Goal: Task Accomplishment & Management: Complete application form

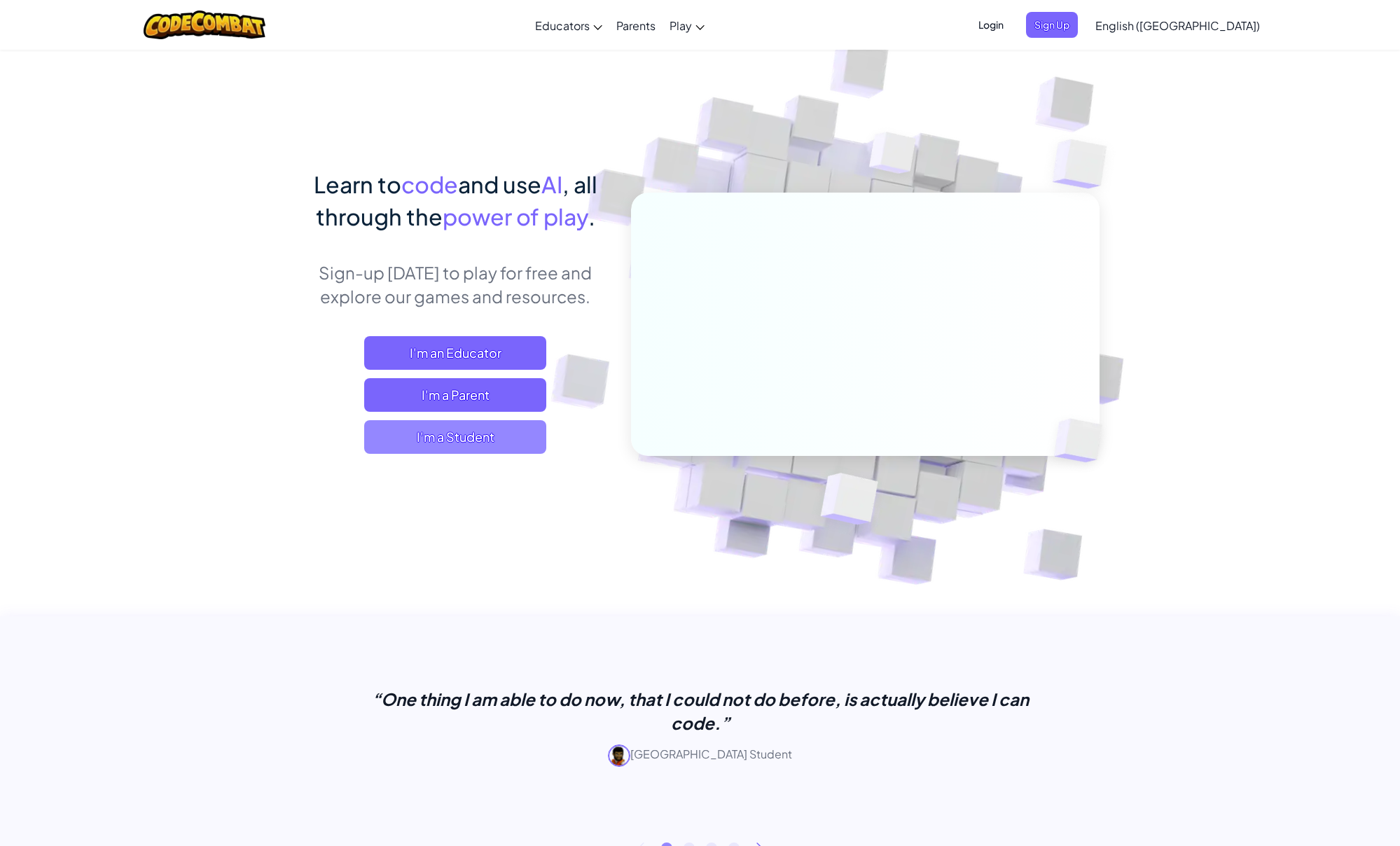
click at [462, 441] on span "I'm a Student" at bounding box center [455, 436] width 182 height 33
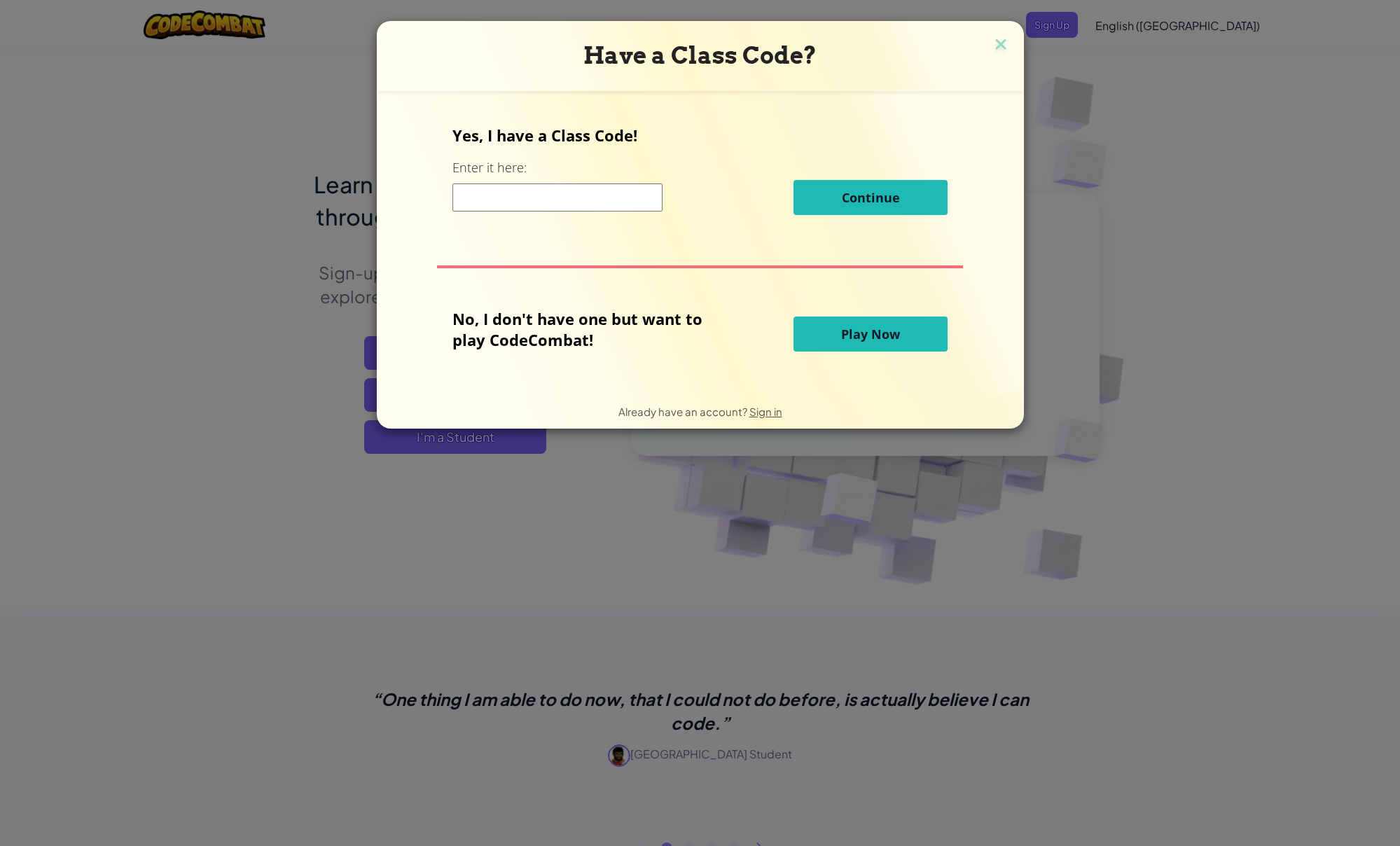
click at [494, 191] on input at bounding box center [558, 197] width 210 height 28
click at [619, 228] on div "Yes, I have a Class Code! Enter it here: Continue No, I don't have one but want…" at bounding box center [700, 242] width 619 height 274
click at [940, 178] on div "Yes, I have a Class Code! Enter it here: Continue" at bounding box center [700, 175] width 495 height 101
click at [995, 41] on img at bounding box center [1000, 46] width 18 height 21
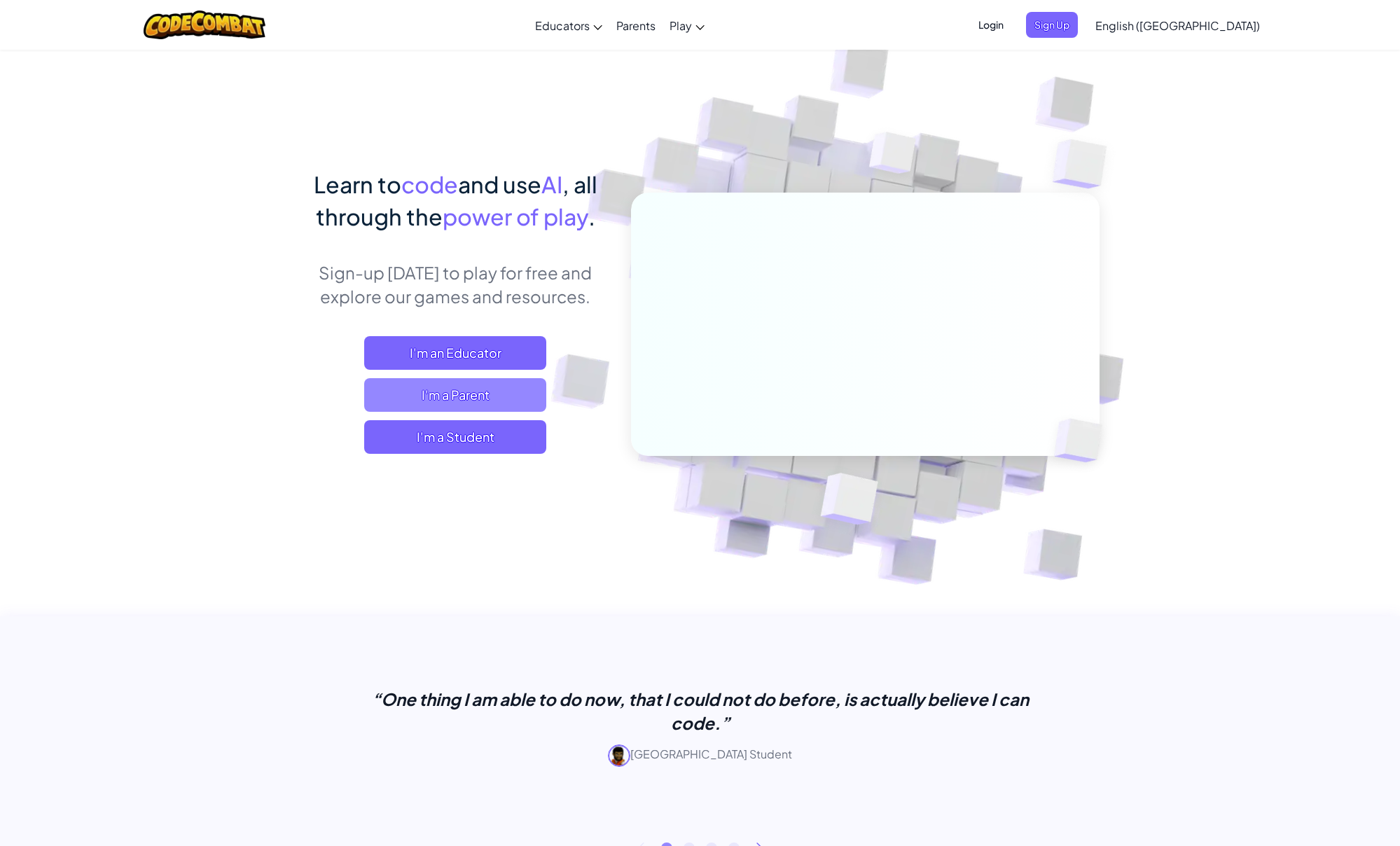
click at [432, 394] on span "I'm a Parent" at bounding box center [455, 395] width 182 height 33
click at [534, 335] on div "Learn to code and use AI , all through the power of play . Sign-up [DATE] to pl…" at bounding box center [455, 324] width 308 height 313
click at [527, 344] on span "I'm an Educator" at bounding box center [455, 353] width 182 height 33
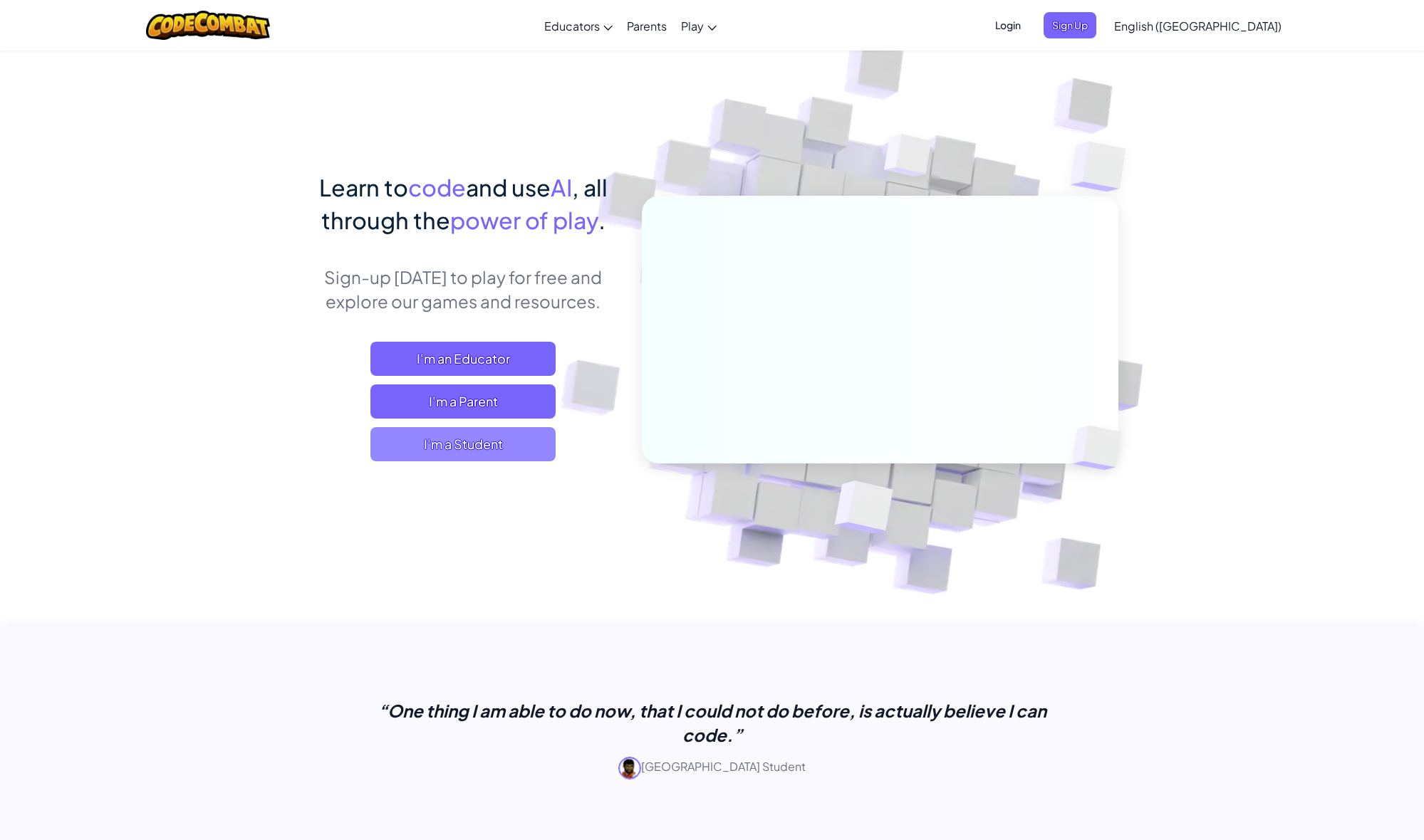
click at [457, 459] on span "I'm a Student" at bounding box center [463, 444] width 185 height 34
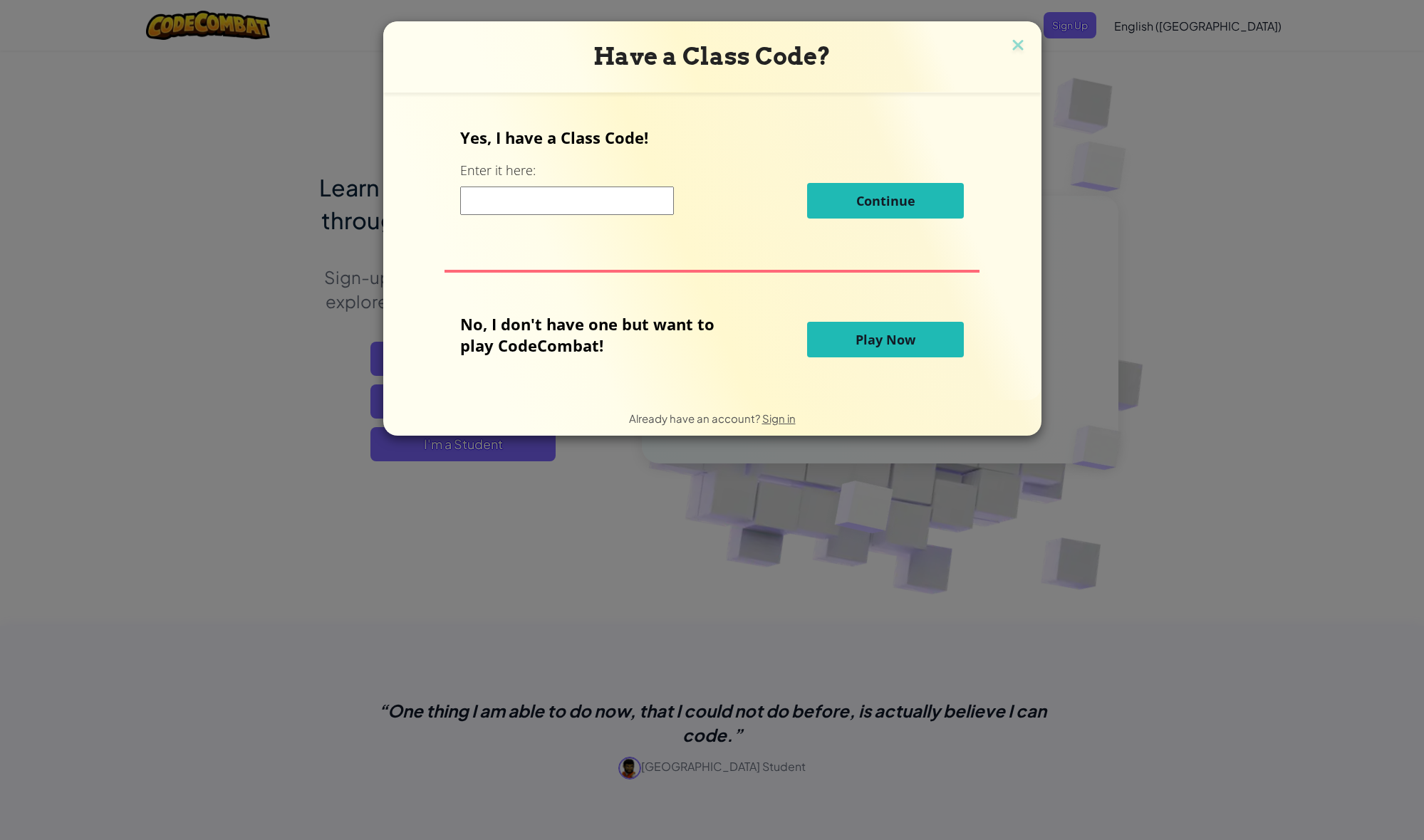
click at [554, 200] on input at bounding box center [567, 200] width 214 height 28
type input "stonetruesheep"
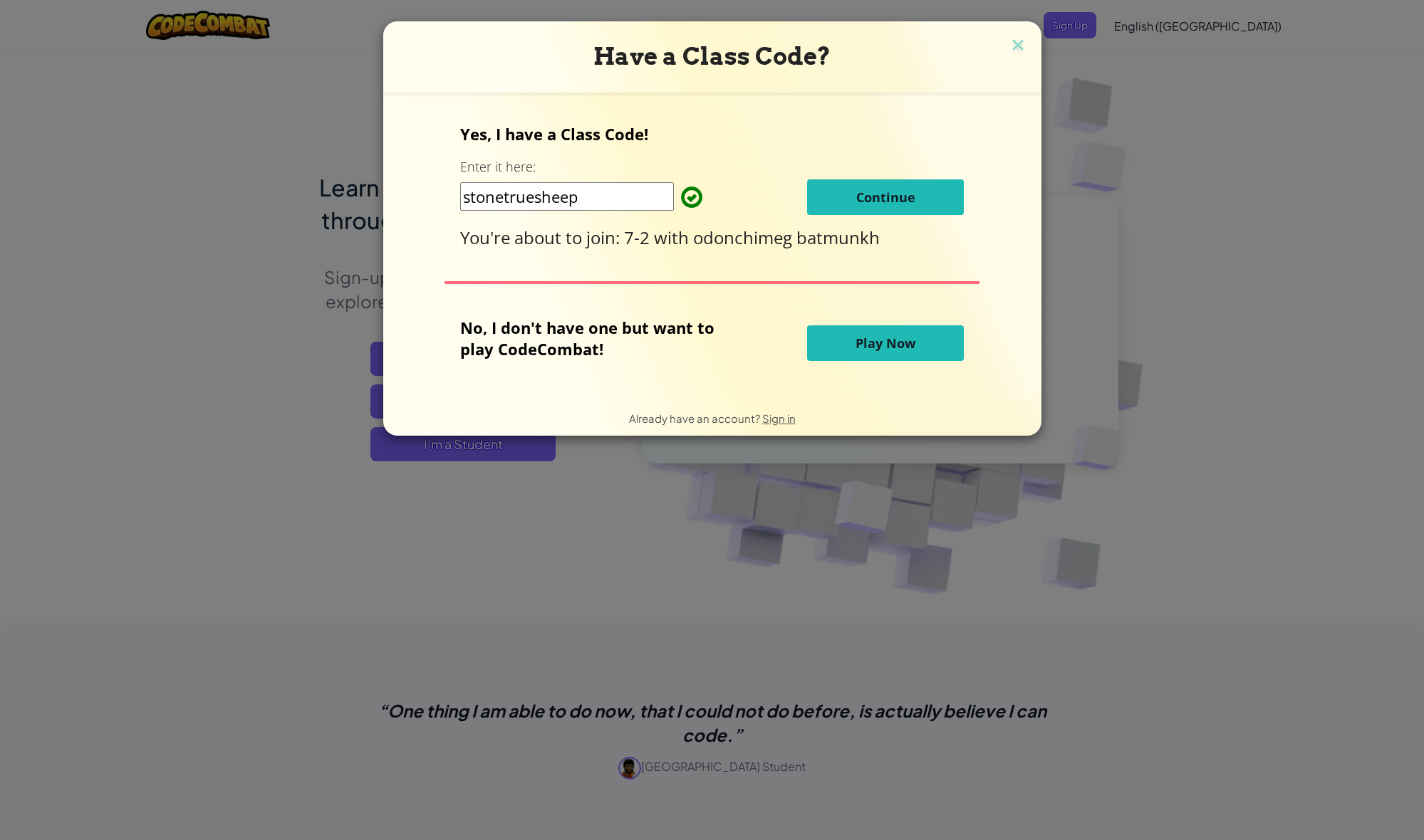
click at [824, 195] on button "Continue" at bounding box center [885, 197] width 156 height 36
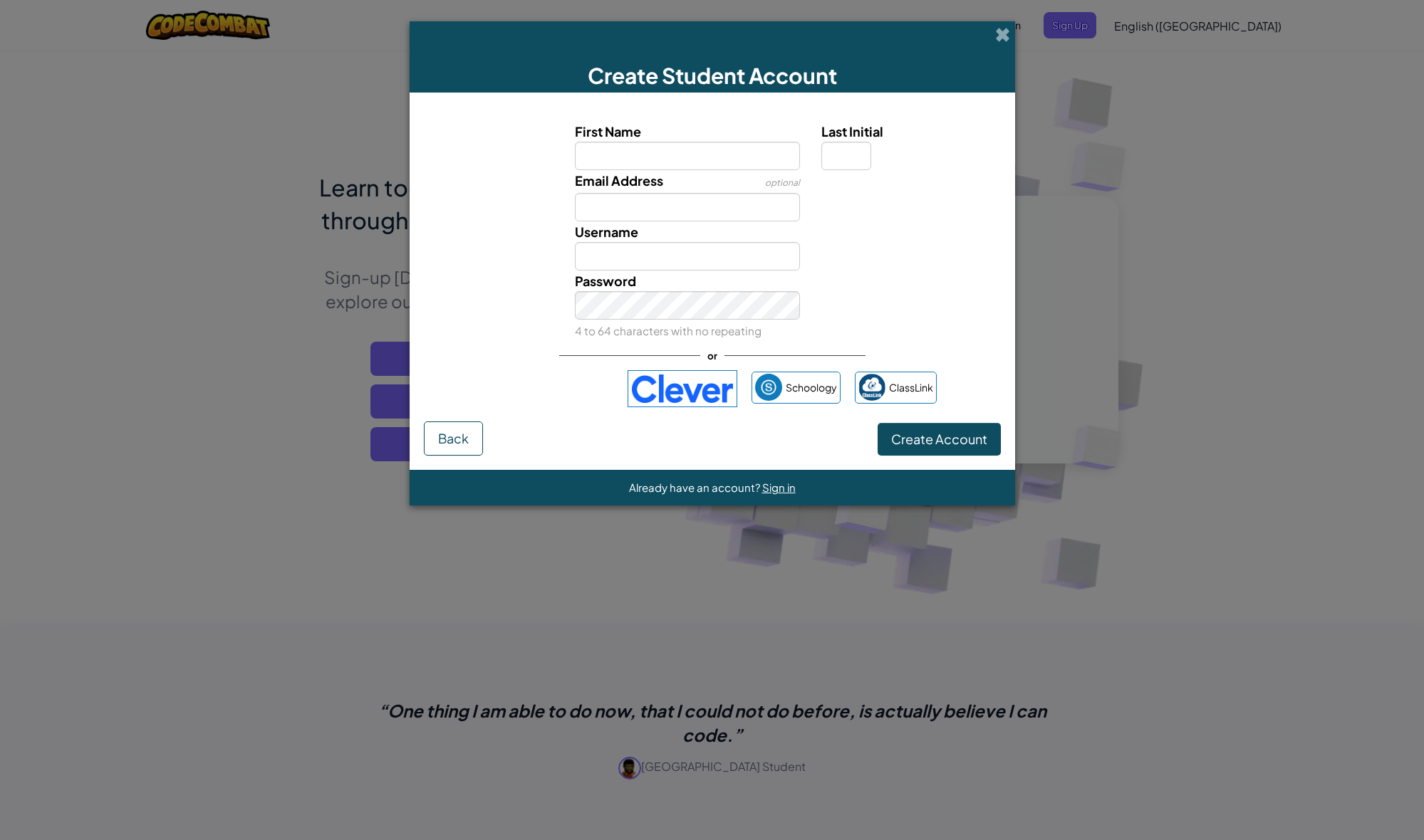
click at [685, 160] on input "First Name" at bounding box center [687, 156] width 225 height 28
type input "altak"
type input "Altak"
click at [661, 156] on input "altak" at bounding box center [687, 156] width 225 height 28
type input "a"
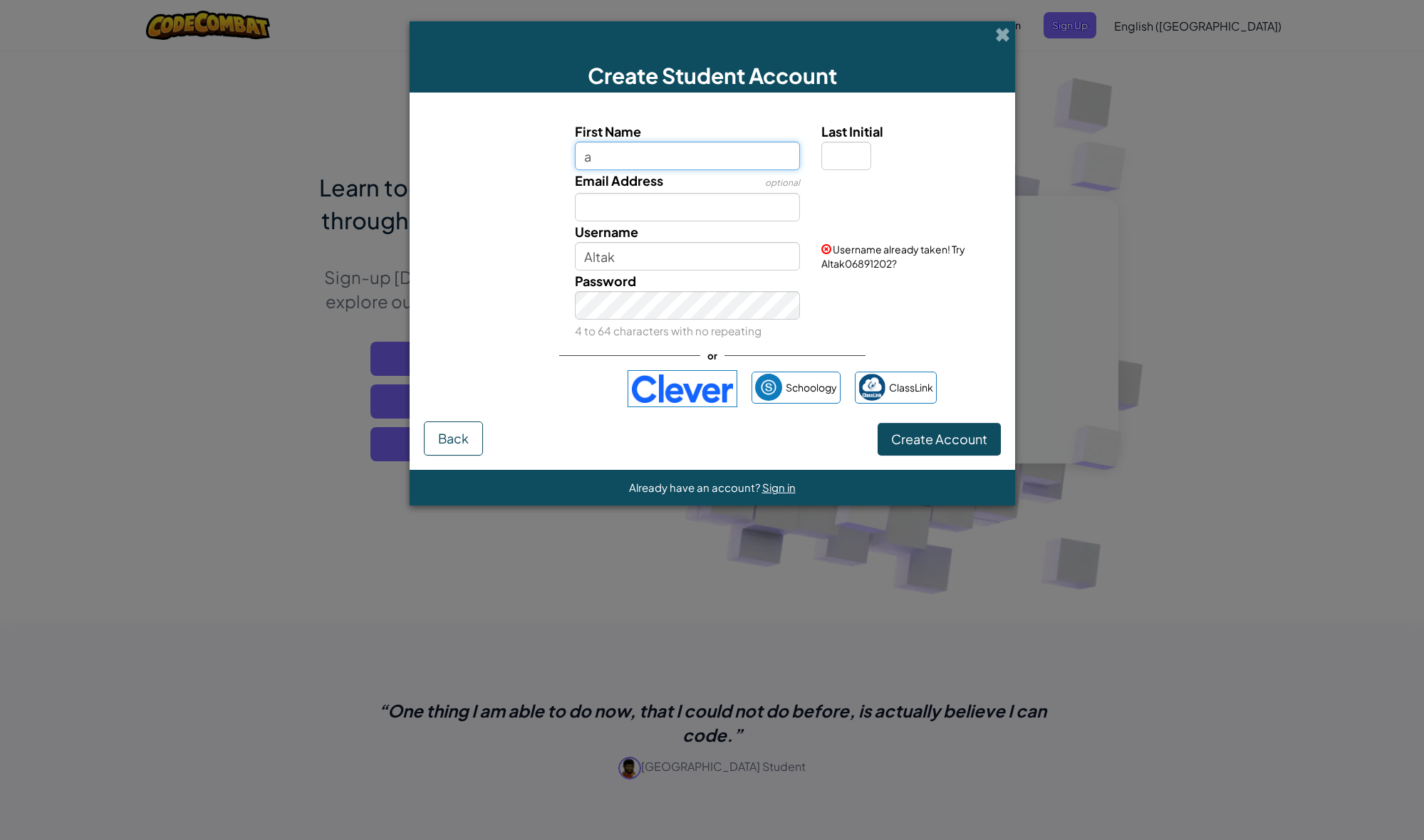
type input "a"
type input "A"
click at [676, 271] on div "Password 4 to 64 characters with no repeating" at bounding box center [687, 305] width 247 height 70
click at [650, 157] on input "a" at bounding box center [687, 156] width 225 height 28
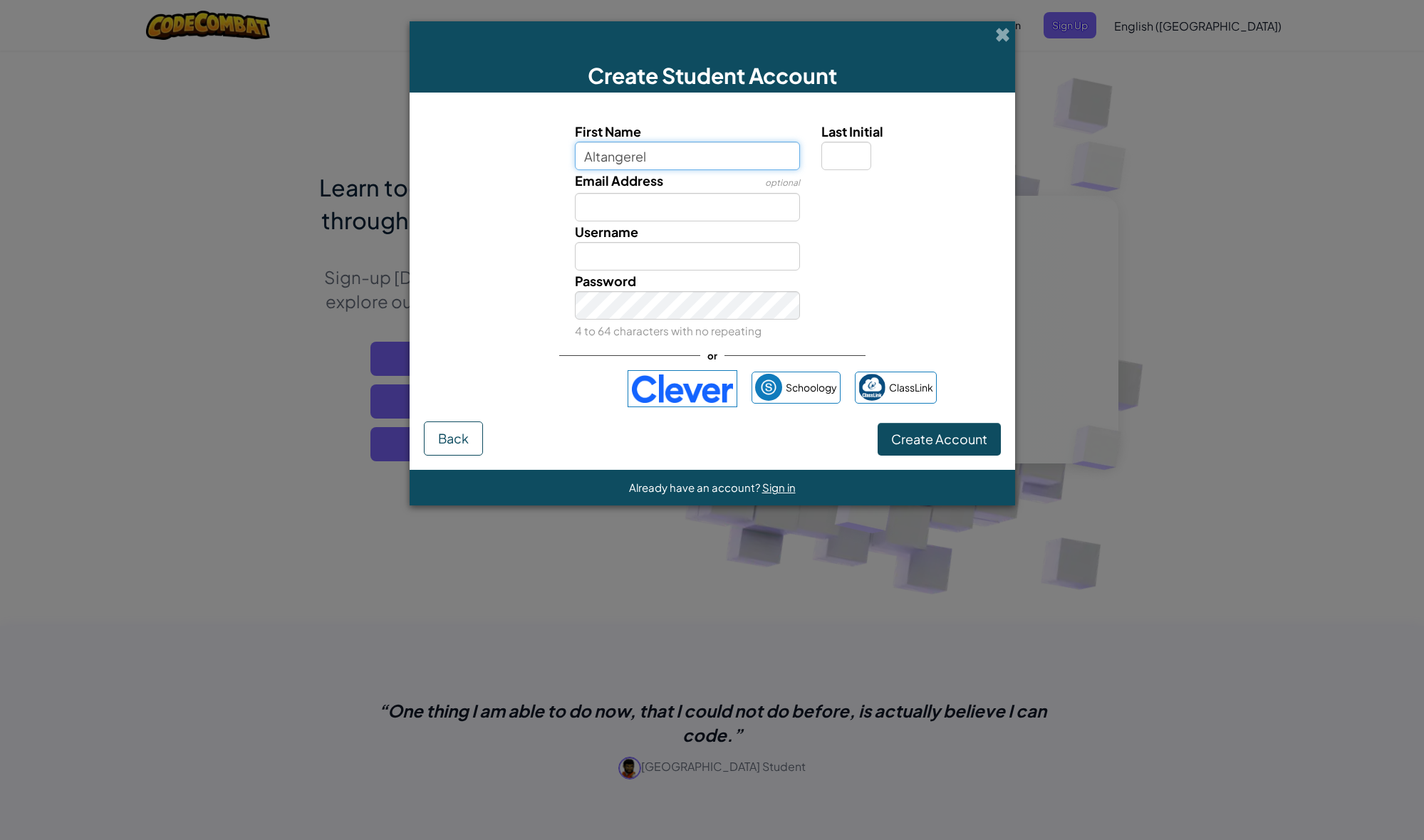
type input "Altangerel"
click at [645, 216] on input "Email Address" at bounding box center [687, 207] width 225 height 28
click at [789, 209] on input "altangerelaadi" at bounding box center [687, 207] width 225 height 28
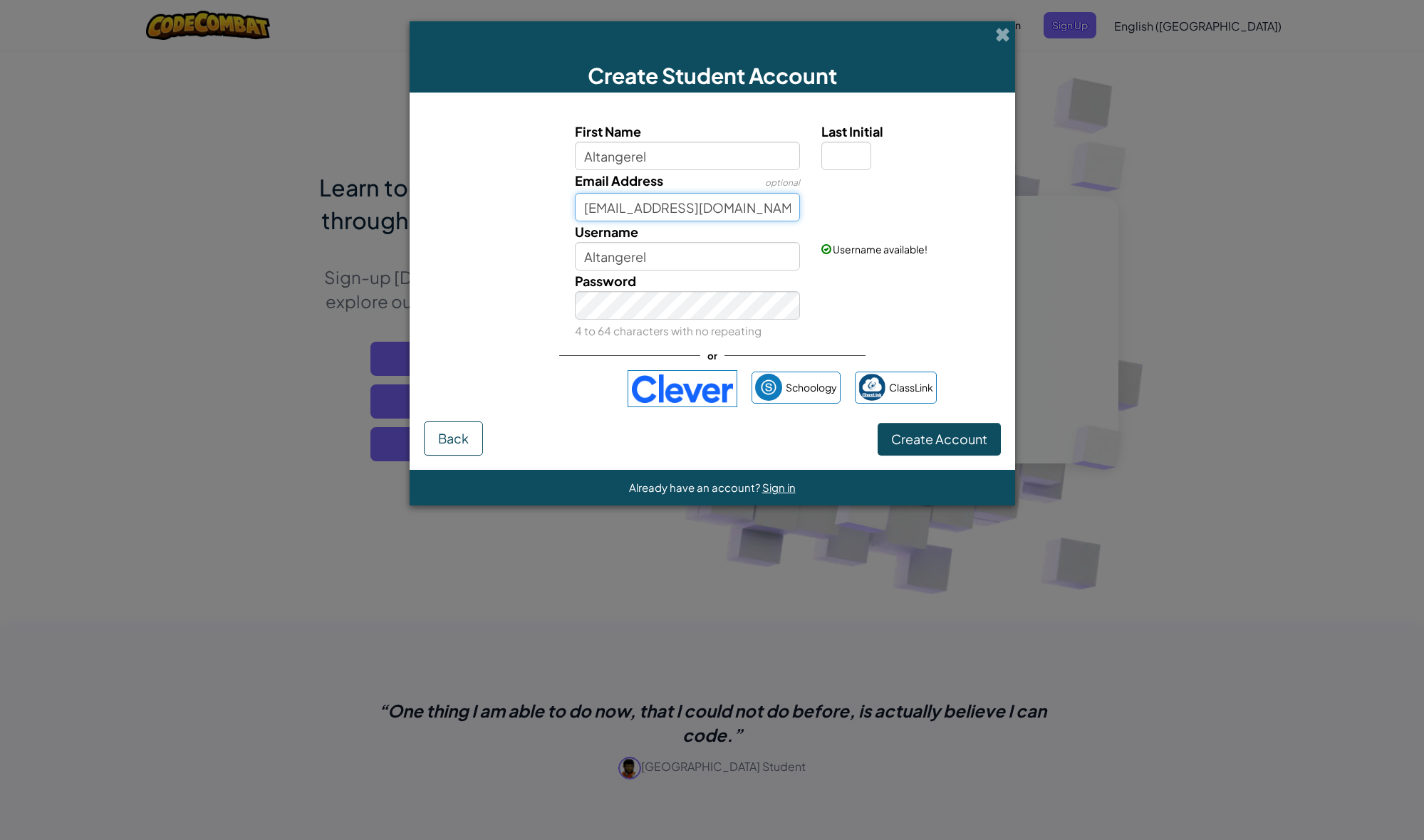
type input "altangerelaadi@gmail.com"
click at [840, 152] on input "Last Initial" at bounding box center [846, 156] width 50 height 28
type input "i"
click at [845, 161] on input "i" at bounding box center [846, 156] width 50 height 28
type input "I"
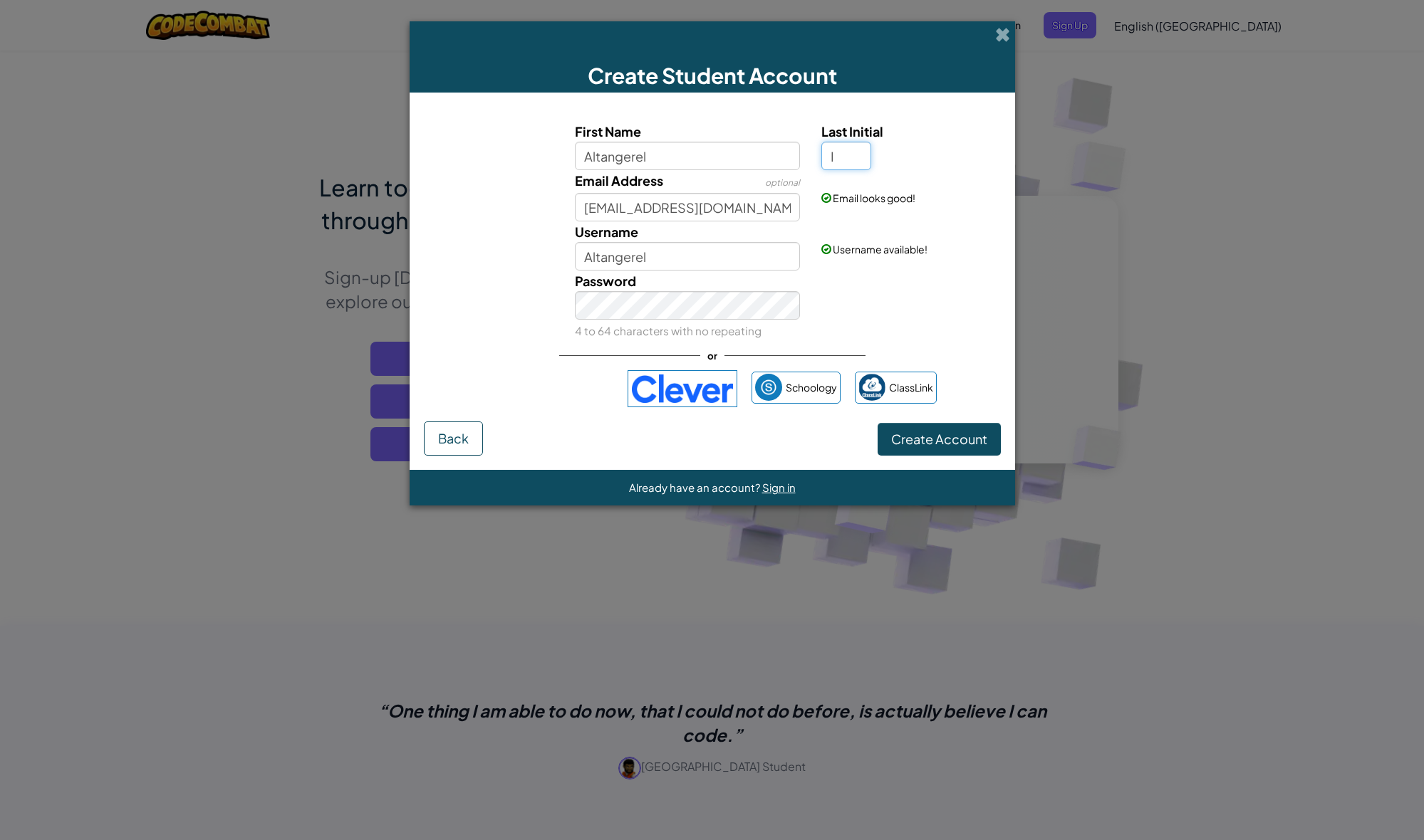
click at [854, 151] on input "I" at bounding box center [846, 156] width 50 height 28
type input "E"
type input "AltangerelE"
click at [963, 462] on form "First Name Altangerel Last Initial E Email Address optional altangerelaadi@gmai…" at bounding box center [712, 281] width 605 height 377
click at [961, 451] on button "Create Account" at bounding box center [939, 439] width 123 height 33
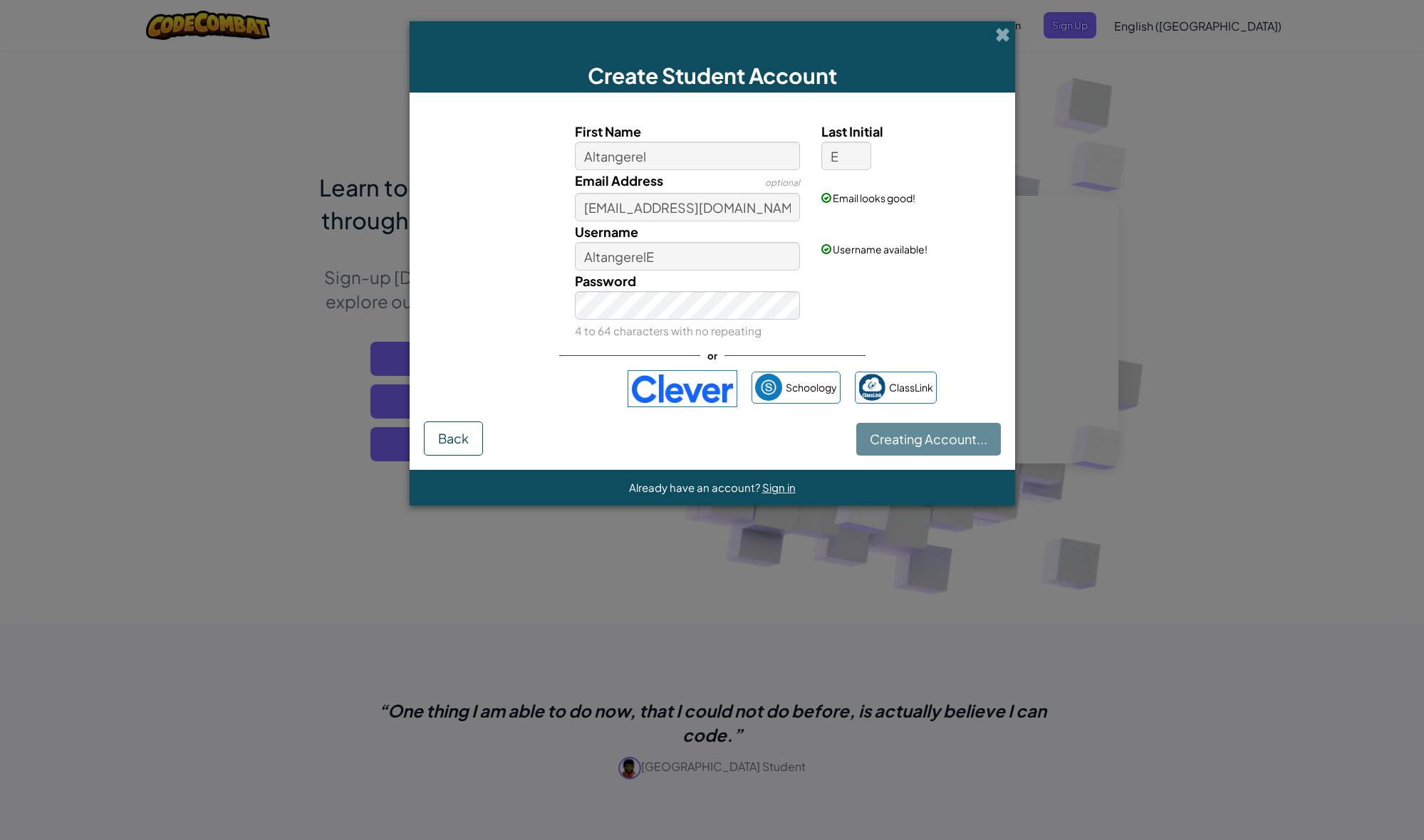
click at [941, 442] on div "Creating Account... Back" at bounding box center [712, 438] width 577 height 34
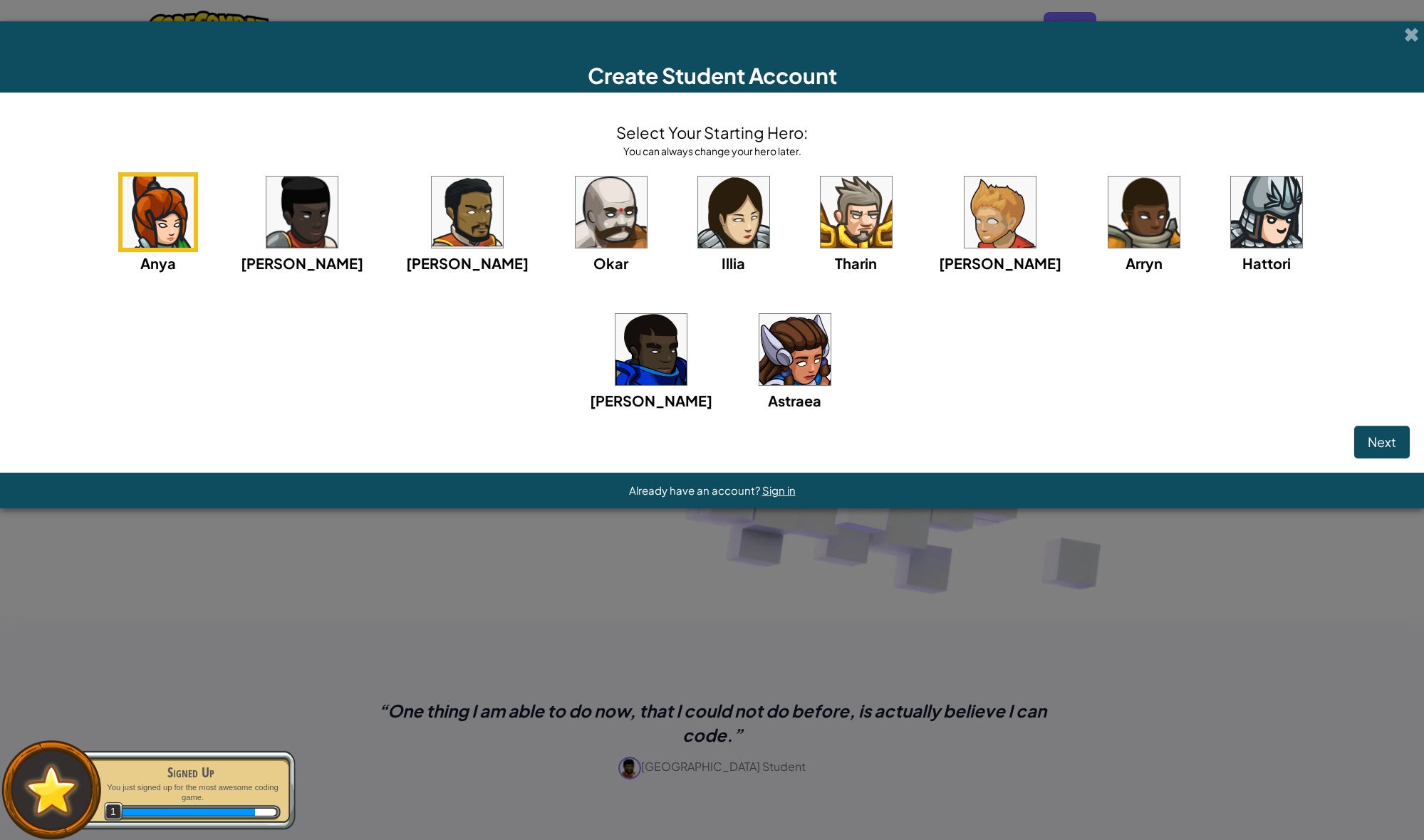
drag, startPoint x: 411, startPoint y: 247, endPoint x: 334, endPoint y: 173, distance: 106.8
click at [335, 173] on div "Select Your Starting Hero: You can always change your hero later. Anya Ida Alej…" at bounding box center [711, 266] width 1395 height 319
drag, startPoint x: 371, startPoint y: 126, endPoint x: 383, endPoint y: 125, distance: 12.0
click at [371, 126] on div "Select Your Starting Hero: You can always change your hero later. Anya Ida Alej…" at bounding box center [711, 266] width 1395 height 319
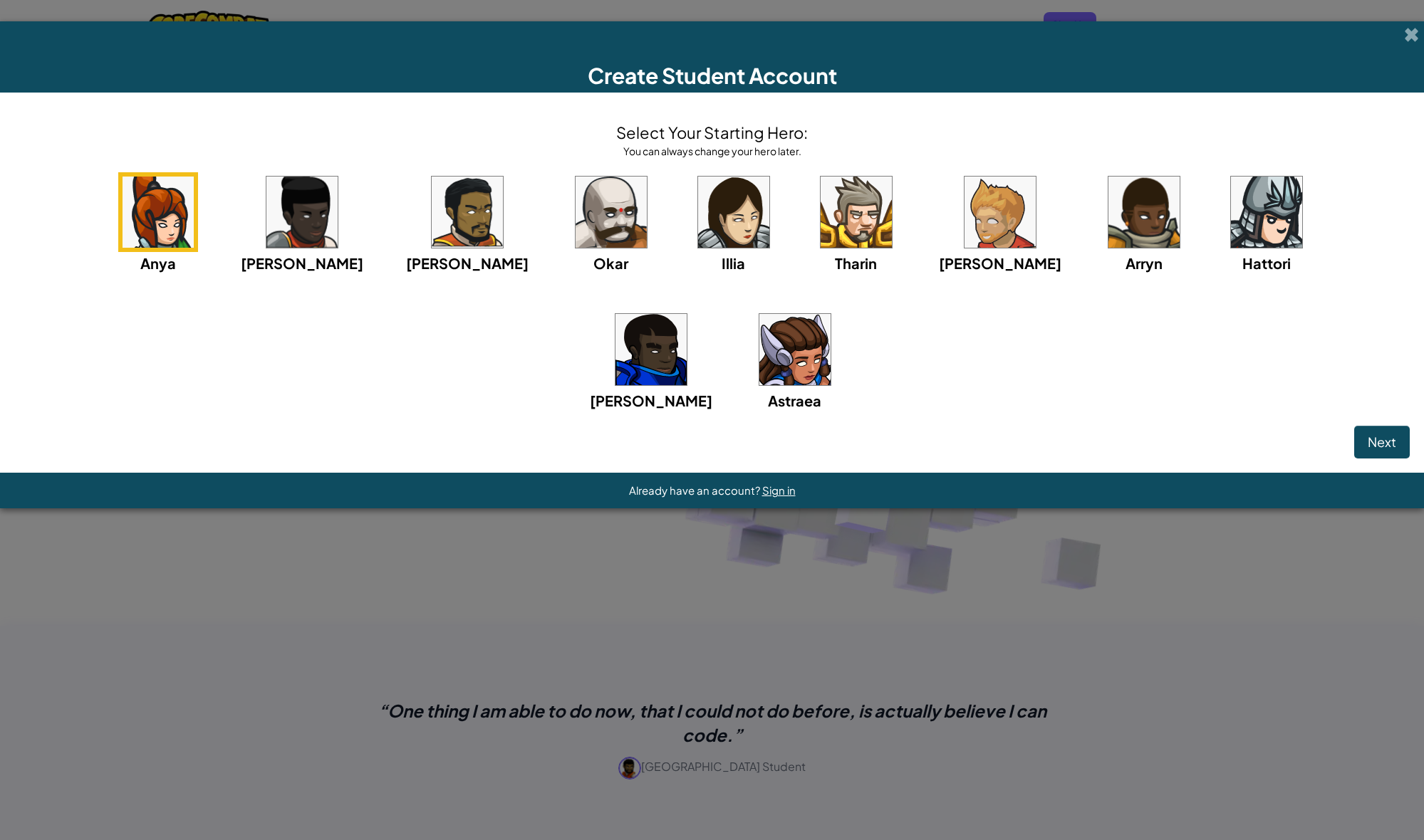
click at [1231, 247] on img at bounding box center [1267, 212] width 71 height 71
click at [1354, 425] on button "Next" at bounding box center [1381, 442] width 55 height 33
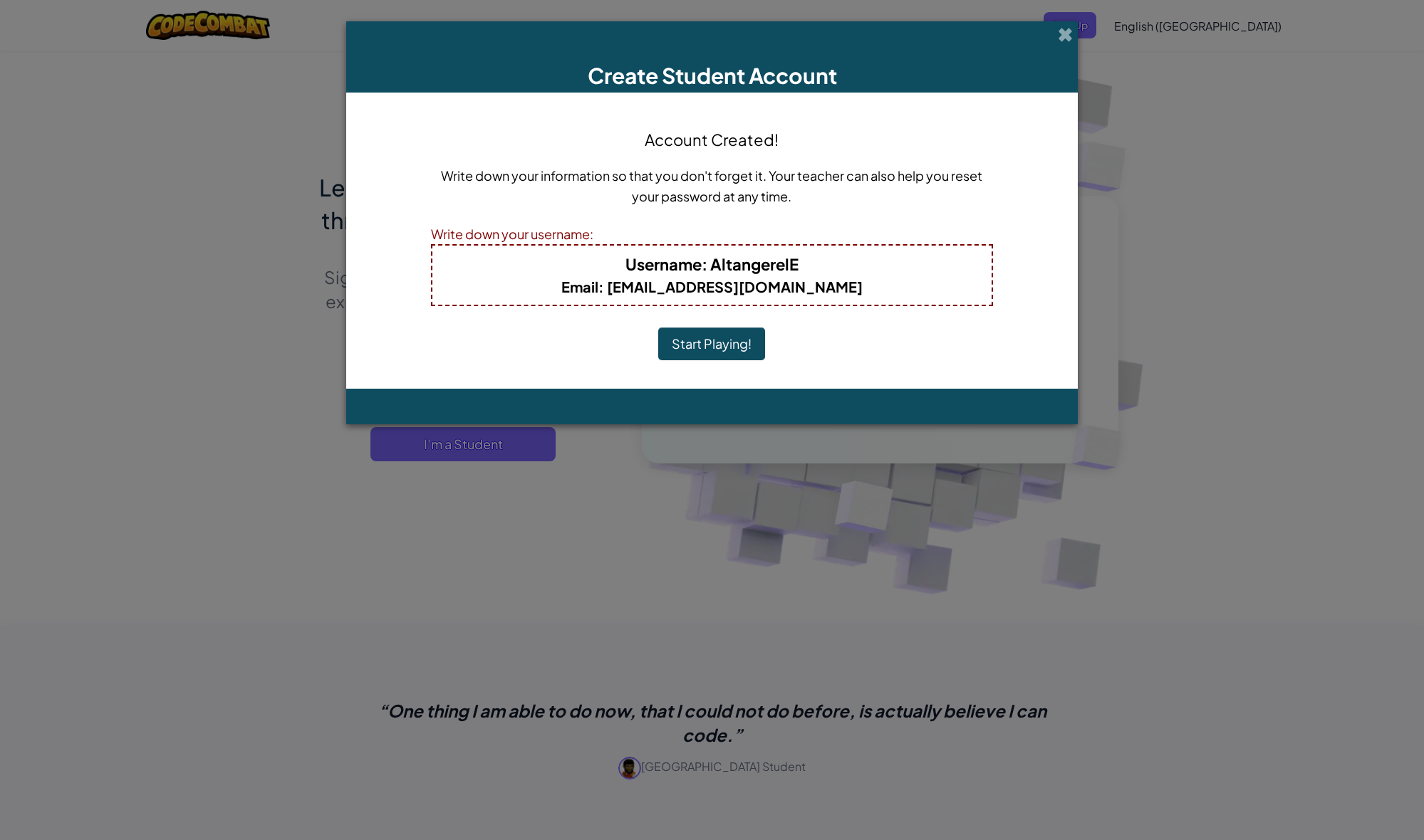
click at [716, 343] on button "Start Playing!" at bounding box center [711, 344] width 107 height 33
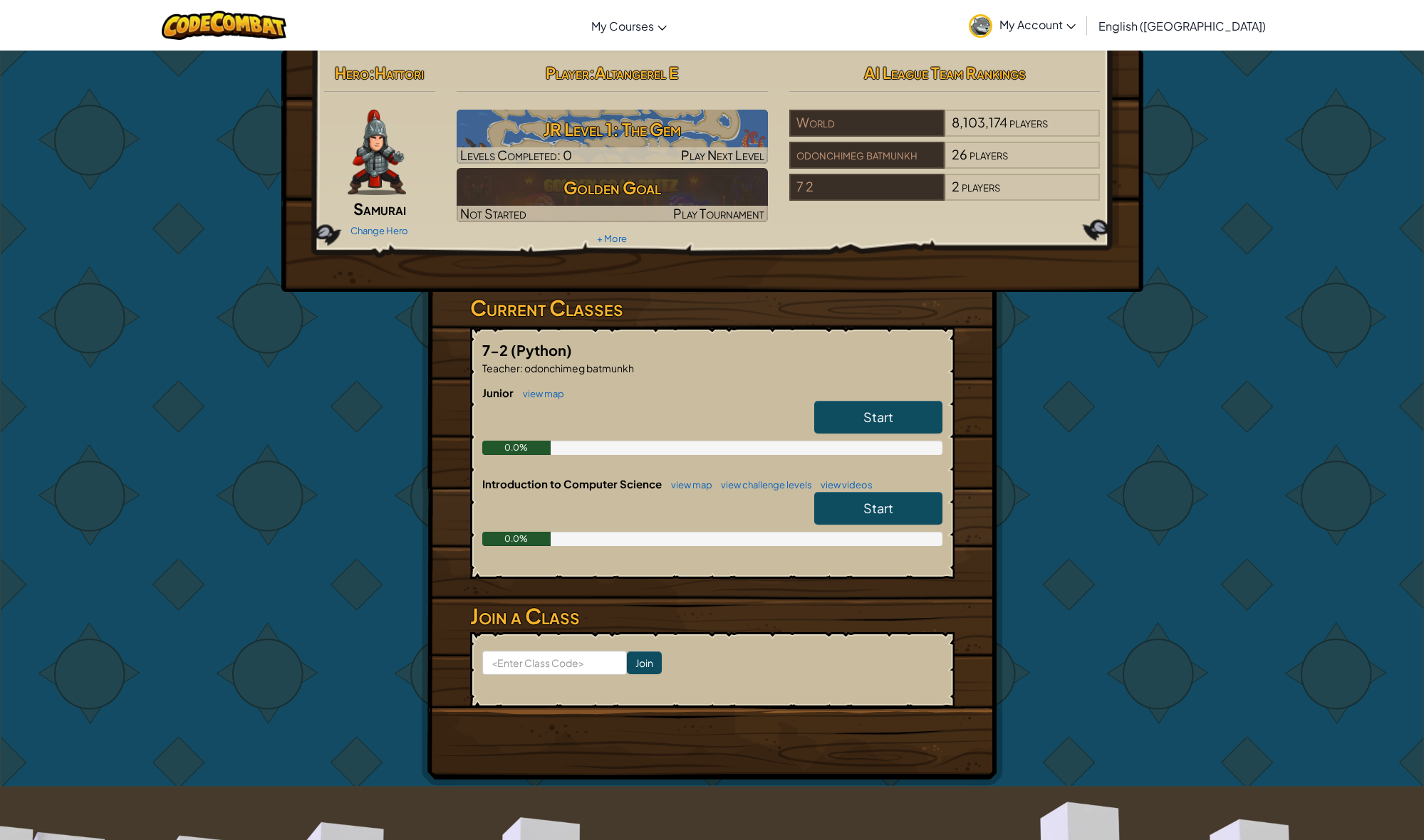
click at [884, 420] on span "Start" at bounding box center [878, 417] width 30 height 17
click at [882, 420] on span "Start" at bounding box center [878, 417] width 30 height 17
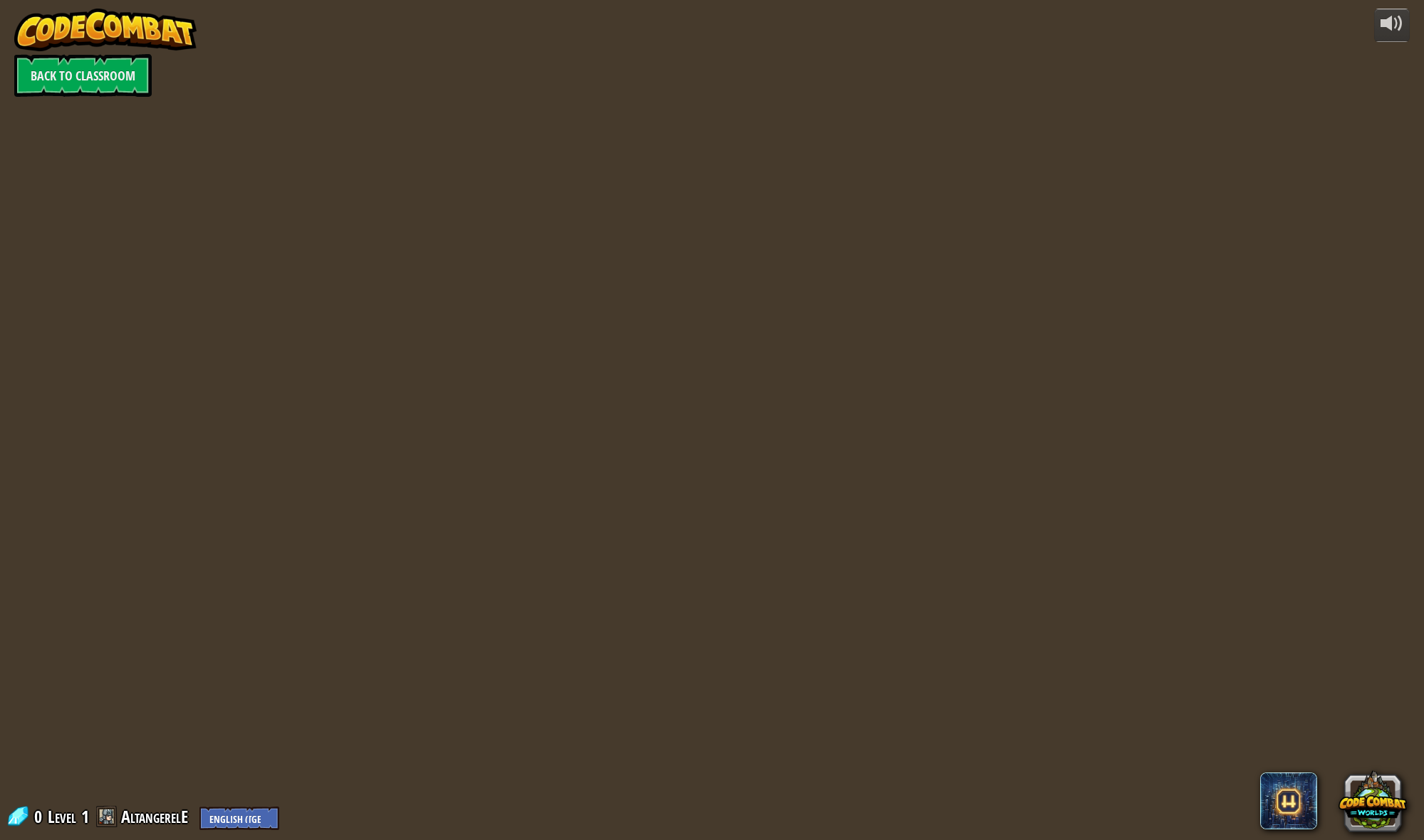
click at [879, 417] on div at bounding box center [711, 420] width 1211 height 840
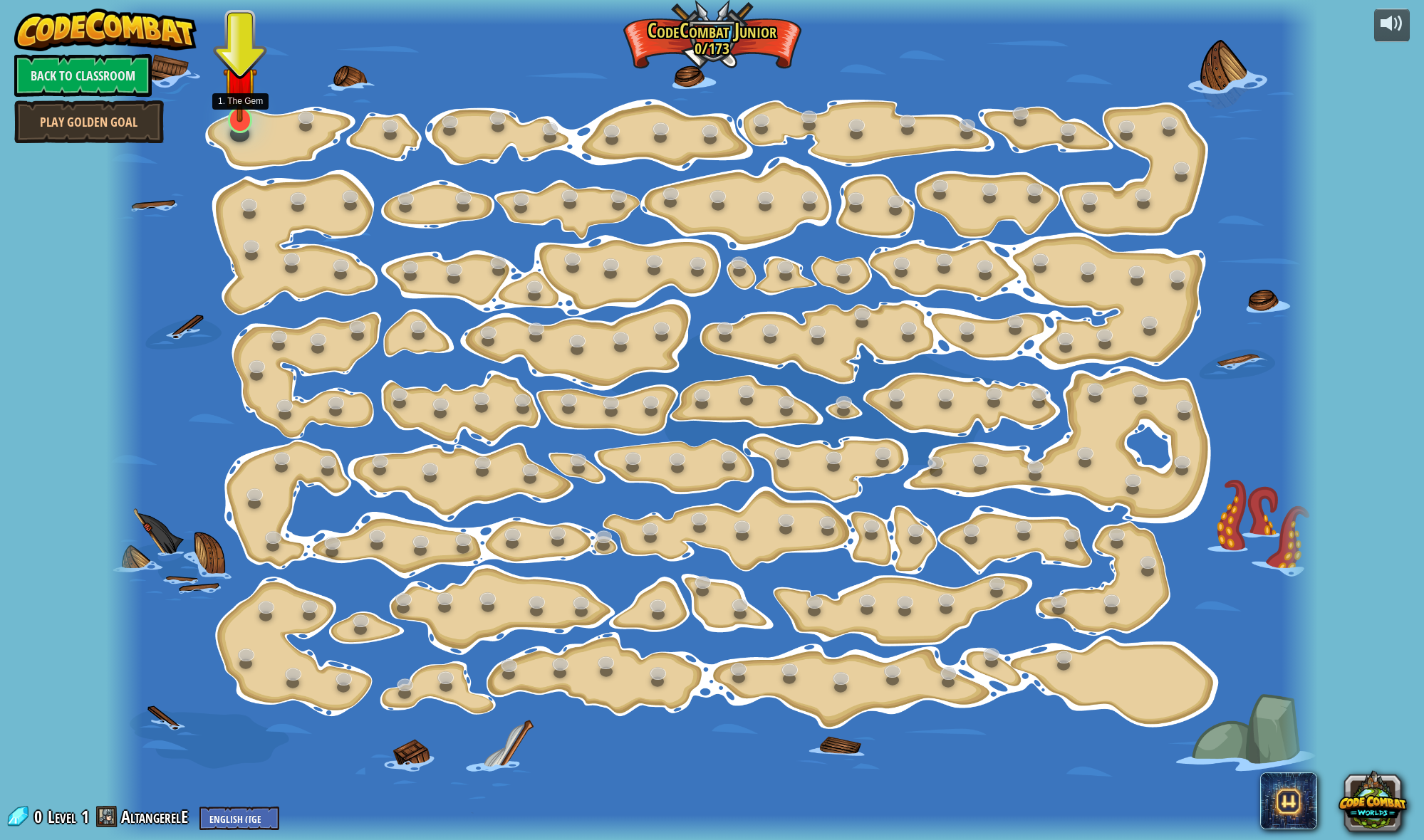
click at [233, 118] on img at bounding box center [239, 84] width 34 height 78
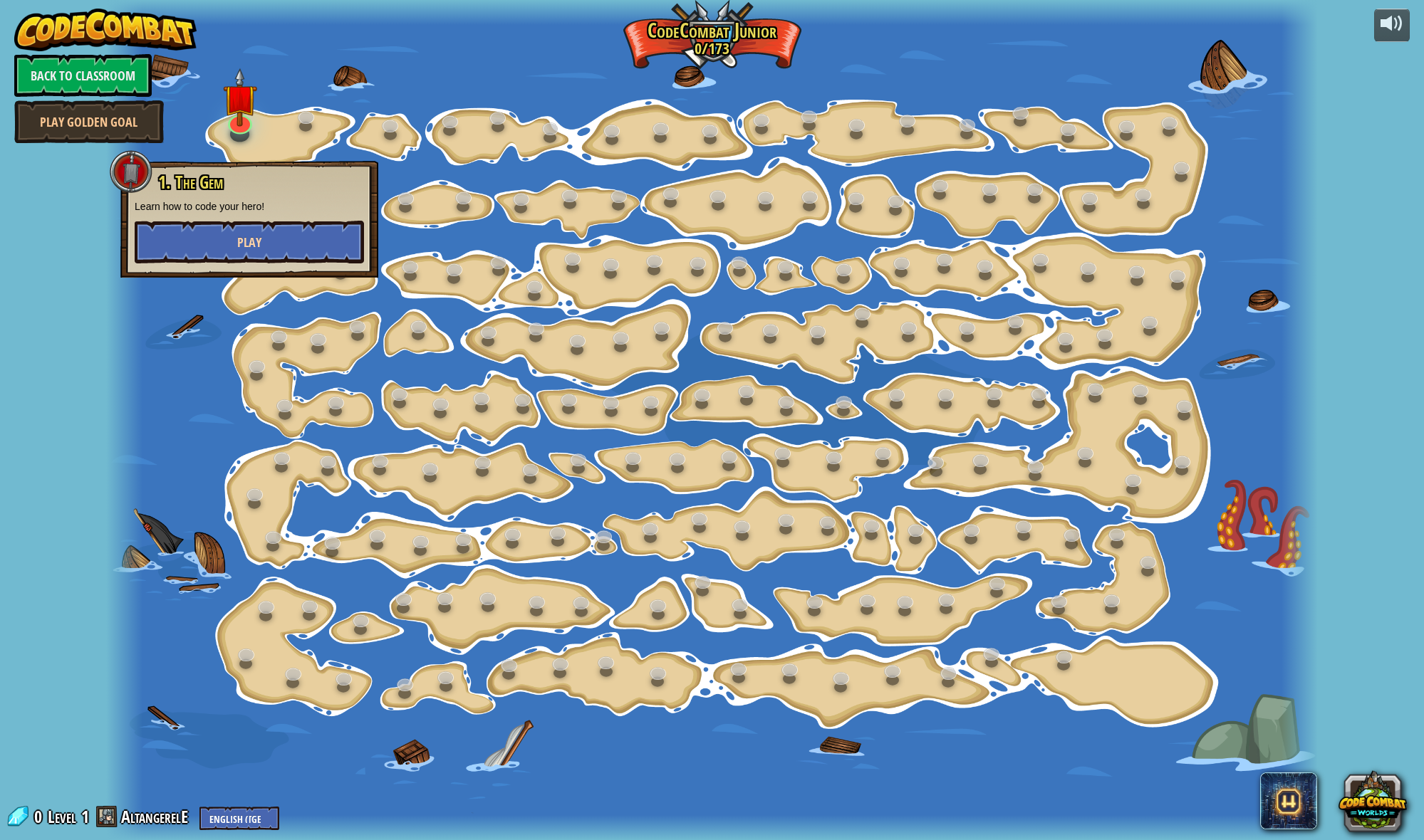
click at [272, 241] on button "Play" at bounding box center [249, 242] width 229 height 43
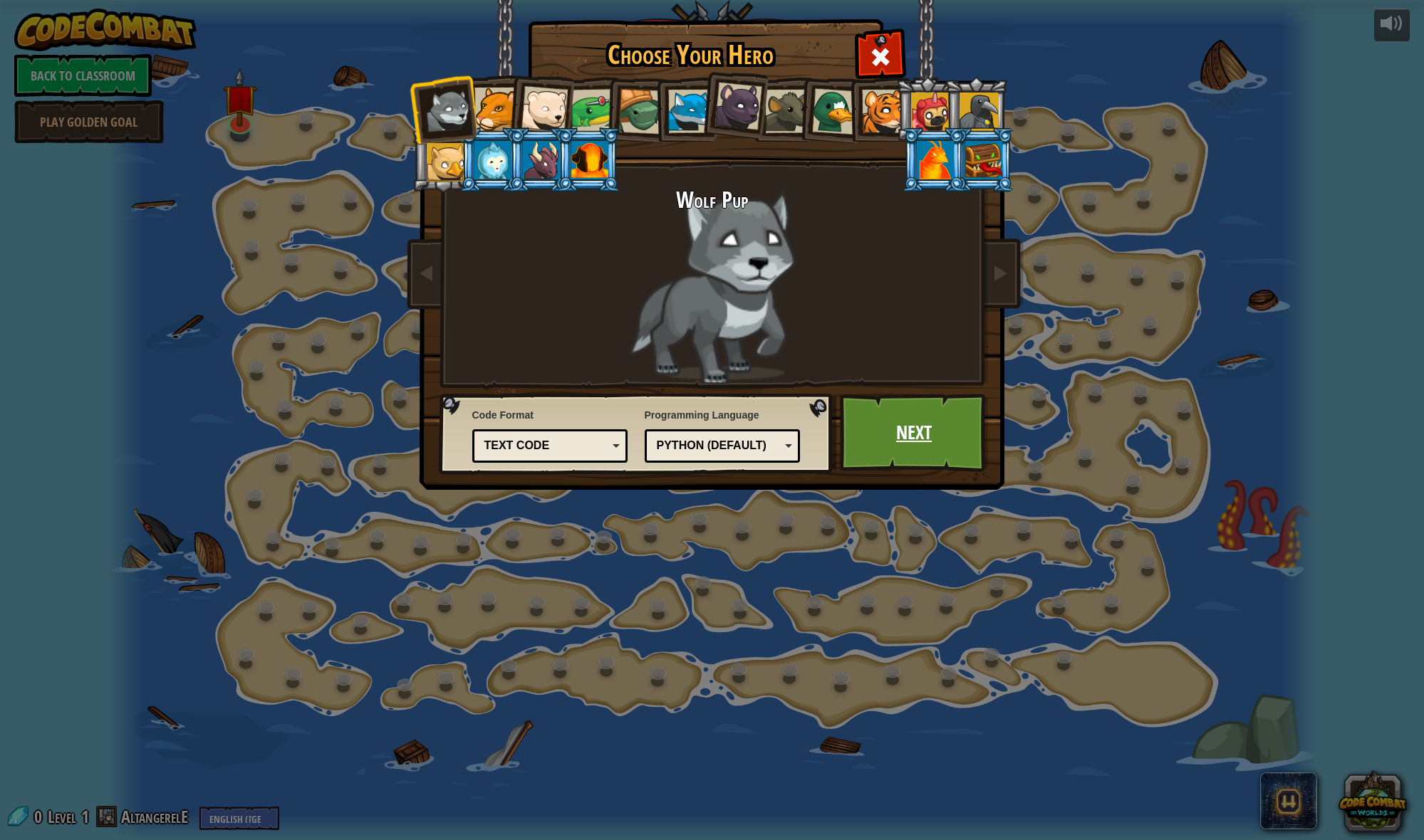
click at [931, 456] on link "Next" at bounding box center [914, 433] width 149 height 79
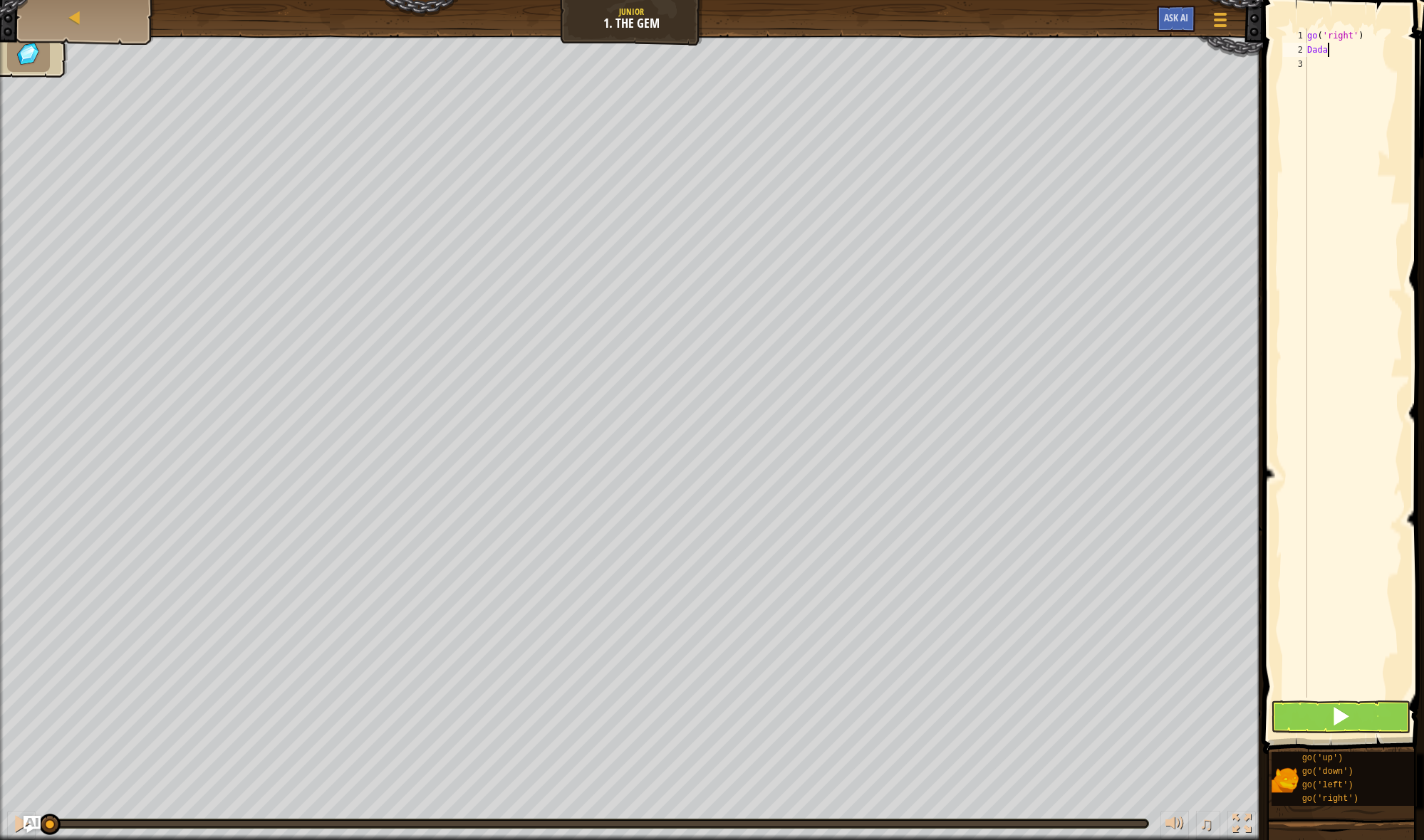
scroll to position [7, 2]
type textarea "[DEMOGRAPHIC_DATA]"
click at [1334, 64] on div "go ( 'right' ) [PERSON_NAME]" at bounding box center [1353, 377] width 99 height 698
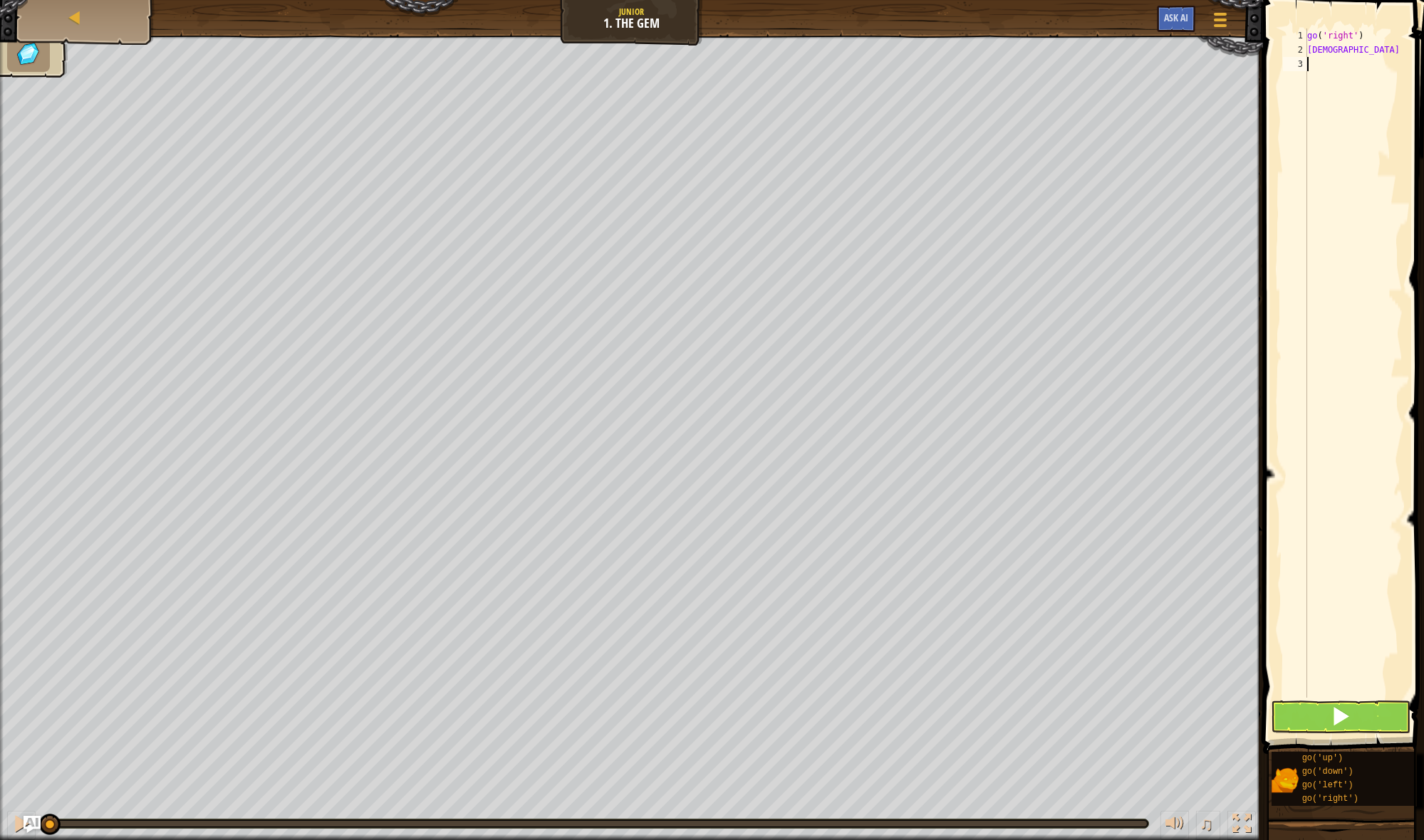
click at [1334, 64] on div "go ( 'right' ) [PERSON_NAME]" at bounding box center [1353, 377] width 99 height 698
type textarea "right"
click at [1367, 84] on div "go(' right ') press enter" at bounding box center [1288, 104] width 269 height 64
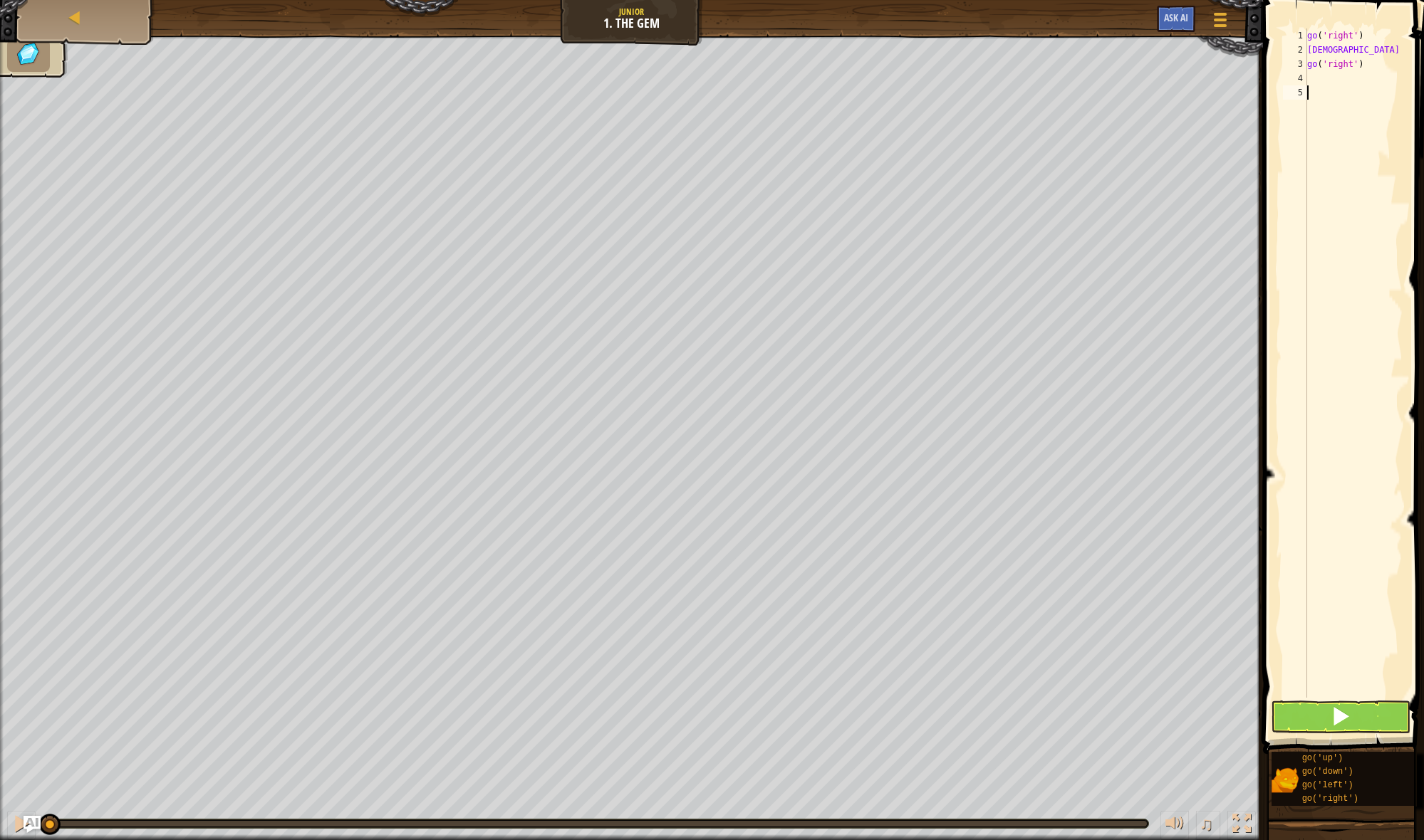
click at [1346, 85] on div "go ( 'right' ) [PERSON_NAME] go ( 'right' )" at bounding box center [1353, 377] width 99 height 698
click at [1340, 78] on div "go ( 'right' ) [PERSON_NAME] go ( 'right' )" at bounding box center [1353, 377] width 99 height 698
click at [1283, 715] on button at bounding box center [1340, 718] width 140 height 33
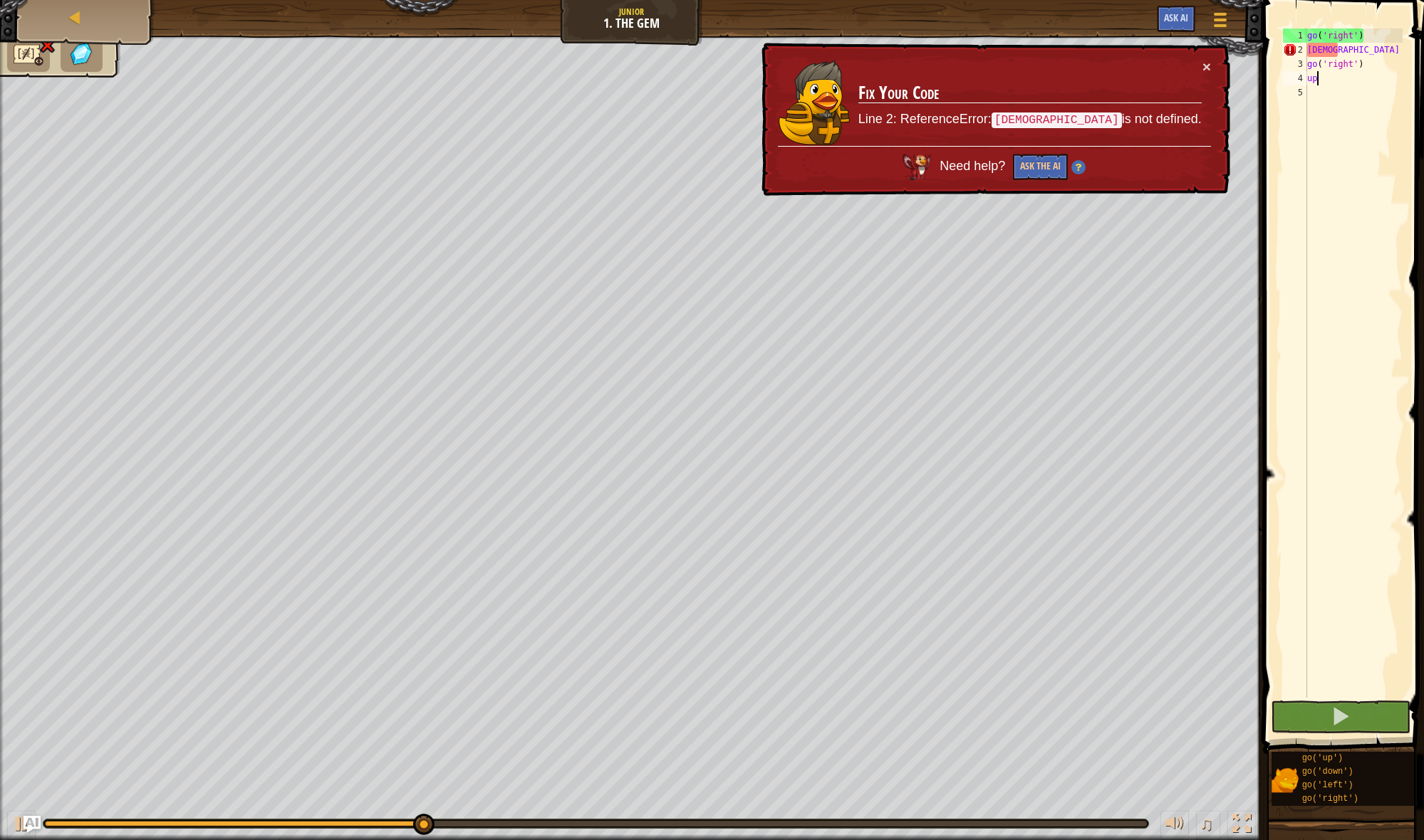
click at [1340, 81] on div "go ( 'right' ) [PERSON_NAME] go ( 'right' ) up" at bounding box center [1353, 377] width 99 height 698
type textarea "u"
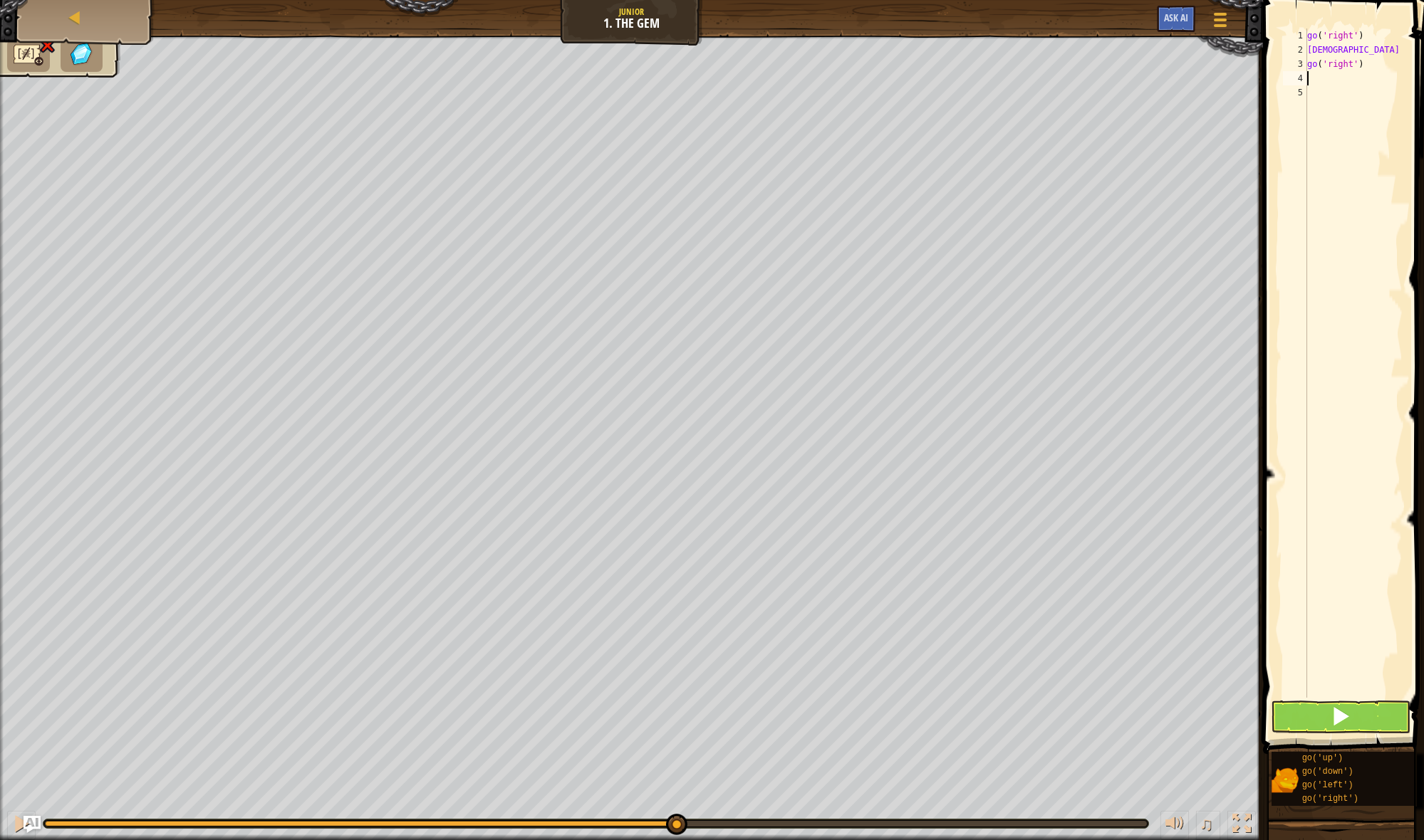
click at [1370, 55] on div "go ( 'right' ) [PERSON_NAME] go ( 'right' )" at bounding box center [1353, 377] width 99 height 698
type textarea "D"
click at [1368, 61] on div "go ( 'right' ) go ( 'right' )" at bounding box center [1353, 377] width 99 height 698
click at [1371, 729] on button at bounding box center [1340, 718] width 140 height 33
type textarea "go('right')"
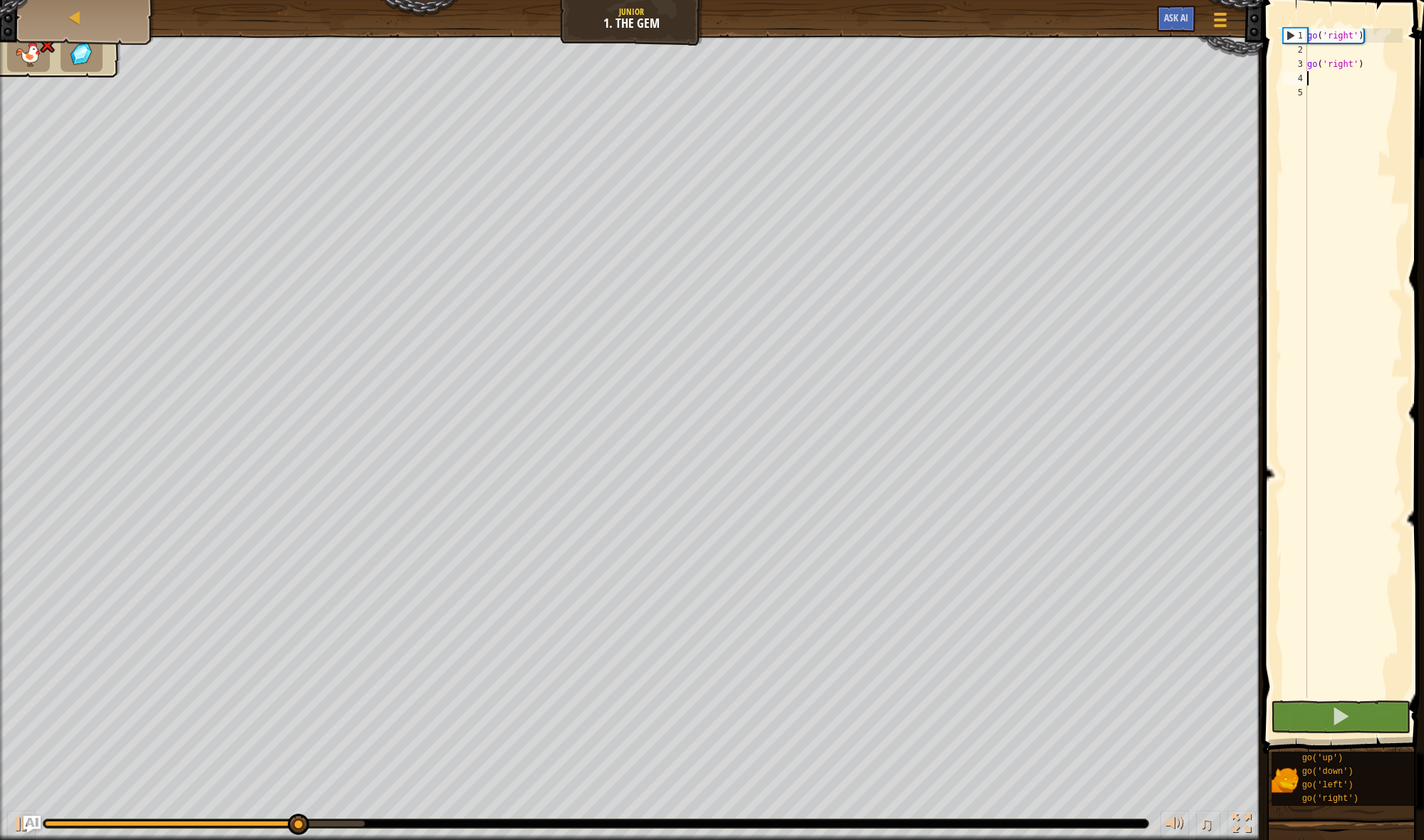
click at [1364, 74] on div "go ( 'right' ) go ( 'right' )" at bounding box center [1353, 377] width 99 height 698
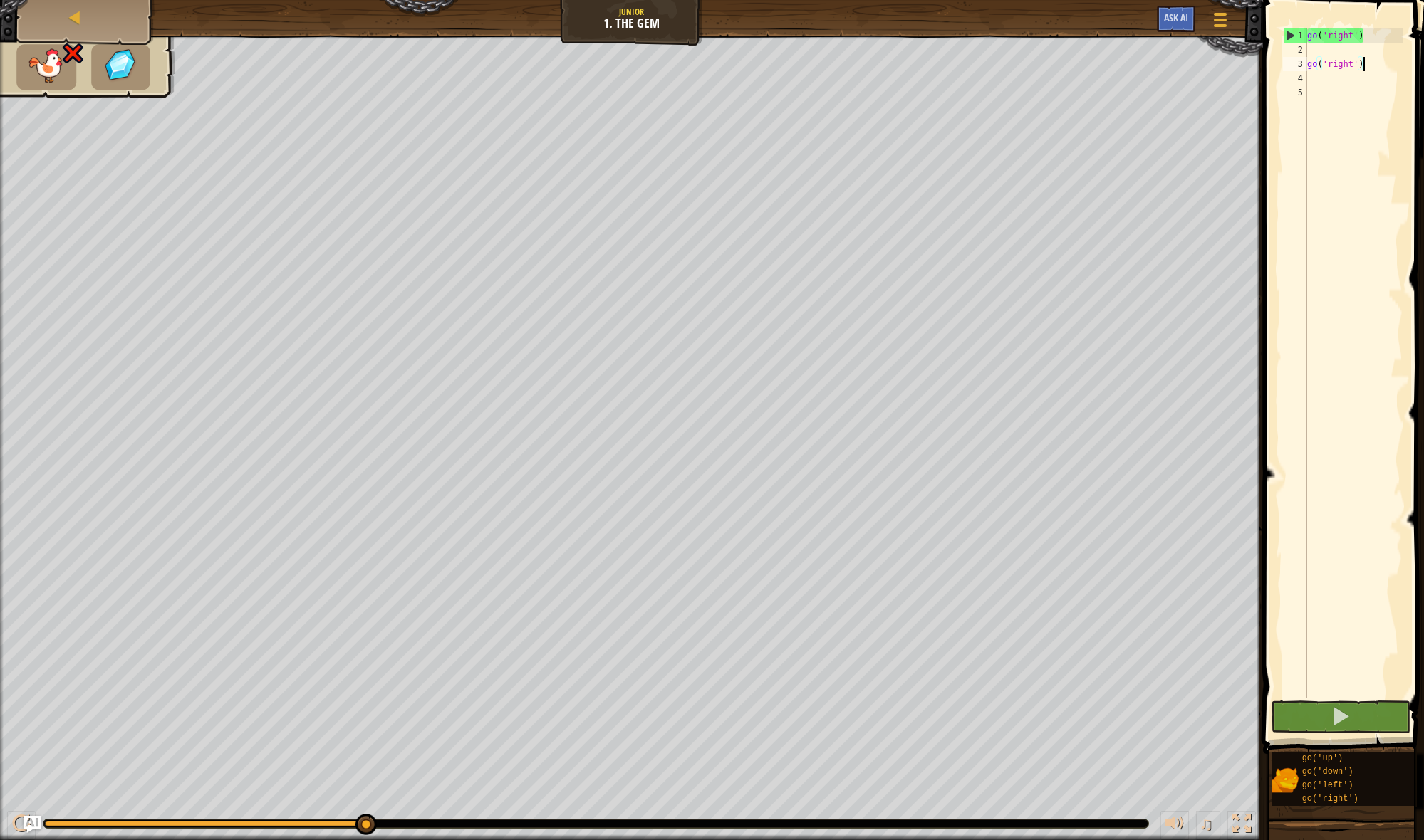
click at [1361, 62] on div "go ( 'right' ) go ( 'right' )" at bounding box center [1353, 377] width 99 height 698
type textarea "go('right')"
click at [1349, 47] on div "go ( 'right' ) go ( 'right' )" at bounding box center [1353, 377] width 99 height 698
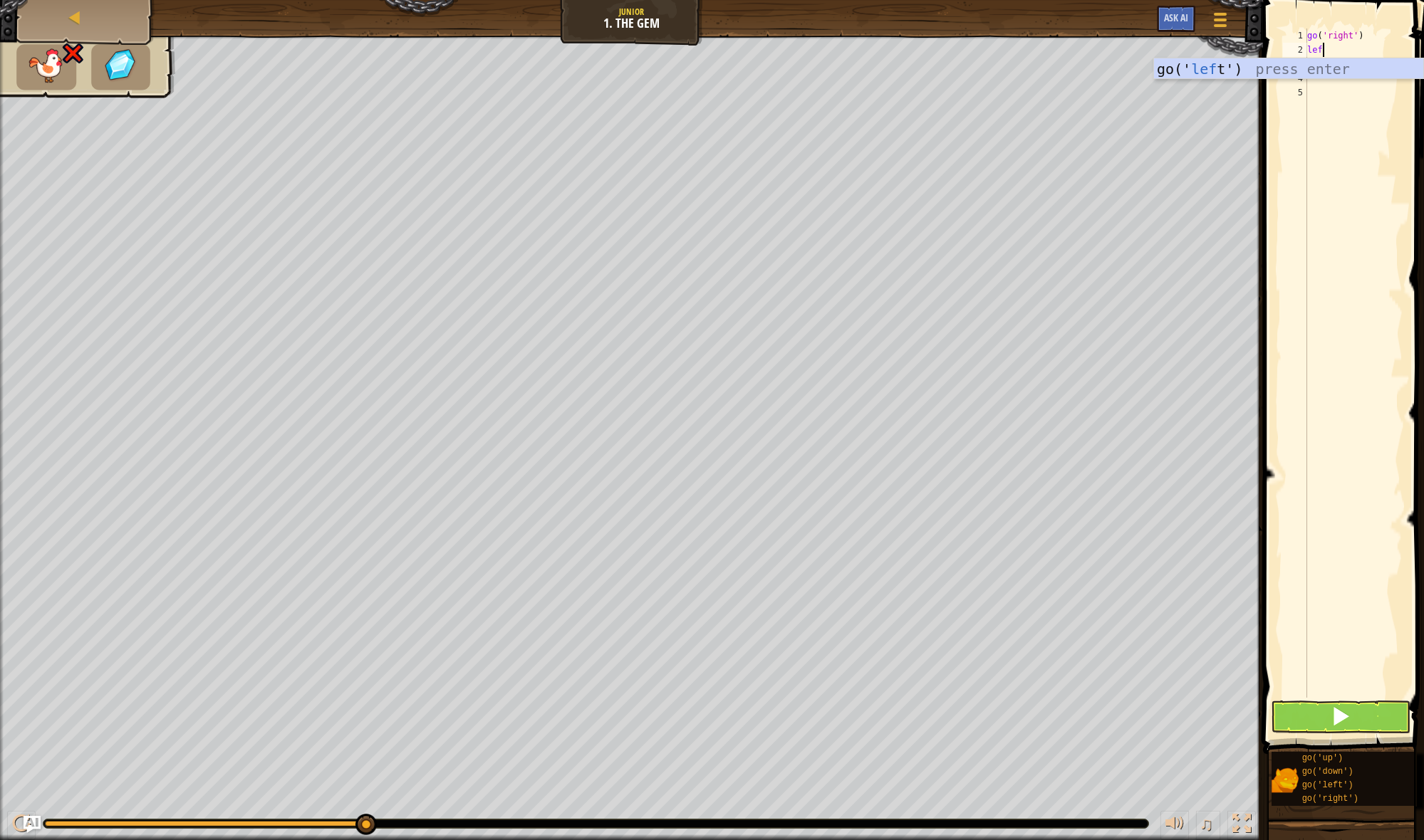
scroll to position [7, 1]
click at [1341, 718] on span at bounding box center [1340, 716] width 20 height 20
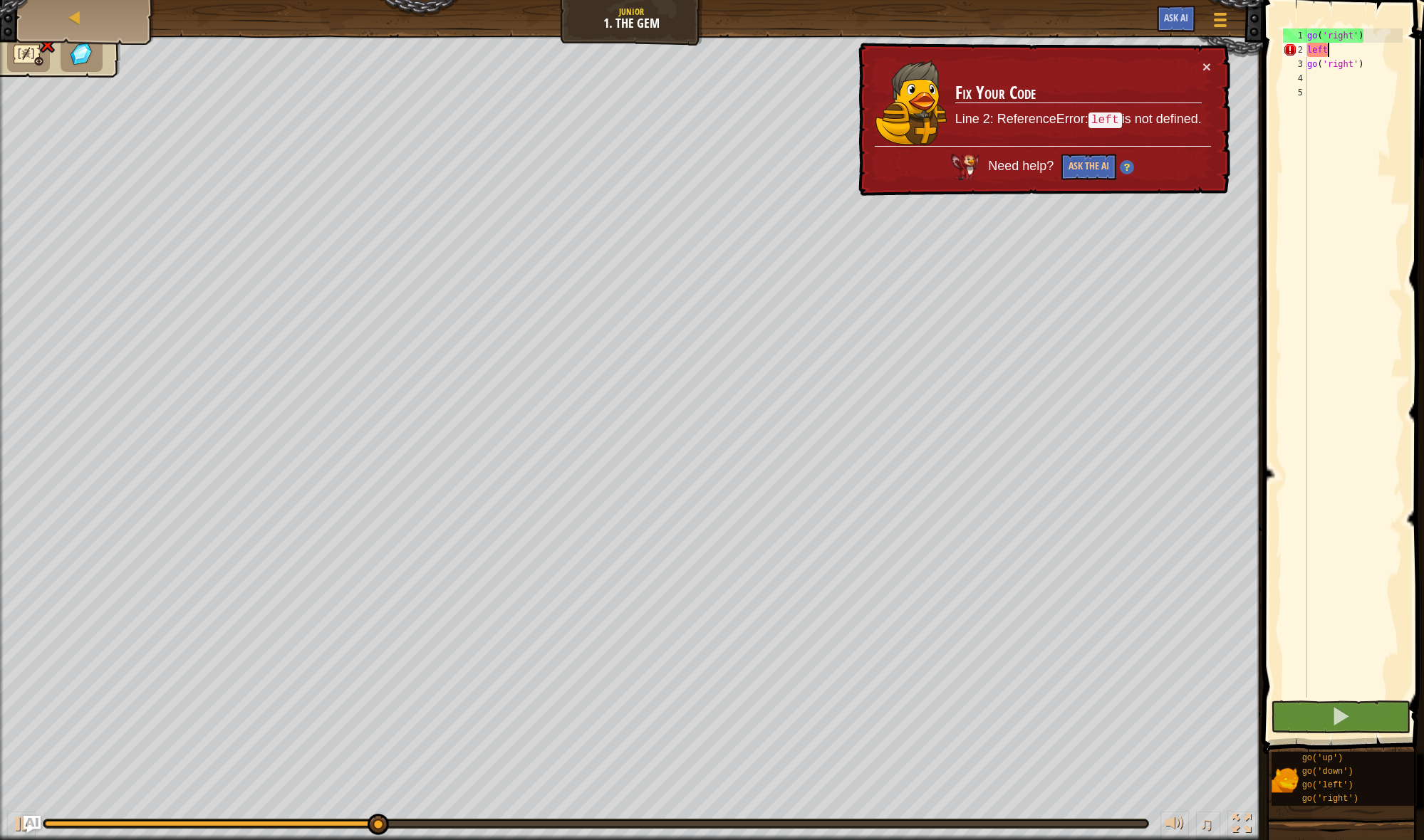
click at [1360, 56] on div "go ( 'right' ) left go ( 'right' )" at bounding box center [1353, 377] width 99 height 698
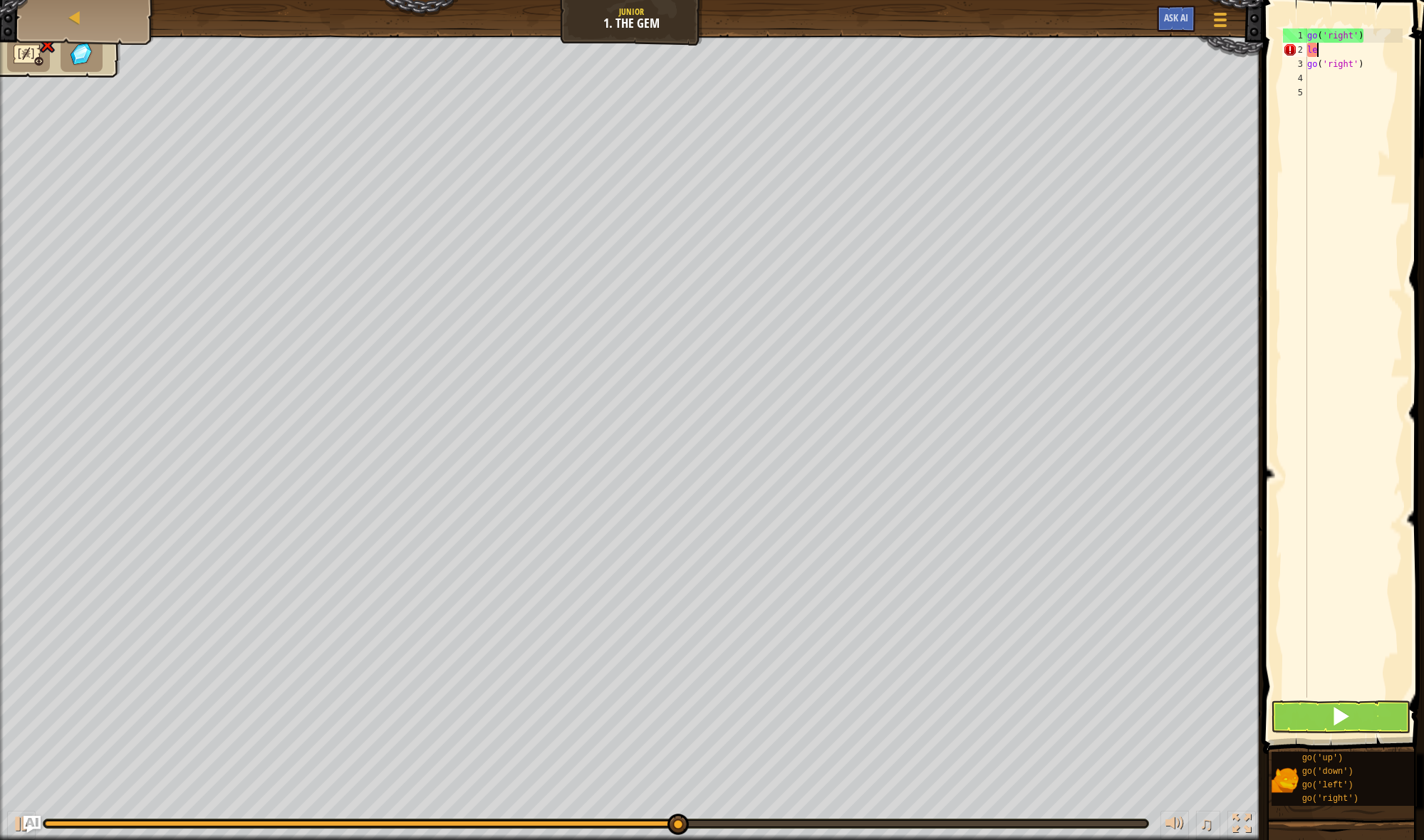
scroll to position [7, 0]
type textarea "l"
type textarea "g"
click at [1331, 63] on div "go ( 'right' )" at bounding box center [1353, 377] width 99 height 698
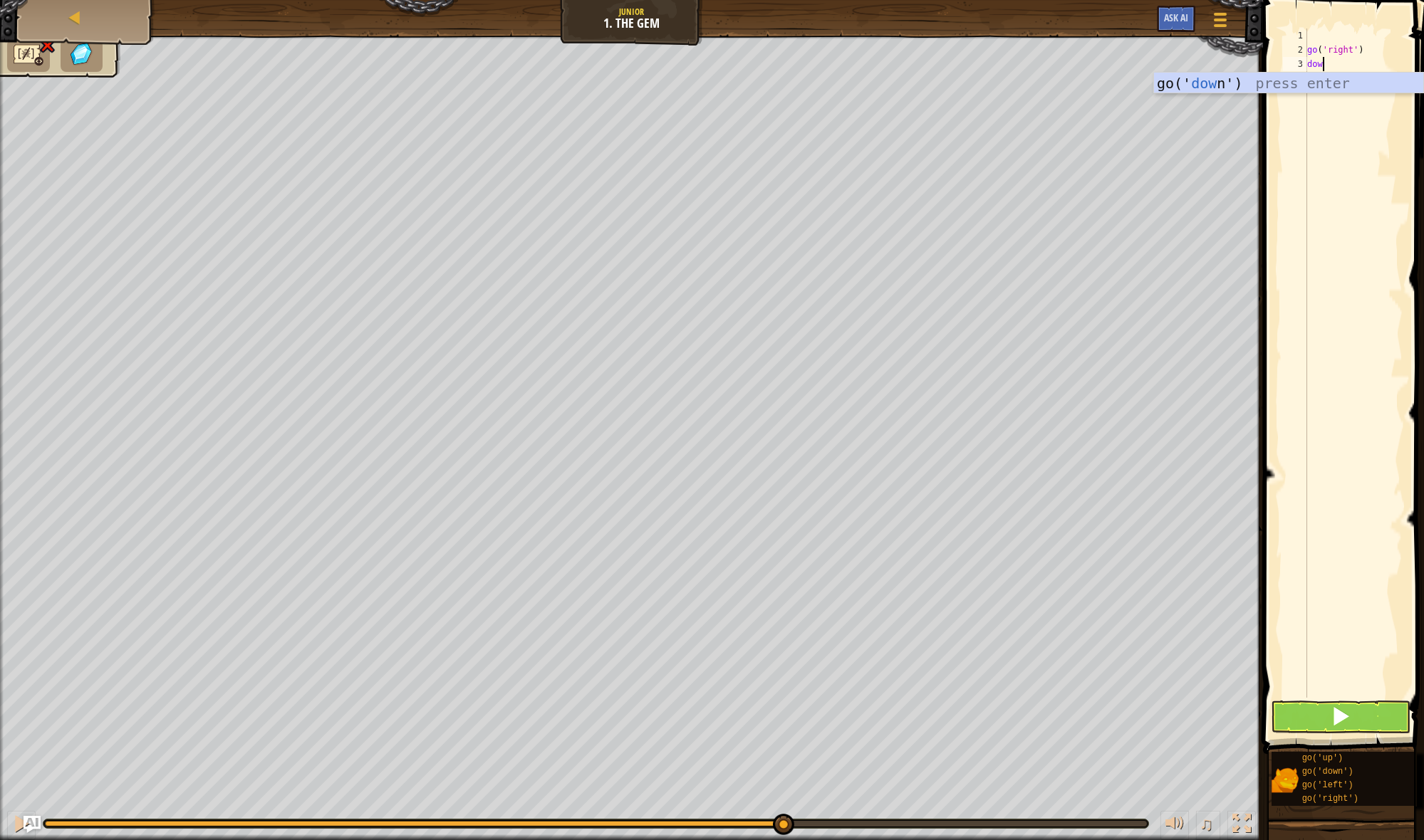
type textarea "down"
drag, startPoint x: 1292, startPoint y: 691, endPoint x: 1303, endPoint y: 698, distance: 13.0
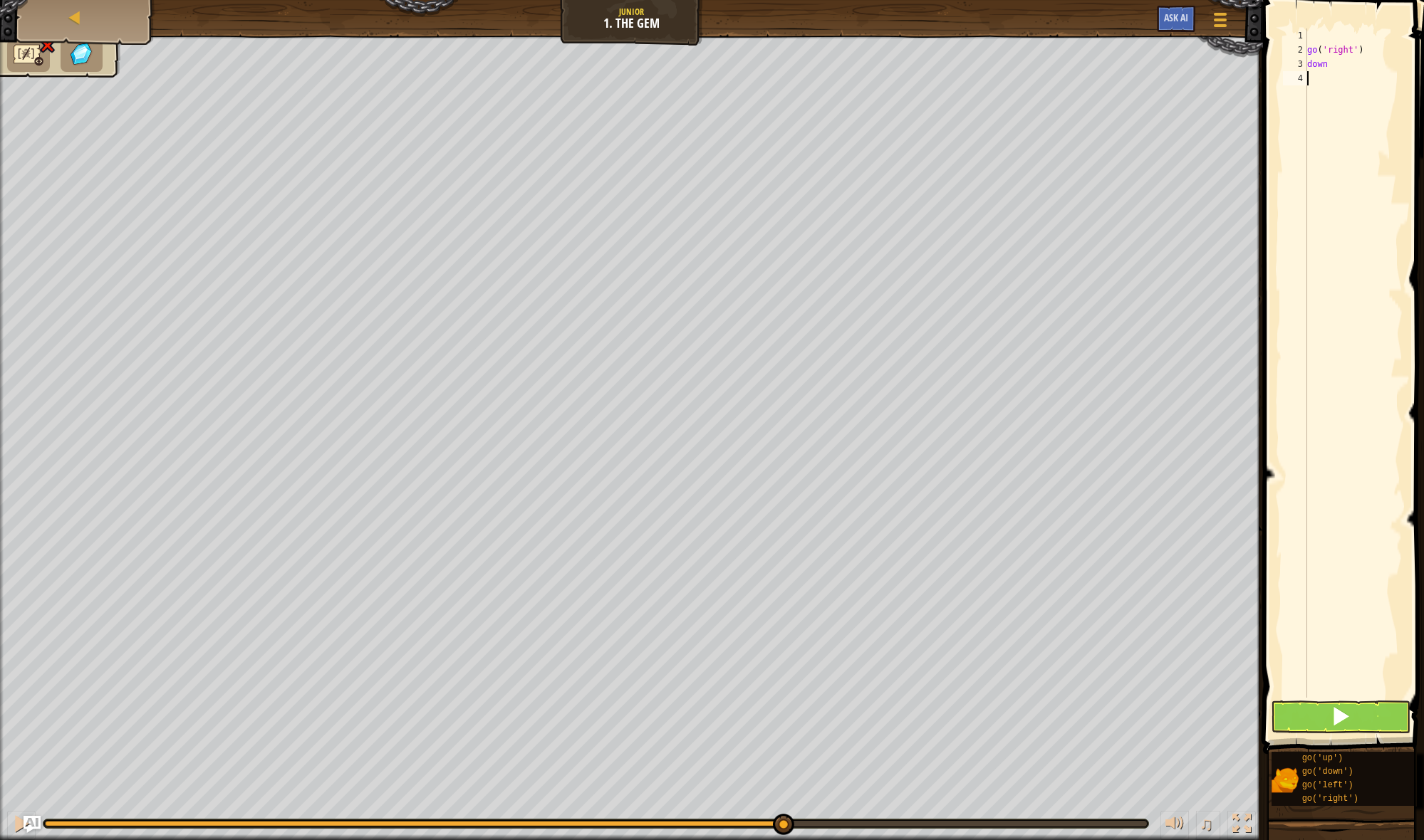
type textarea "down"
click at [1312, 714] on button at bounding box center [1340, 718] width 140 height 33
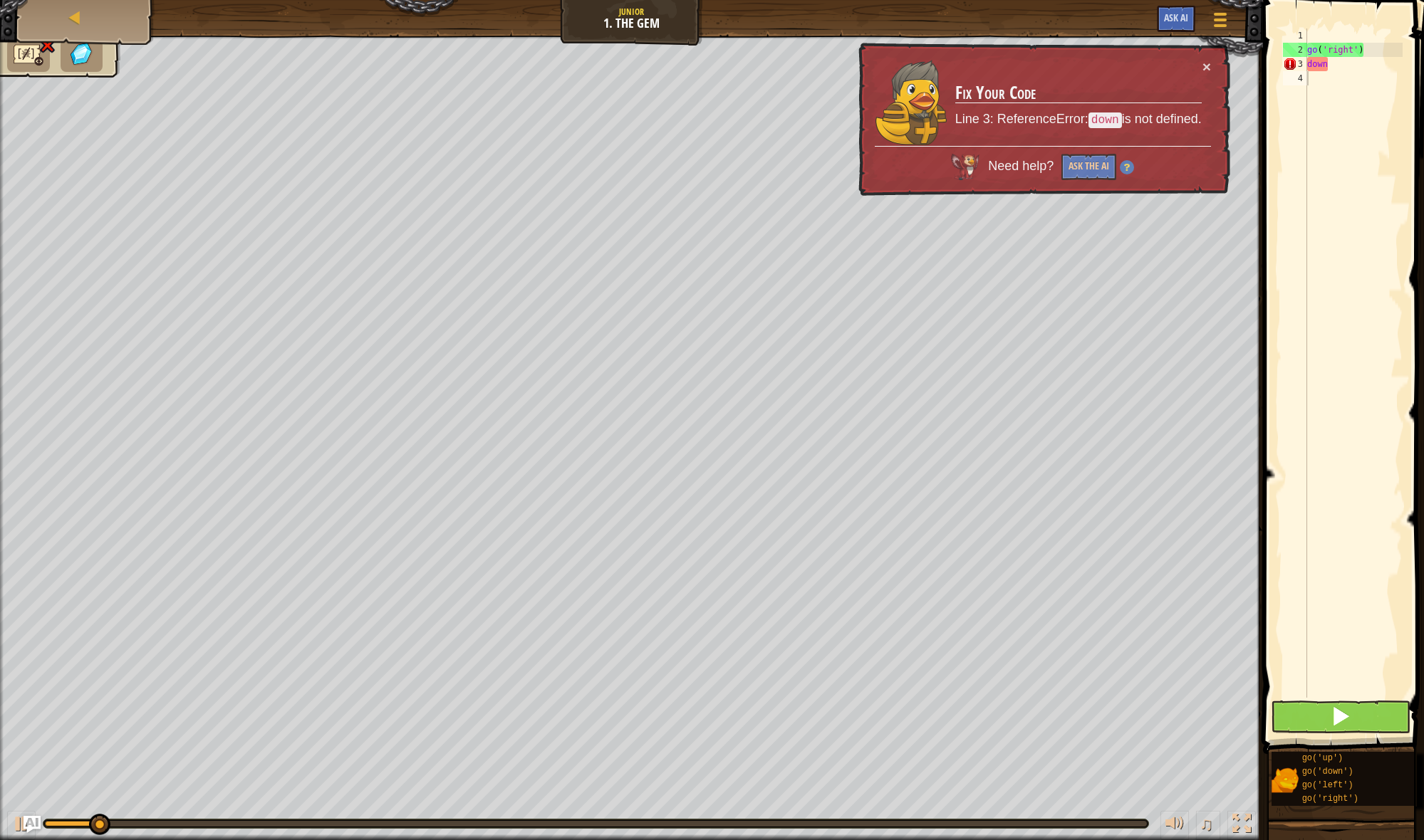
click at [1314, 714] on button at bounding box center [1340, 718] width 140 height 33
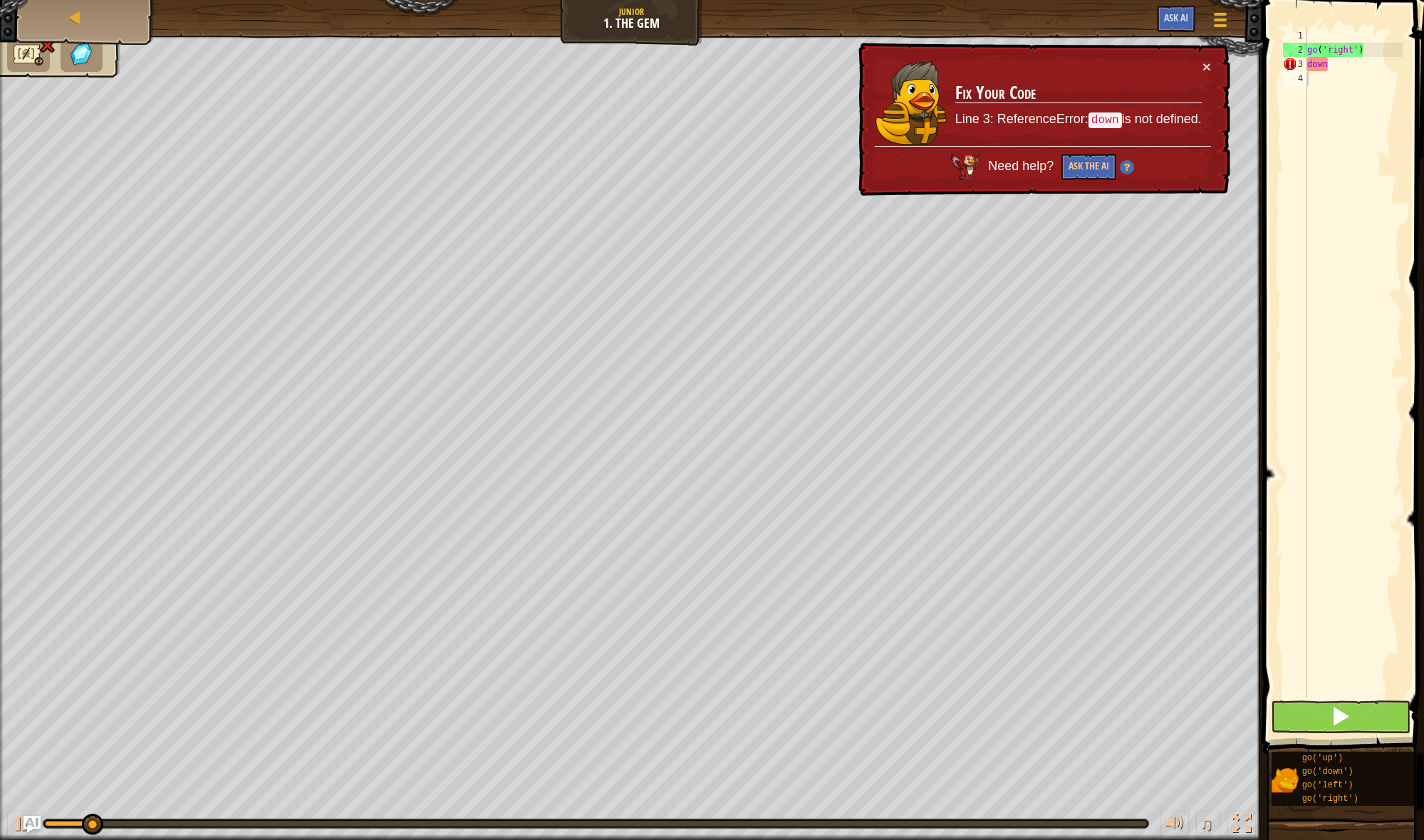
click at [1314, 713] on button at bounding box center [1340, 718] width 140 height 33
click at [1358, 80] on div "go ( 'right' ) down" at bounding box center [1353, 377] width 99 height 698
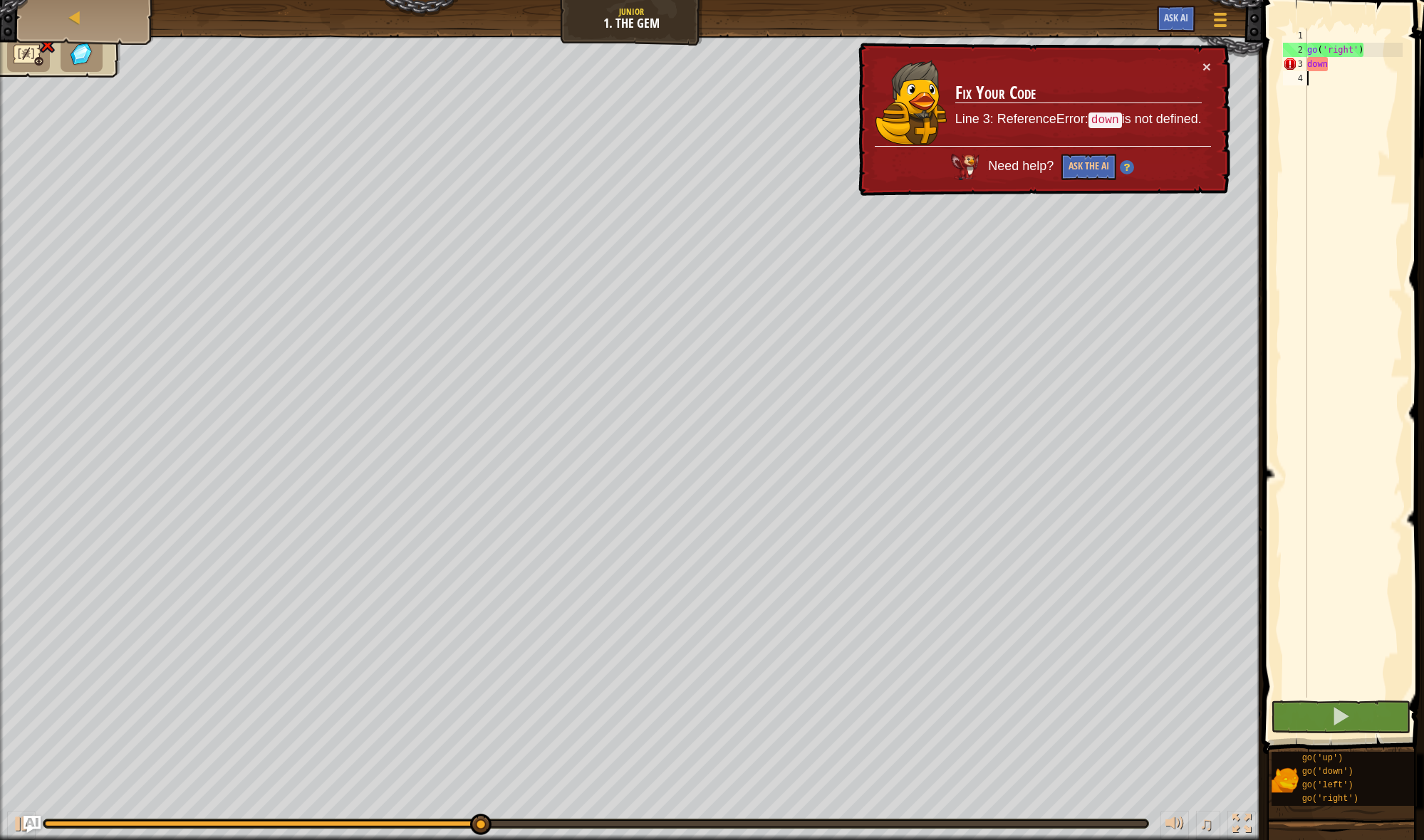
drag, startPoint x: 1359, startPoint y: 79, endPoint x: 1358, endPoint y: 70, distance: 9.1
click at [1358, 74] on div "go ( 'right' ) down" at bounding box center [1353, 377] width 99 height 698
click at [1362, 65] on div "go ( 'right' ) down" at bounding box center [1353, 377] width 99 height 698
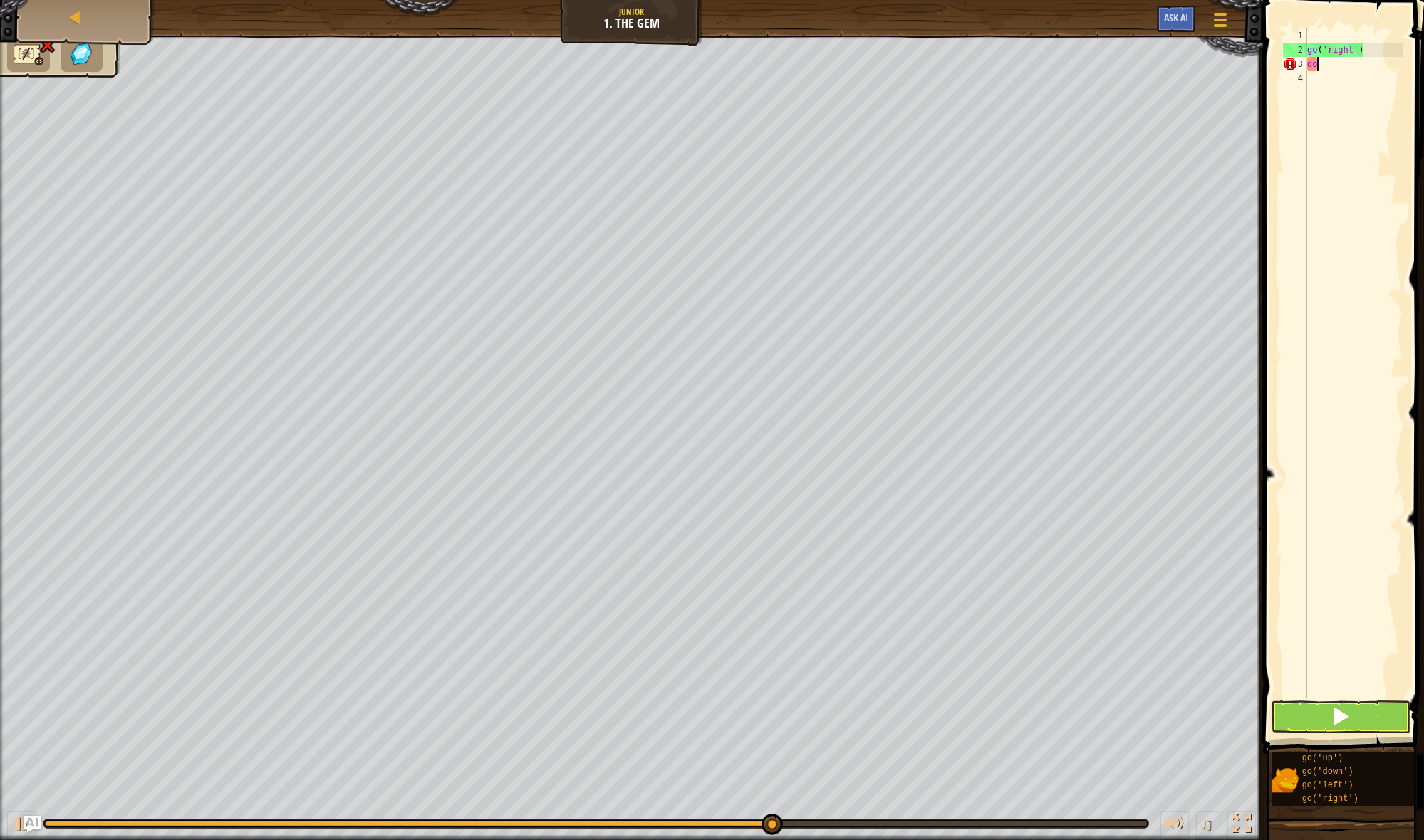
type textarea "d"
type textarea "go('right'"
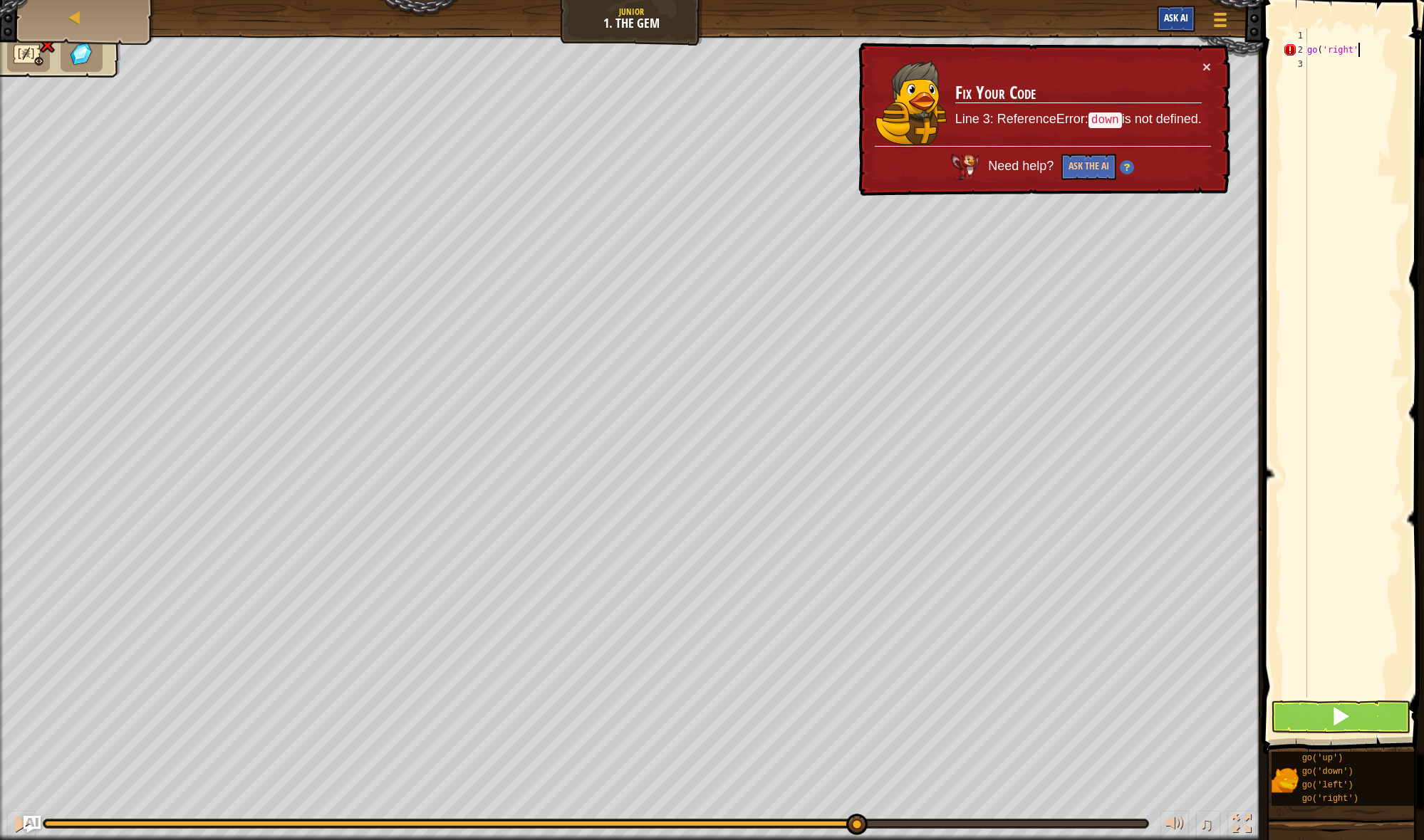
click at [1182, 8] on button "Ask AI" at bounding box center [1176, 19] width 38 height 26
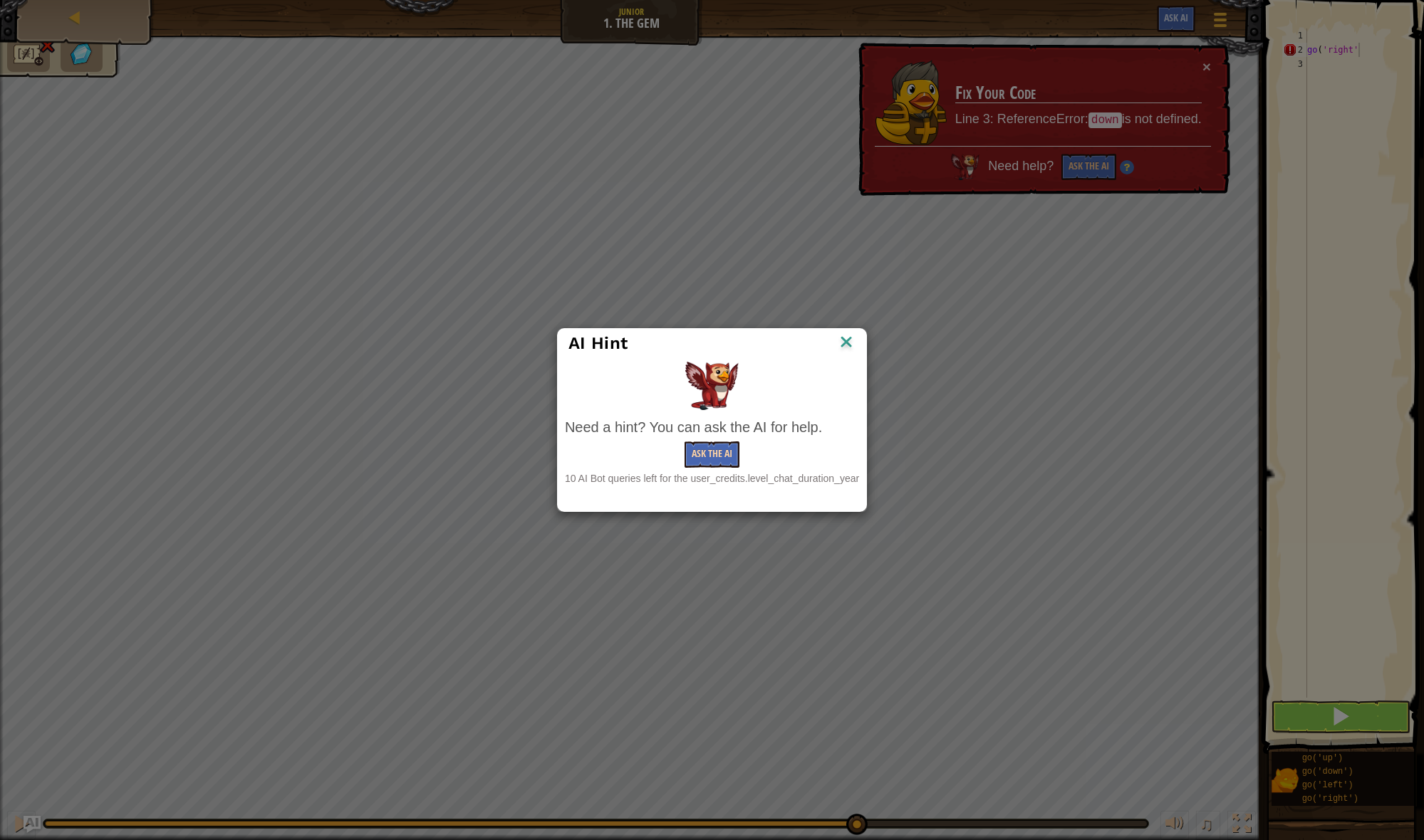
click at [711, 451] on button "Ask the AI" at bounding box center [712, 454] width 55 height 26
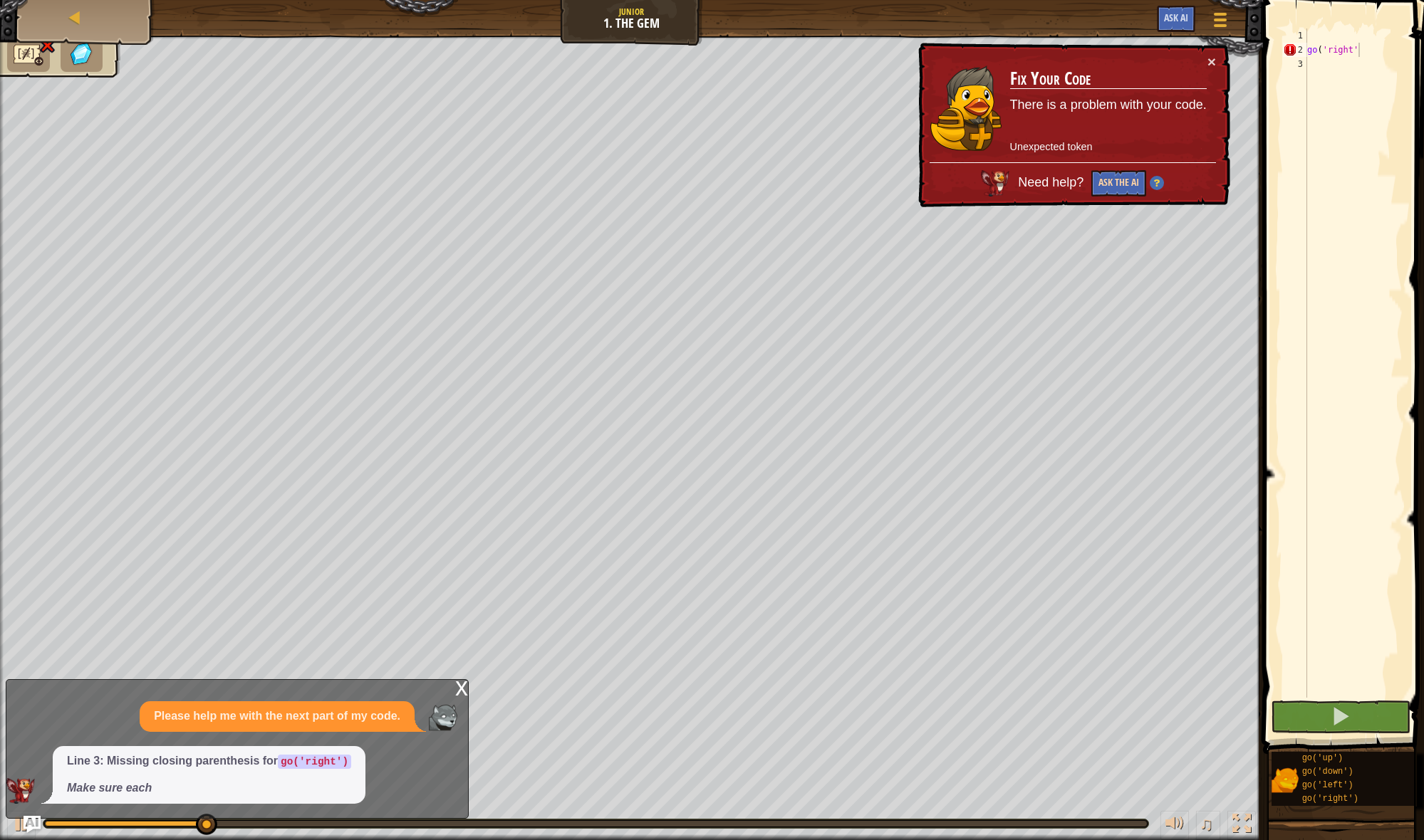
click at [1112, 196] on div "× Fix Your Code There is a problem with your code. Unexpected token Need help? …" at bounding box center [1073, 126] width 316 height 167
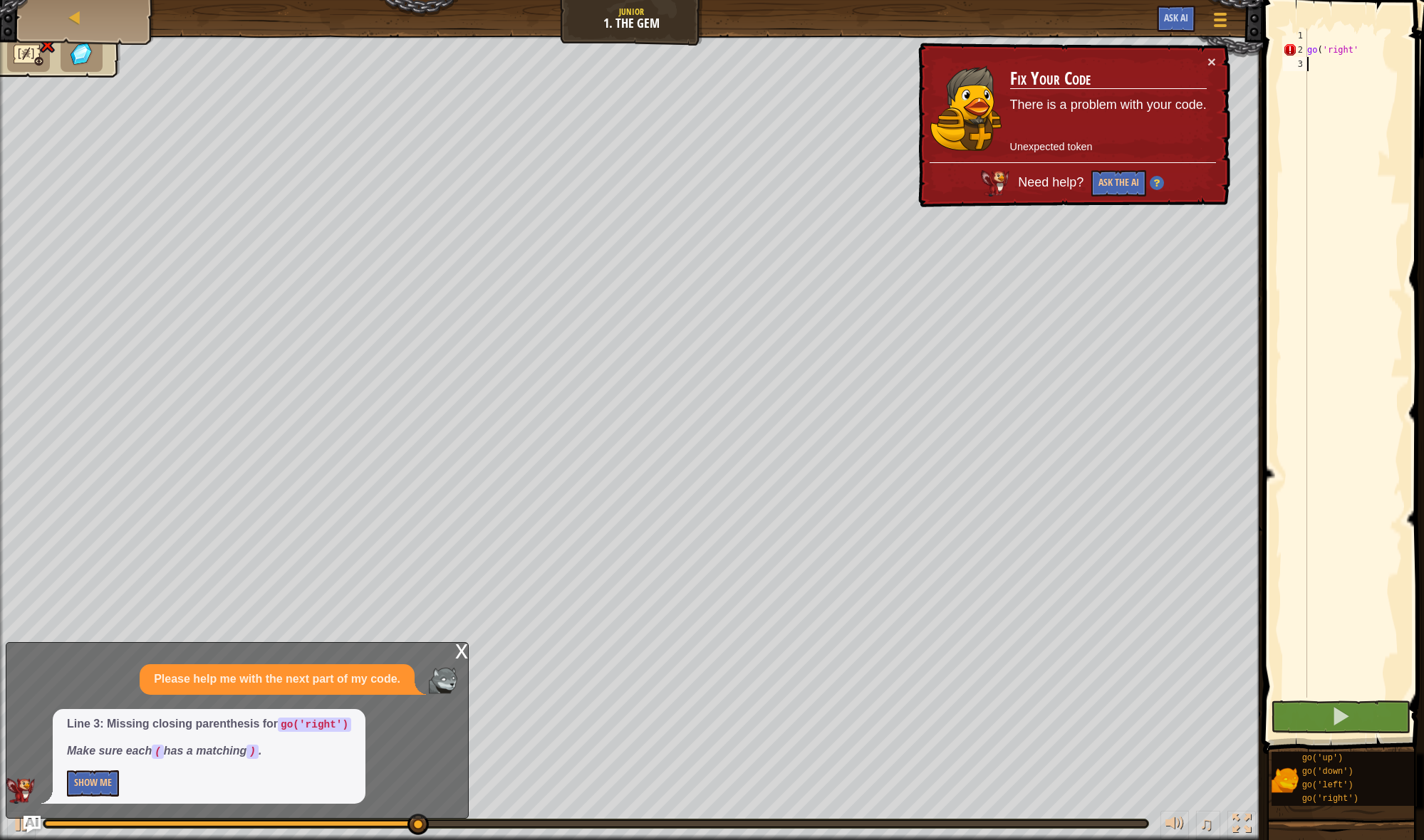
click at [1332, 64] on div "go ( 'right'" at bounding box center [1353, 377] width 99 height 698
drag, startPoint x: 1373, startPoint y: 41, endPoint x: 1371, endPoint y: 54, distance: 13.2
click at [1372, 43] on div "go ( 'right'" at bounding box center [1353, 377] width 99 height 698
click at [1371, 55] on div "go ( 'right'" at bounding box center [1353, 377] width 99 height 698
click at [1365, 49] on div "go ( 'right'" at bounding box center [1353, 377] width 99 height 698
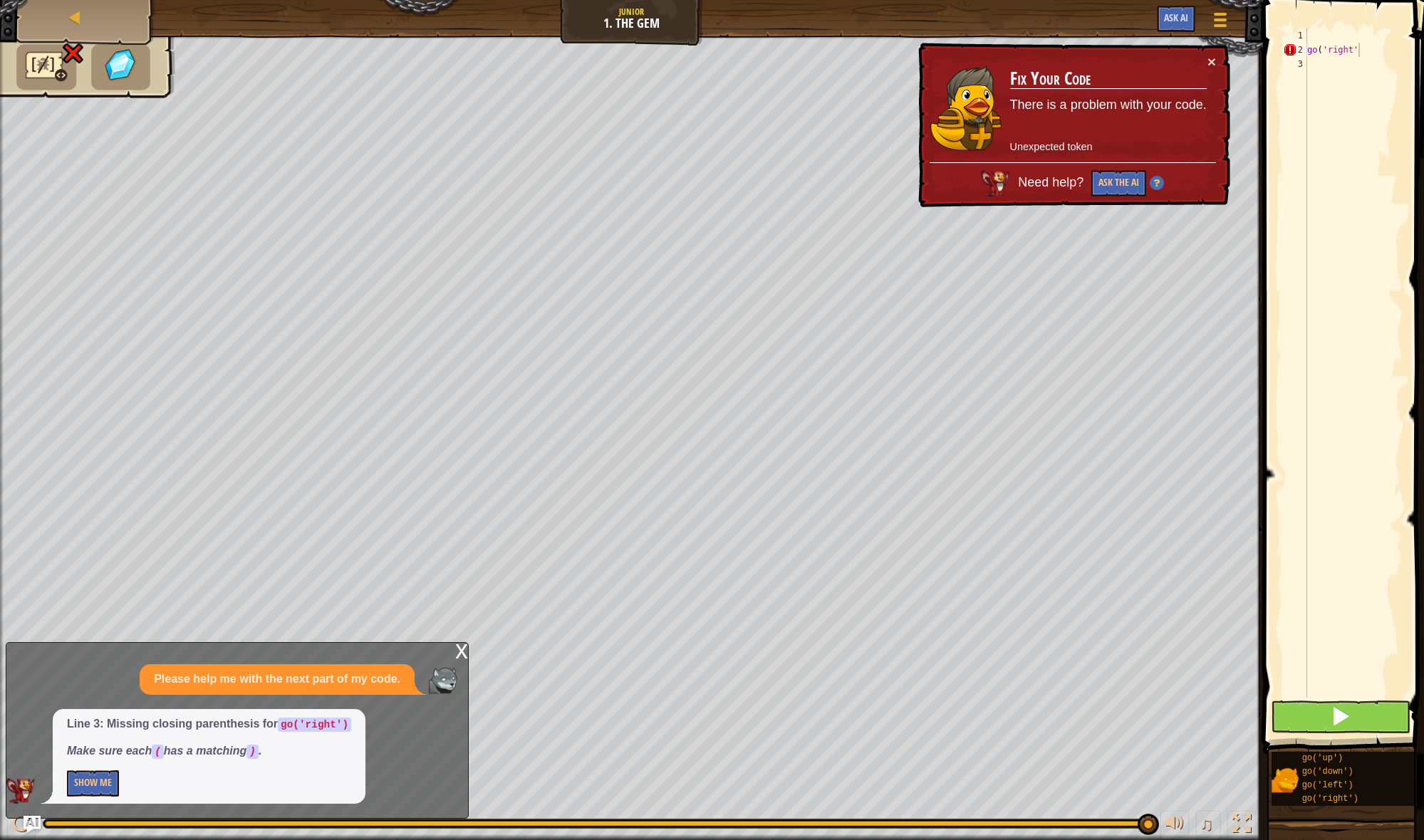
click at [1303, 724] on button at bounding box center [1340, 718] width 140 height 33
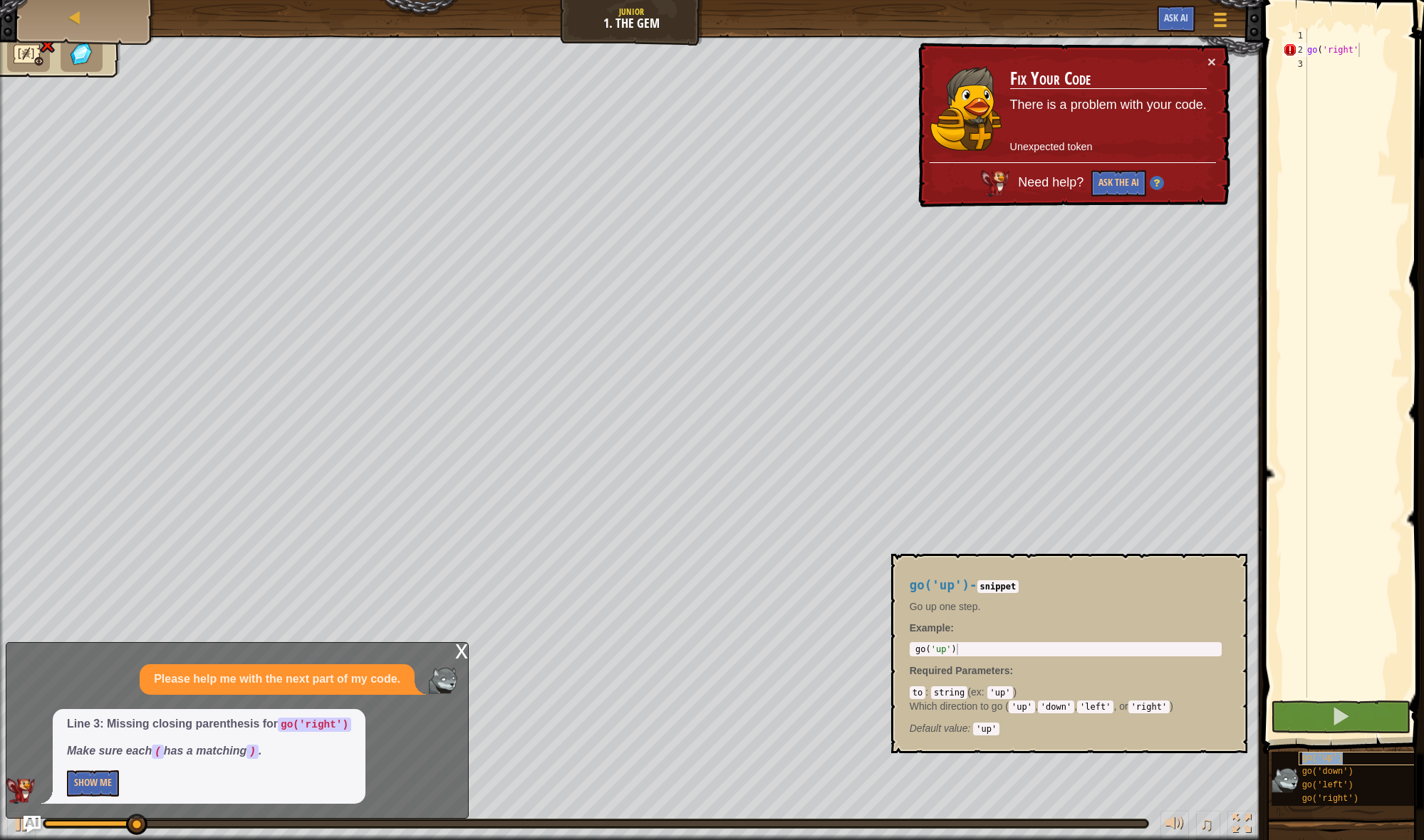
click at [1322, 755] on span "go('up')" at bounding box center [1323, 758] width 41 height 10
drag, startPoint x: 1322, startPoint y: 755, endPoint x: 1292, endPoint y: 279, distance: 476.9
click at [1292, 278] on div "Blocks go('right' 1 2 3 go ( 'right' הההההההההההההההההההההההההההההההההההההההההה…" at bounding box center [1341, 416] width 166 height 833
drag, startPoint x: 1325, startPoint y: 777, endPoint x: 1326, endPoint y: 770, distance: 7.1
click at [1325, 775] on div "go('down')" at bounding box center [1369, 772] width 142 height 13
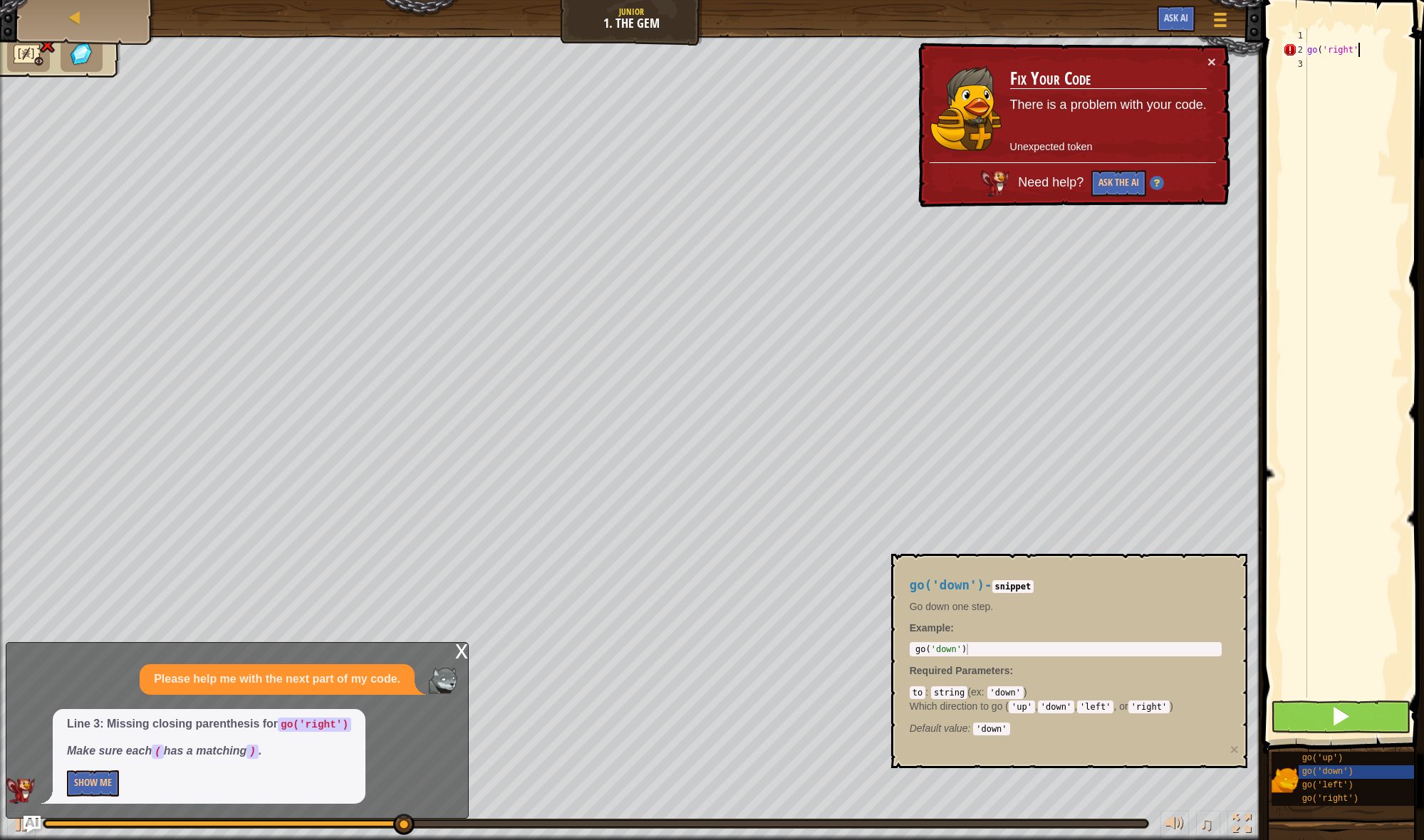
click at [1323, 732] on button at bounding box center [1340, 718] width 140 height 33
click at [1323, 724] on button at bounding box center [1340, 718] width 140 height 33
click at [1371, 56] on div "go ( 'right'" at bounding box center [1353, 377] width 99 height 698
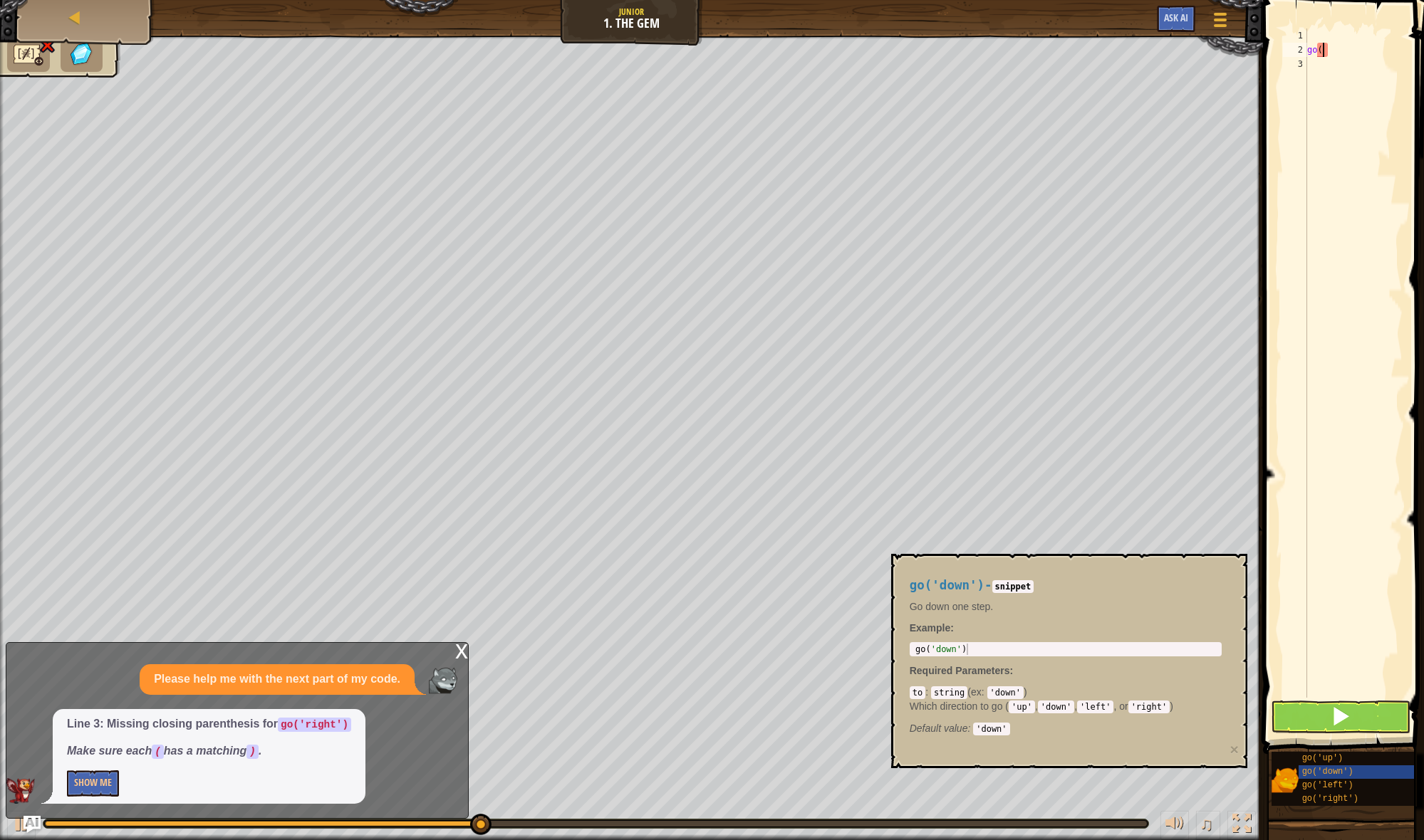
type textarea "g"
drag, startPoint x: 1158, startPoint y: 707, endPoint x: 1171, endPoint y: 702, distance: 13.9
click at [1157, 707] on code "'right'" at bounding box center [1149, 707] width 42 height 12
click at [1152, 710] on code "'right'" at bounding box center [1149, 707] width 42 height 12
drag, startPoint x: 1152, startPoint y: 709, endPoint x: 1143, endPoint y: 696, distance: 15.8
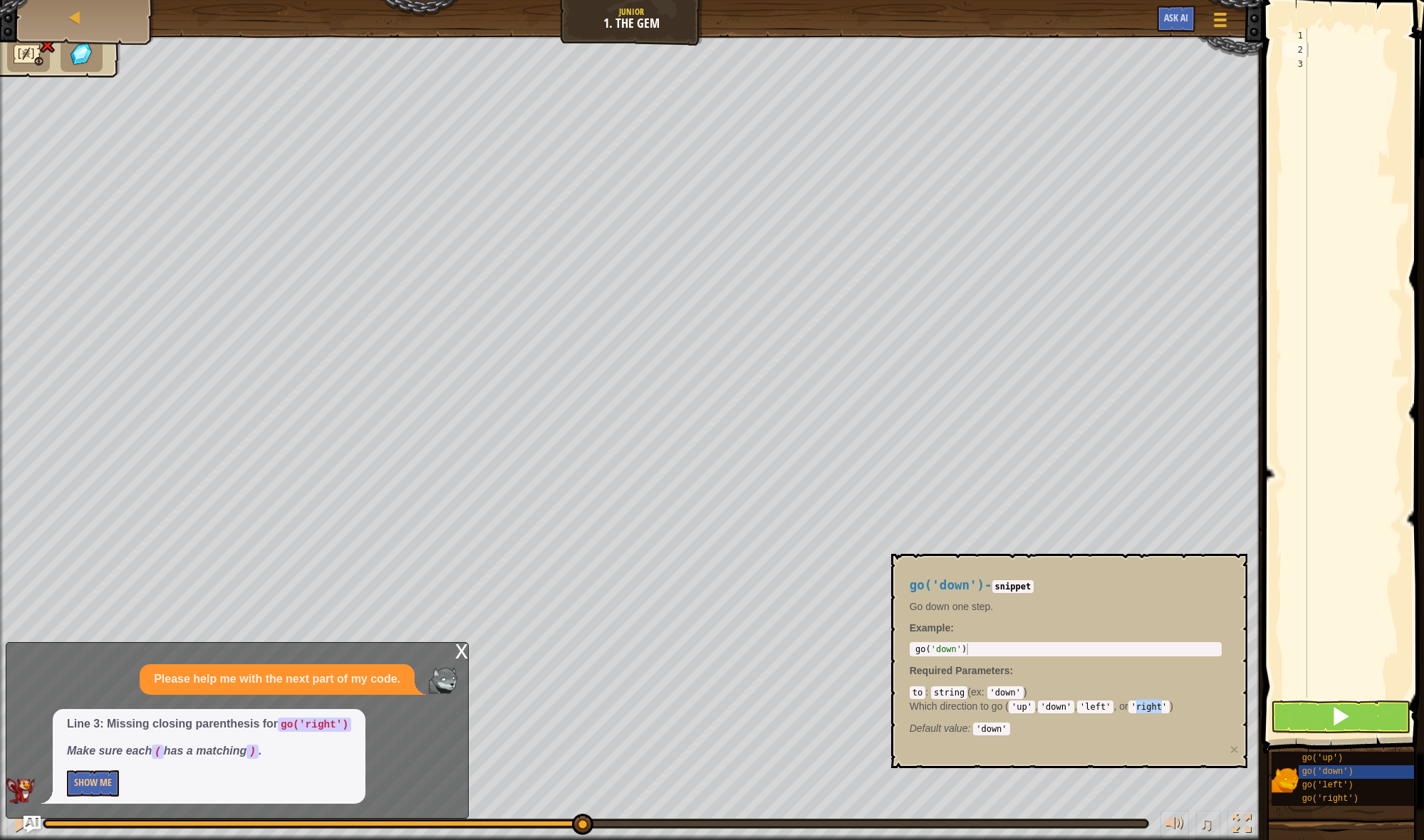
click at [1152, 709] on code "'right'" at bounding box center [1149, 707] width 42 height 12
click at [1099, 662] on div "go('down') - snippet Go down one step. Example : 1 go ( 'down' ) הההההההההההההה…" at bounding box center [1066, 653] width 332 height 176
click at [1085, 642] on div "go('down') - snippet Go down one step. Example : 1 go ( 'down' ) הההההההההההההה…" at bounding box center [1066, 653] width 332 height 176
click at [951, 655] on div "1 go ( 'down' ) ההההההההההההההההההההההההההההההההההההההההההההההההההההההההההההההה…" at bounding box center [1066, 649] width 312 height 14
type textarea "go('down')"
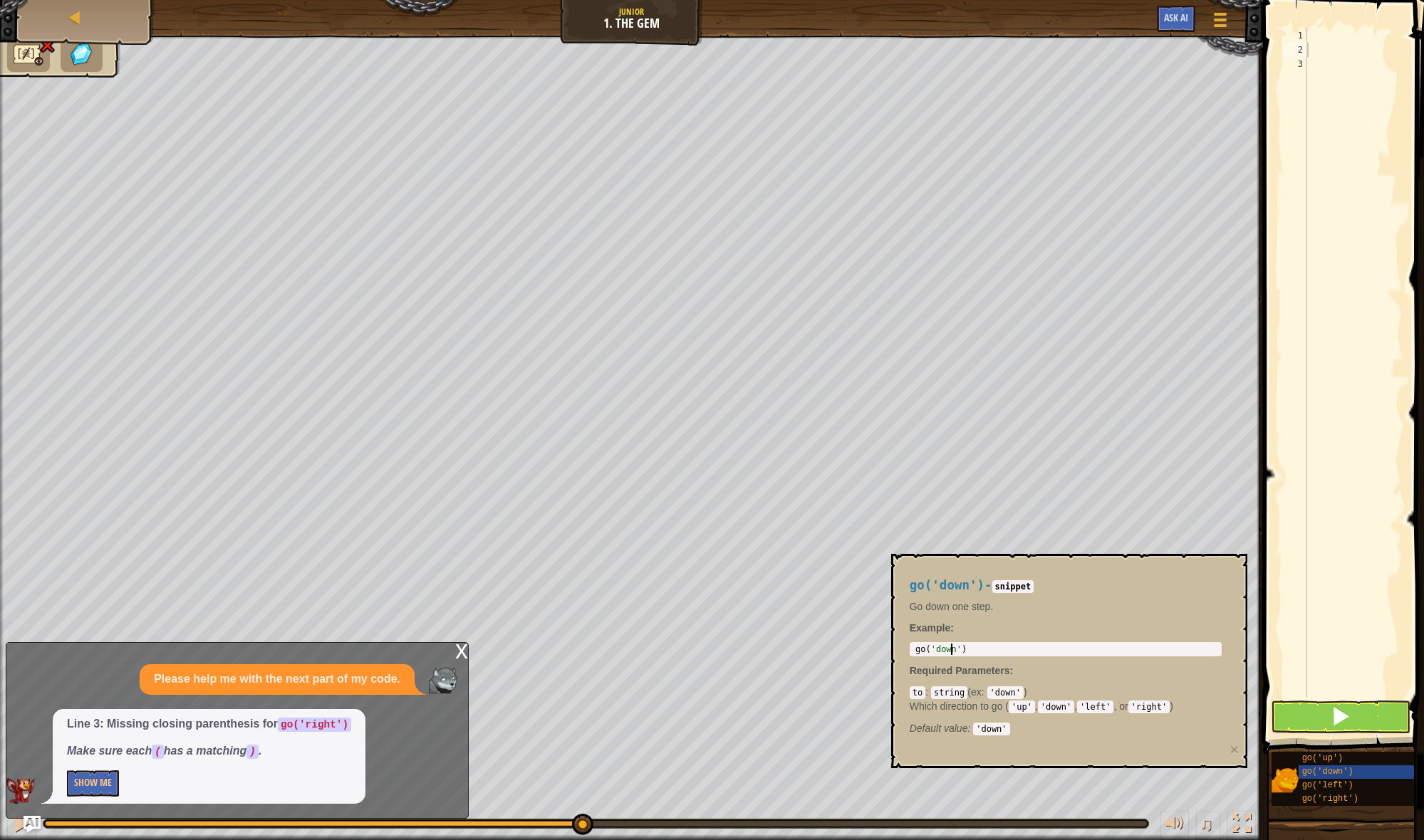
click at [951, 654] on div "go ( 'down' )" at bounding box center [1066, 660] width 306 height 34
click at [958, 651] on div "go ( 'down' )" at bounding box center [1066, 660] width 306 height 34
click at [960, 650] on div "go ( 'down' )" at bounding box center [1066, 660] width 306 height 34
click at [956, 650] on div "go ( 'down' )" at bounding box center [1066, 660] width 306 height 34
drag, startPoint x: 956, startPoint y: 650, endPoint x: 973, endPoint y: 654, distance: 17.5
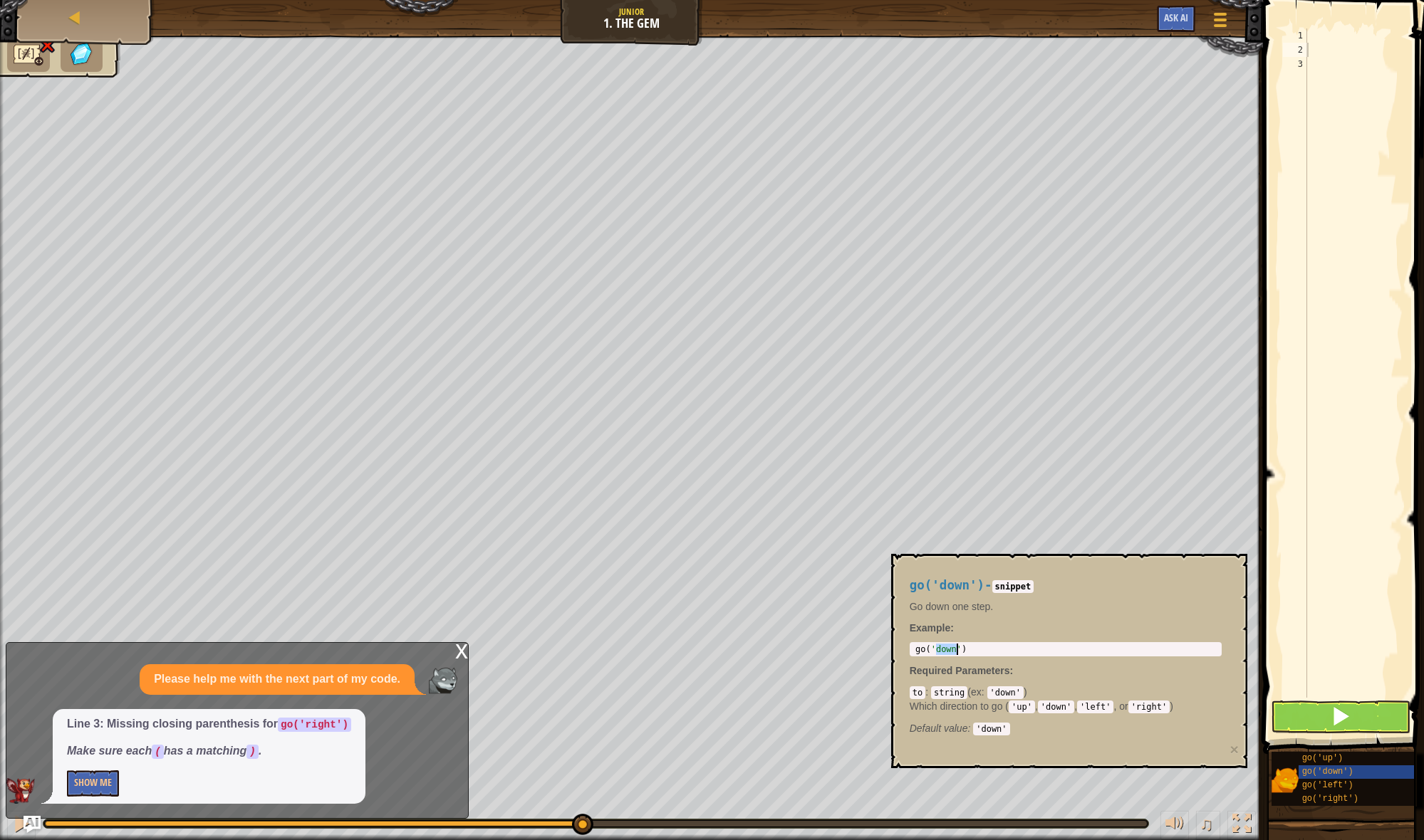
click at [956, 650] on div "go ( 'down' )" at bounding box center [1066, 660] width 306 height 34
drag, startPoint x: 1360, startPoint y: 19, endPoint x: 1343, endPoint y: 28, distance: 19.2
click at [1352, 23] on span at bounding box center [1345, 357] width 172 height 796
click at [1330, 34] on div at bounding box center [1353, 377] width 99 height 698
click at [1329, 34] on div at bounding box center [1353, 377] width 99 height 698
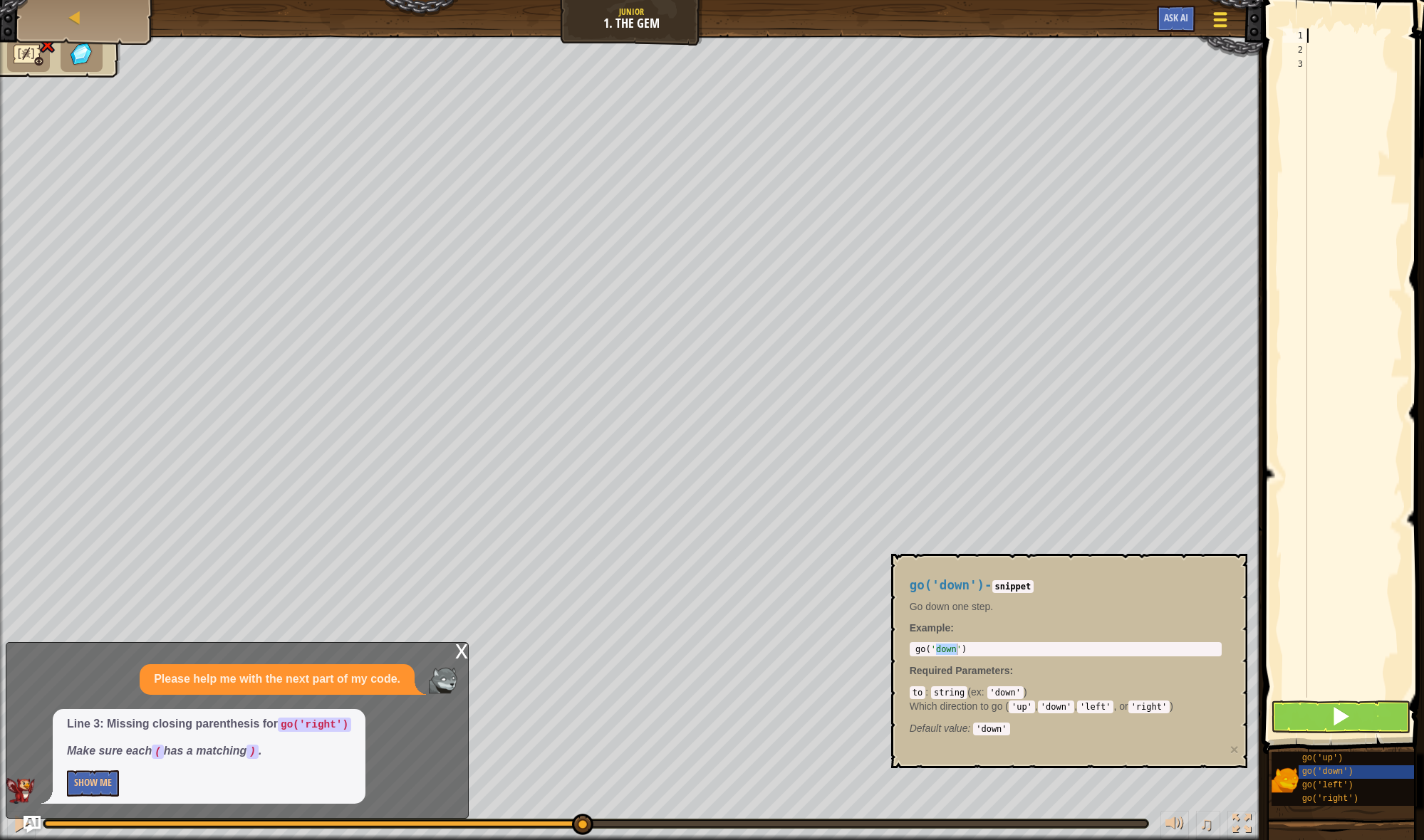
drag, startPoint x: 1329, startPoint y: 34, endPoint x: 1231, endPoint y: 20, distance: 99.0
click at [1244, 21] on div "Map Junior 1. The Gem Game Menu Ask AI 1 2 go ( 'right' ) ההההההההההההההההההההה…" at bounding box center [712, 420] width 1424 height 840
click at [1302, 782] on span "go('left')" at bounding box center [1328, 785] width 51 height 10
click at [1306, 715] on button at bounding box center [1340, 718] width 140 height 33
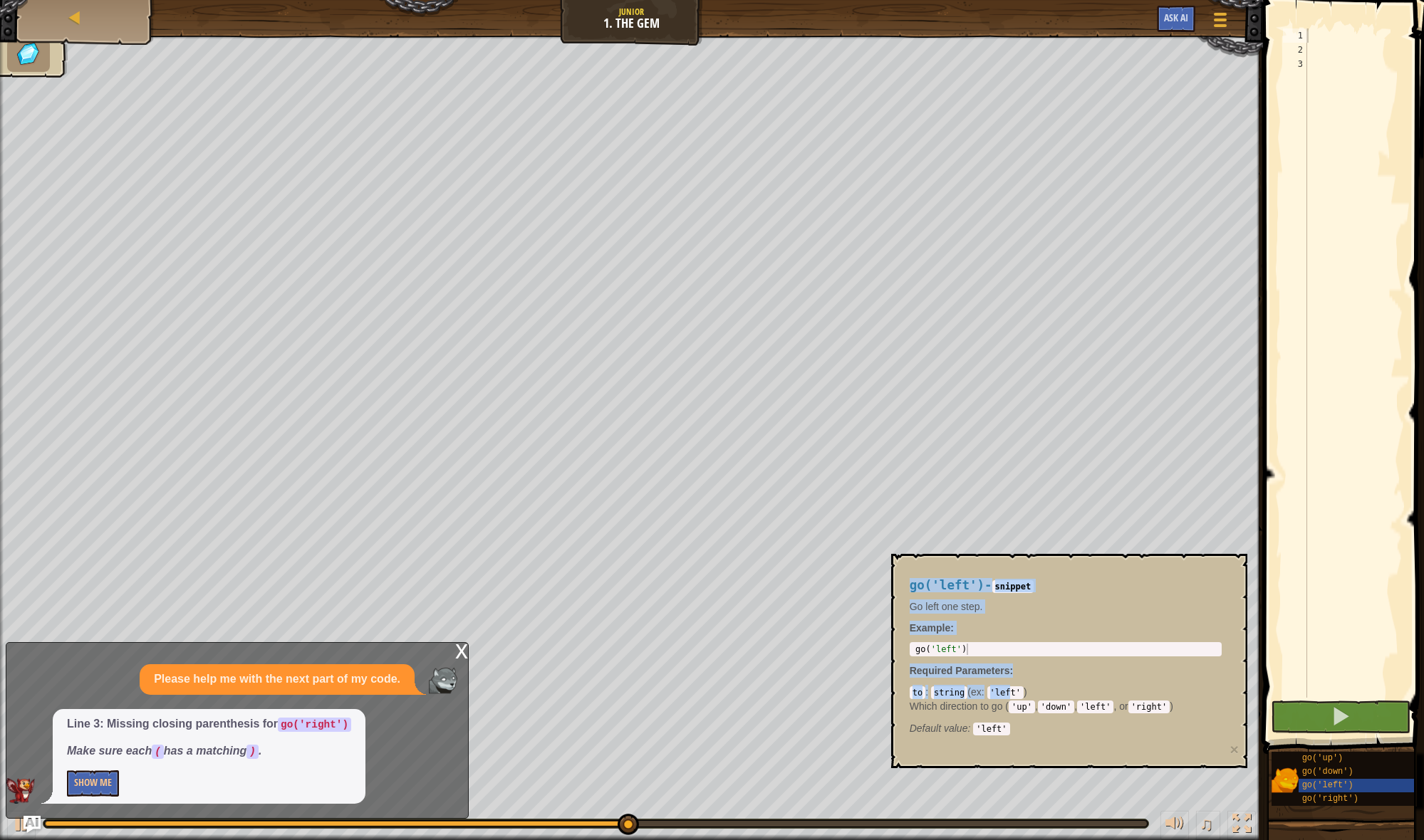
drag, startPoint x: 1013, startPoint y: 695, endPoint x: 930, endPoint y: 802, distance: 135.4
click at [930, 0] on body "Map Junior 1. The Gem Game Menu Ask AI 1 2 go ( 'right' ) ההההההההההההההההההההה…" at bounding box center [712, 0] width 1424 height 0
drag, startPoint x: 729, startPoint y: 833, endPoint x: -126, endPoint y: 788, distance: 856.2
click at [0, 0] on html "Map Junior 1. The Gem Game Menu Ask AI 1 2 go ( 'right' ) ההההההההההההההההההההה…" at bounding box center [712, 0] width 1424 height 0
click at [893, 576] on div "go('left') - snippet Go left one step. Example : 1 go ( 'left' ) הההההההההההההה…" at bounding box center [1069, 660] width 356 height 214
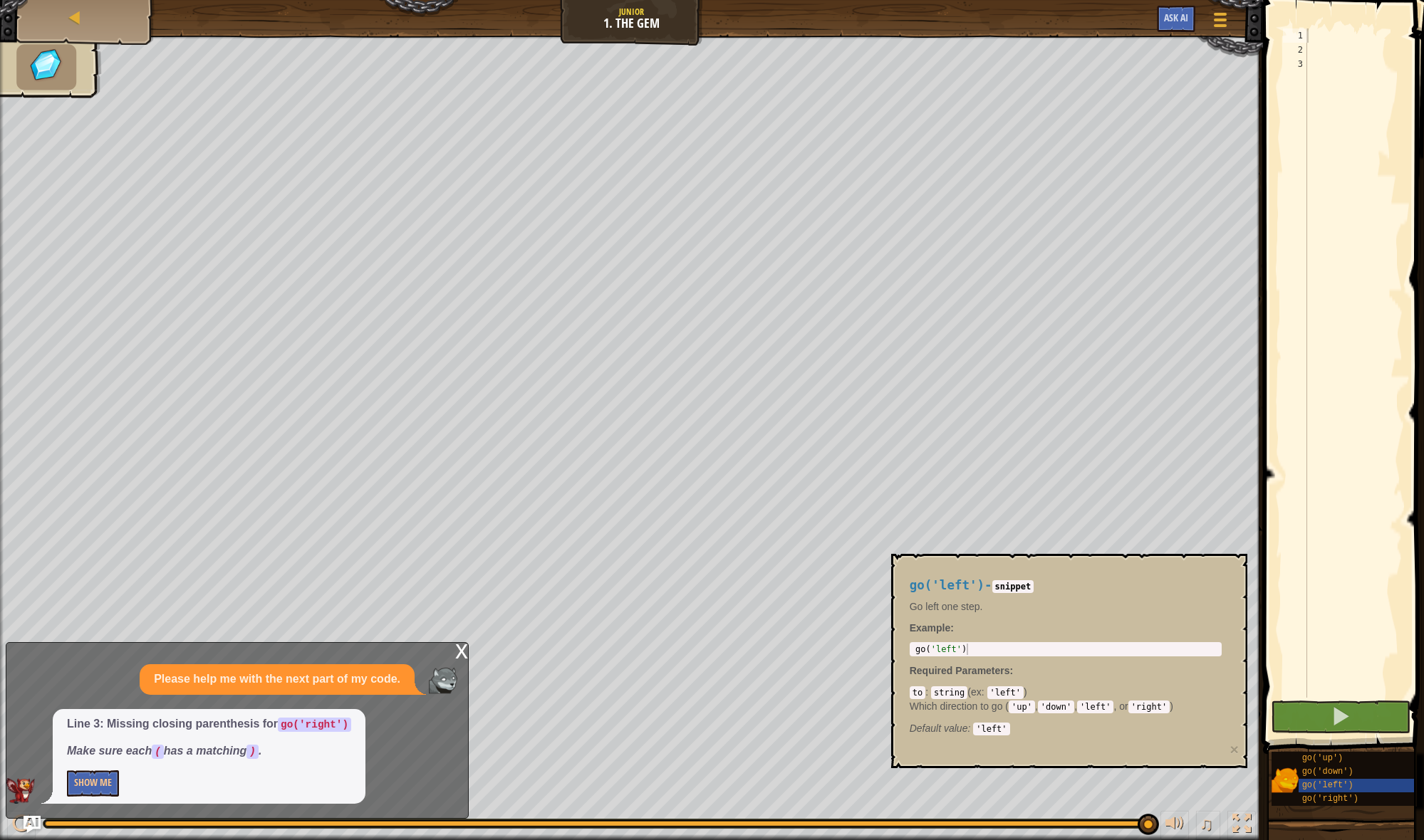
type textarea "go('left')"
click at [984, 645] on div "go ( 'left' )" at bounding box center [1066, 660] width 306 height 34
drag, startPoint x: 918, startPoint y: 655, endPoint x: 1271, endPoint y: 161, distance: 607.2
click at [1271, 0] on body "Map Junior 1. The Gem Game Menu Ask AI 1 2 go ( 'right' ) ההההההההההההההההההההה…" at bounding box center [712, 0] width 1424 height 0
click at [1313, 37] on div at bounding box center [1353, 377] width 99 height 698
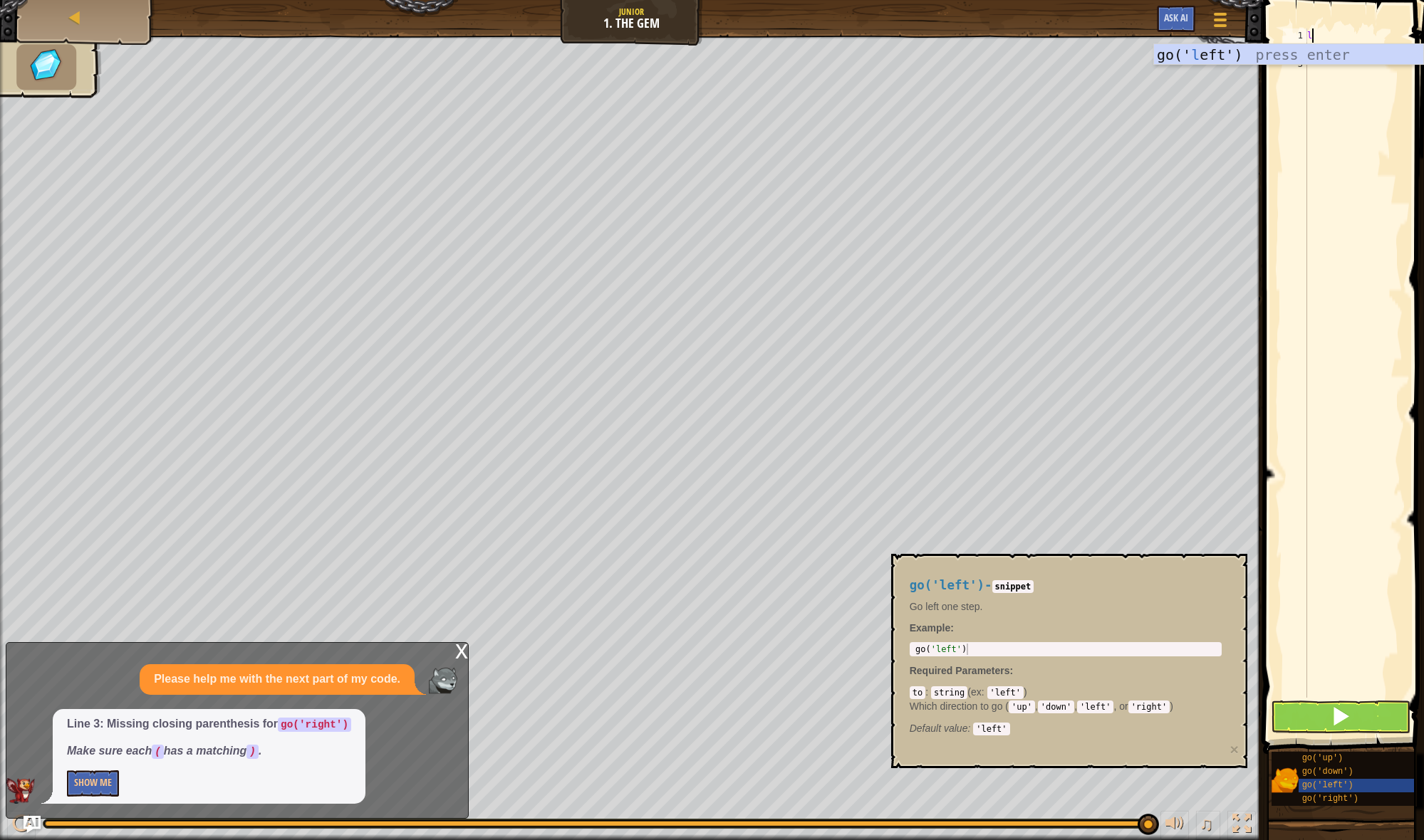
type textarea "l"
click at [1264, 0] on body "Map Junior 1. The Gem Game Menu Ask AI 1 2 go ( 'right' ) ההההההההההההההההההההה…" at bounding box center [712, 0] width 1424 height 0
click at [1327, 40] on div "l" at bounding box center [1353, 377] width 99 height 698
click at [954, 645] on div "go ( 'left' )" at bounding box center [1066, 660] width 306 height 34
click at [1159, 706] on code "'right'" at bounding box center [1149, 707] width 42 height 12
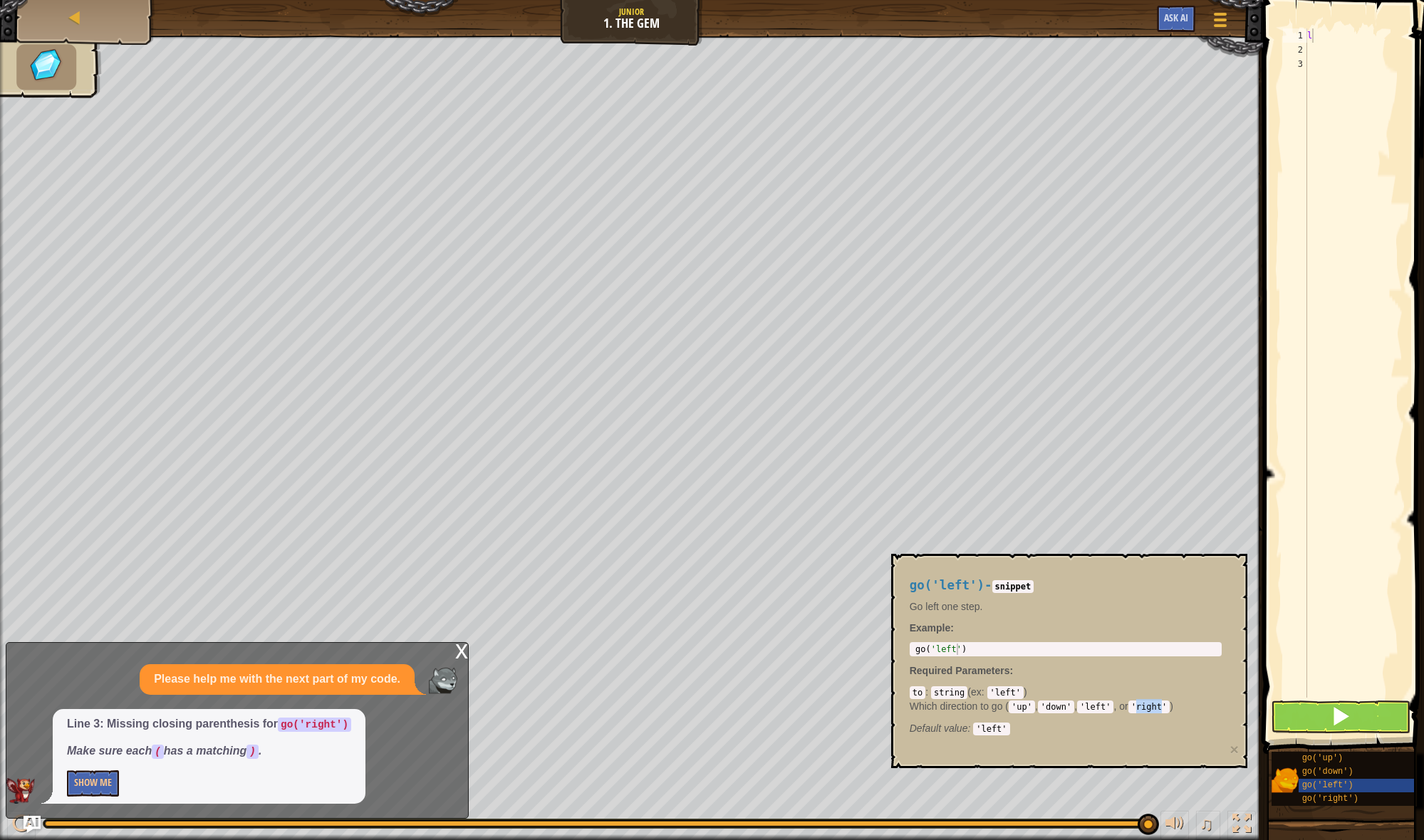
click at [1159, 706] on code "'right'" at bounding box center [1149, 707] width 42 height 12
click at [1158, 706] on code "'right'" at bounding box center [1149, 707] width 42 height 12
click at [1163, 663] on div "go('left') - snippet Go left one step. Example : go('left') 1 go ( 'left' ) ההה…" at bounding box center [1066, 653] width 332 height 176
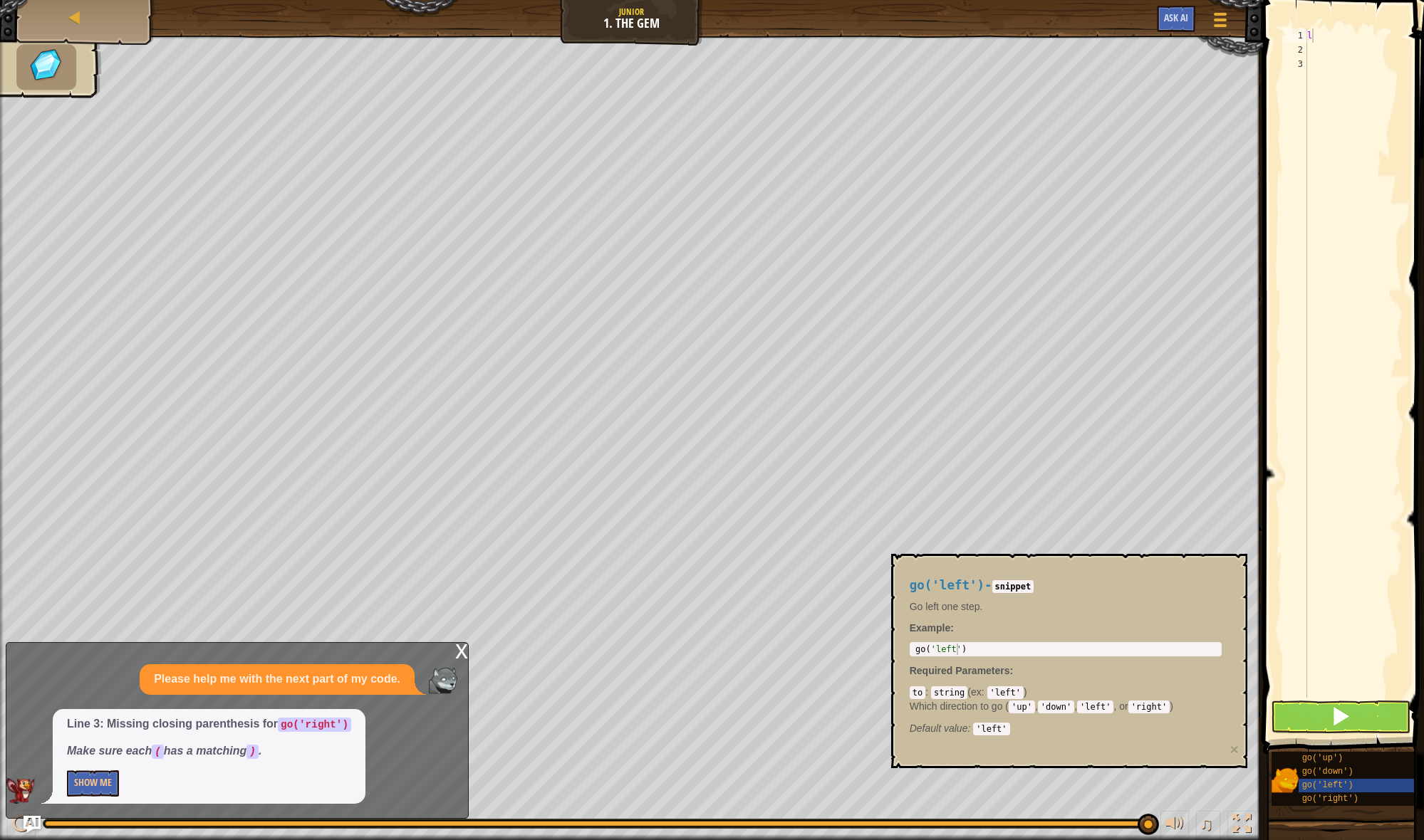
drag, startPoint x: 1146, startPoint y: 723, endPoint x: 1150, endPoint y: 717, distance: 7.2
click at [1146, 723] on div "Default value : 'left'" at bounding box center [1066, 728] width 312 height 14
click at [1152, 691] on div "to : string ( ex : 'left' ) Which direction to go ( 'up' , 'down' , 'left' , or…" at bounding box center [1066, 710] width 312 height 50
click at [1161, 687] on div "to : string ( ex : 'left' ) Which direction to go ( 'up' , 'down' , 'left' , or…" at bounding box center [1066, 710] width 312 height 50
click at [1165, 711] on code "'right'" at bounding box center [1149, 707] width 42 height 12
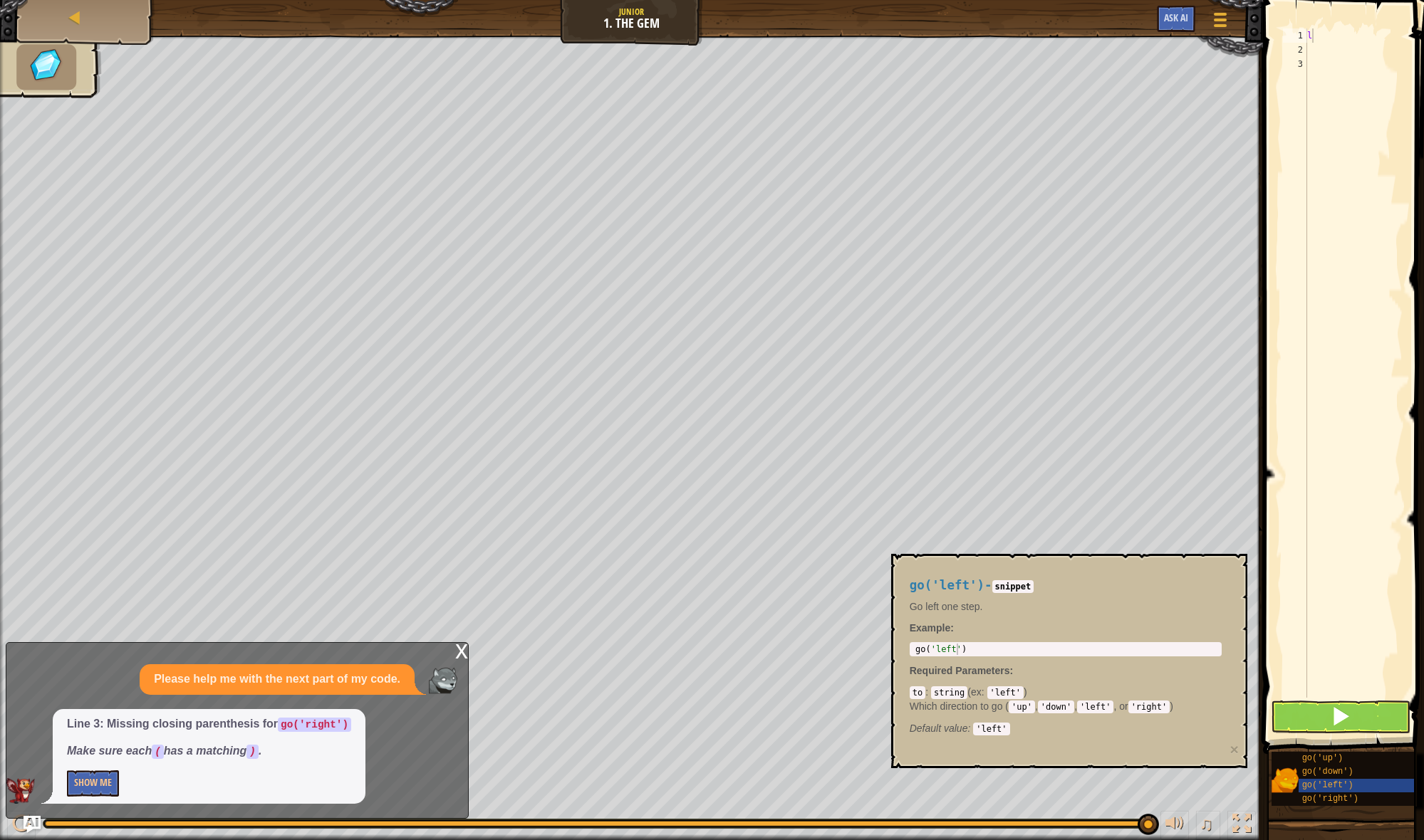
click at [1174, 716] on div "to : string ( ex : 'left' ) Which direction to go ( 'up' , 'down' , 'left' , or…" at bounding box center [1066, 710] width 312 height 50
click at [1173, 716] on div "to : string ( ex : 'left' ) Which direction to go ( 'up' , 'down' , 'left' , or…" at bounding box center [1066, 710] width 312 height 50
click at [1172, 714] on div "to : string ( ex : 'left' ) Which direction to go ( 'up' , 'down' , 'left' , or…" at bounding box center [1066, 710] width 312 height 50
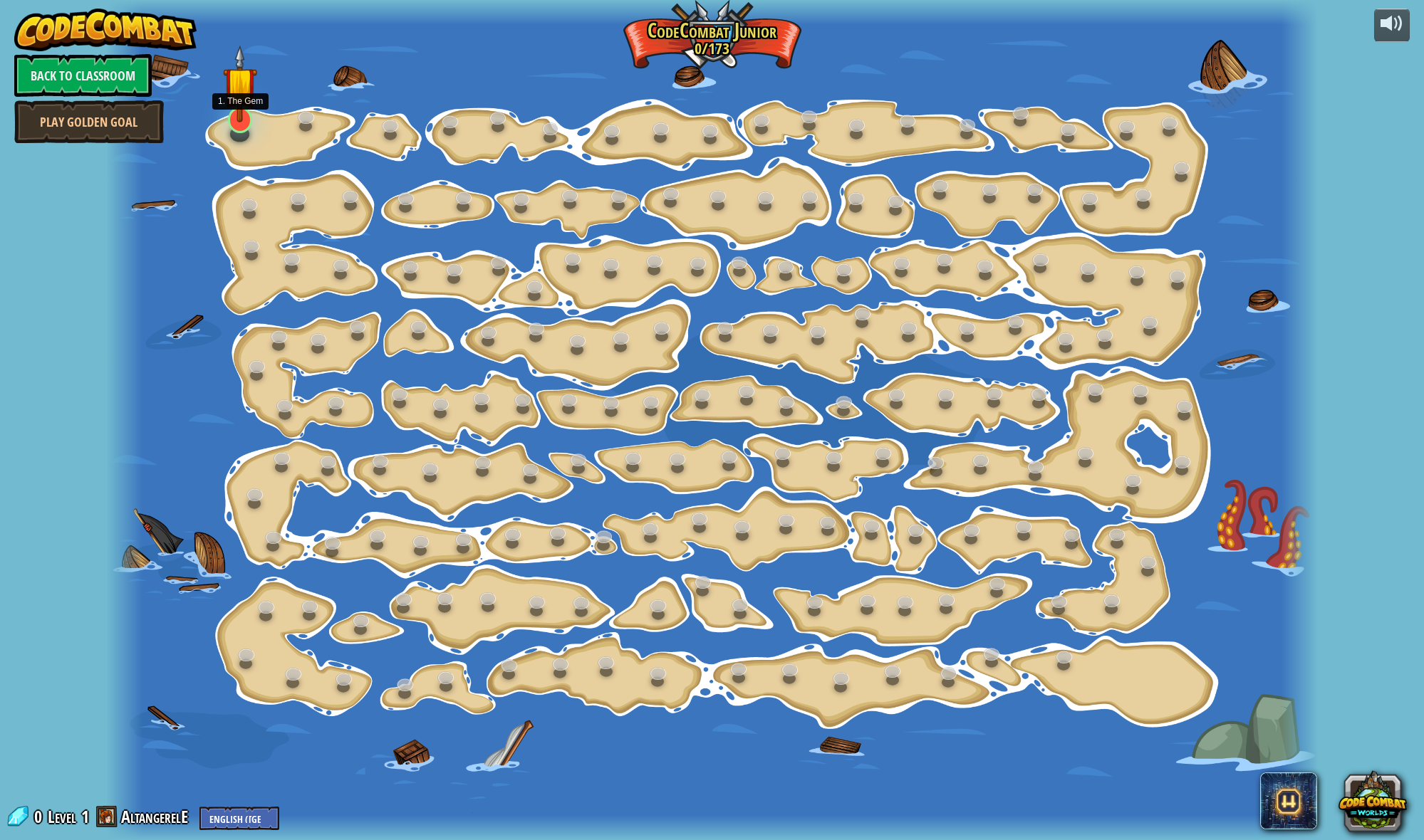
click at [244, 127] on div at bounding box center [239, 119] width 24 height 26
click at [243, 126] on link at bounding box center [237, 116] width 28 height 28
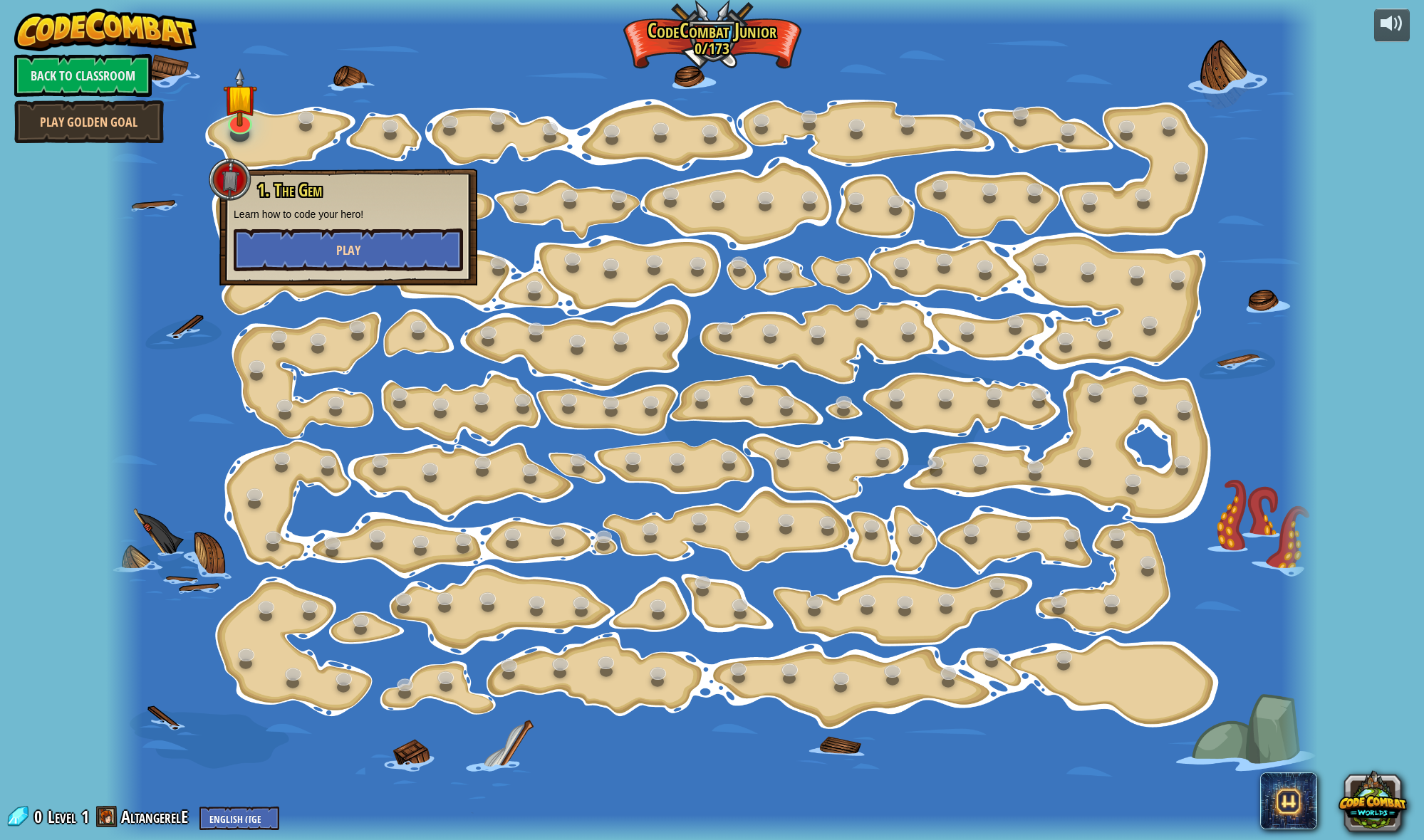
click at [320, 245] on button "Play" at bounding box center [348, 250] width 229 height 43
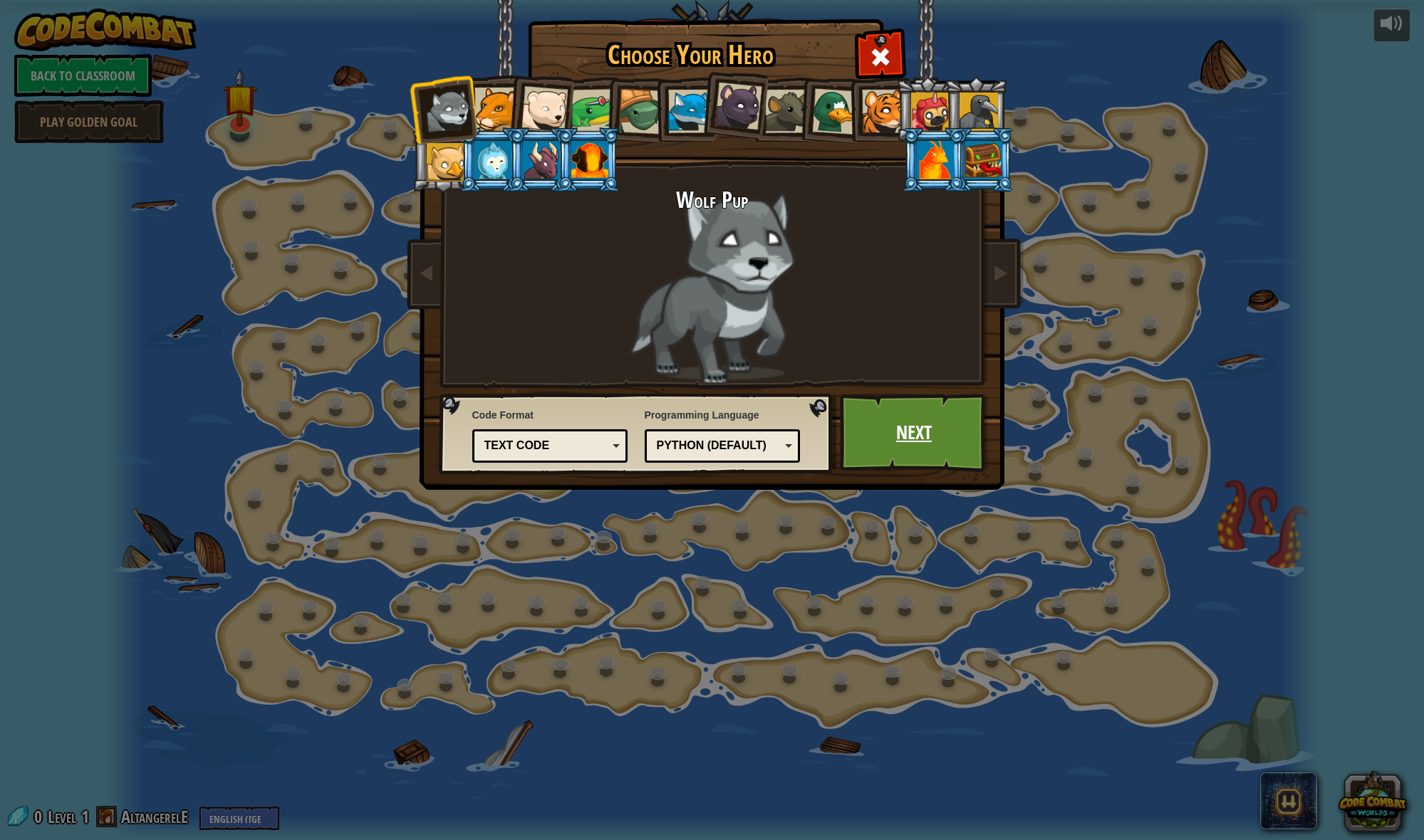
click at [911, 421] on link "Next" at bounding box center [914, 433] width 149 height 79
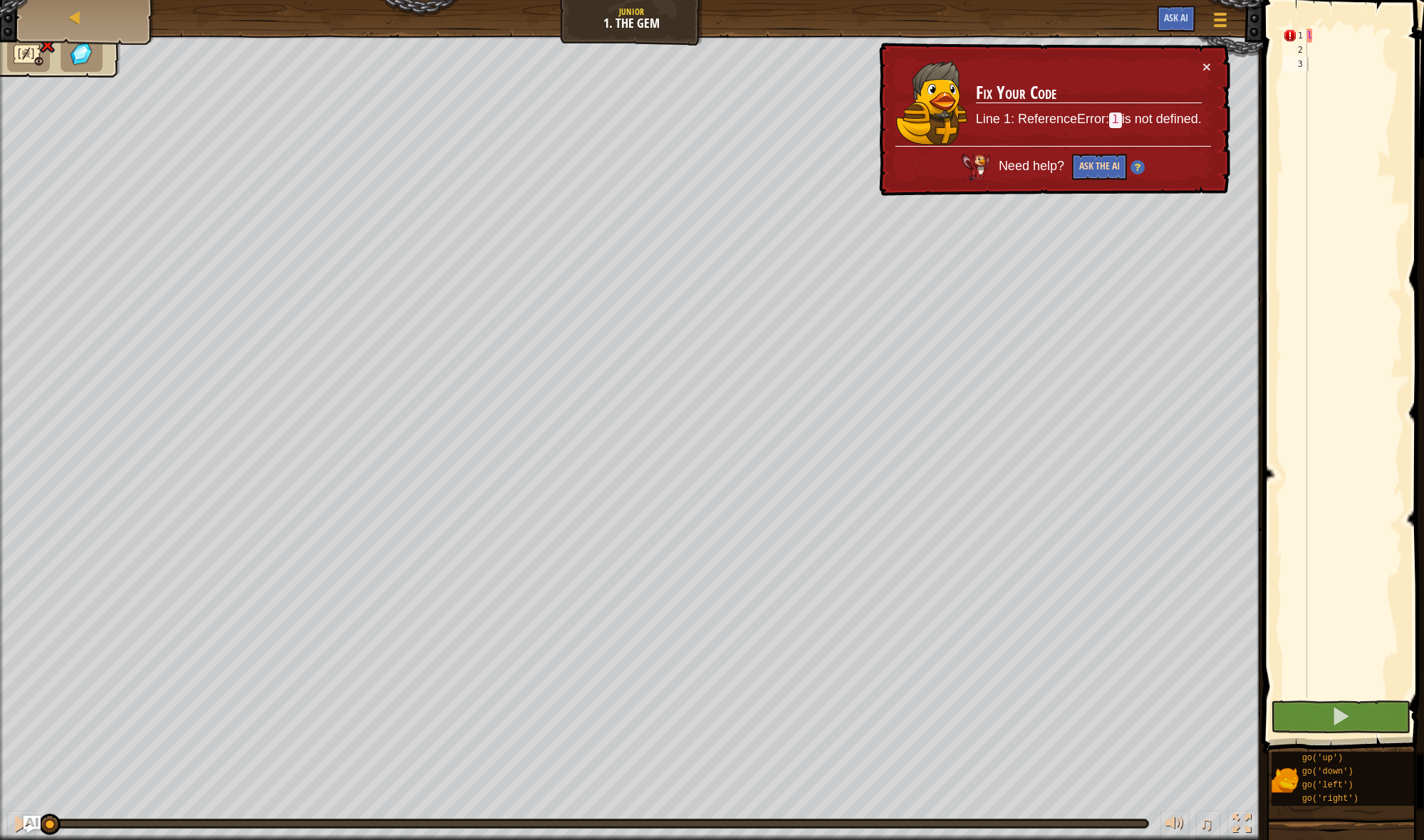
click at [1085, 174] on button "Ask the AI" at bounding box center [1099, 167] width 55 height 26
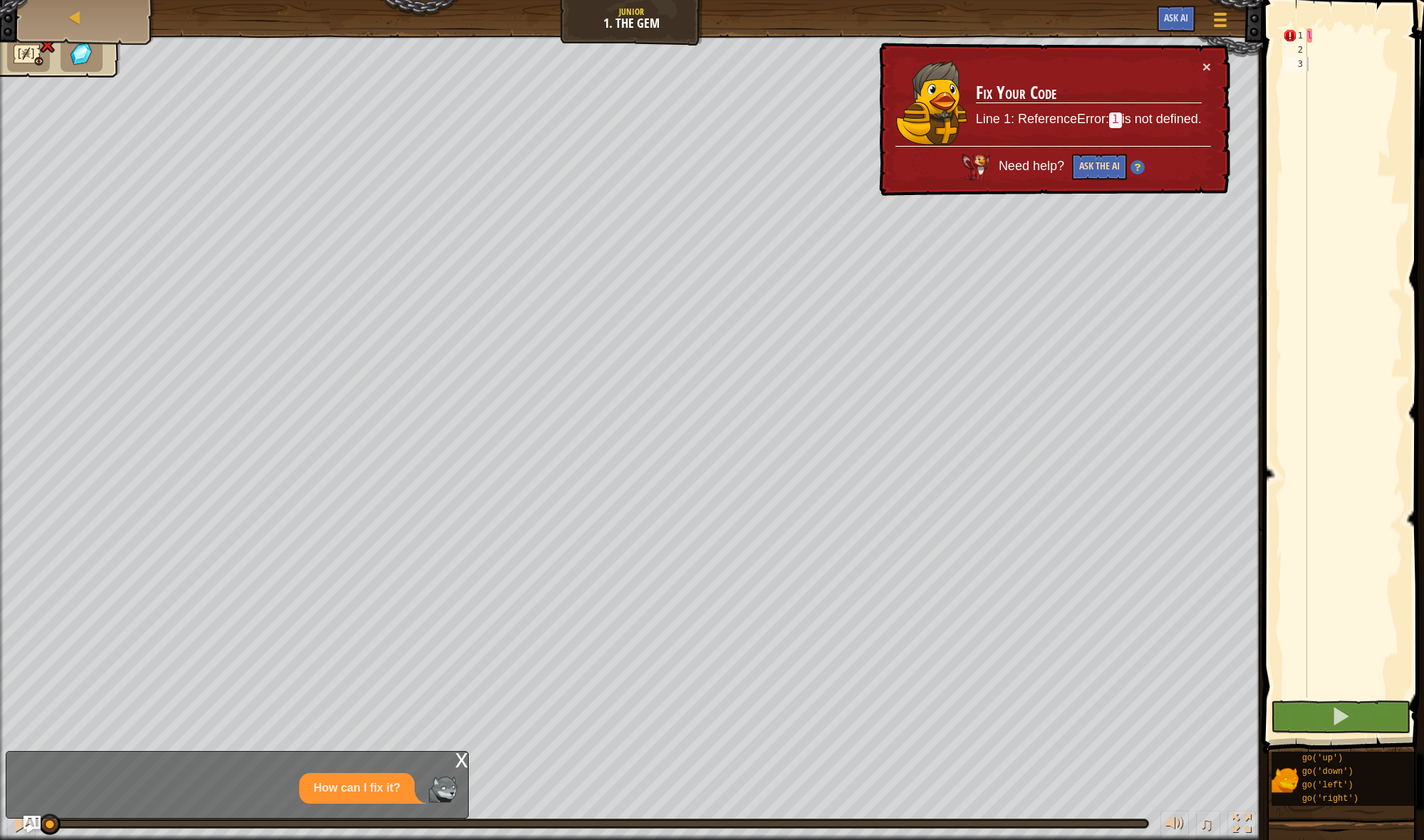
click at [1085, 170] on button "Ask the AI" at bounding box center [1099, 167] width 55 height 26
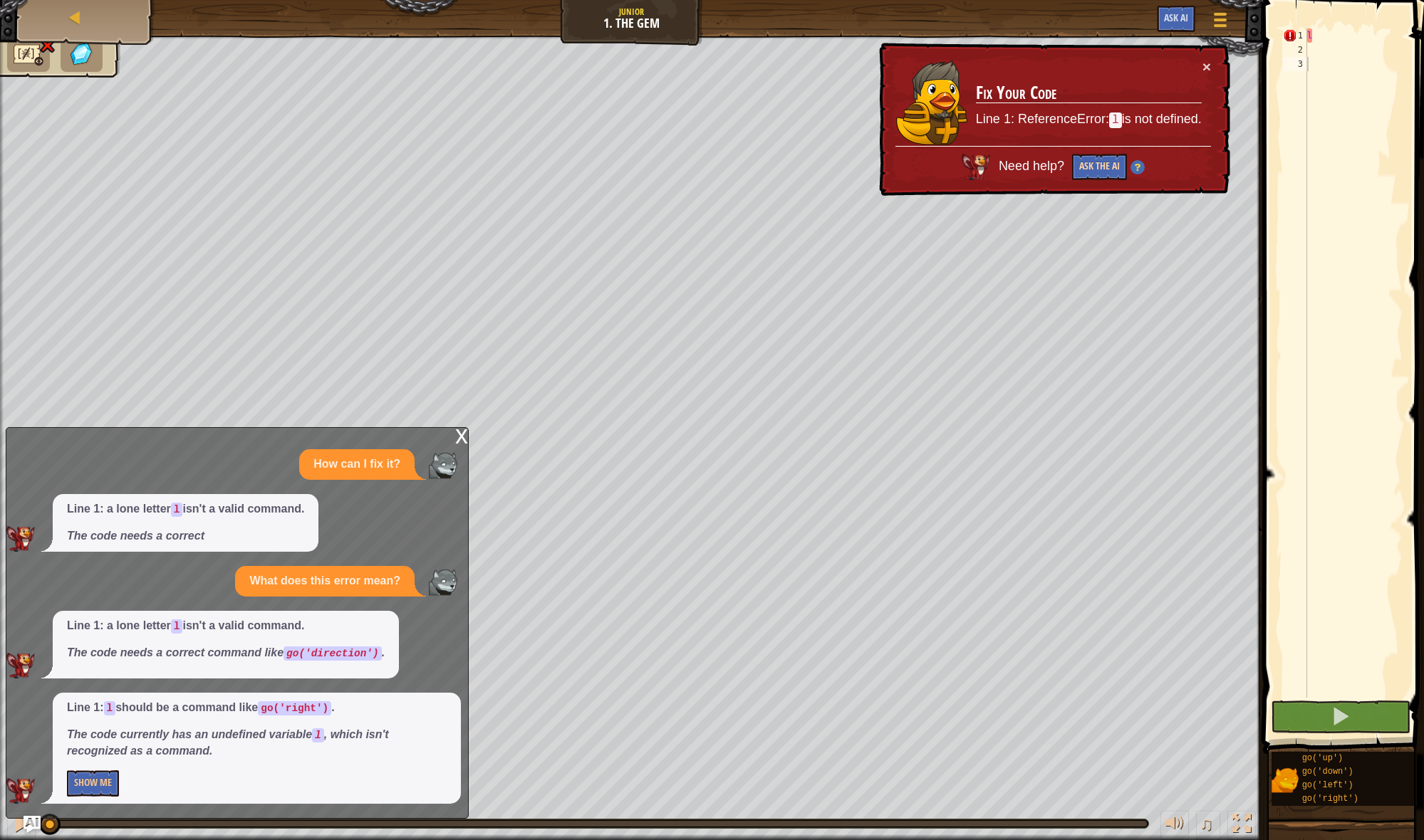
click at [1084, 171] on button "Ask the AI" at bounding box center [1099, 167] width 55 height 26
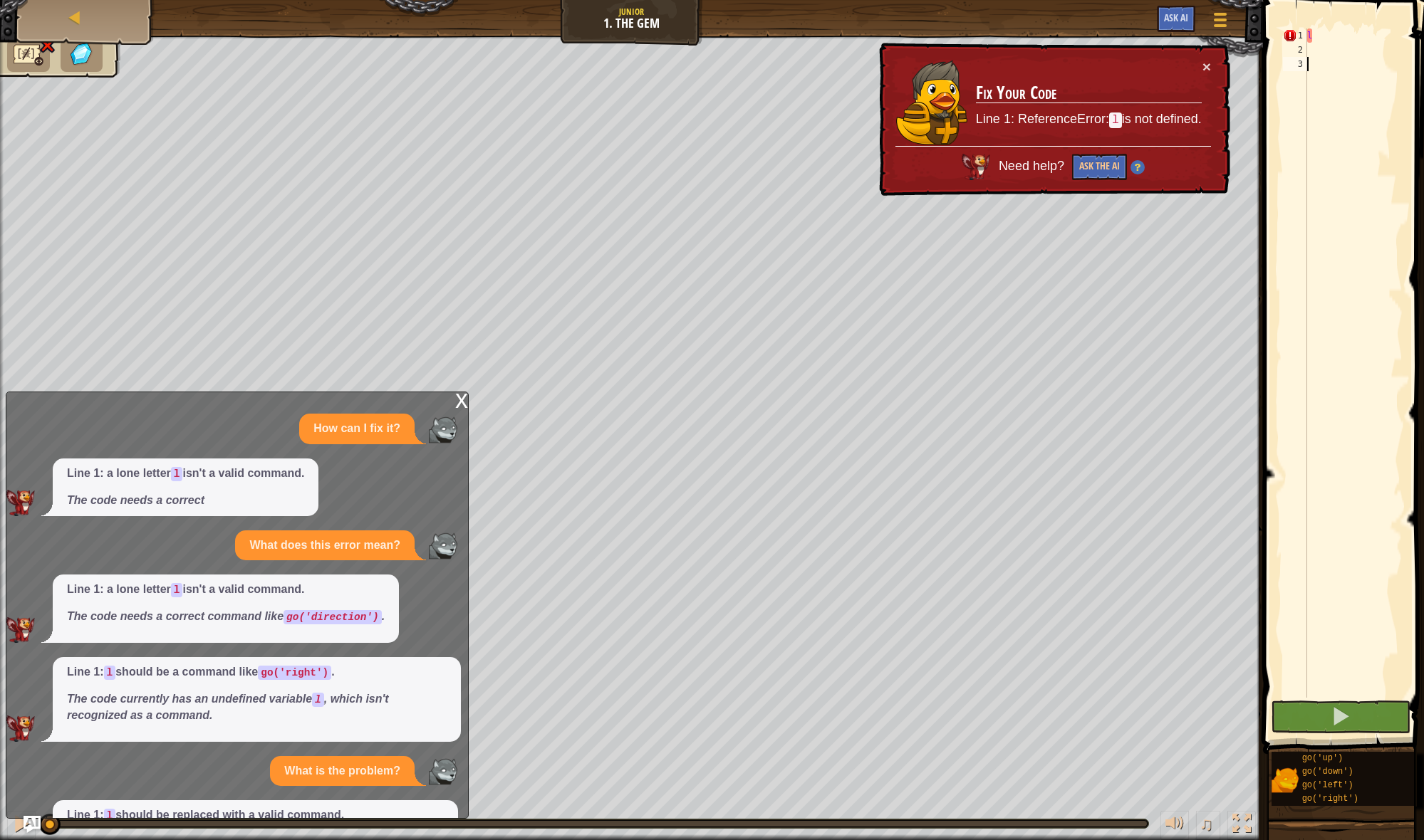
scroll to position [99, 0]
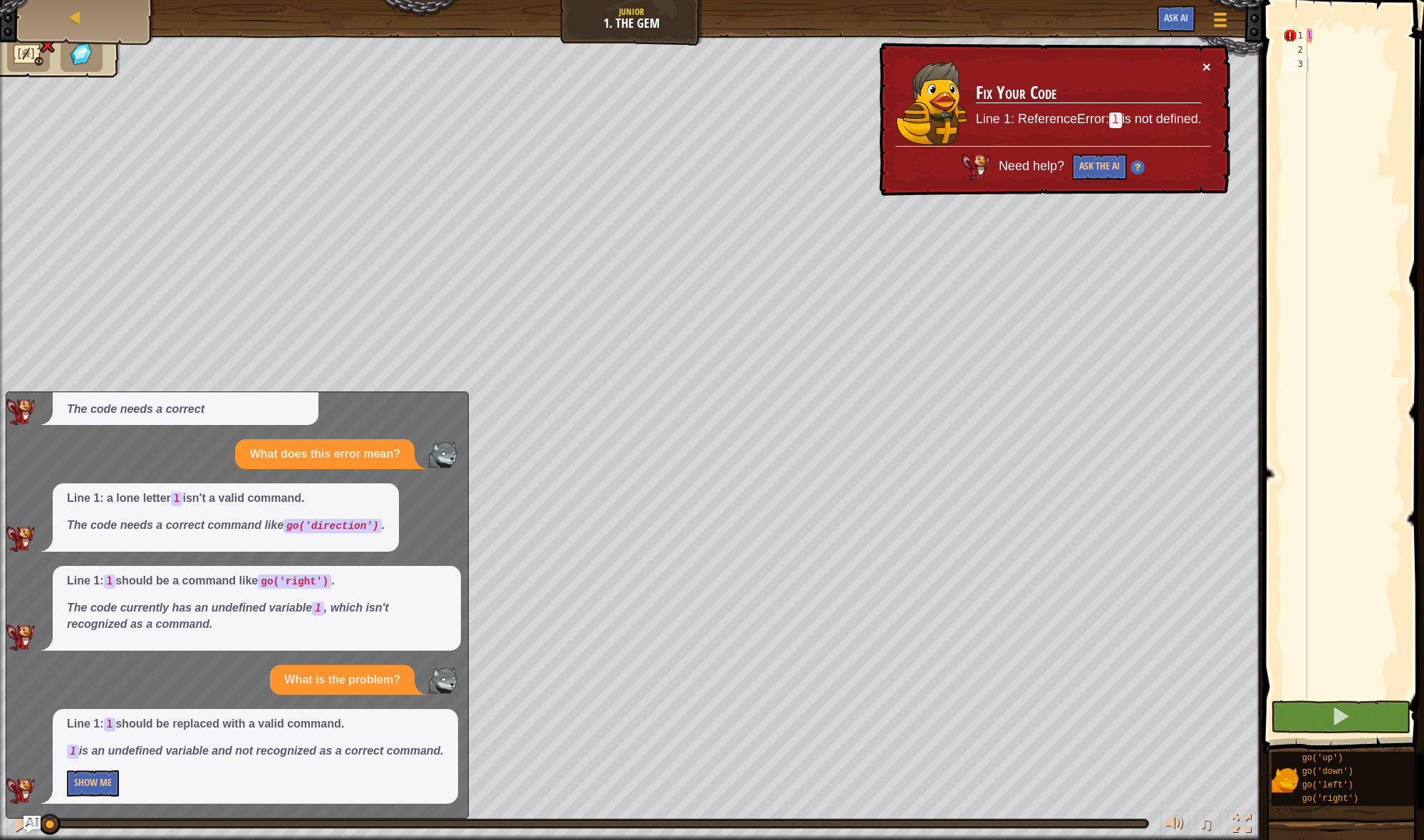
click at [1208, 68] on button "×" at bounding box center [1206, 66] width 8 height 15
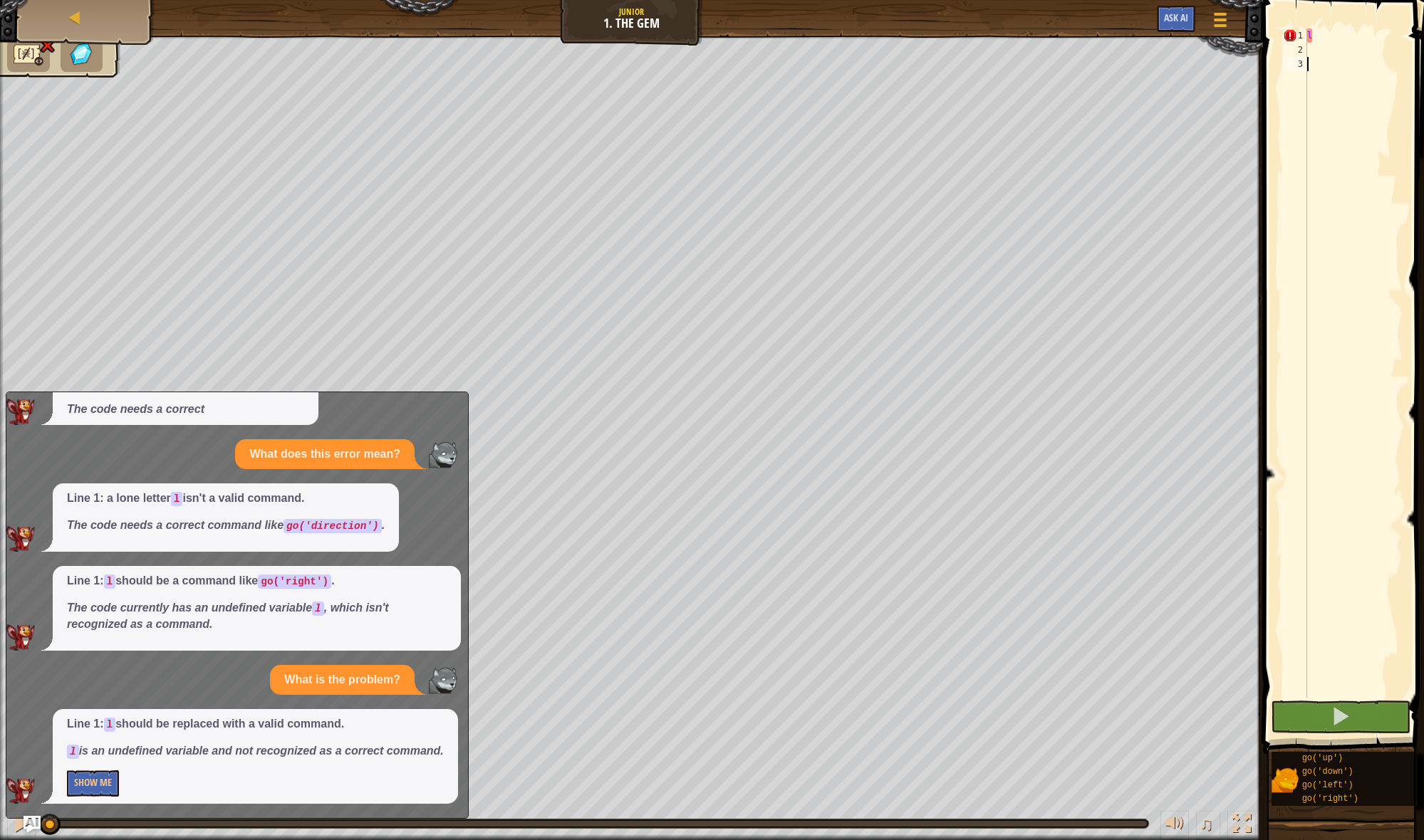
click at [1323, 56] on div "l" at bounding box center [1353, 377] width 99 height 698
type textarea "g"
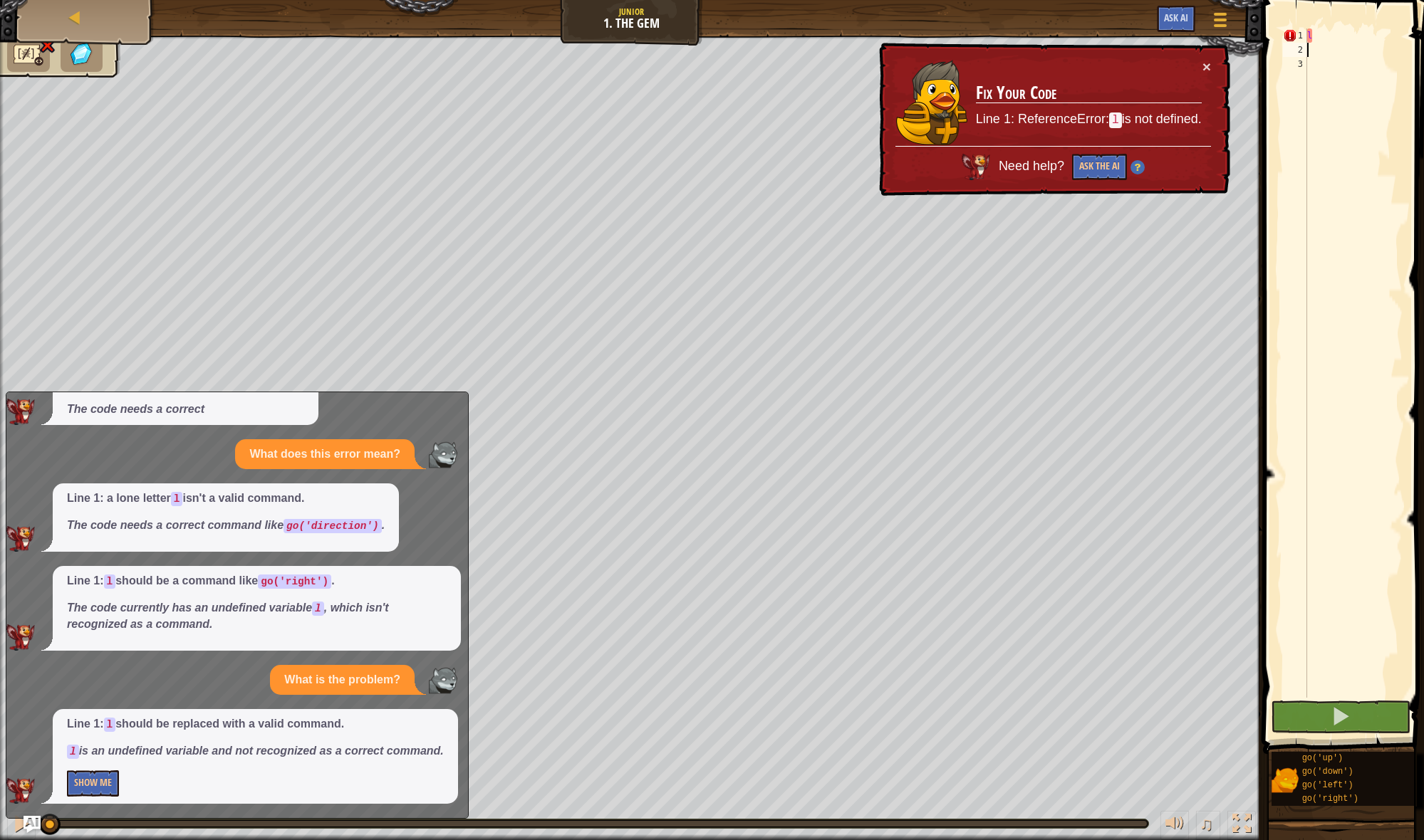
scroll to position [0, 0]
click at [1324, 27] on span at bounding box center [1345, 357] width 172 height 796
click at [1324, 35] on div "l" at bounding box center [1353, 377] width 99 height 698
type textarea "l"
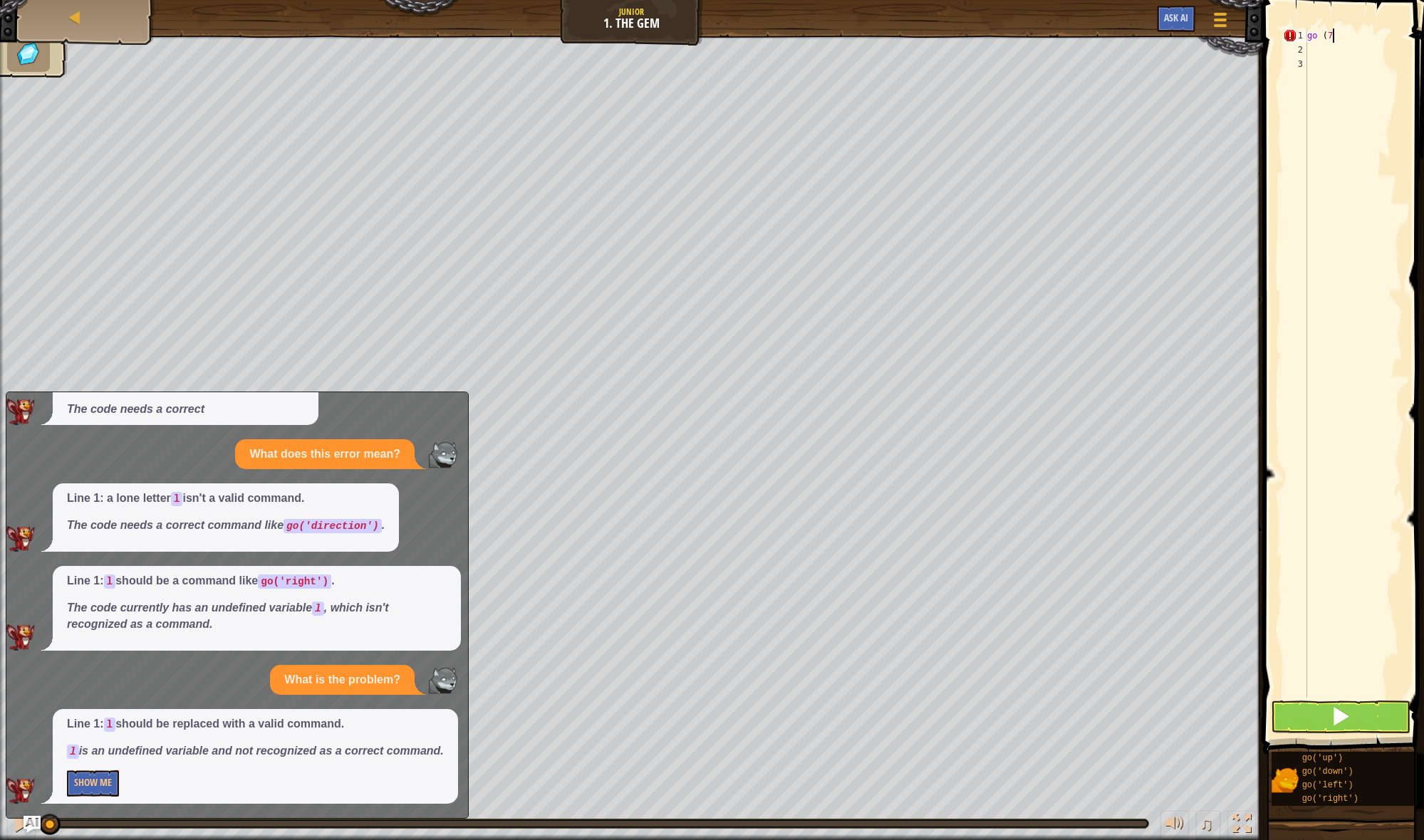
scroll to position [7, 1]
type textarea "go ('"
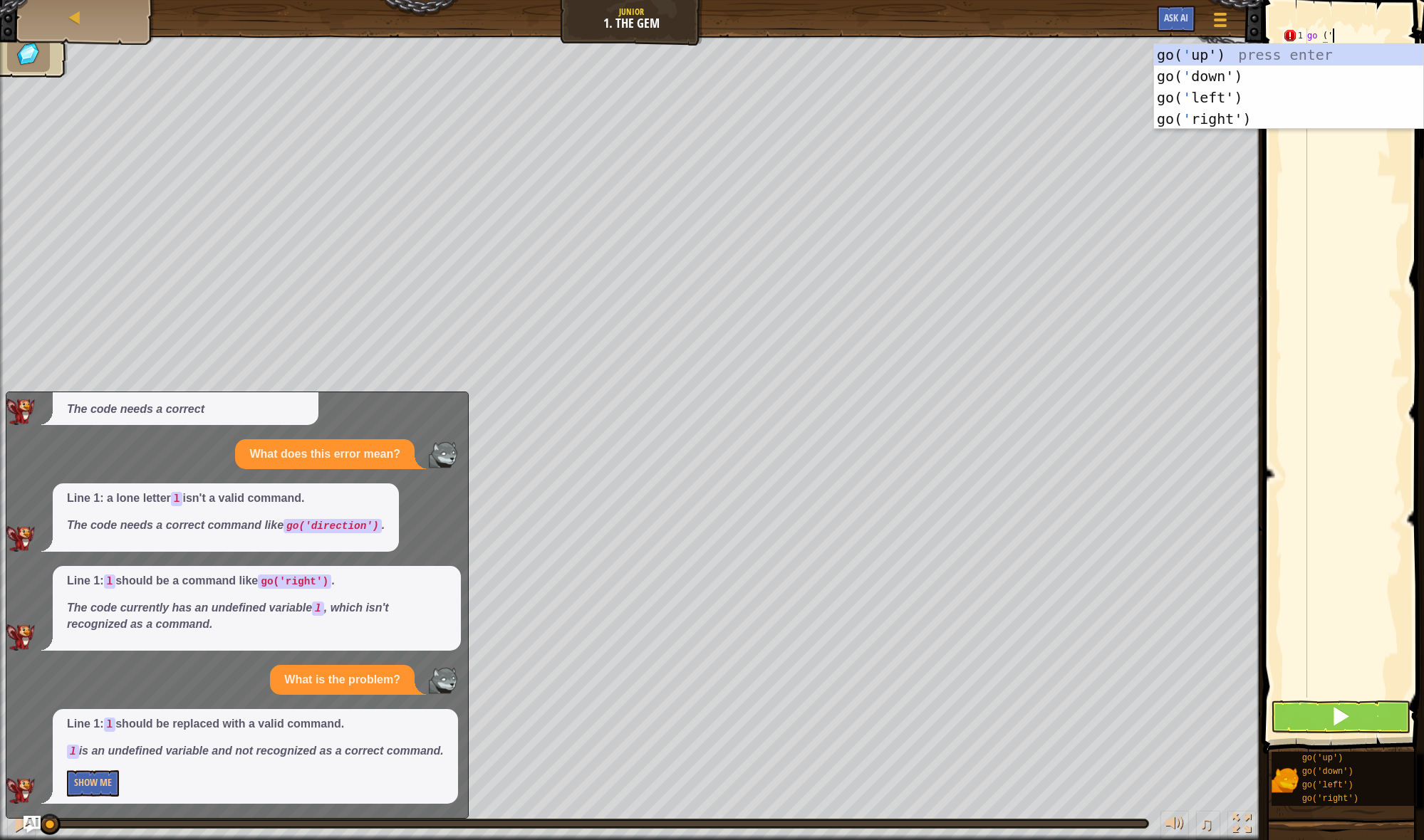
scroll to position [7, 2]
click at [1220, 122] on div "go( ' up') press enter go( ' down') press enter go( ' left') press enter go( ' …" at bounding box center [1288, 108] width 269 height 128
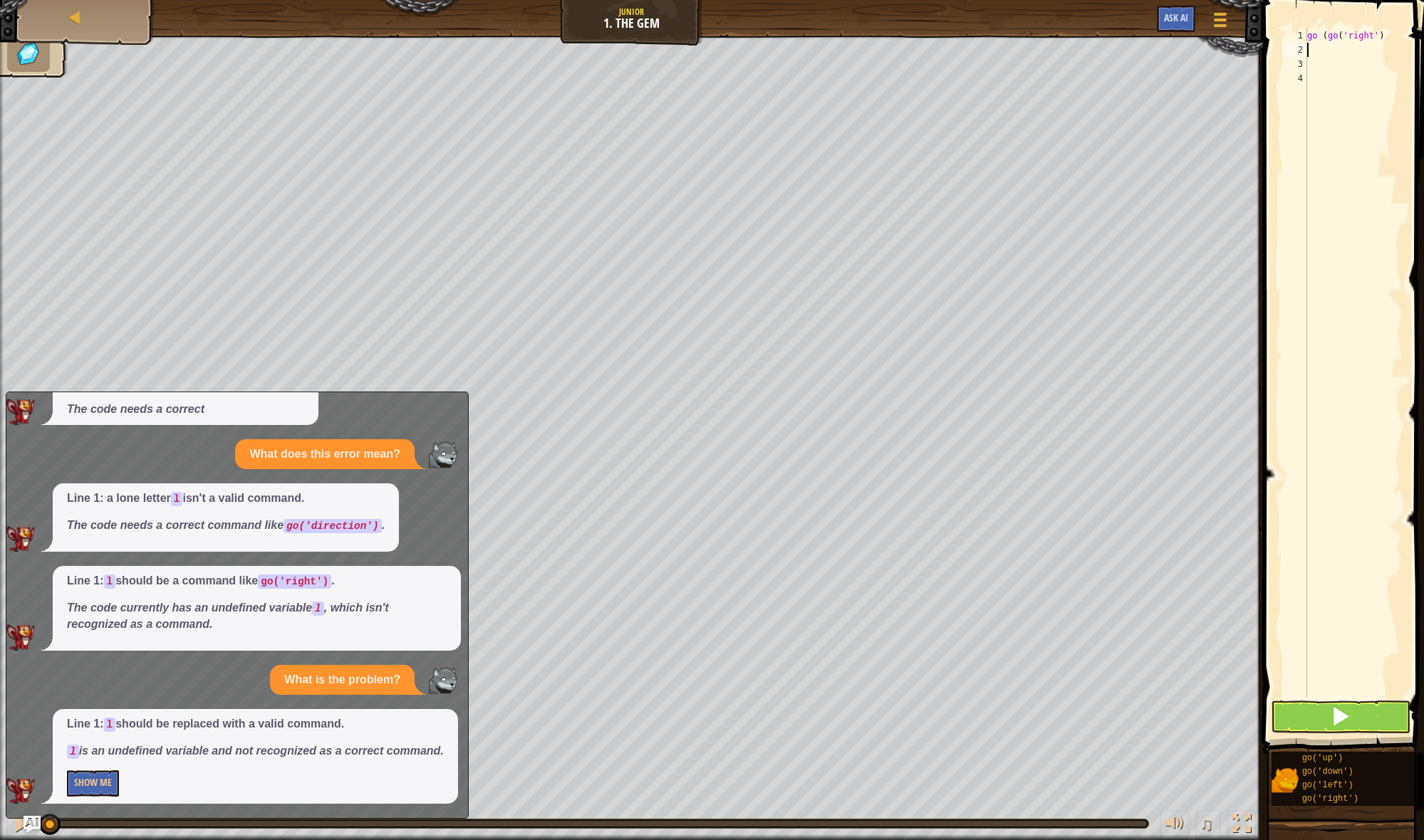
scroll to position [7, 0]
click at [1362, 714] on button at bounding box center [1340, 718] width 140 height 33
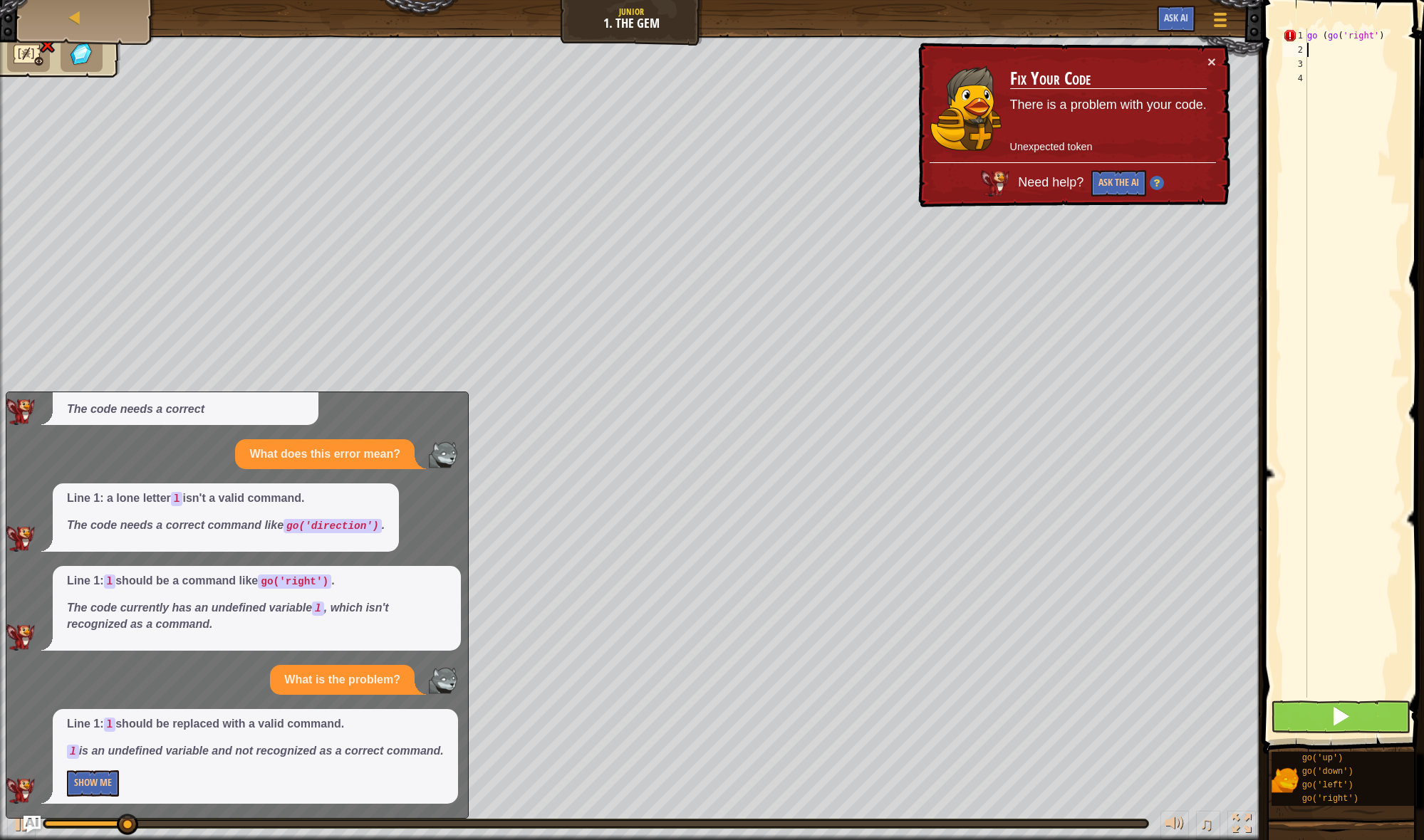
click at [1362, 714] on button at bounding box center [1340, 718] width 140 height 33
click at [1358, 50] on div "go ( go ( 'right' )" at bounding box center [1353, 377] width 99 height 698
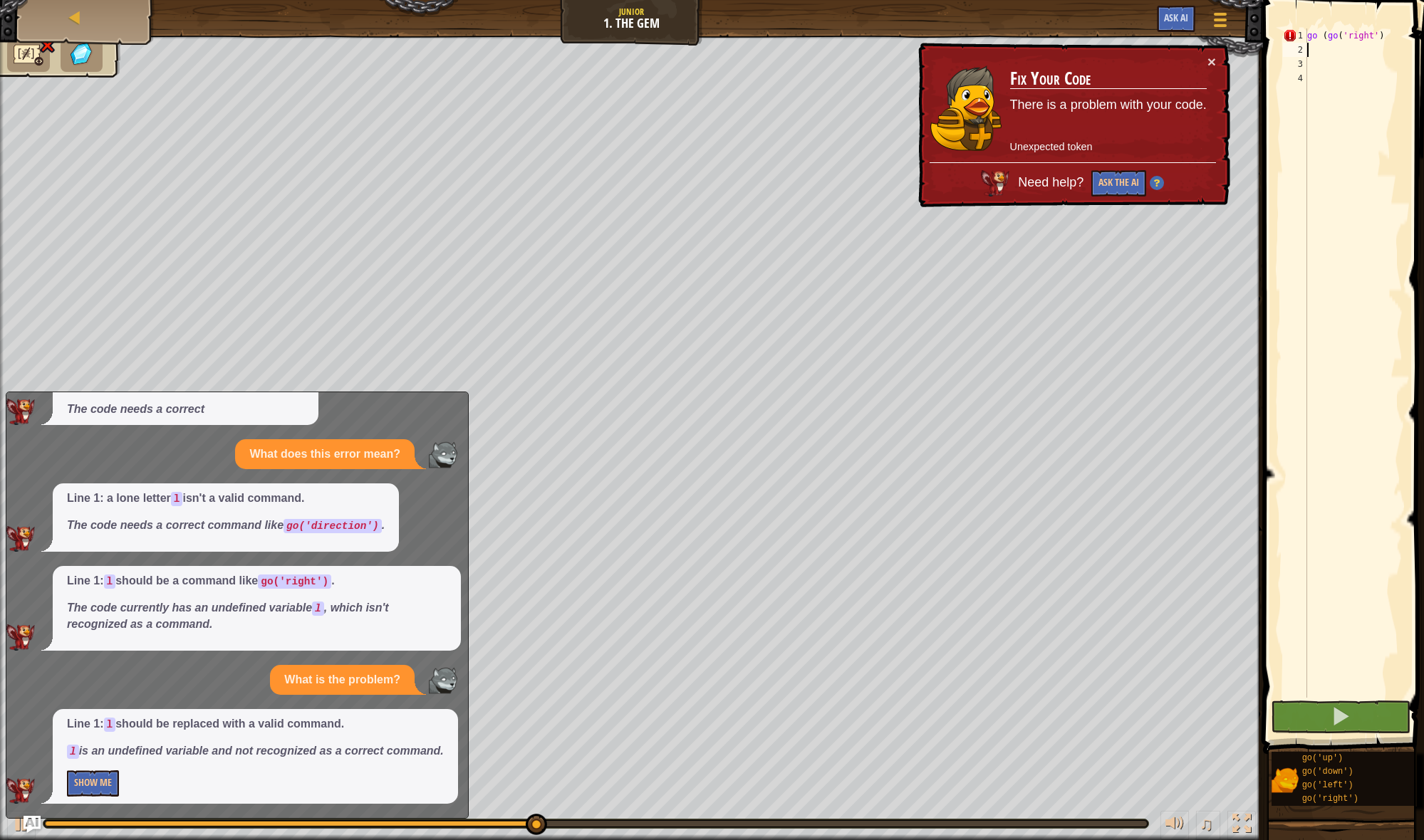
click at [1222, 65] on div "× Fix Your Code There is a problem with your code. Unexpected token Need help? …" at bounding box center [1073, 126] width 315 height 166
click at [1210, 66] on button "×" at bounding box center [1210, 61] width 8 height 15
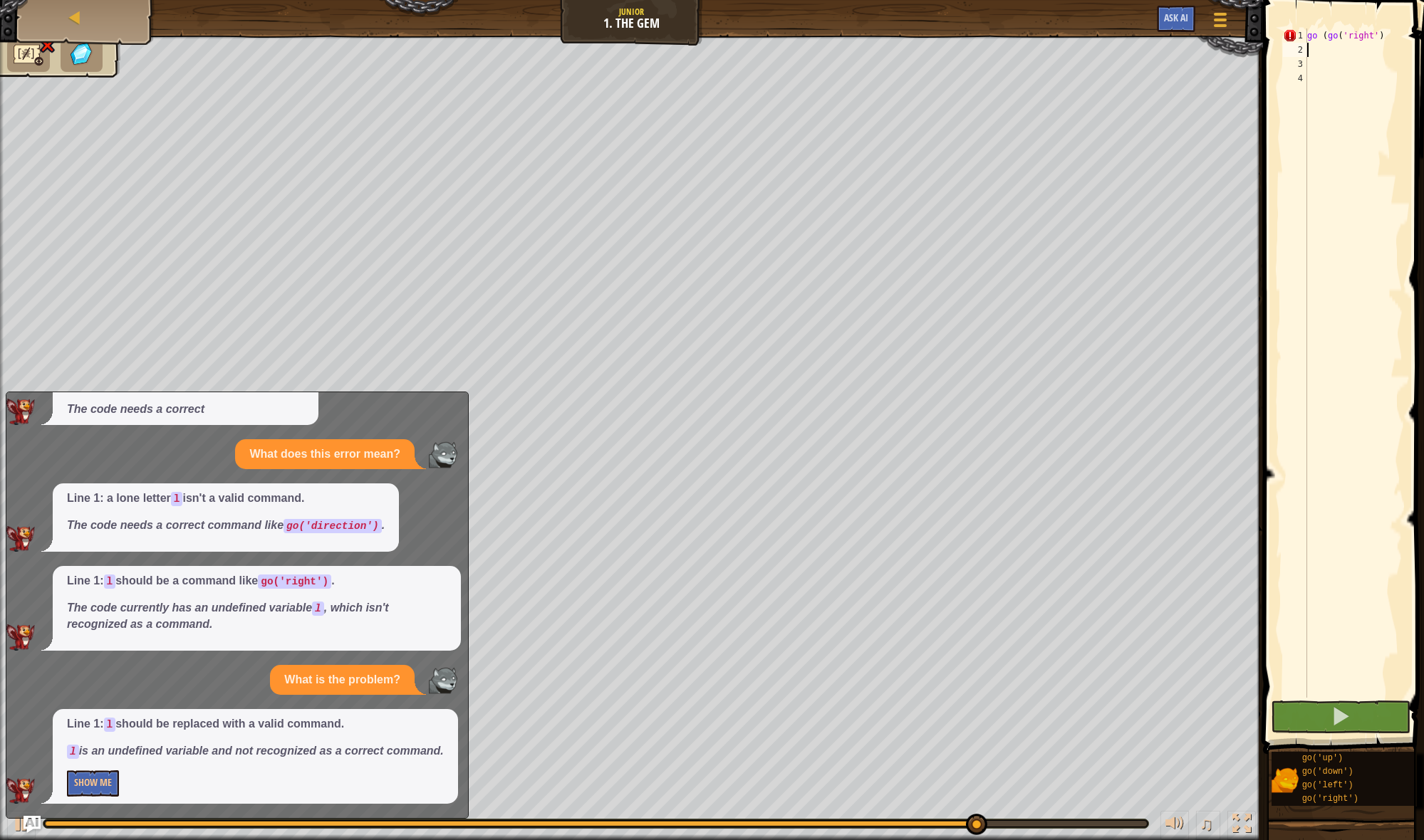
click at [1330, 51] on div "go ( go ( 'right' )" at bounding box center [1353, 377] width 99 height 698
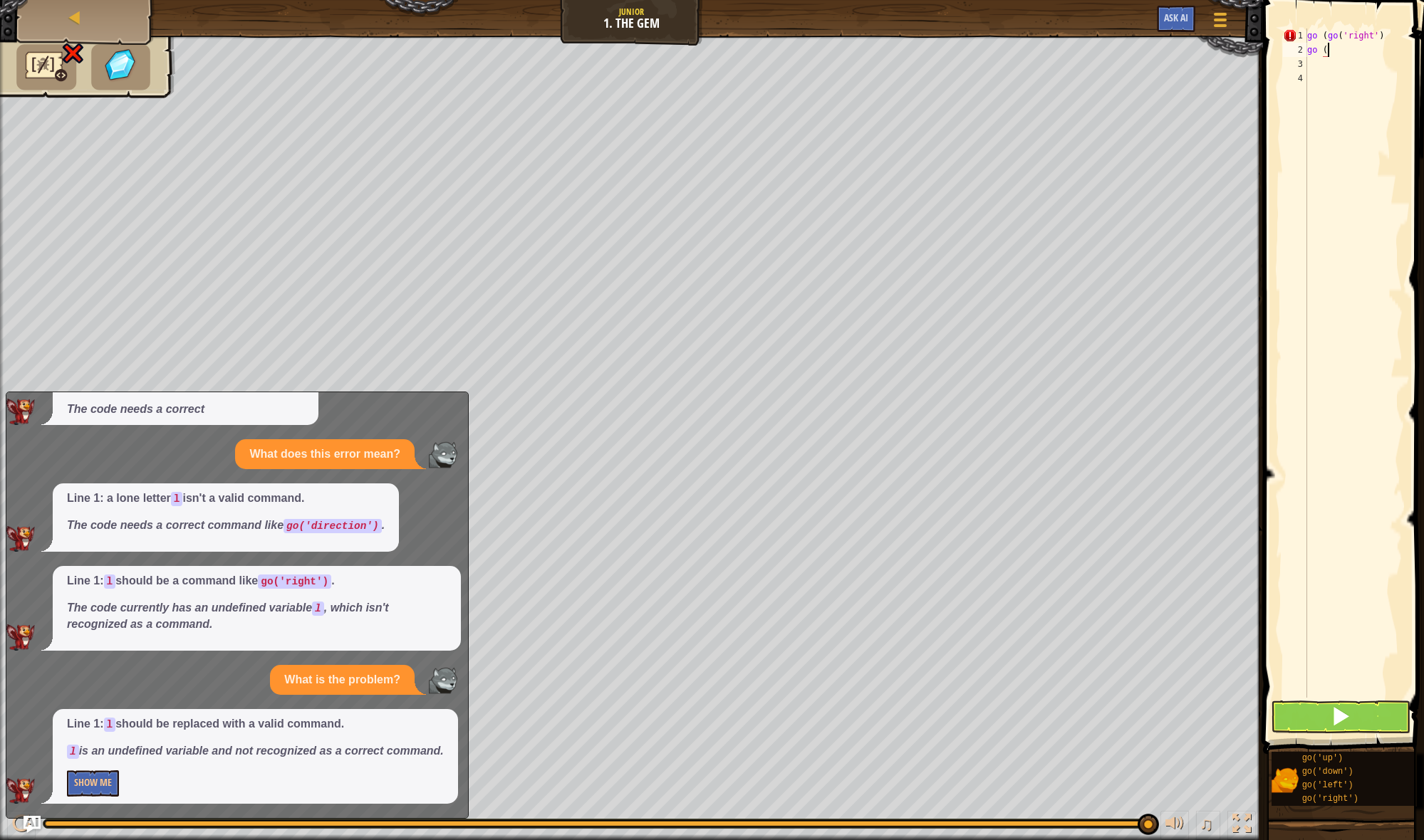
scroll to position [0, 0]
click at [1328, 40] on div "go ( go ( 'right' ) go (" at bounding box center [1353, 377] width 99 height 698
click at [1340, 38] on div "go ( go ( 'right' ) go (" at bounding box center [1353, 377] width 99 height 698
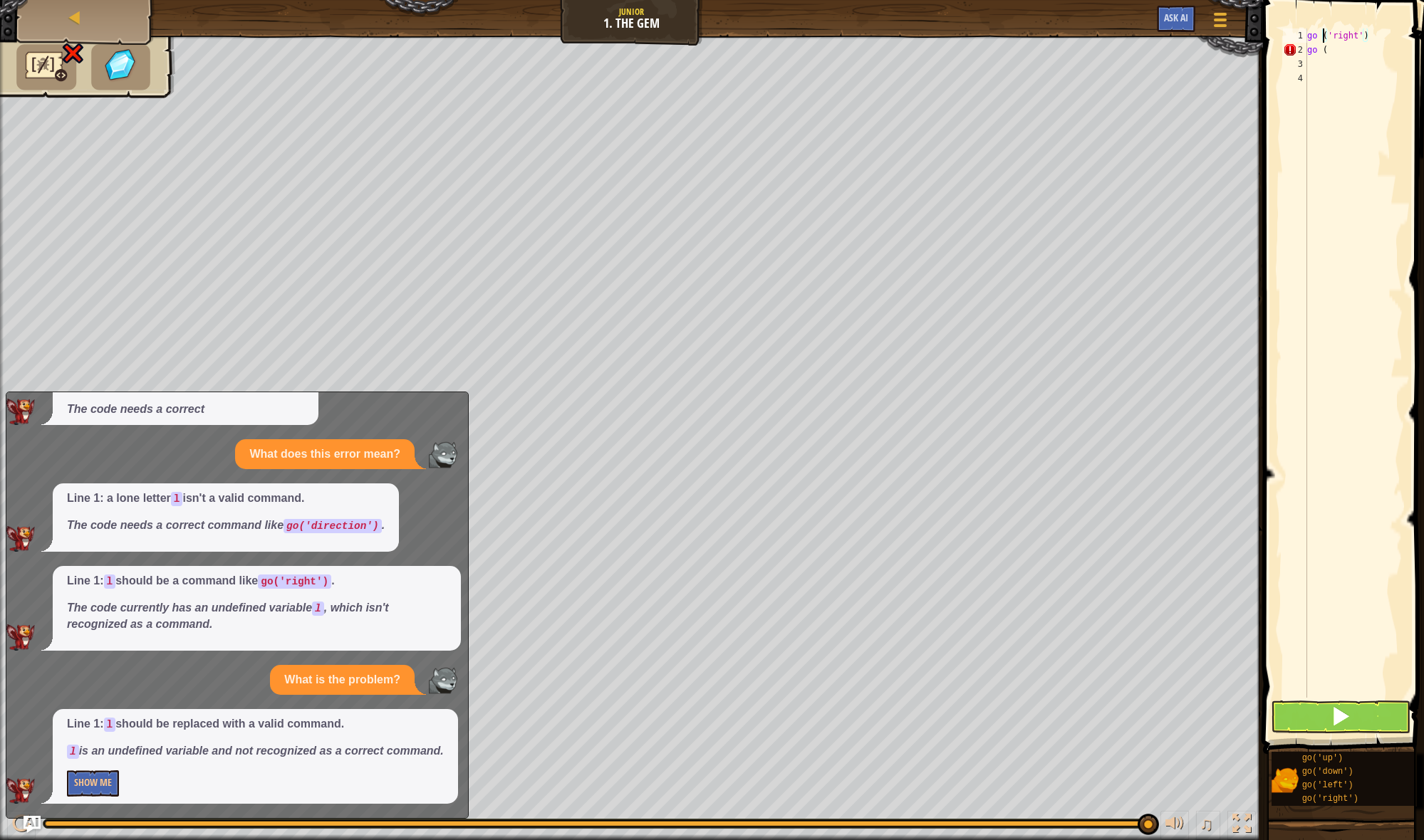
click at [1339, 718] on span at bounding box center [1340, 716] width 20 height 20
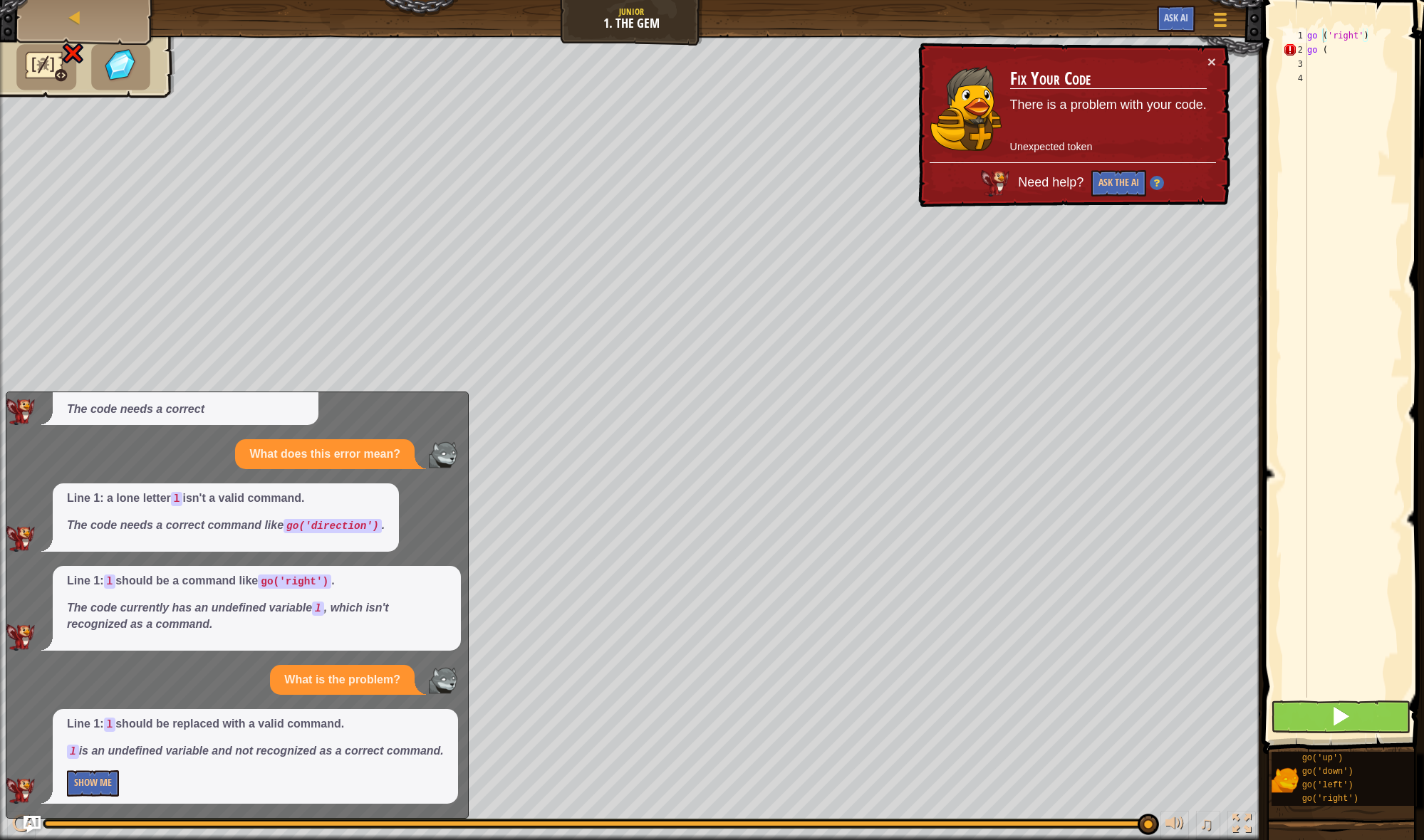
click at [1339, 718] on span at bounding box center [1340, 716] width 20 height 20
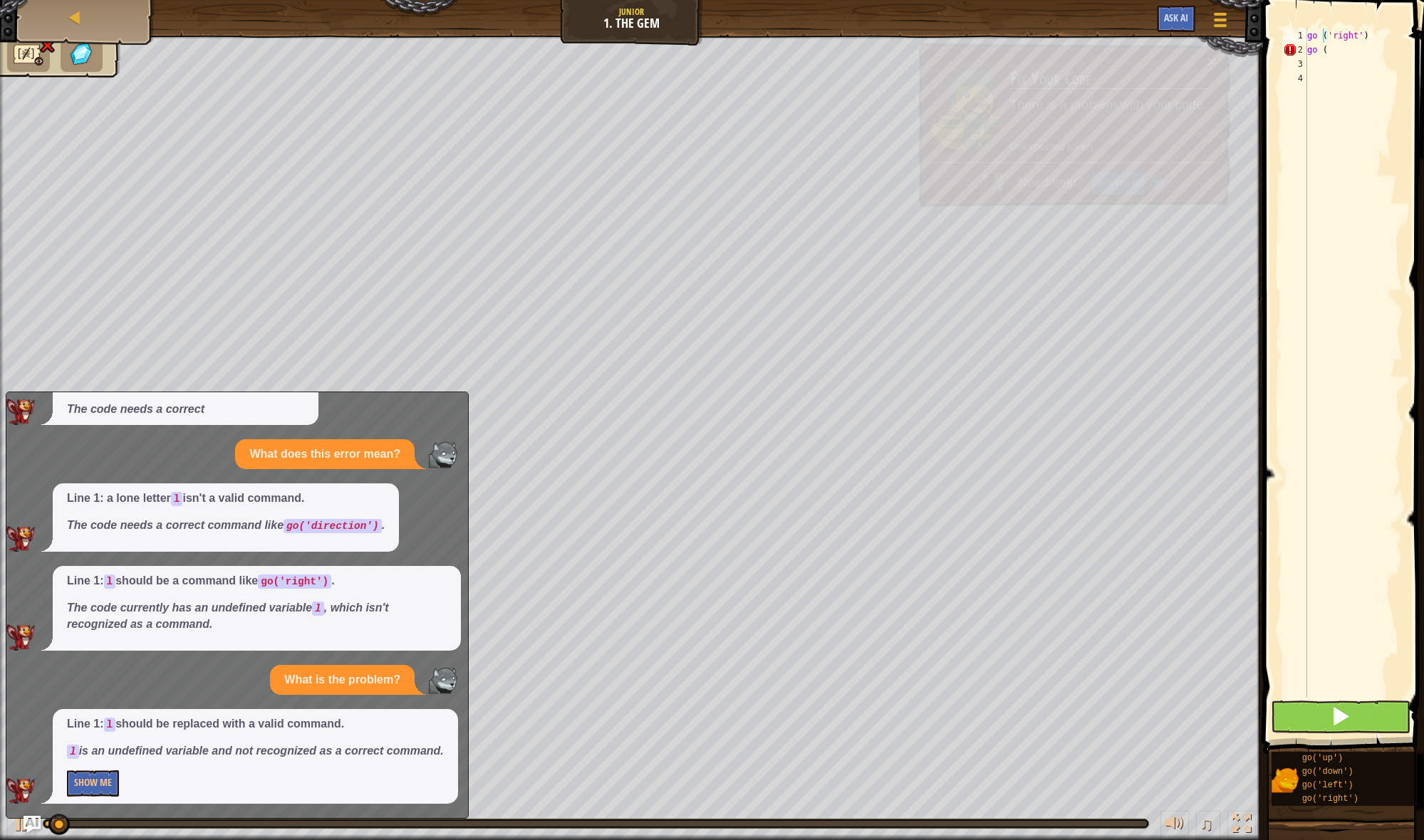
click at [1339, 718] on span at bounding box center [1340, 716] width 20 height 20
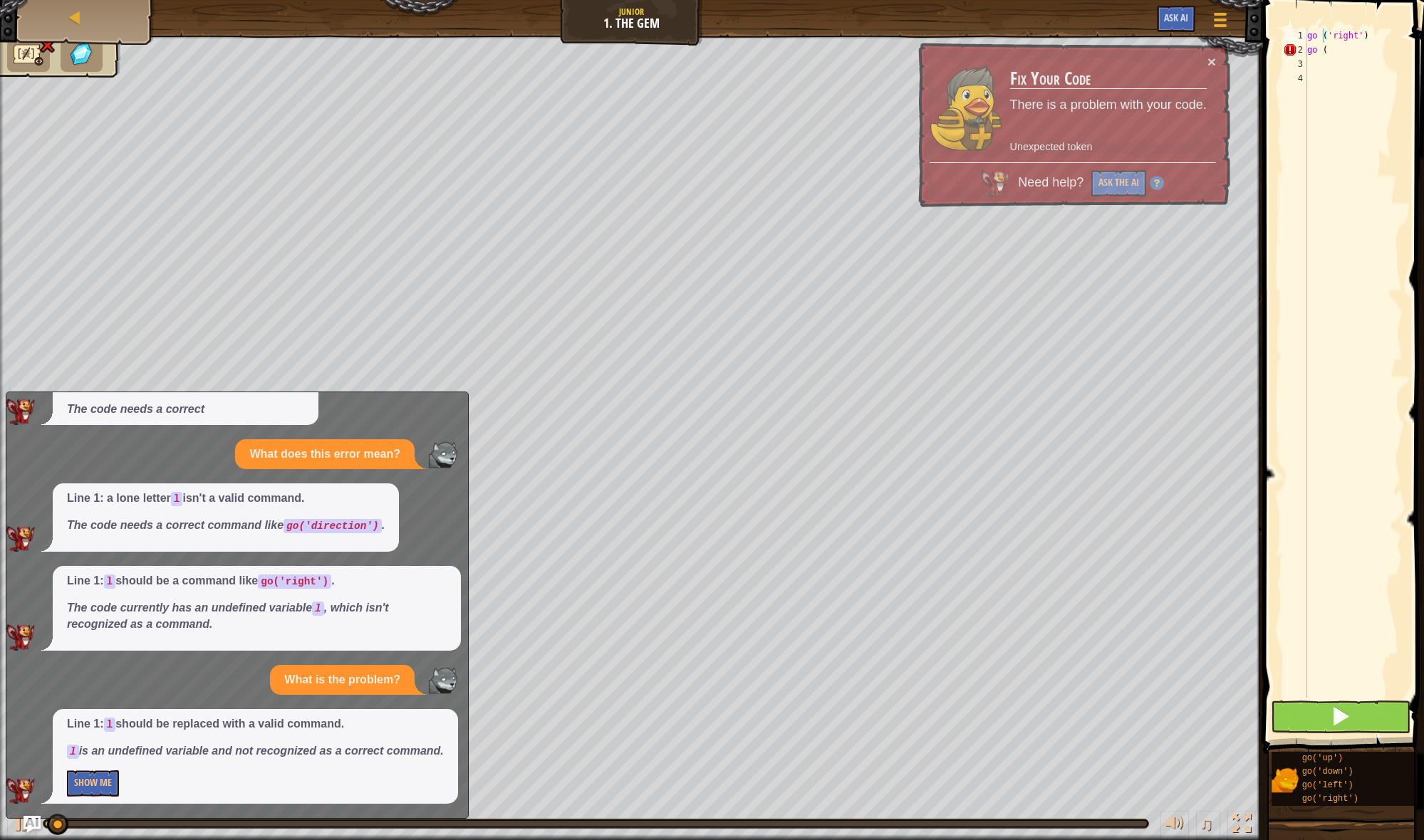
click at [1338, 718] on span at bounding box center [1340, 716] width 20 height 20
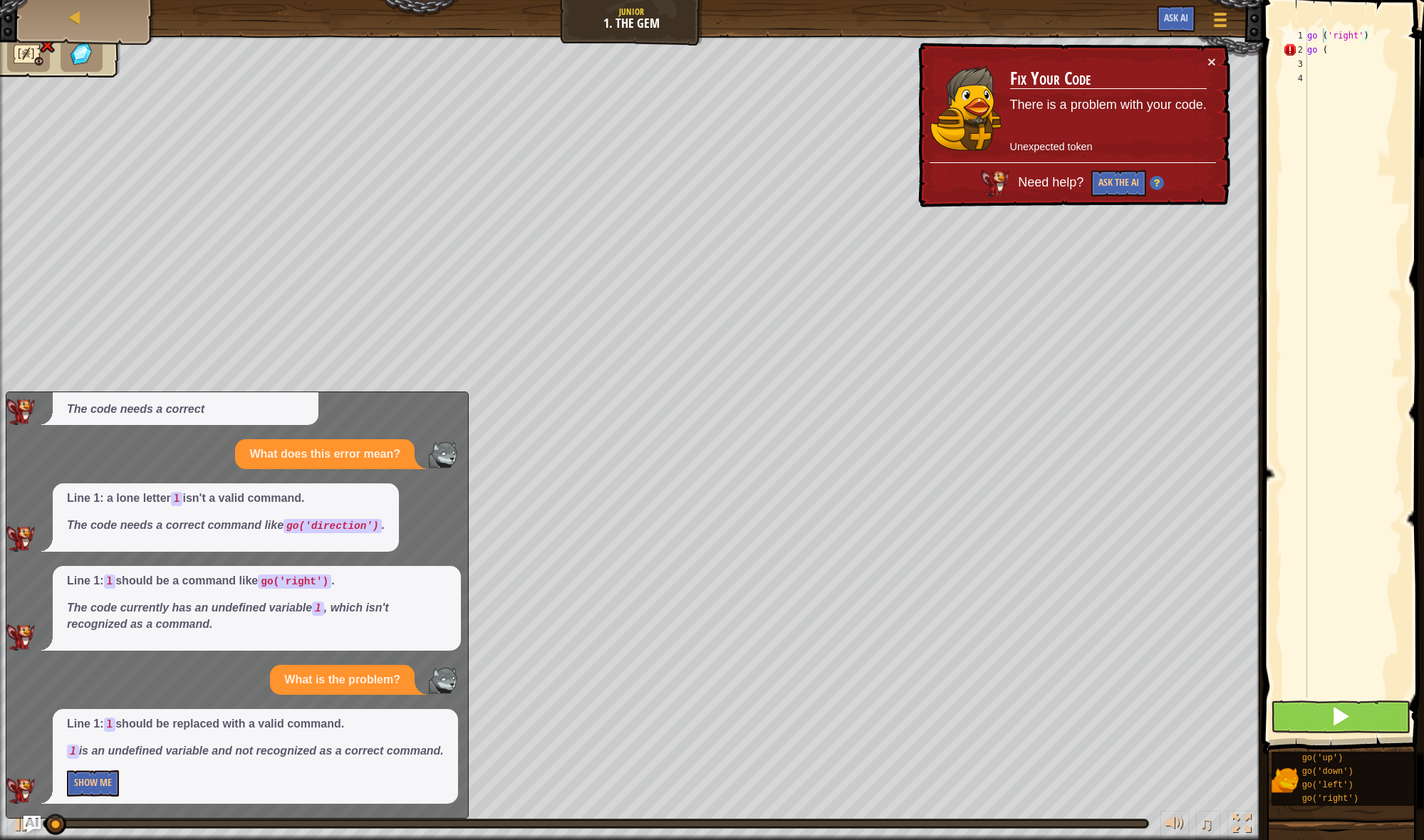
click at [1338, 718] on span at bounding box center [1340, 716] width 20 height 20
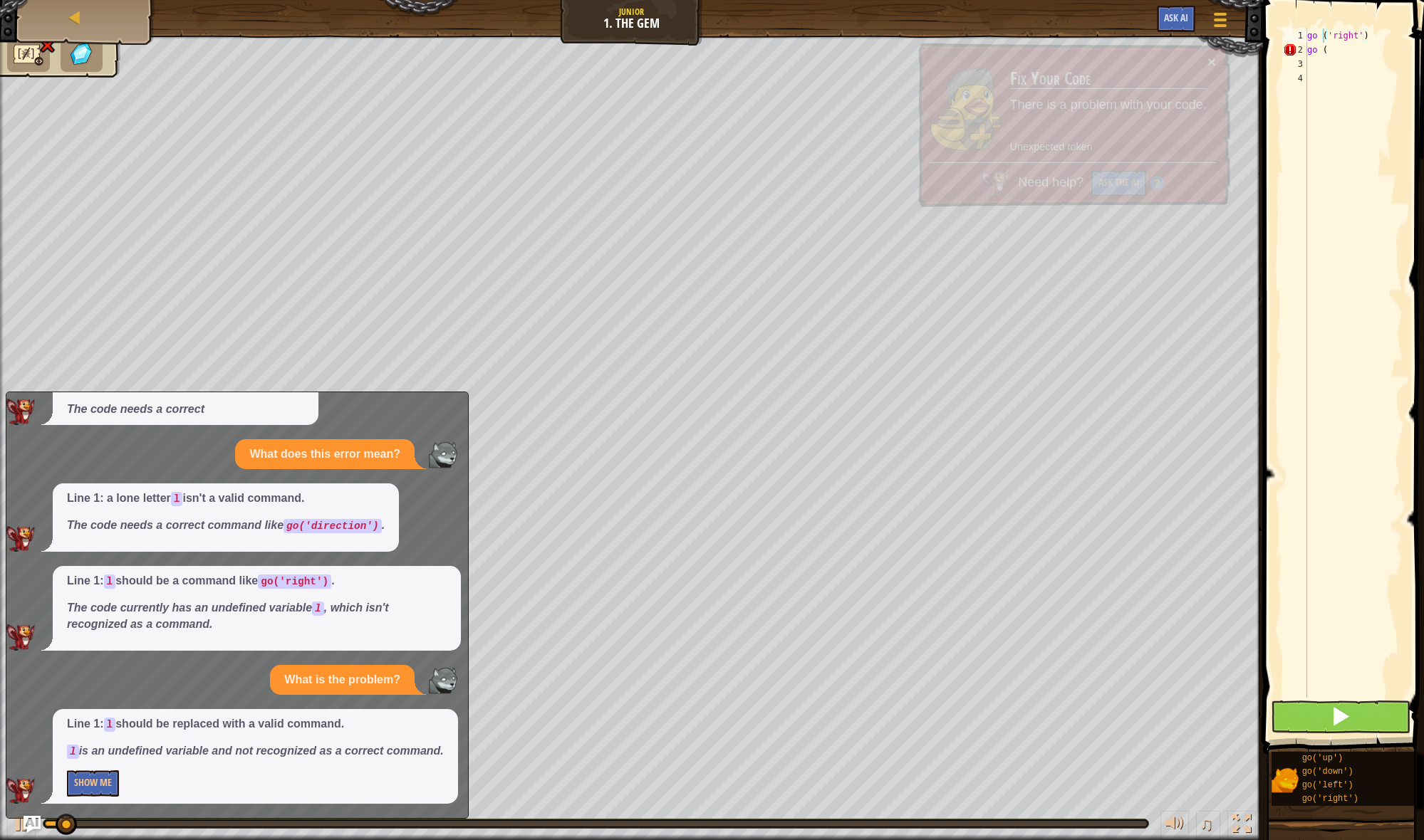
click at [1338, 718] on span at bounding box center [1340, 716] width 20 height 20
click at [1338, 719] on span at bounding box center [1340, 716] width 20 height 20
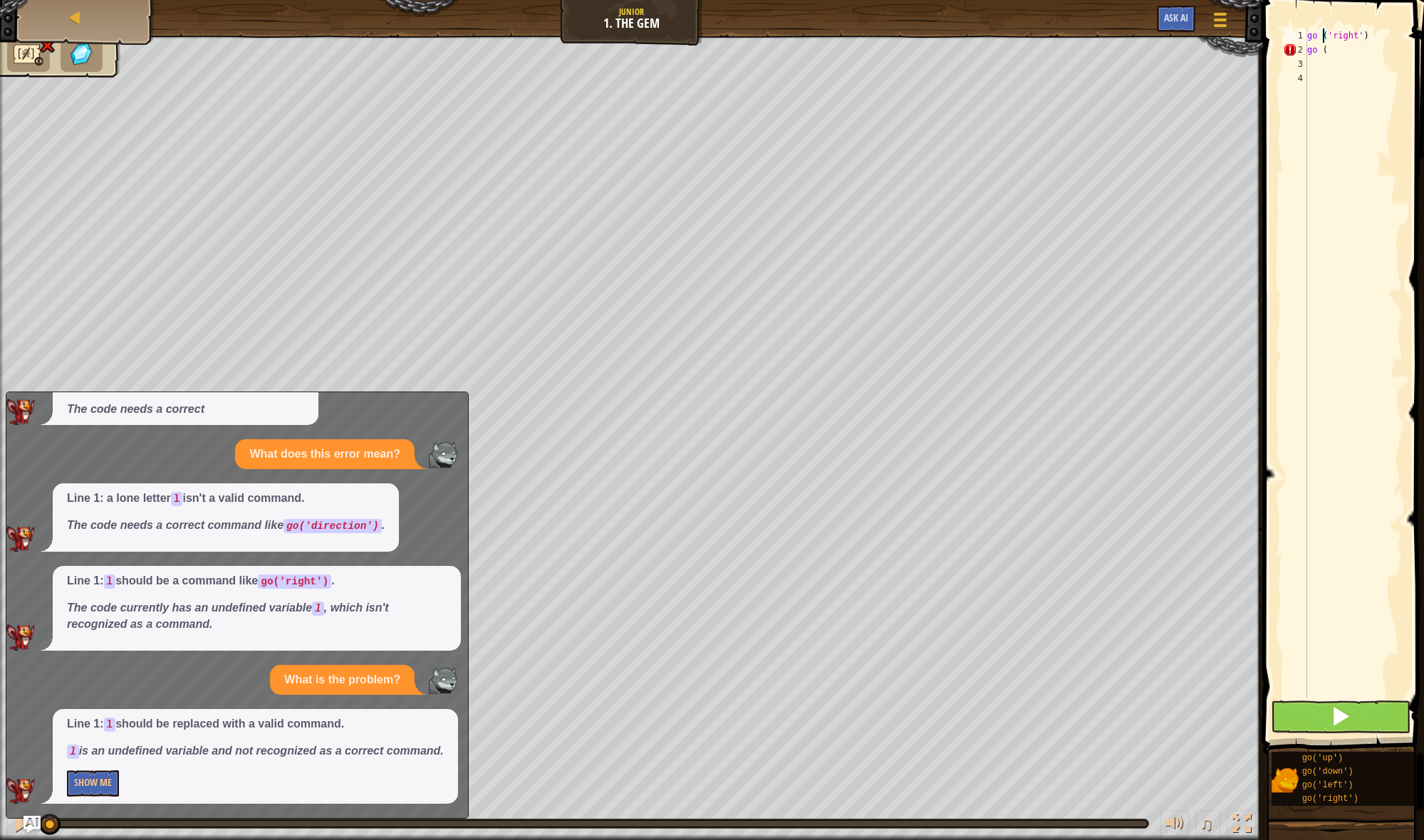
click at [1337, 718] on span at bounding box center [1340, 716] width 20 height 20
click at [1339, 719] on span at bounding box center [1340, 716] width 20 height 20
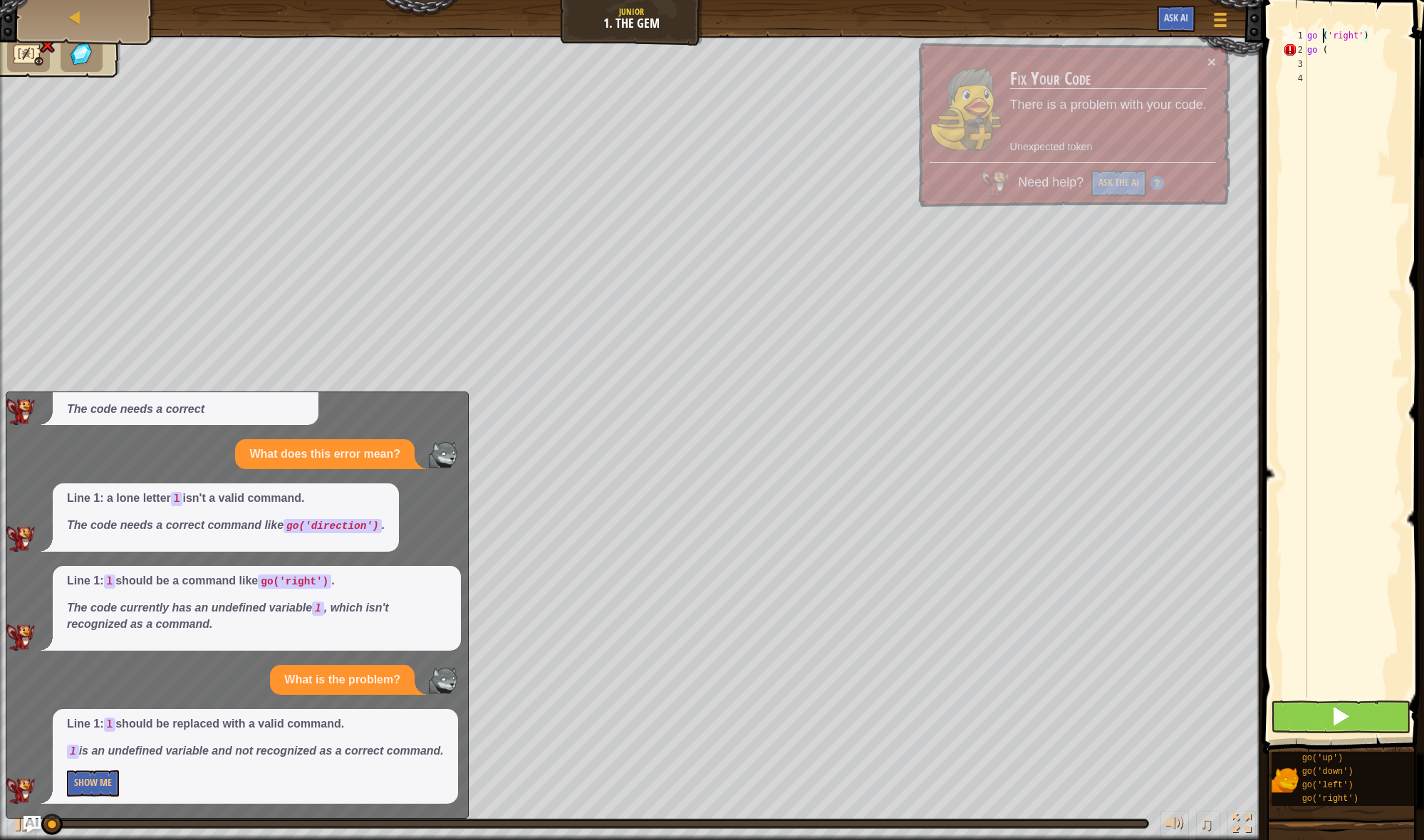
click at [1338, 719] on span at bounding box center [1340, 716] width 20 height 20
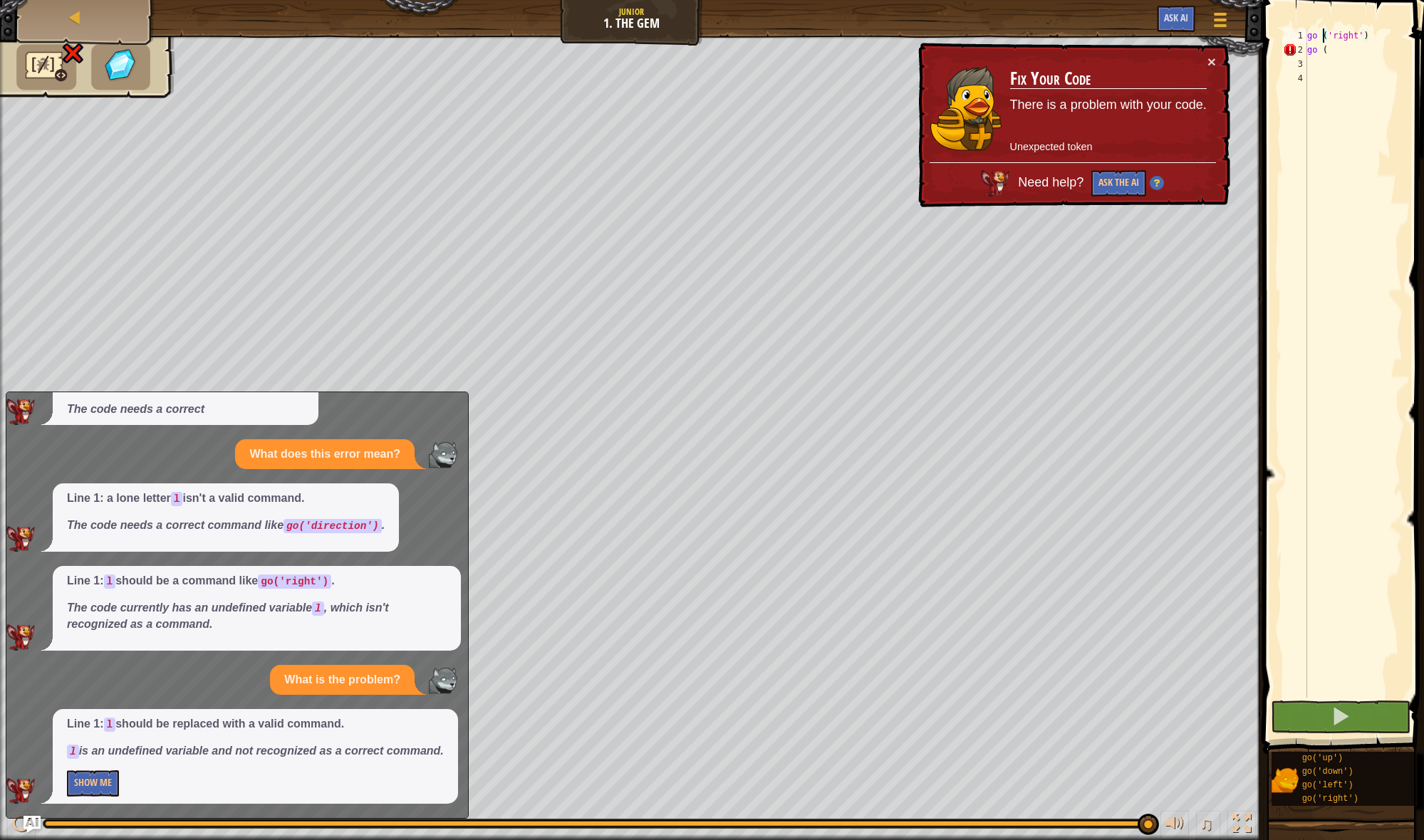
click at [1369, 54] on div "go ( 'right' ) go (" at bounding box center [1353, 377] width 99 height 698
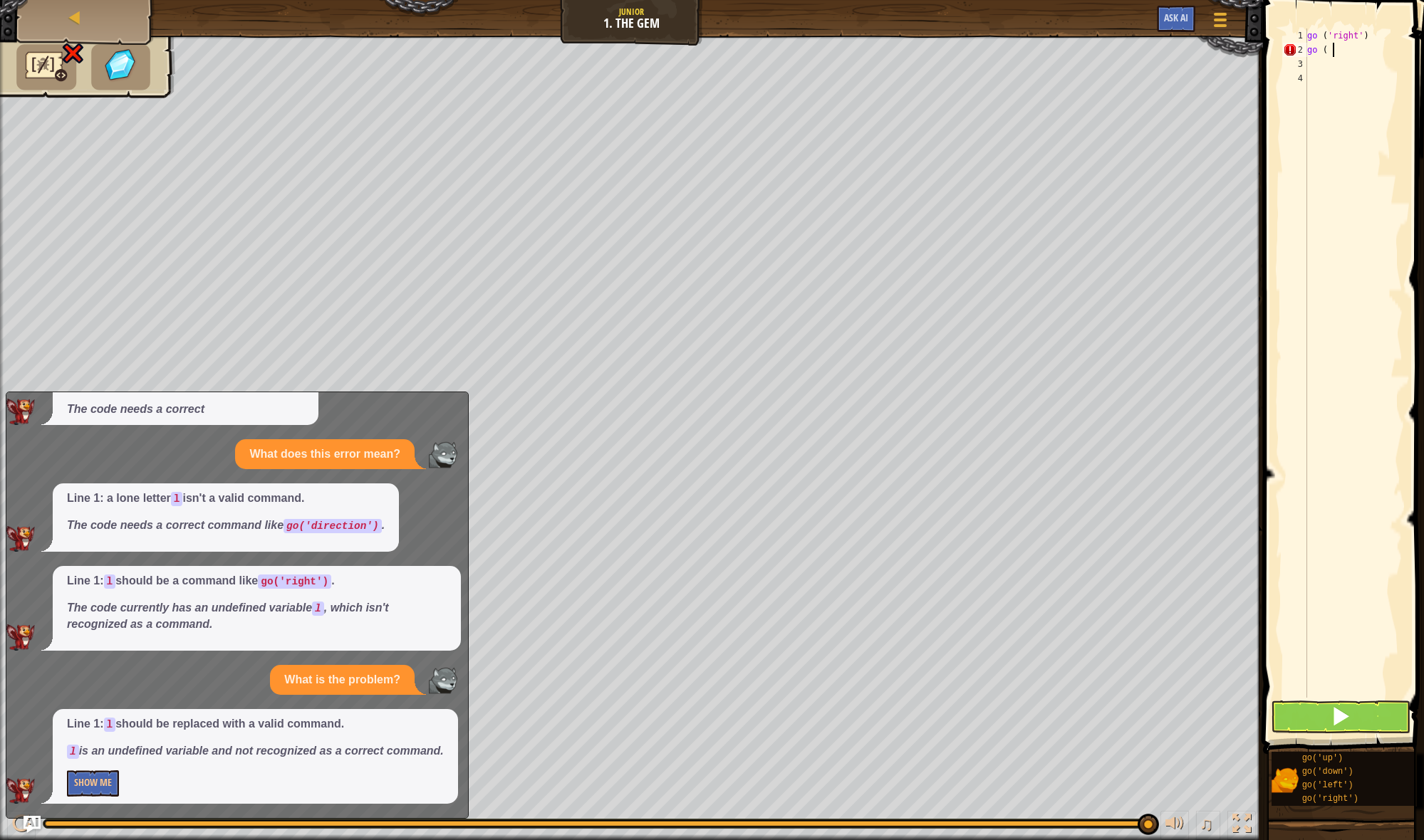
click at [760, 30] on div "Map Junior 1. The Gem Game Menu Ask AI 1 2 go ( 'right' ) ההההההההההההההההההההה…" at bounding box center [712, 420] width 1424 height 840
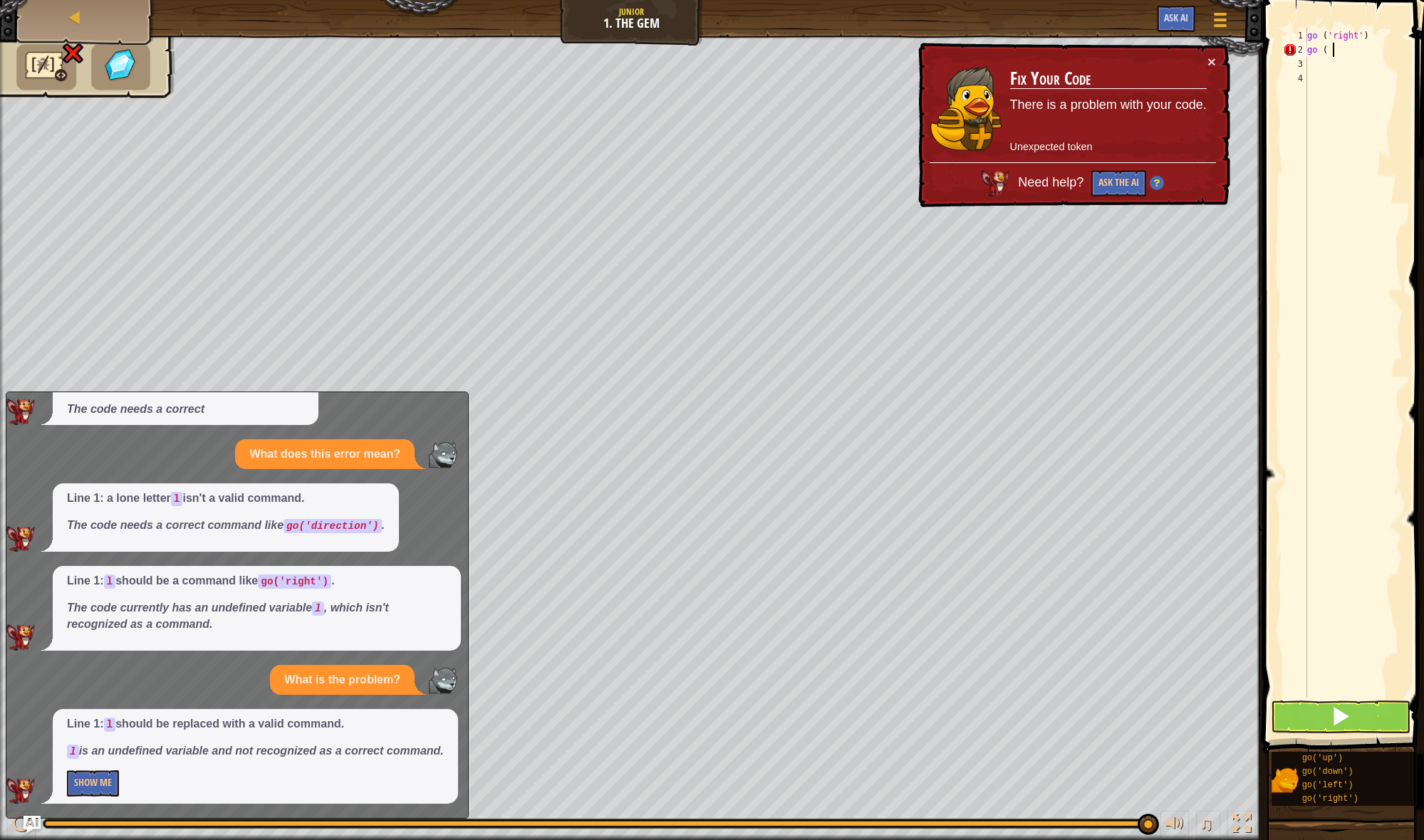
click at [1334, 51] on div "go ( 'right' ) go (" at bounding box center [1353, 377] width 99 height 698
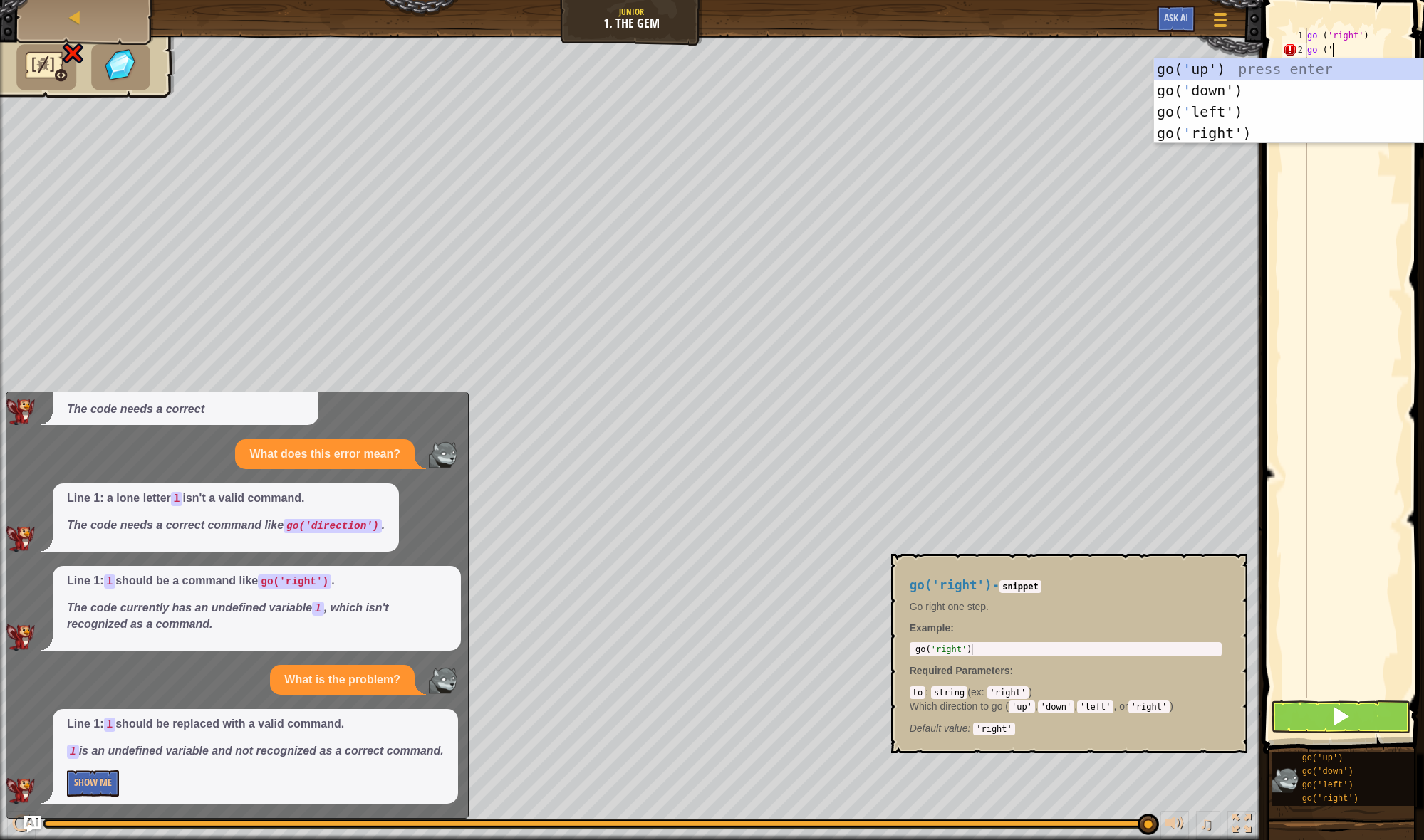
type textarea "go ('"
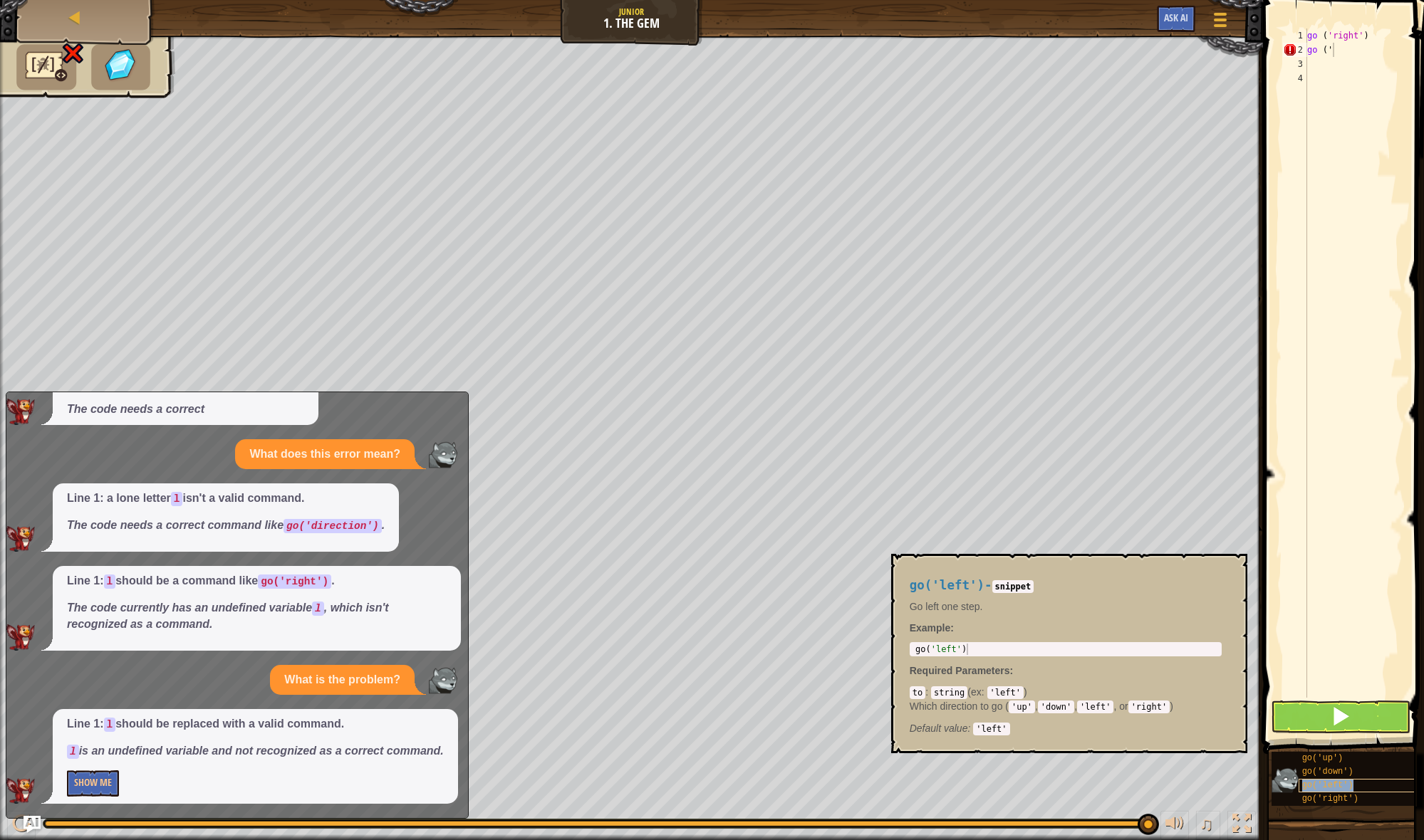
click at [1319, 786] on span "go('left')" at bounding box center [1328, 785] width 51 height 10
click at [1034, 588] on code "snippet" at bounding box center [1013, 586] width 42 height 12
type textarea "go('left')"
drag, startPoint x: 1012, startPoint y: 650, endPoint x: 1124, endPoint y: 591, distance: 126.6
click at [1012, 649] on div "go ( 'left' )" at bounding box center [1066, 660] width 306 height 34
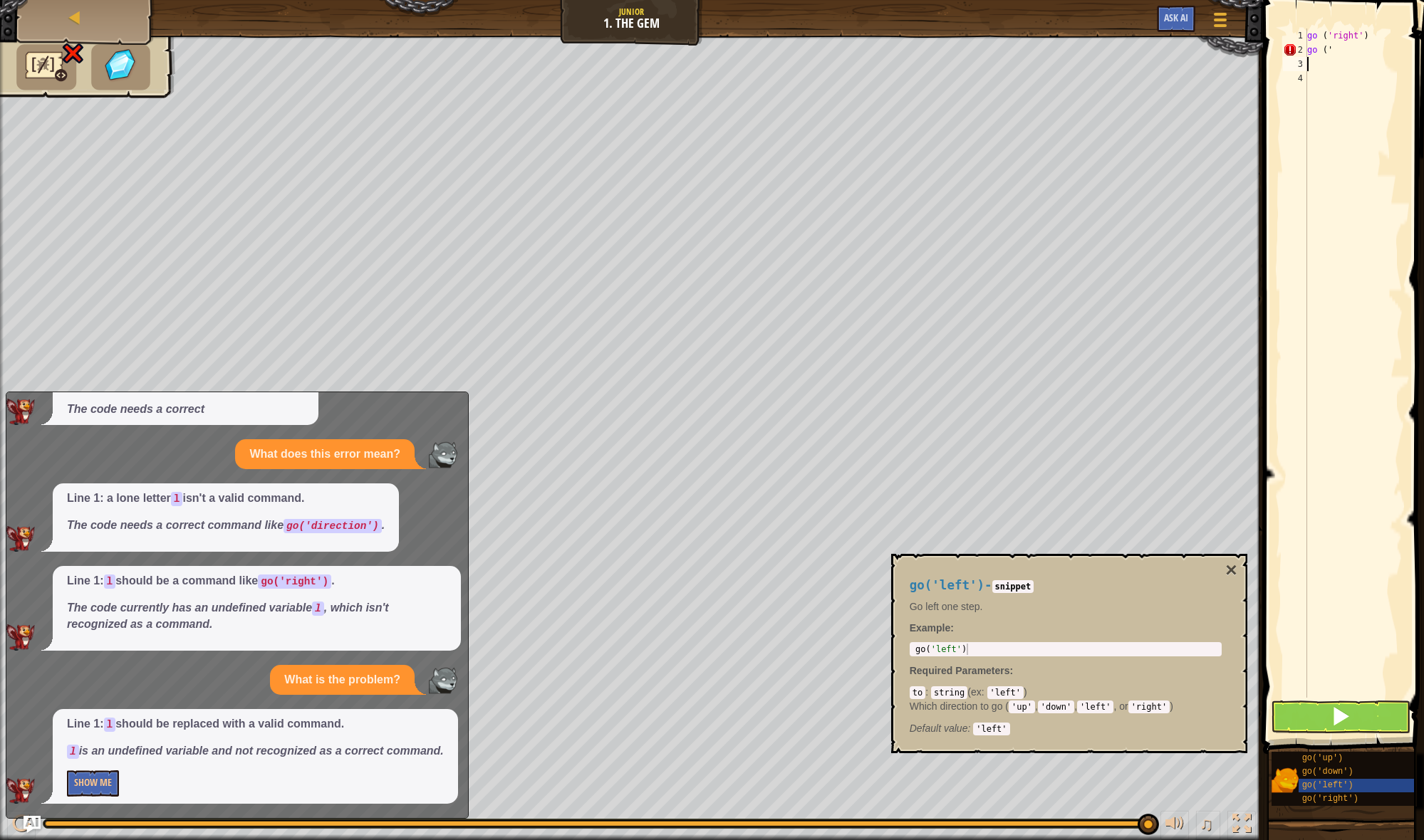
scroll to position [7, 0]
click at [1338, 69] on div "go ( 'right' ) go ( '" at bounding box center [1353, 377] width 99 height 698
click at [1347, 42] on div "go ( 'right' ) go ( '" at bounding box center [1353, 377] width 99 height 698
drag, startPoint x: 1345, startPoint y: 49, endPoint x: 1338, endPoint y: 53, distance: 8.1
click at [1344, 49] on div "go ( 'right' ) go ( '" at bounding box center [1353, 377] width 99 height 698
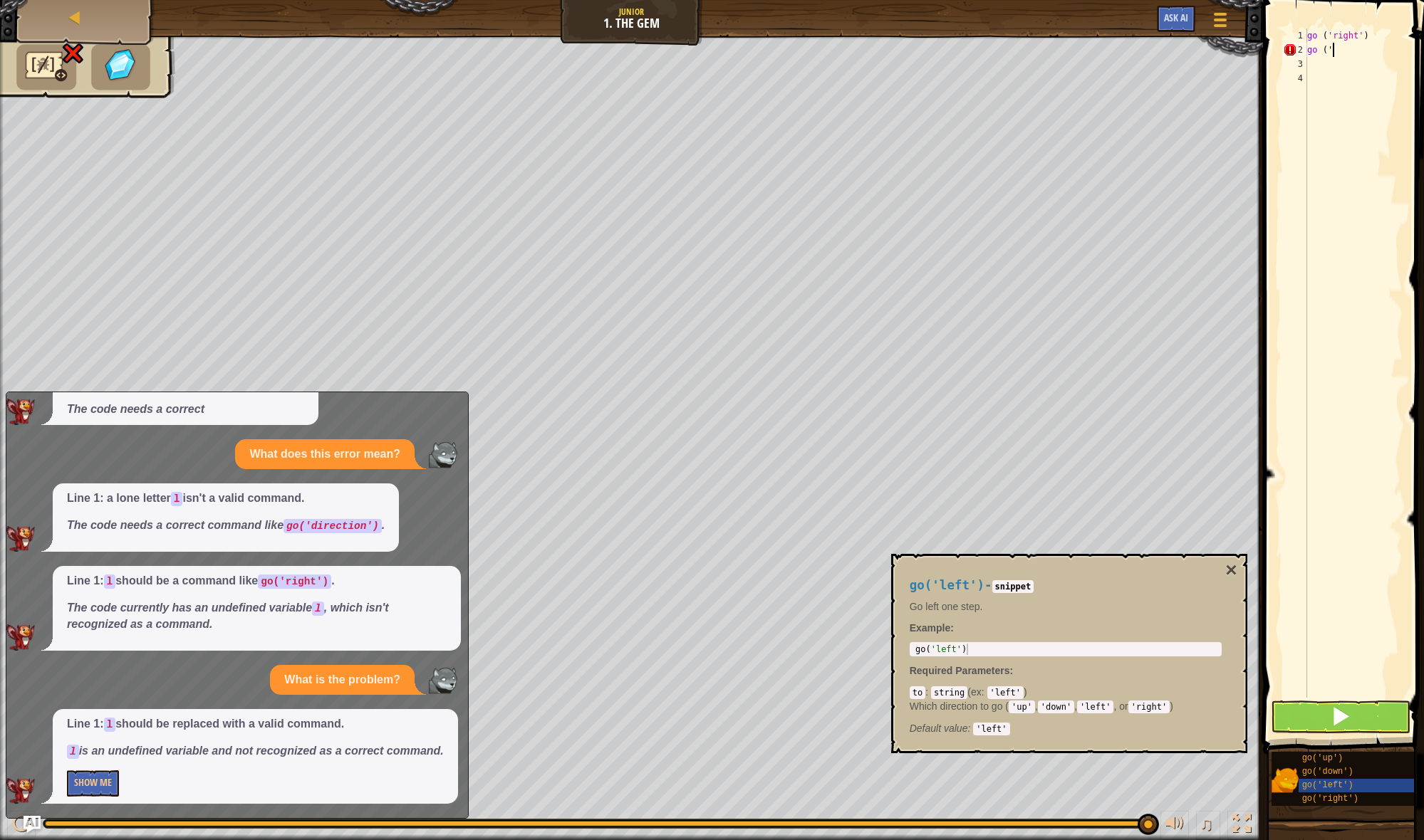
type textarea "go ('"
click at [1338, 53] on div "go ( 'right' ) go ( '" at bounding box center [1353, 377] width 99 height 698
drag, startPoint x: 943, startPoint y: 646, endPoint x: 1035, endPoint y: 645, distance: 92.0
click at [1042, 638] on div "go('left') - snippet Go left one step. Example : go('left') 1 go ( 'left' ) ההה…" at bounding box center [1066, 653] width 332 height 176
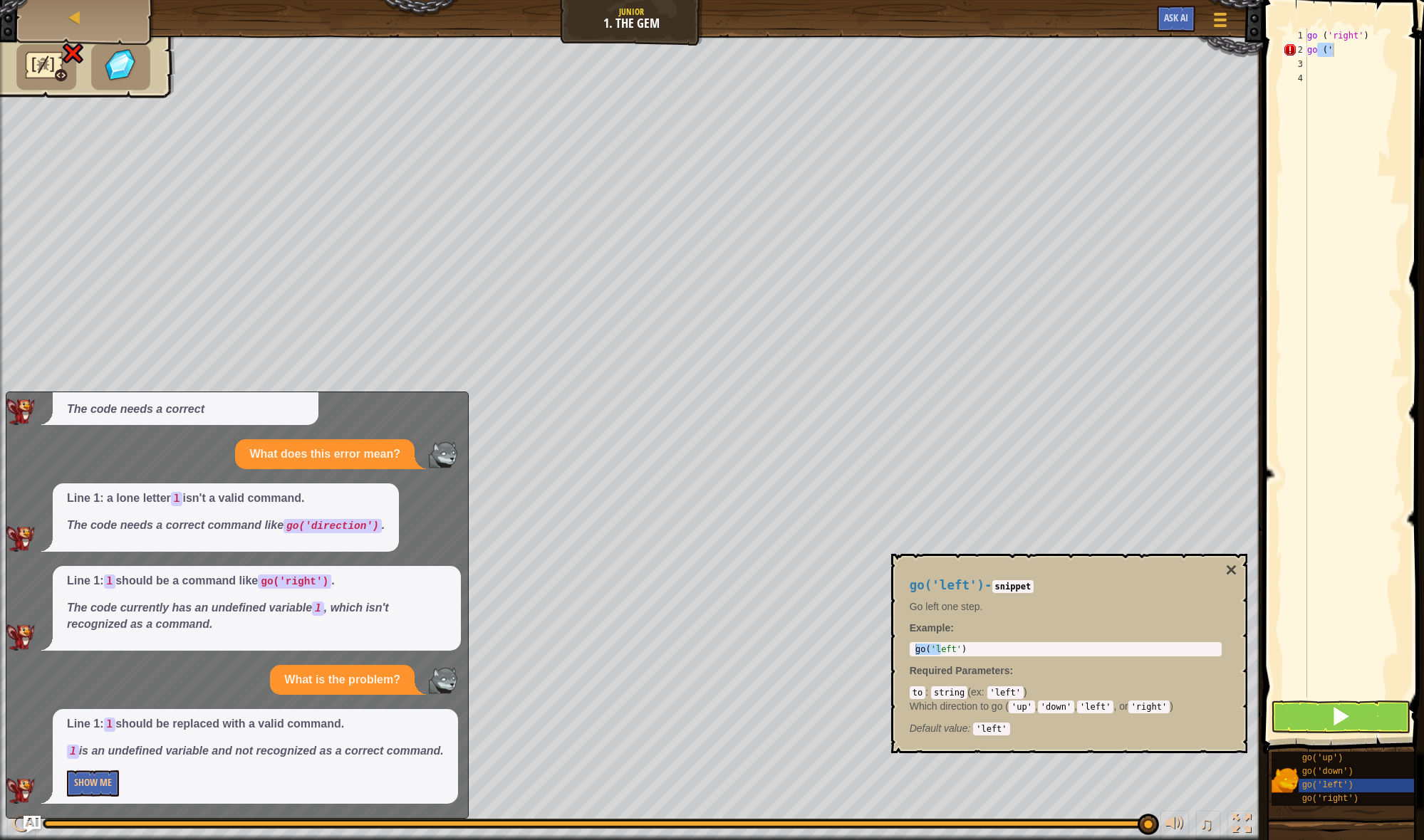
click at [921, 656] on div "go('left') - snippet Go left one step. Example : go('left') 1 go ( 'left' ) ההה…" at bounding box center [1066, 653] width 332 height 176
click at [926, 652] on div "go ( 'left' )" at bounding box center [1066, 660] width 306 height 34
drag, startPoint x: 905, startPoint y: 651, endPoint x: 926, endPoint y: 642, distance: 22.8
click at [936, 641] on div "go('left') - snippet Go left one step. Example : go('left') 1 go ( 'left' ) ההה…" at bounding box center [1066, 653] width 332 height 176
click at [918, 642] on div "go('left') 1 go ( 'left' ) הההההההההההההההההההההההההההההההההההההההההההההההההההה…" at bounding box center [1066, 649] width 312 height 14
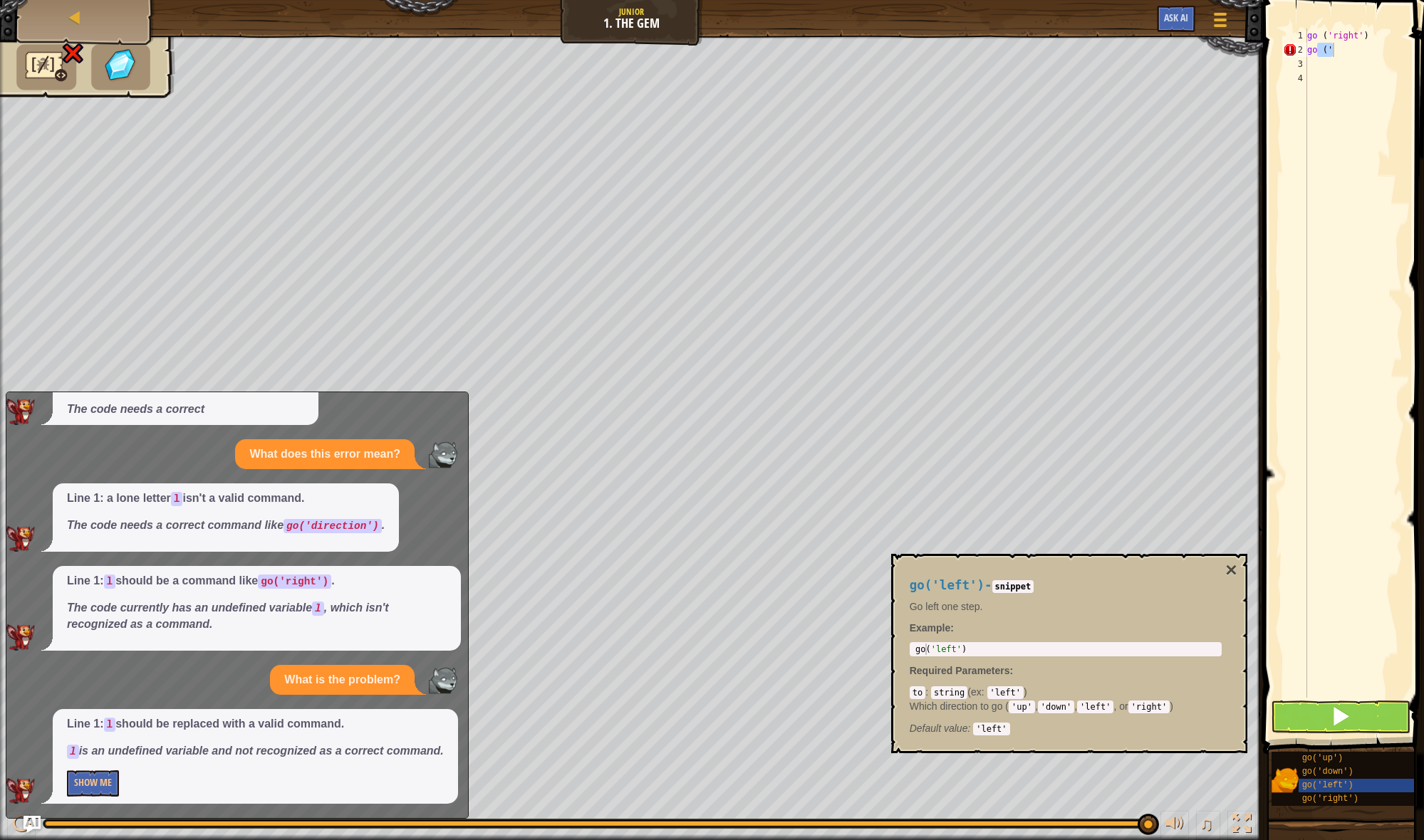
click at [914, 643] on div "go('left') 1 go ( 'left' ) הההההההההההההההההההההההההההההההההההההההההההההההההההה…" at bounding box center [1066, 649] width 312 height 14
click at [913, 644] on div "go ( 'left' )" at bounding box center [1066, 660] width 306 height 34
drag, startPoint x: 911, startPoint y: 646, endPoint x: 998, endPoint y: 644, distance: 87.0
click at [1350, 54] on div "go ( 'right' ) go ( '" at bounding box center [1353, 377] width 99 height 698
click at [1349, 52] on div "go ( 'right' ) go ( '" at bounding box center [1353, 377] width 99 height 698
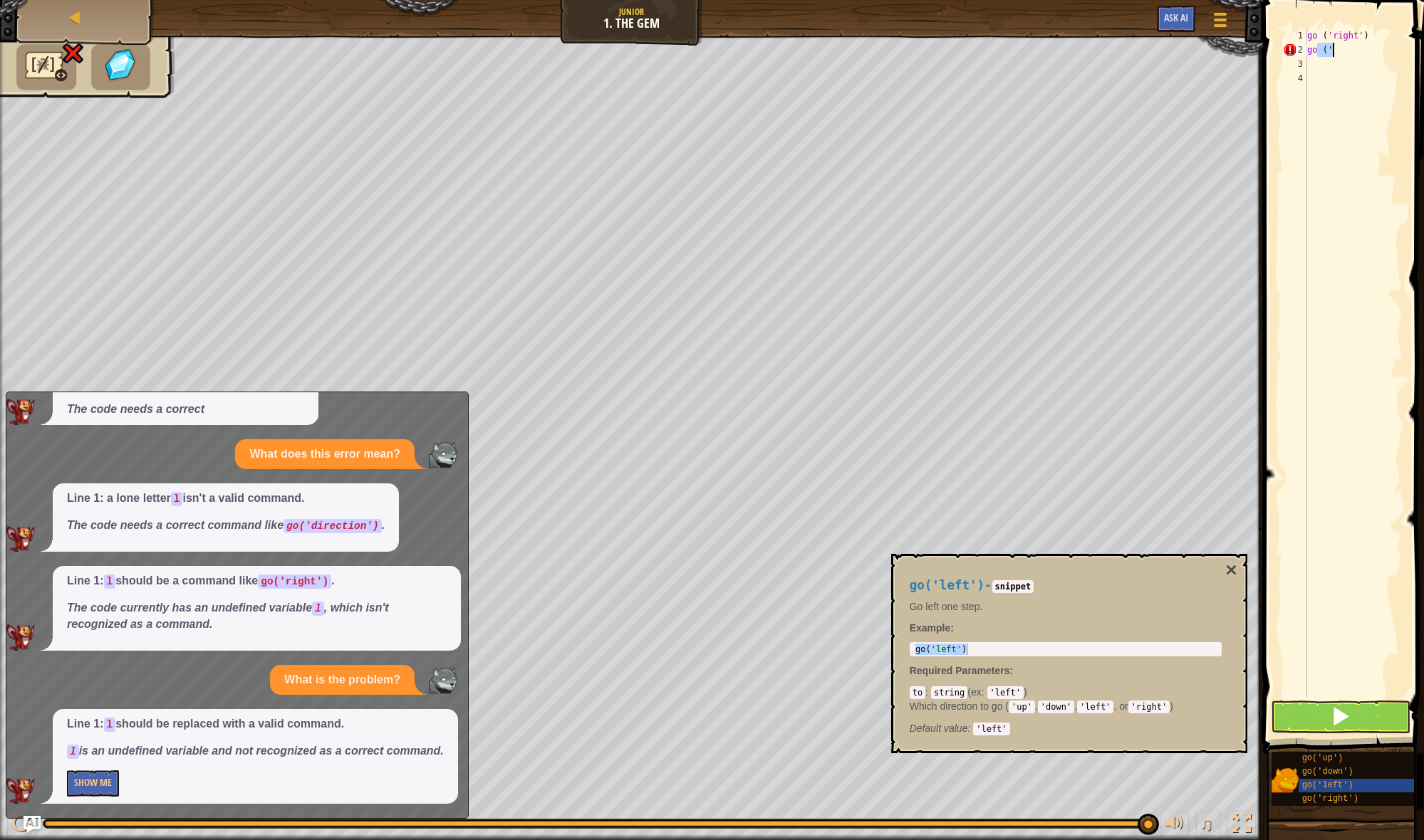
click at [1349, 52] on div "go ( 'right' ) go ( '" at bounding box center [1353, 377] width 99 height 698
click at [1354, 64] on div "go ( 'right' ) go ( '" at bounding box center [1353, 377] width 99 height 698
click at [1344, 58] on div "go ( 'right' ) go ( ' dow" at bounding box center [1353, 377] width 99 height 698
type textarea "d"
click at [1364, 55] on div "go ( 'right' ) go ( '" at bounding box center [1353, 377] width 99 height 698
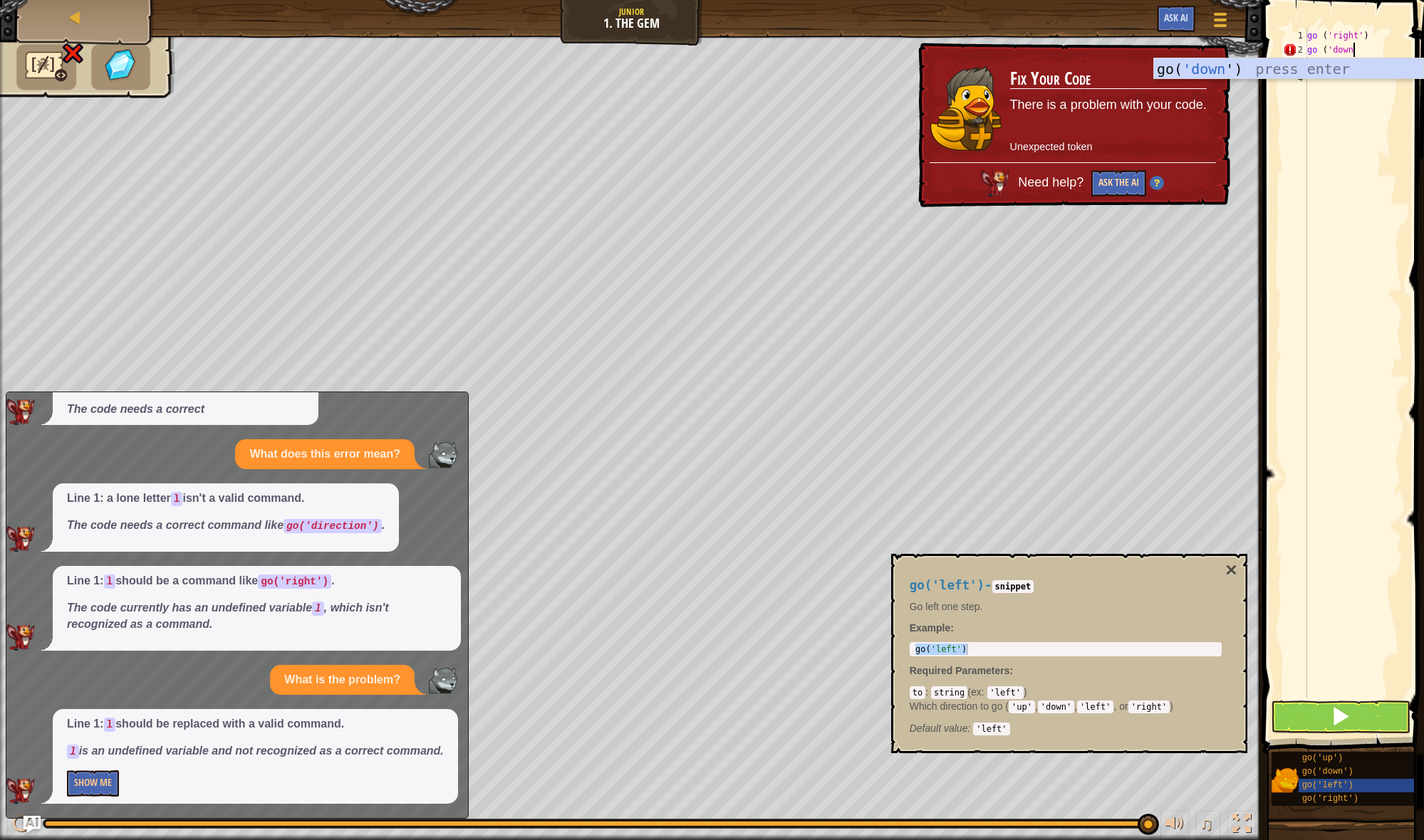
scroll to position [1, 0]
type textarea "go ('down"
click at [1110, 183] on button "Ask the AI" at bounding box center [1119, 182] width 55 height 27
click at [1109, 184] on div "Map Junior 1. The Gem Game Menu Ask AI 1 2 go ( 'right' ) ההההההההההההההההההההה…" at bounding box center [712, 420] width 1424 height 840
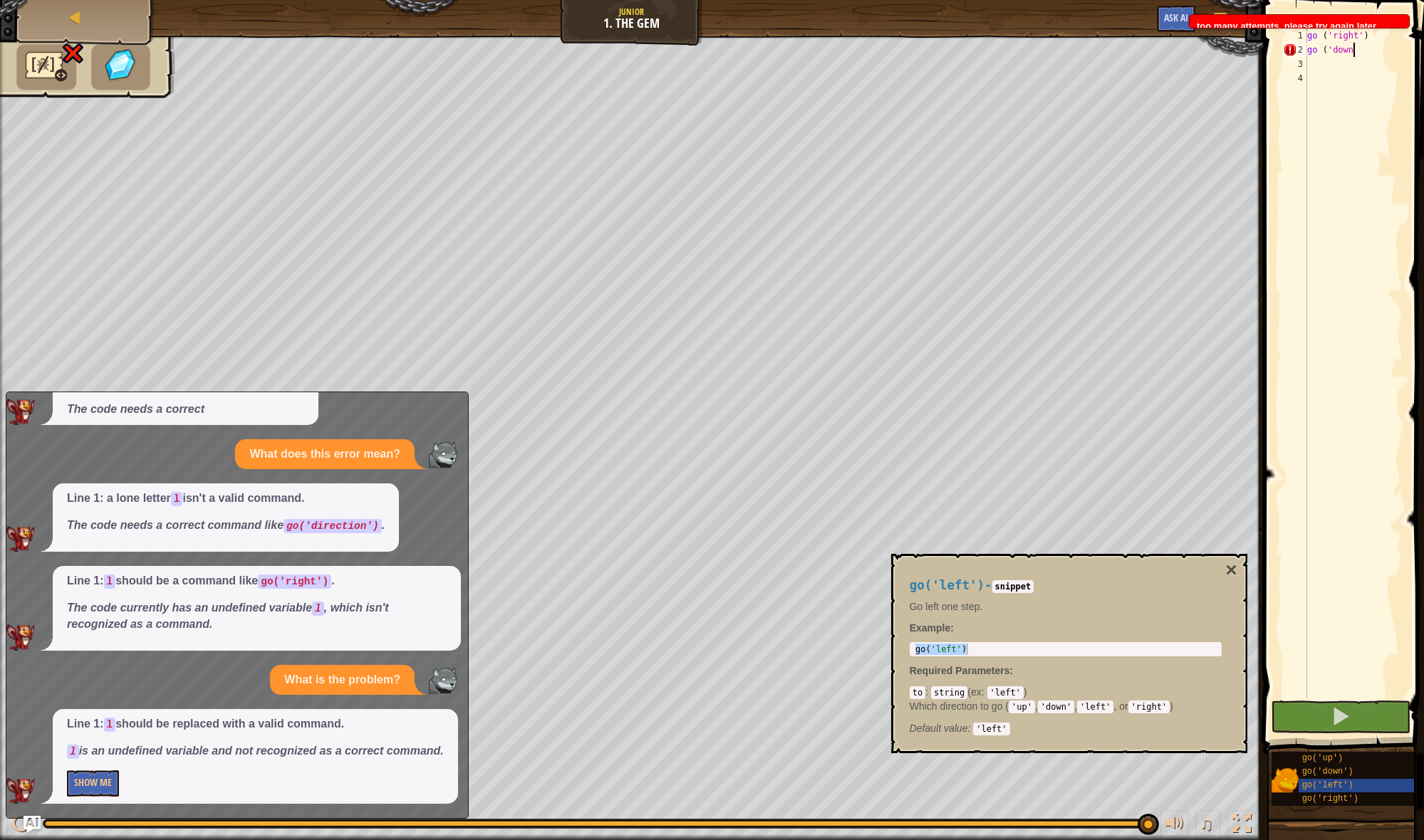
scroll to position [0, 0]
click at [1091, 188] on button "Ask the AI" at bounding box center [1106, 184] width 55 height 26
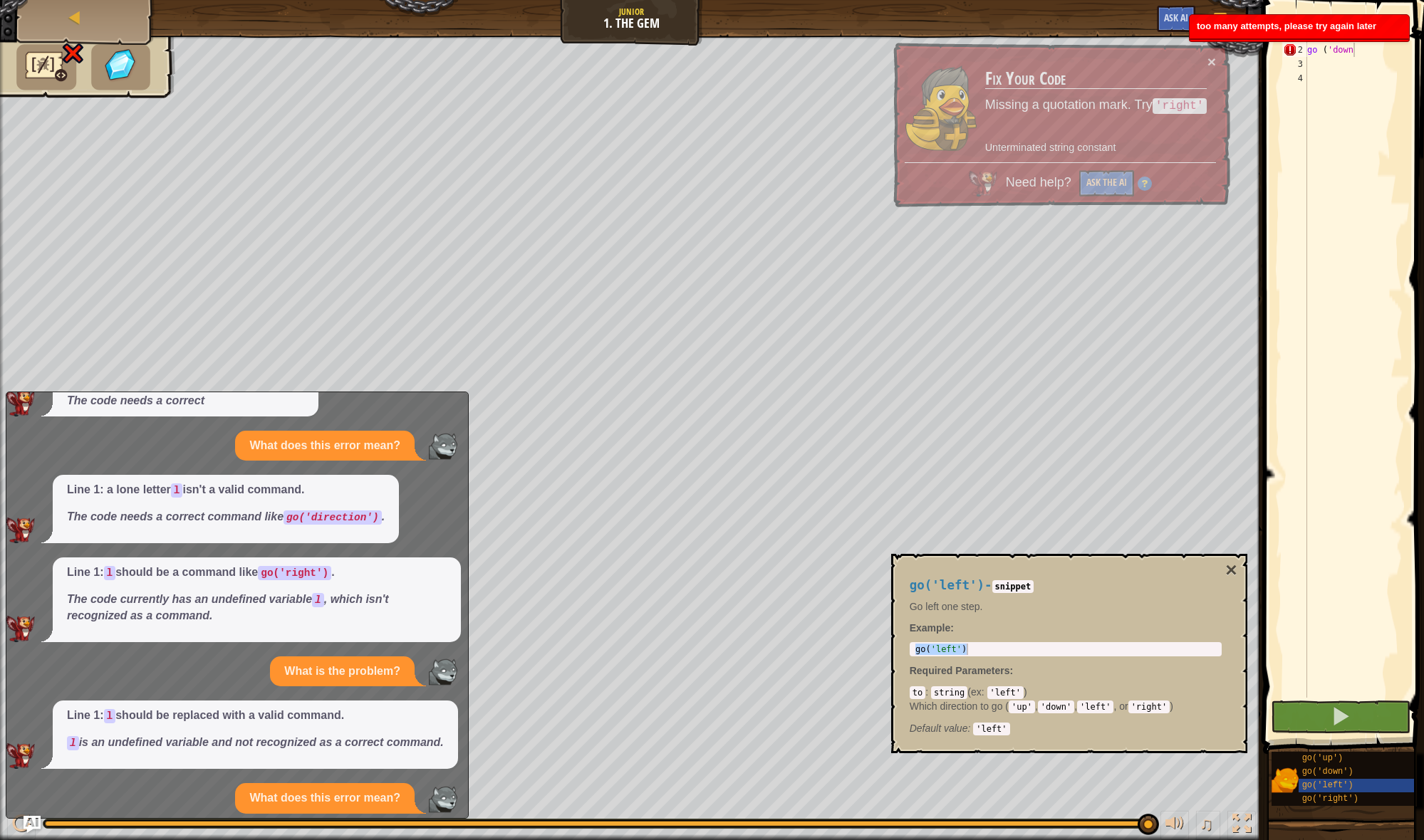
scroll to position [118, 0]
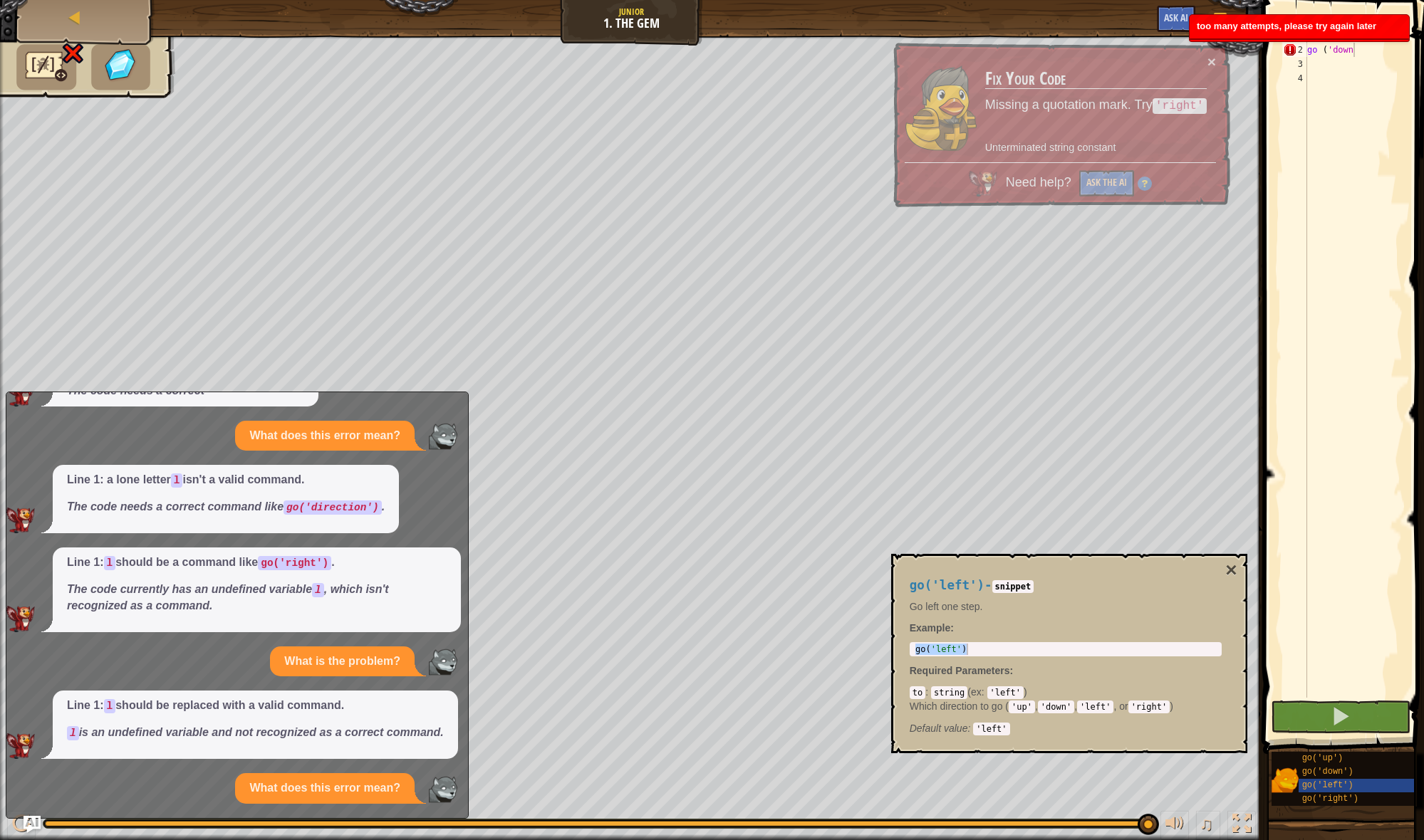
click at [1096, 185] on button "Ask the AI" at bounding box center [1107, 183] width 55 height 27
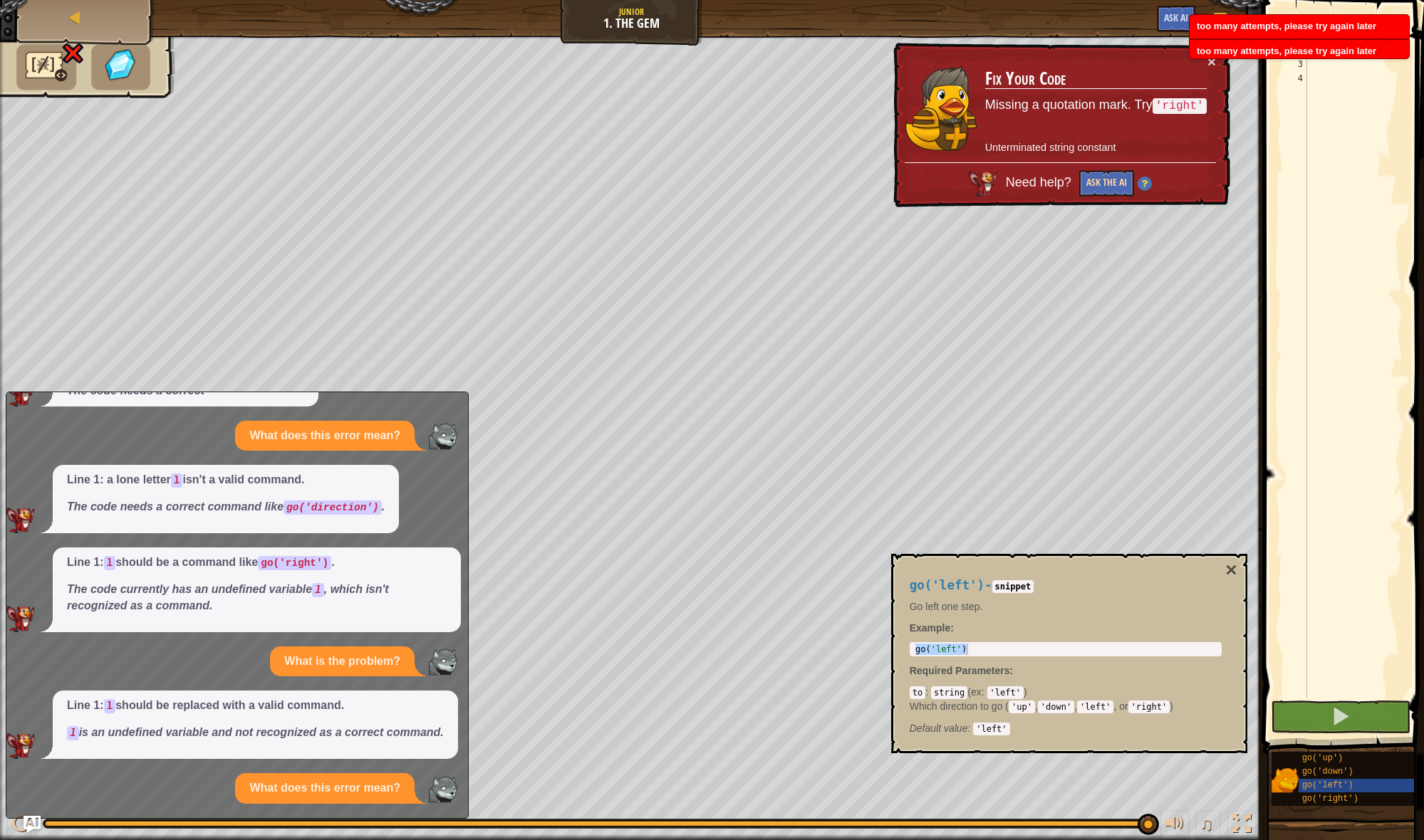
scroll to position [0, 1]
click at [1099, 184] on button "Ask the AI" at bounding box center [1106, 184] width 55 height 27
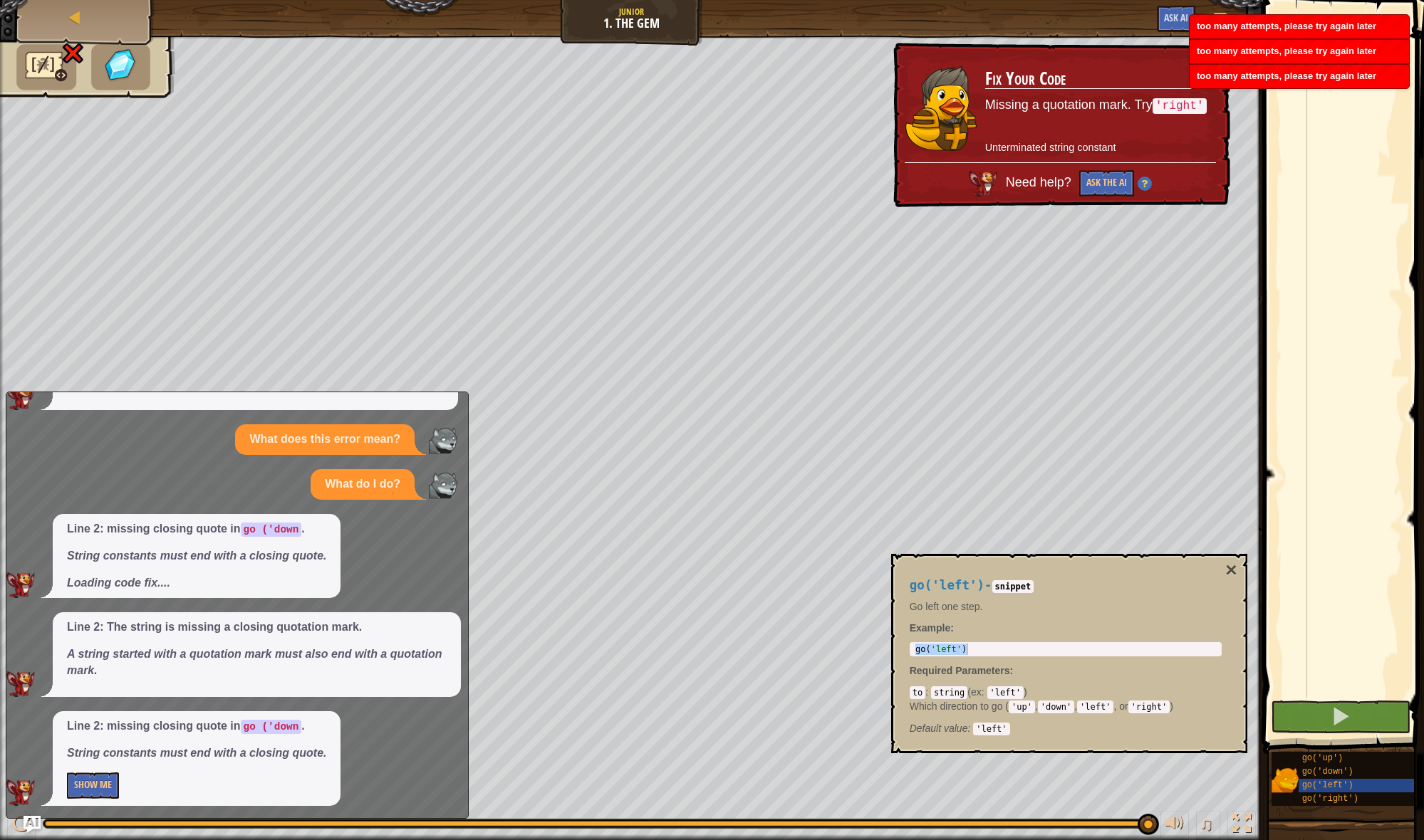
scroll to position [463, 0]
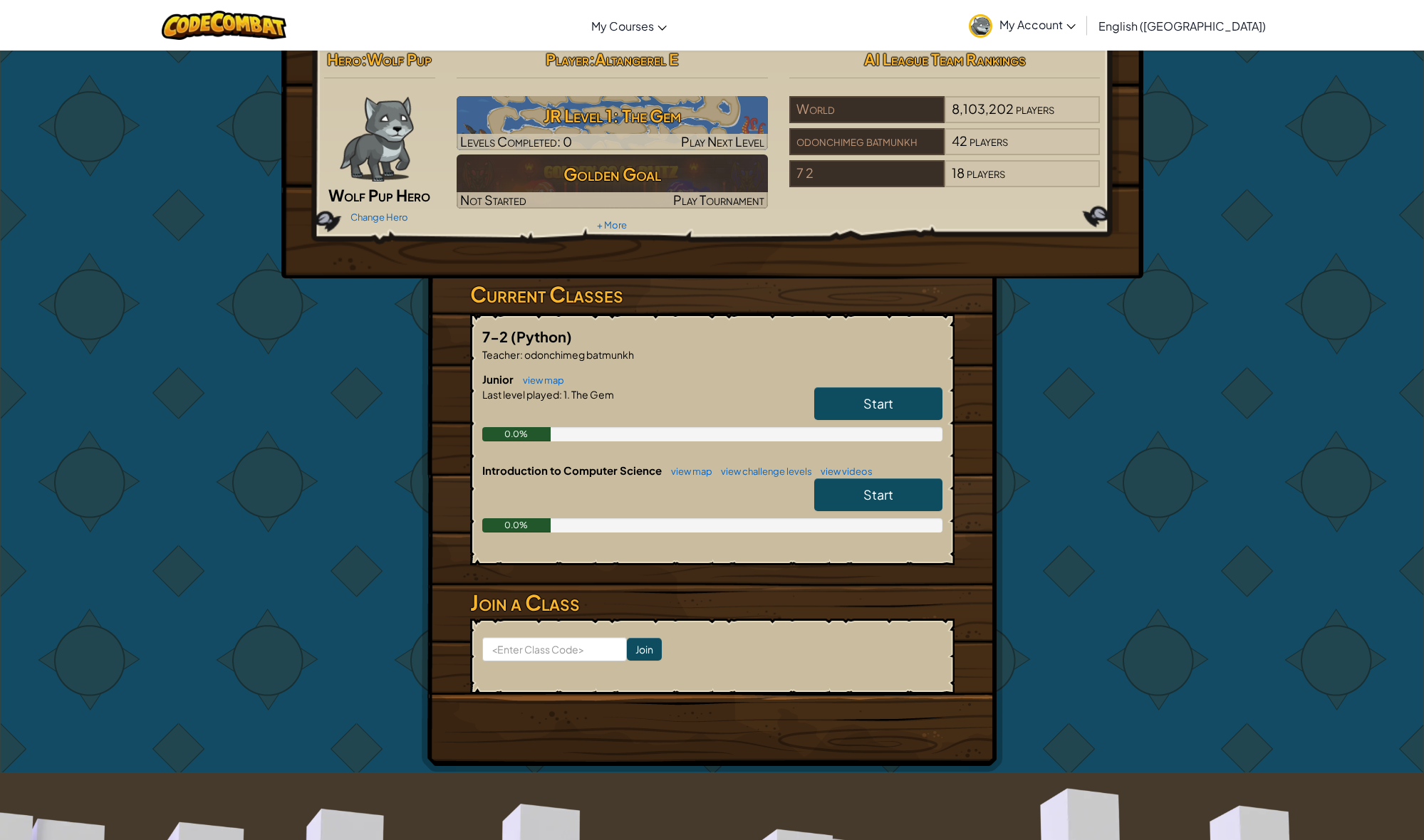
scroll to position [17, 0]
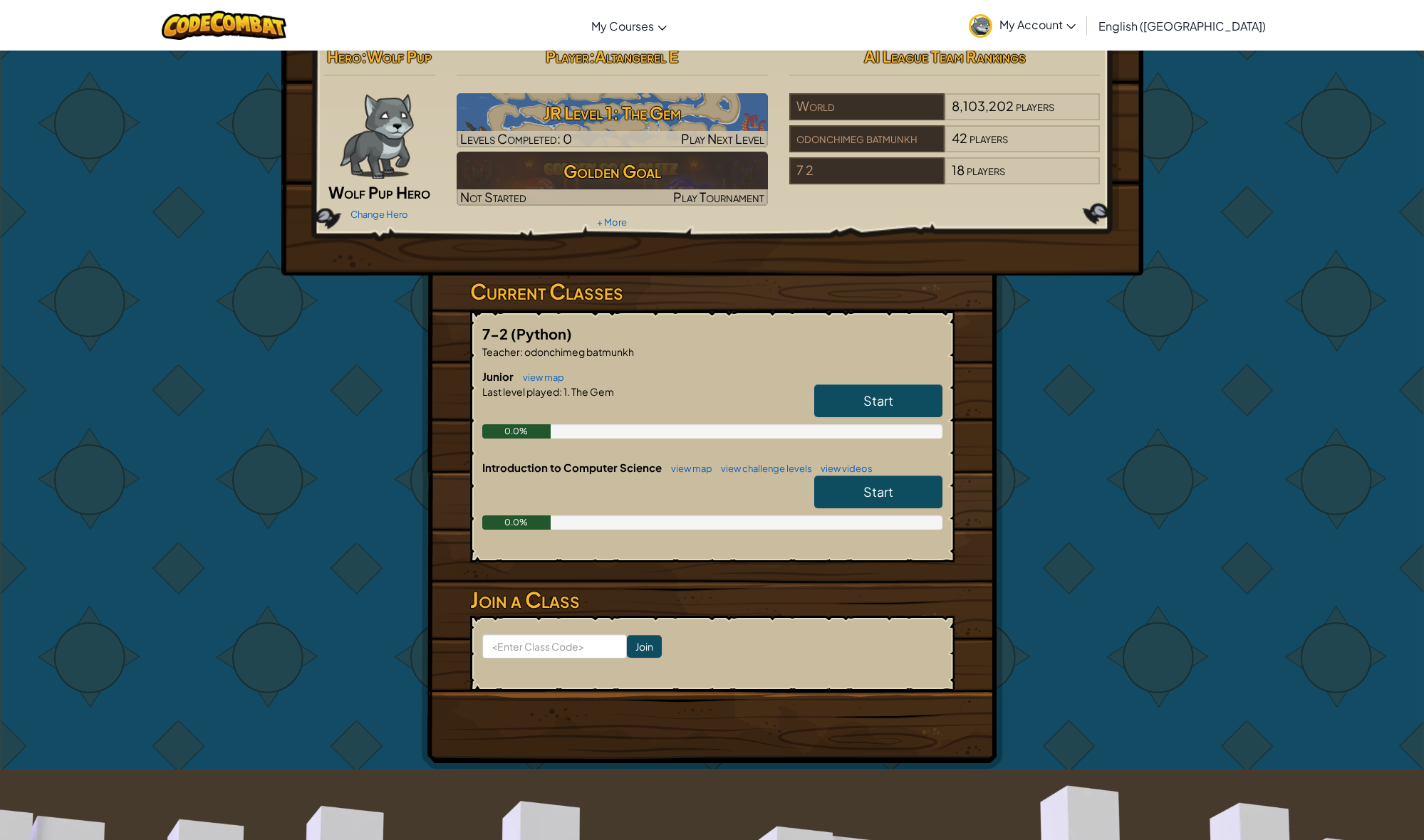
click at [878, 497] on span "Start" at bounding box center [878, 492] width 30 height 17
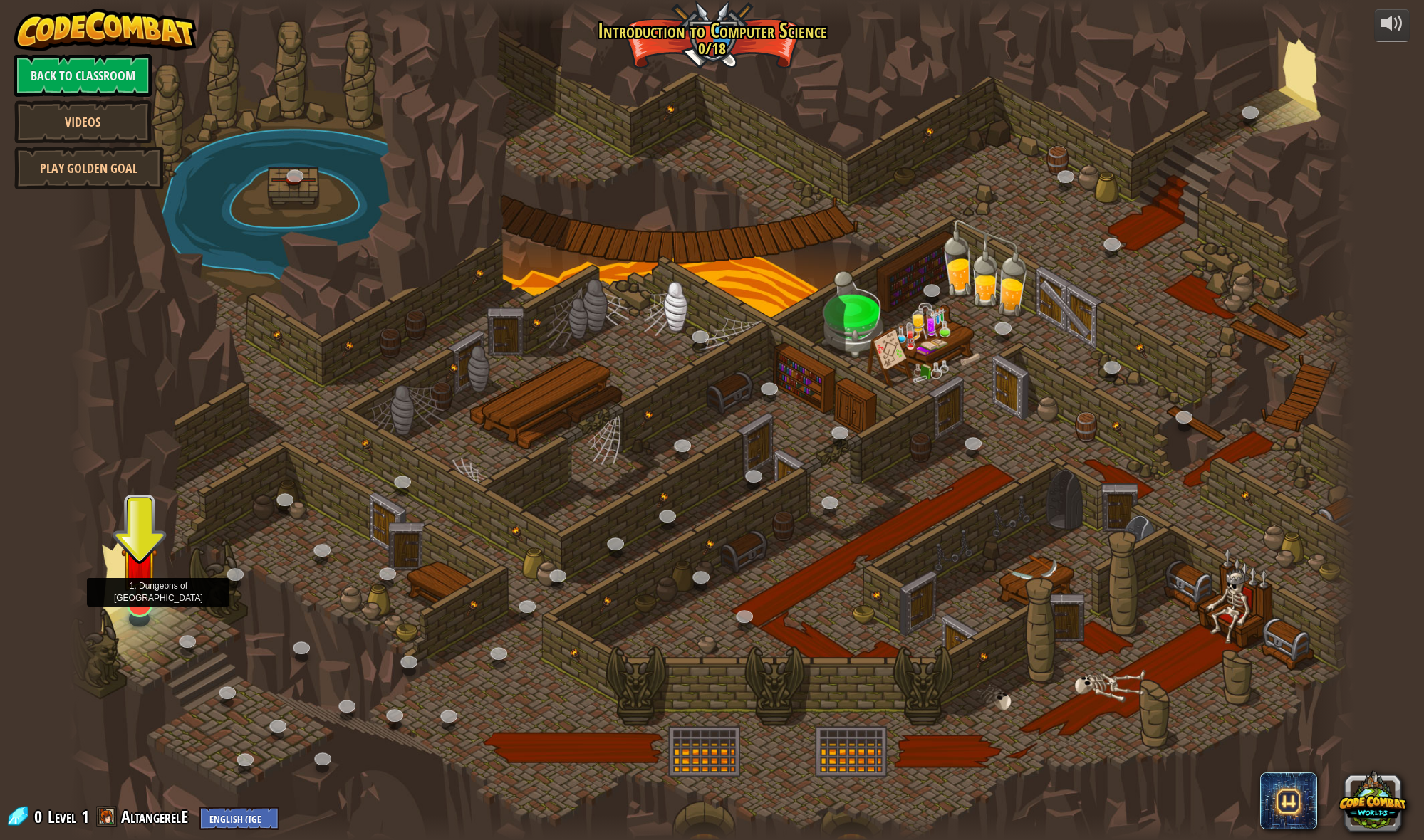
click at [143, 617] on div "25. Kithgard Gates (Locked) Escape the Kithgard dungeons, and don't let the gua…" at bounding box center [711, 420] width 1286 height 840
click at [139, 613] on div at bounding box center [139, 604] width 26 height 26
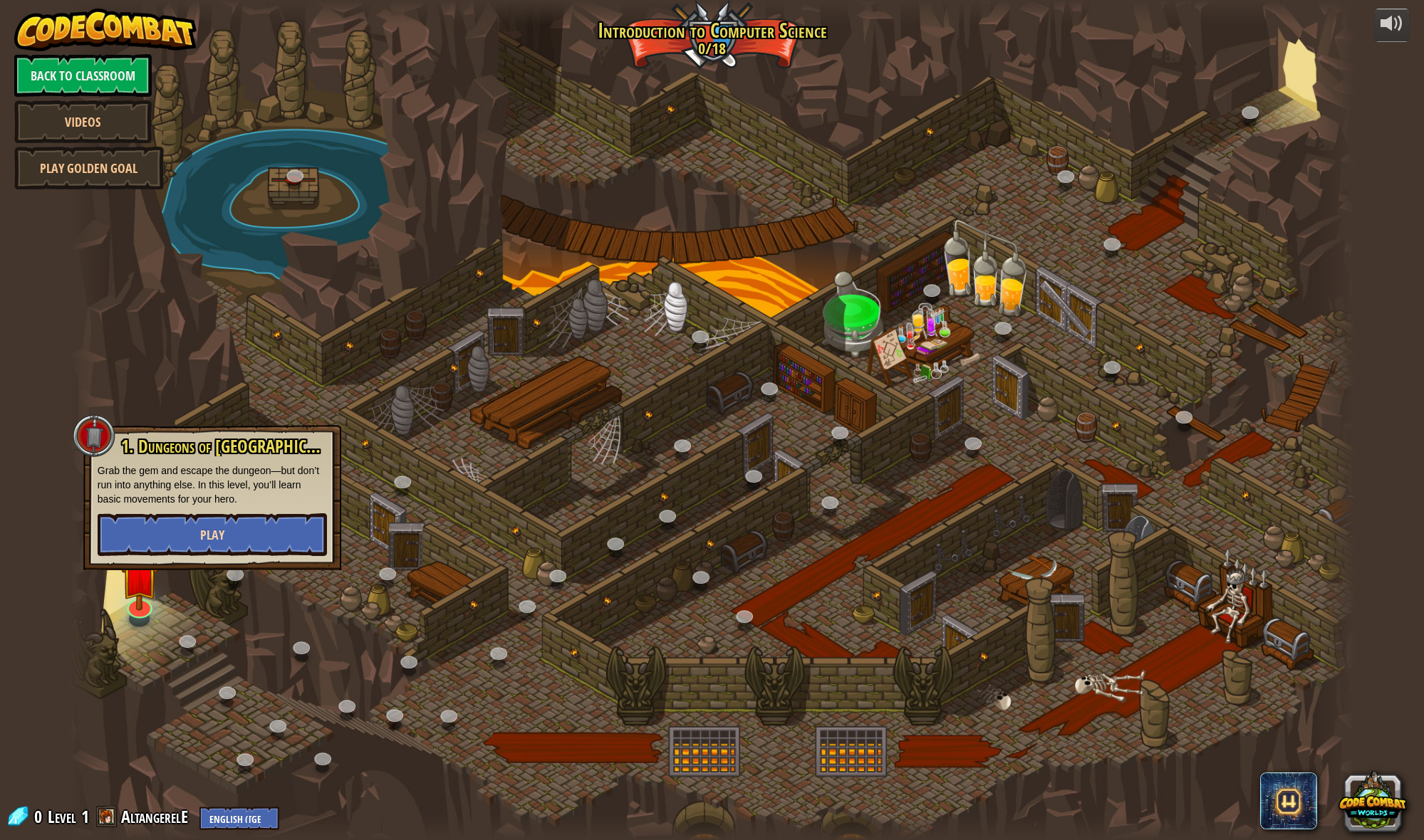
click at [220, 525] on button "Play" at bounding box center [212, 535] width 229 height 43
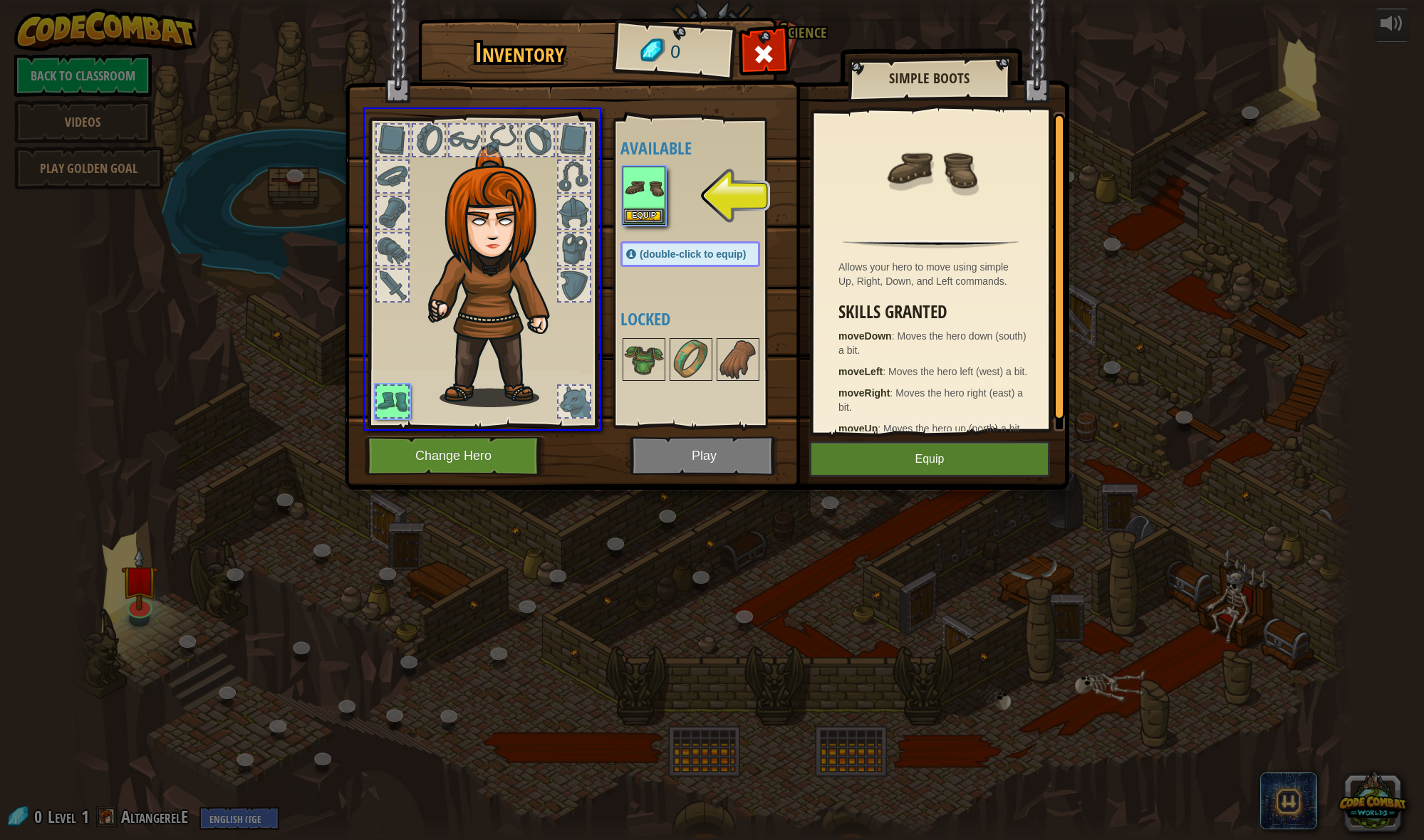
drag, startPoint x: 664, startPoint y: 184, endPoint x: 820, endPoint y: 453, distance: 311.0
click at [806, 463] on div "Inventory 0 Available Equip (double-click to equip) Locked Simple Boots Allows …" at bounding box center [712, 420] width 1424 height 840
click at [827, 451] on button "Equip" at bounding box center [929, 458] width 241 height 36
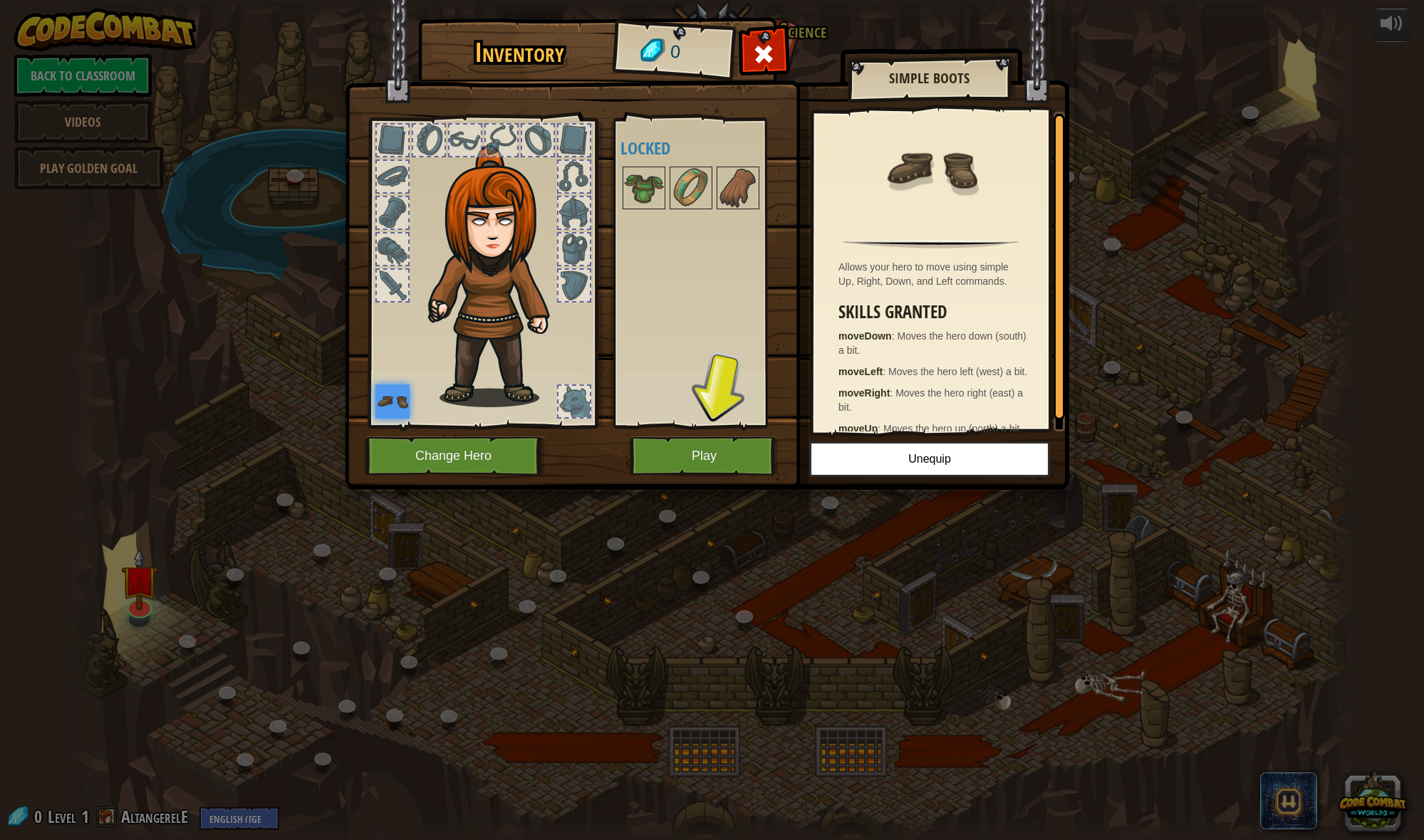
click at [716, 449] on button "Play" at bounding box center [705, 455] width 149 height 39
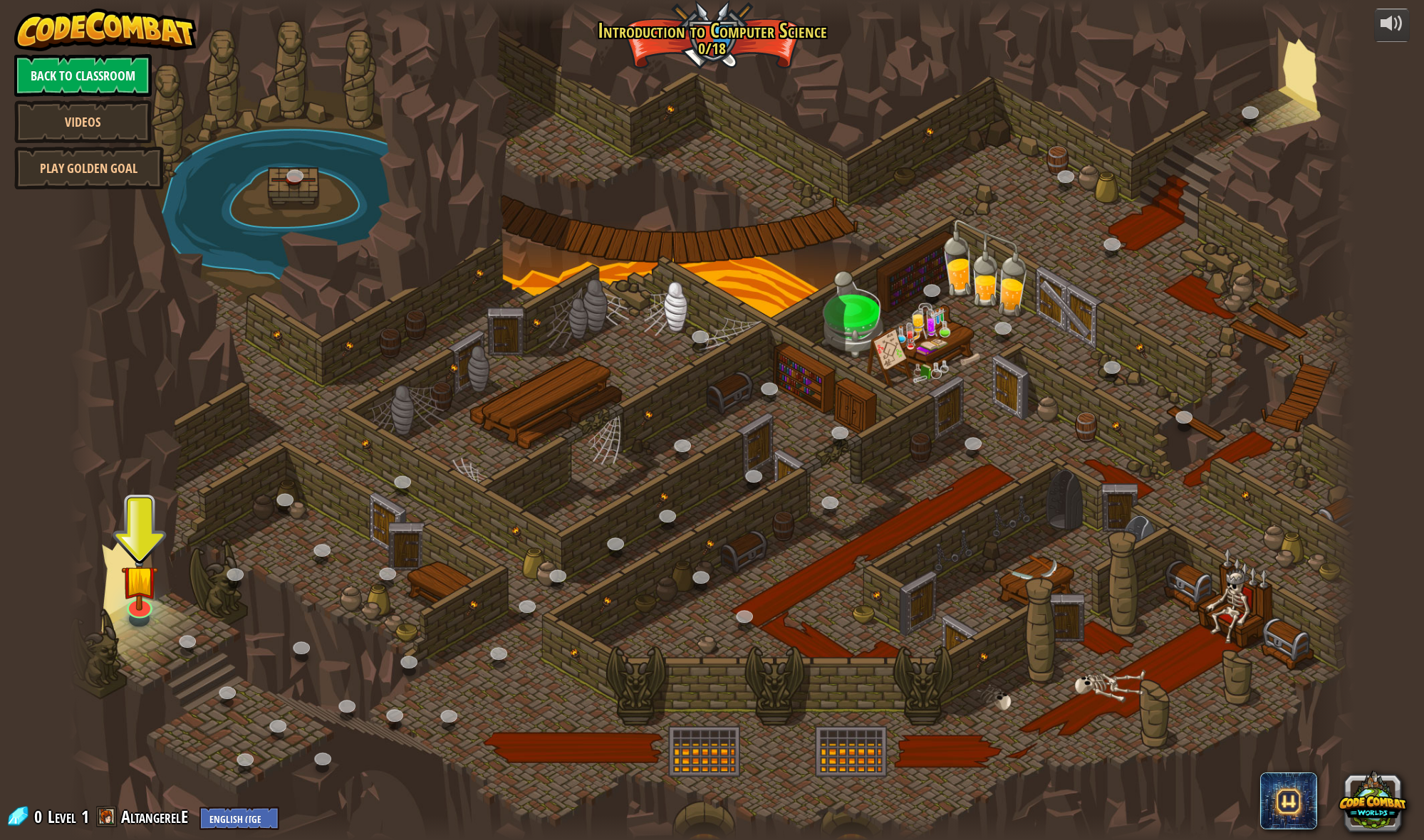
click at [103, 70] on link "Back to Classroom" at bounding box center [83, 75] width 137 height 43
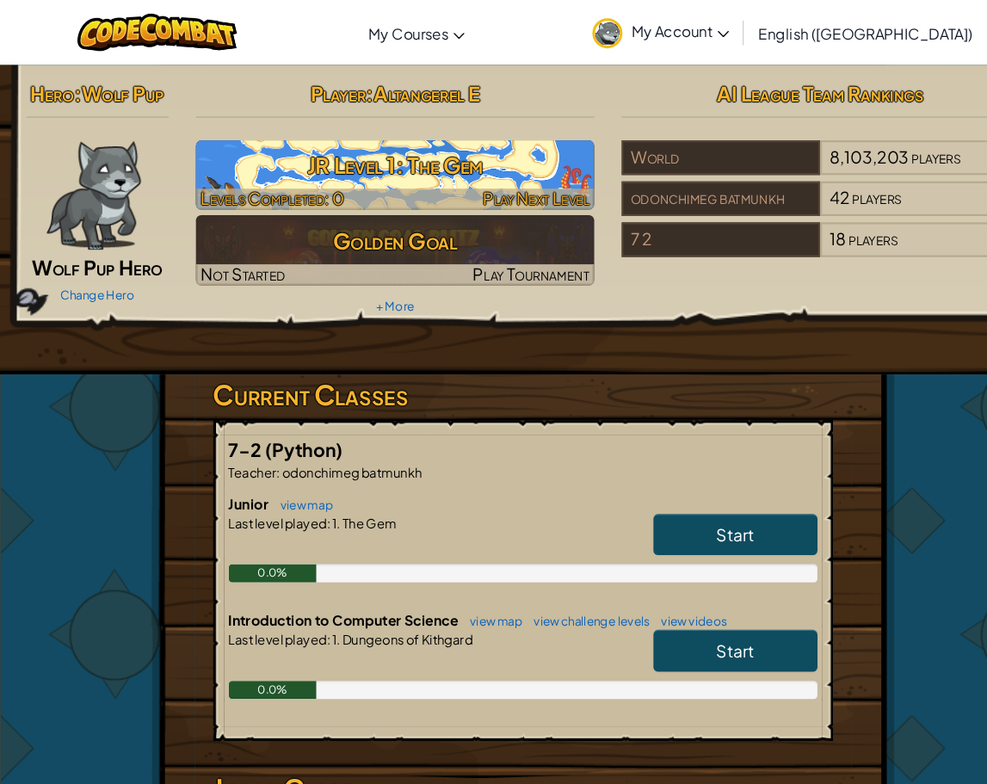
click at [368, 146] on h3 "JR Level 1: The Gem" at bounding box center [373, 156] width 376 height 39
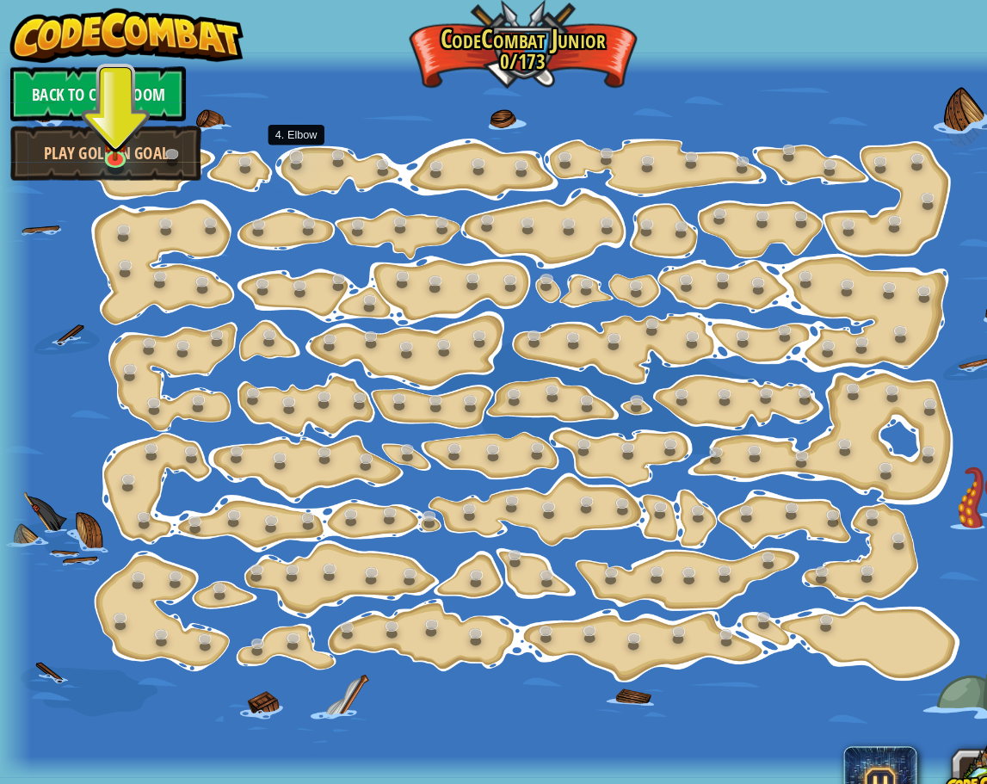
drag, startPoint x: 298, startPoint y: 152, endPoint x: 268, endPoint y: 148, distance: 30.4
click at [282, 151] on link at bounding box center [283, 151] width 34 height 34
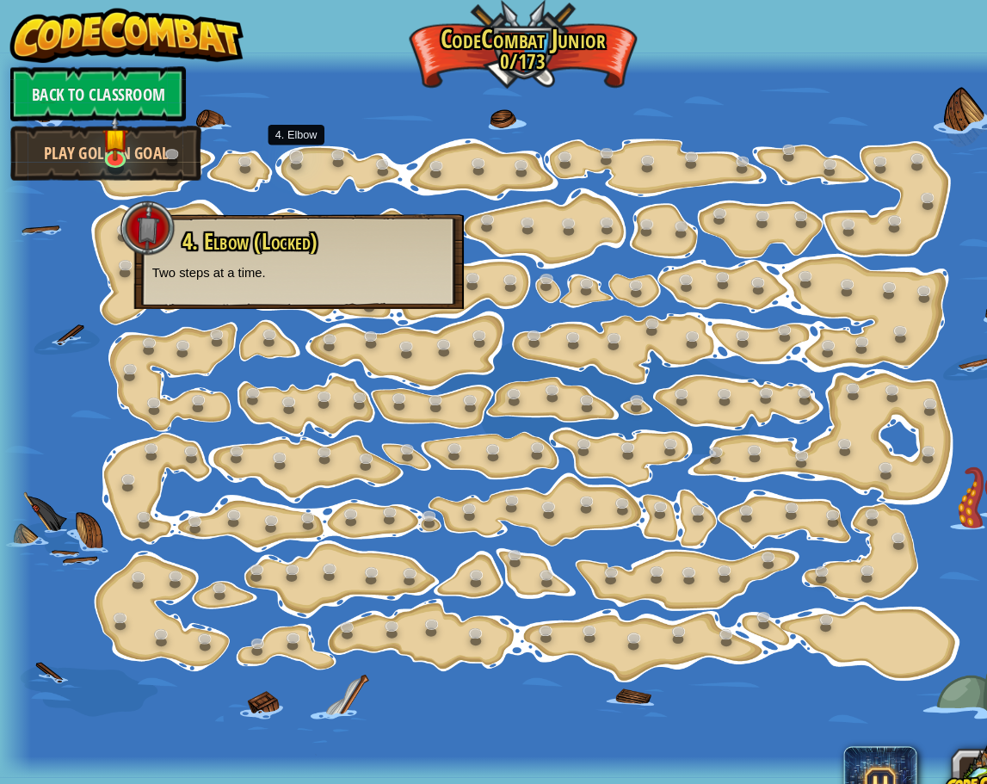
click at [268, 148] on link at bounding box center [283, 151] width 34 height 34
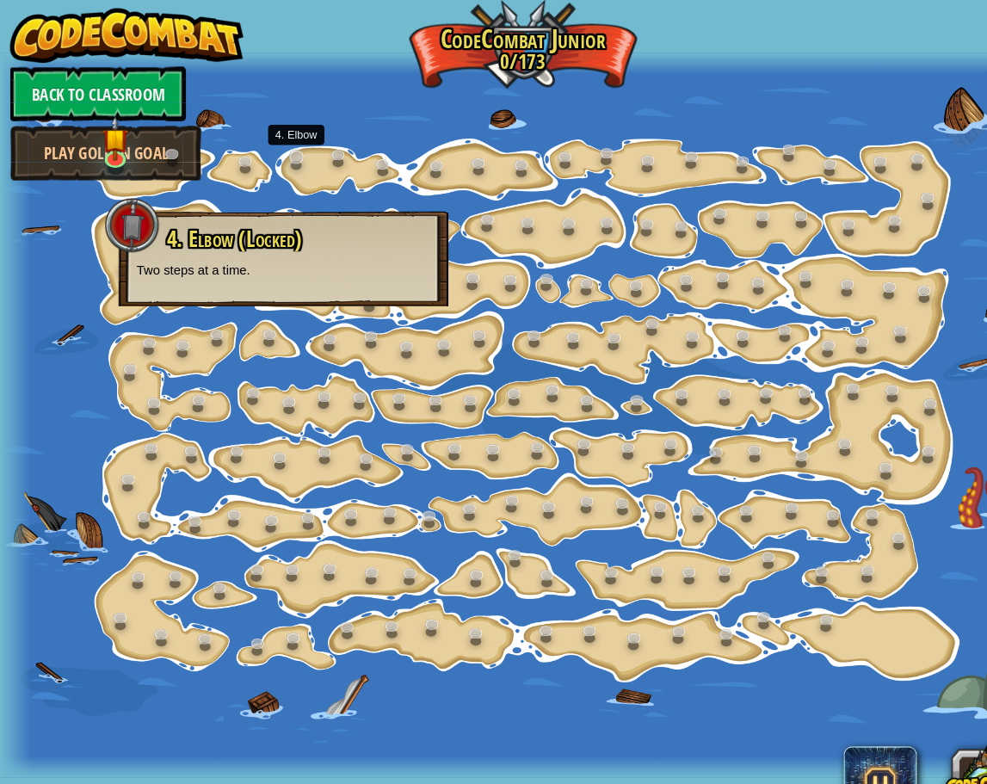
click at [268, 148] on link at bounding box center [283, 151] width 34 height 34
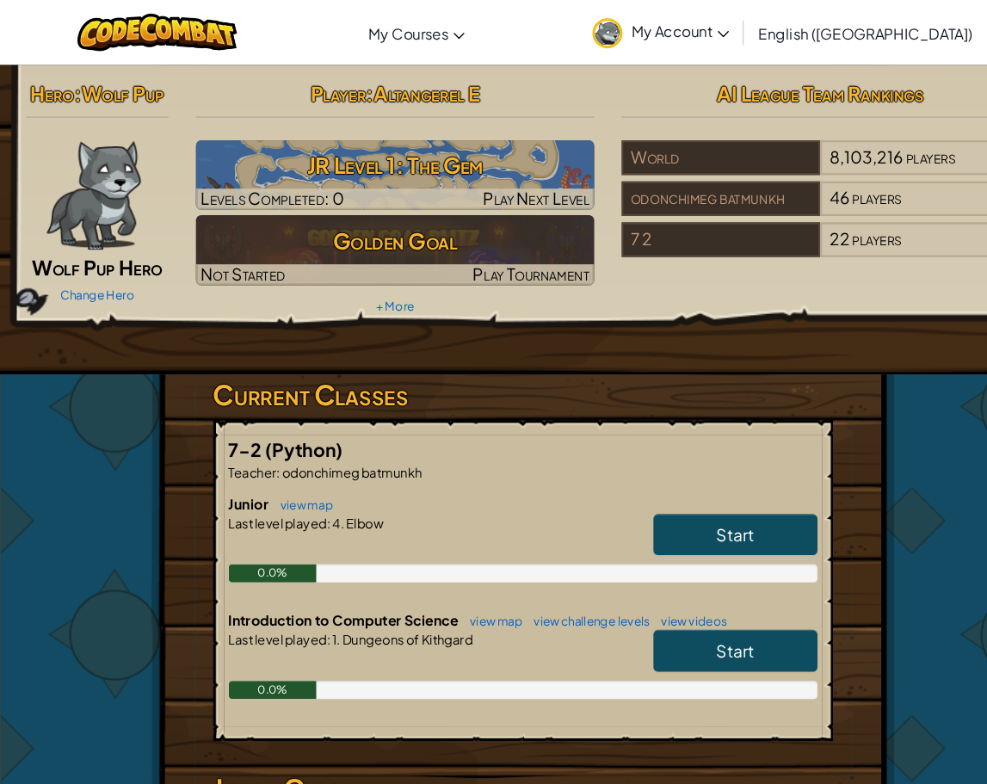
click at [687, 607] on span "Start" at bounding box center [694, 614] width 36 height 20
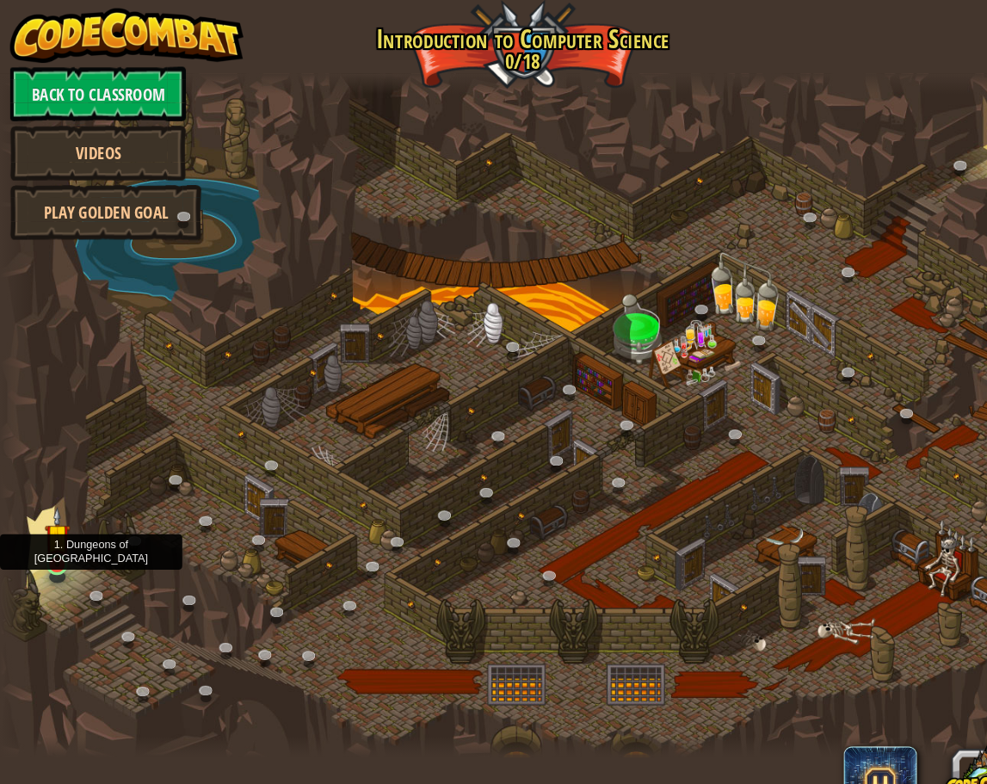
click at [62, 543] on link at bounding box center [55, 534] width 34 height 34
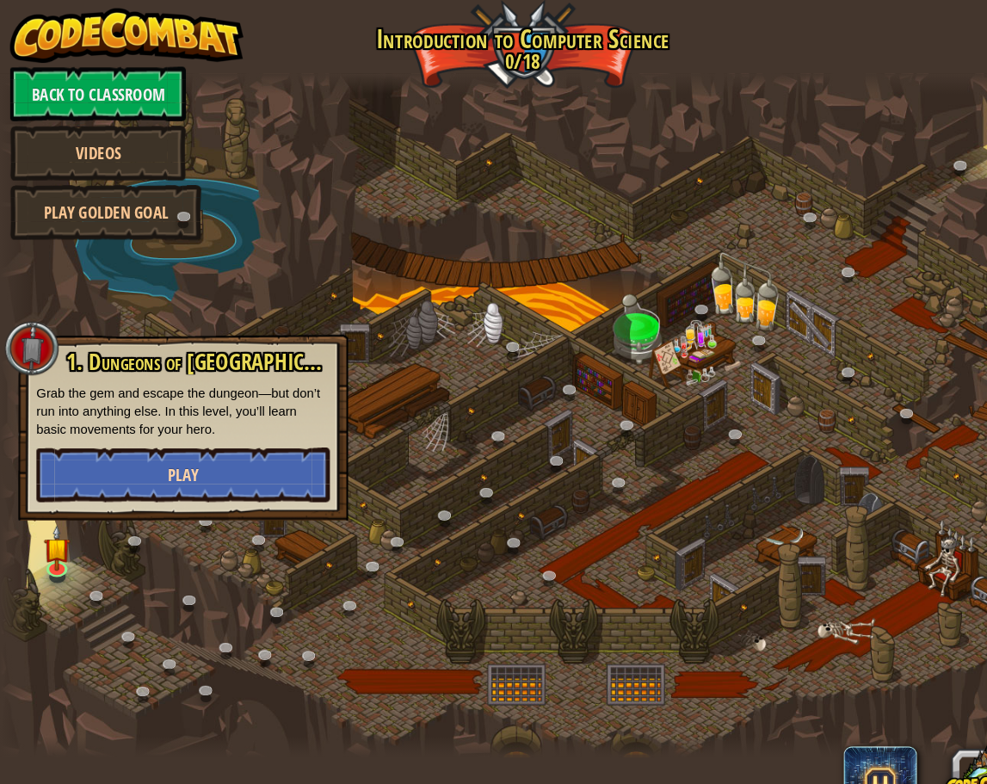
click at [117, 445] on button "Play" at bounding box center [172, 448] width 277 height 52
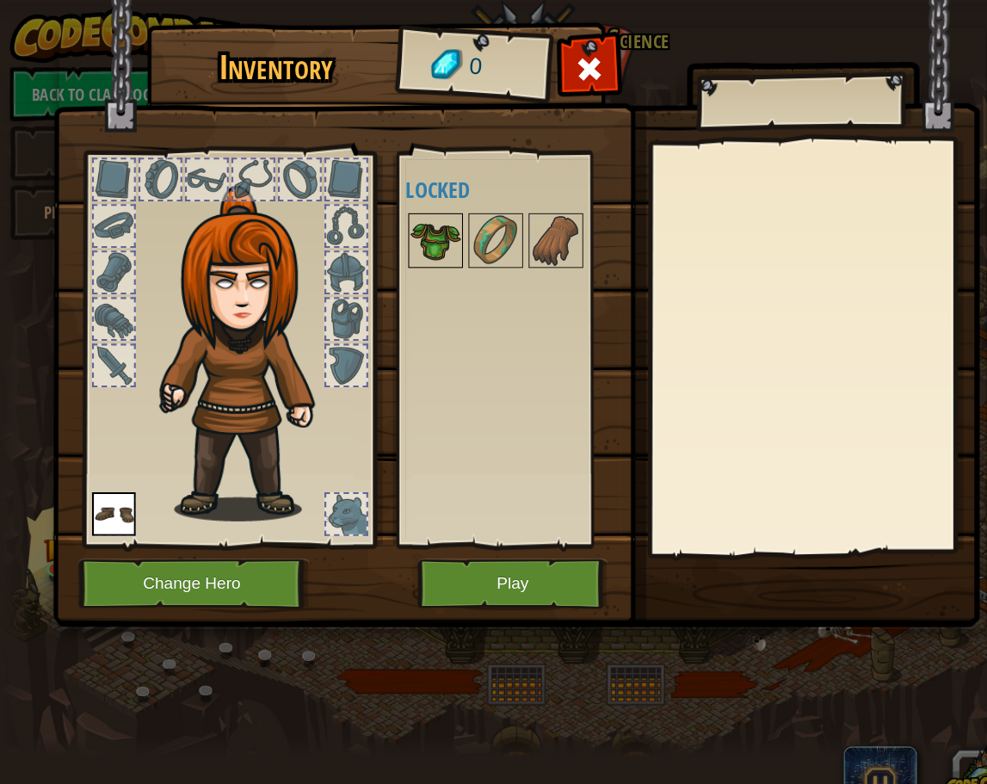
drag, startPoint x: 440, startPoint y: 235, endPoint x: 386, endPoint y: 235, distance: 53.3
click at [384, 237] on div "Available Equip (double-click to equip) Locked" at bounding box center [484, 330] width 203 height 359
click at [387, 236] on img at bounding box center [411, 227] width 48 height 48
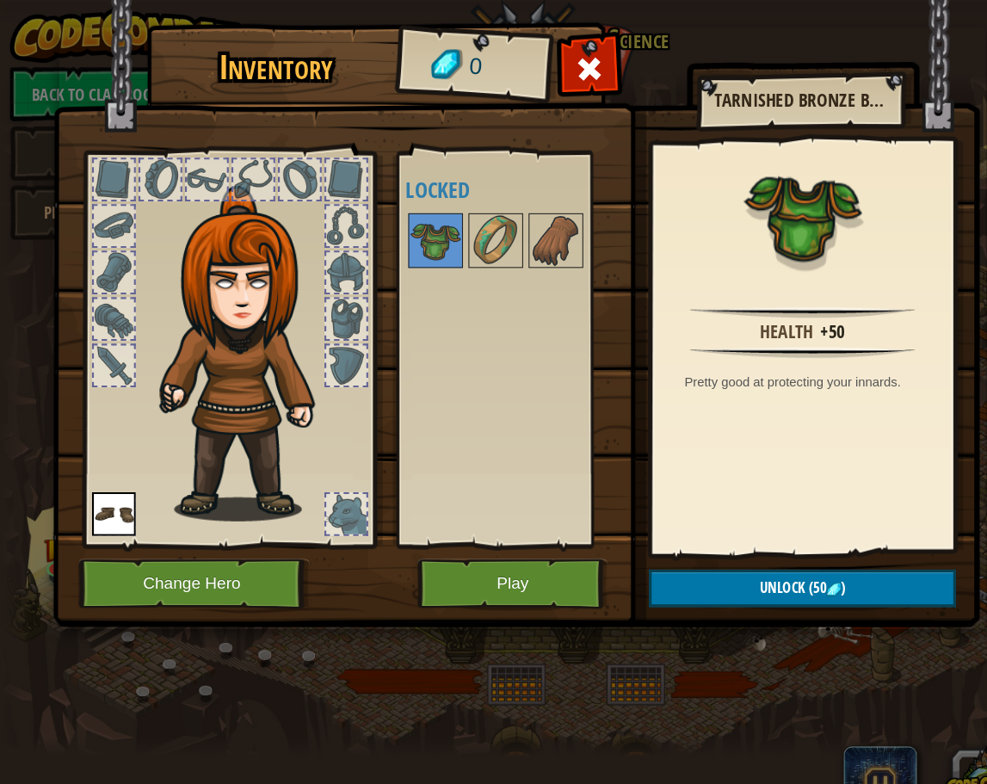
click at [449, 568] on button "Play" at bounding box center [484, 550] width 180 height 47
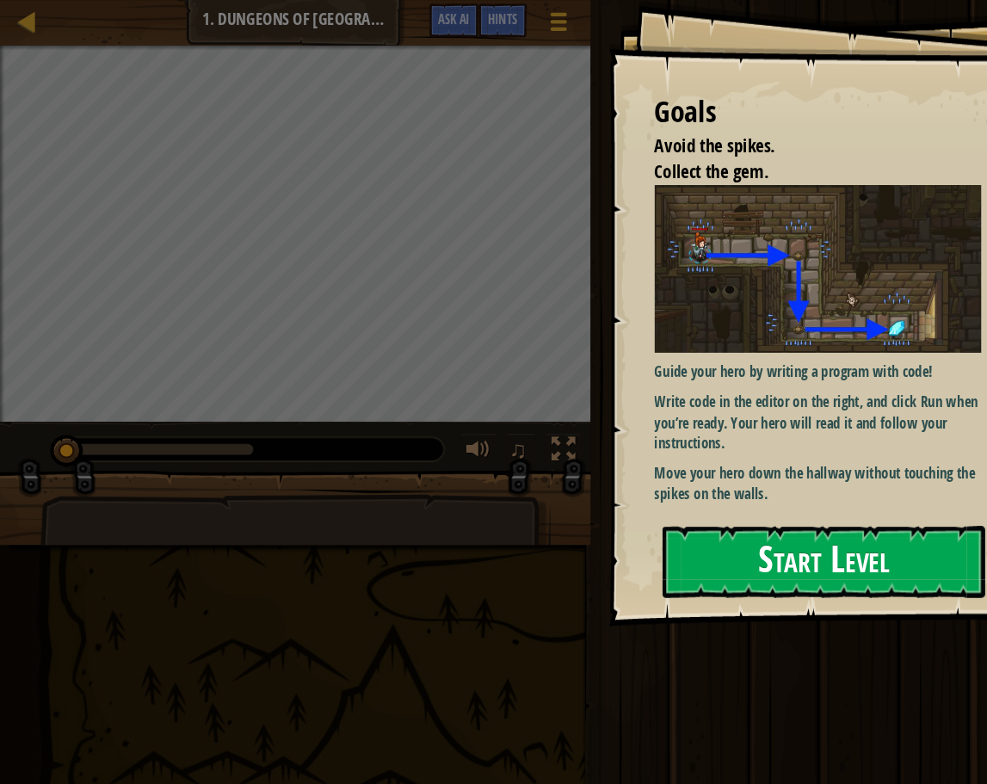
click at [783, 538] on button "Start Level" at bounding box center [777, 530] width 305 height 68
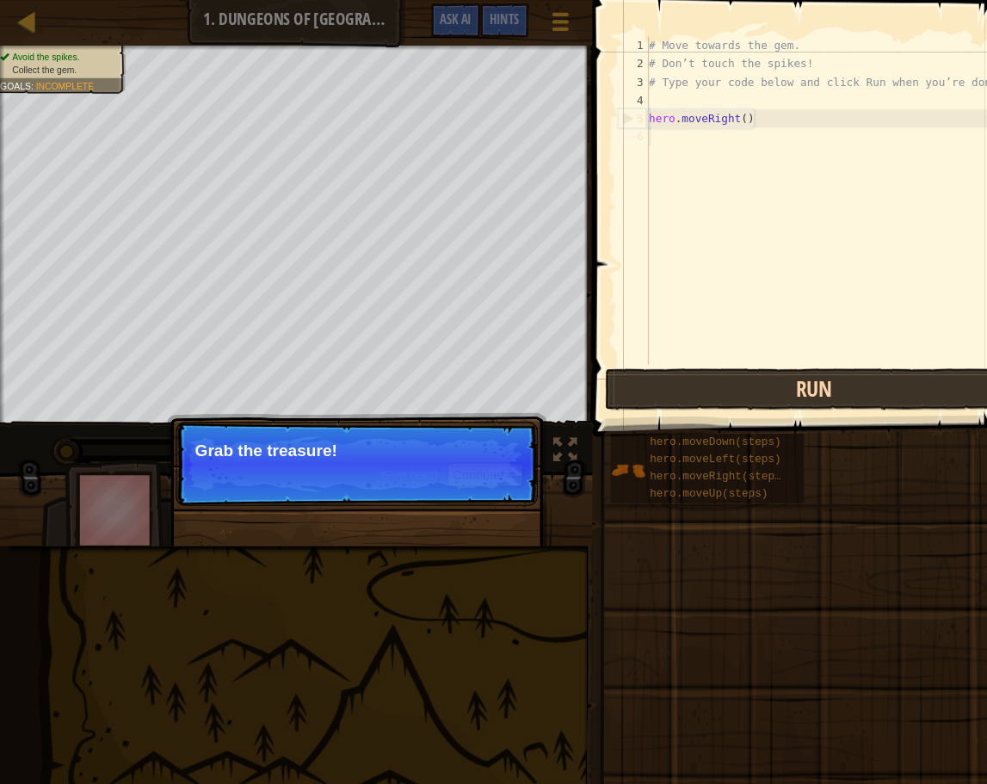
click at [703, 362] on button "Run" at bounding box center [768, 368] width 395 height 40
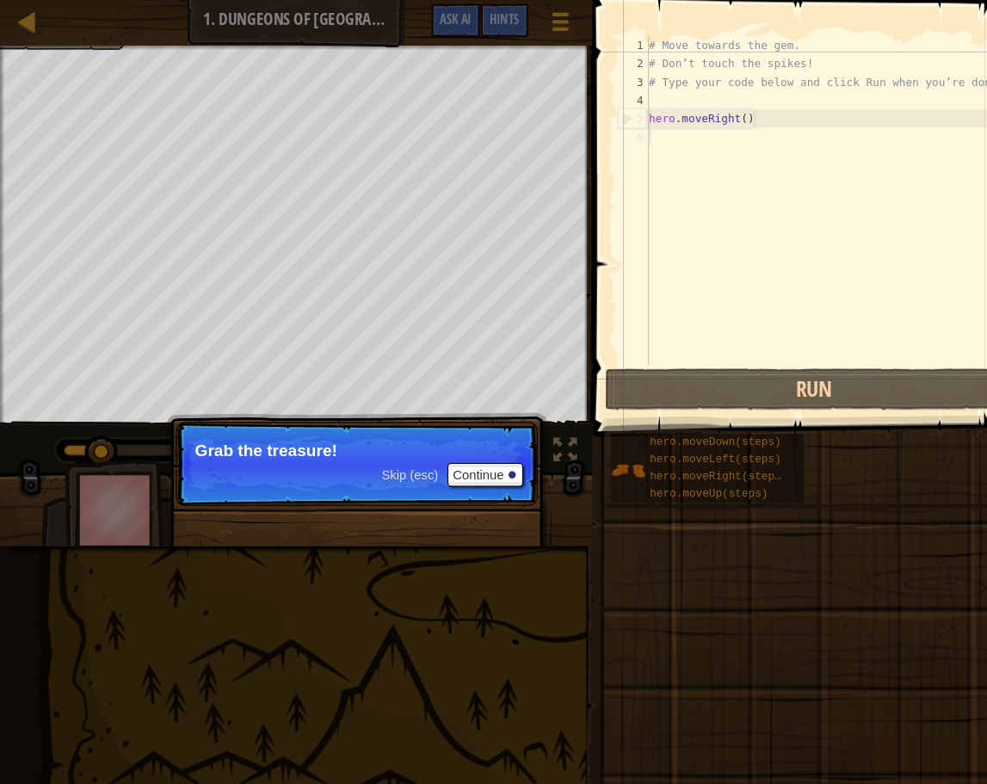
click at [440, 429] on p "Grab the treasure!" at bounding box center [336, 424] width 305 height 17
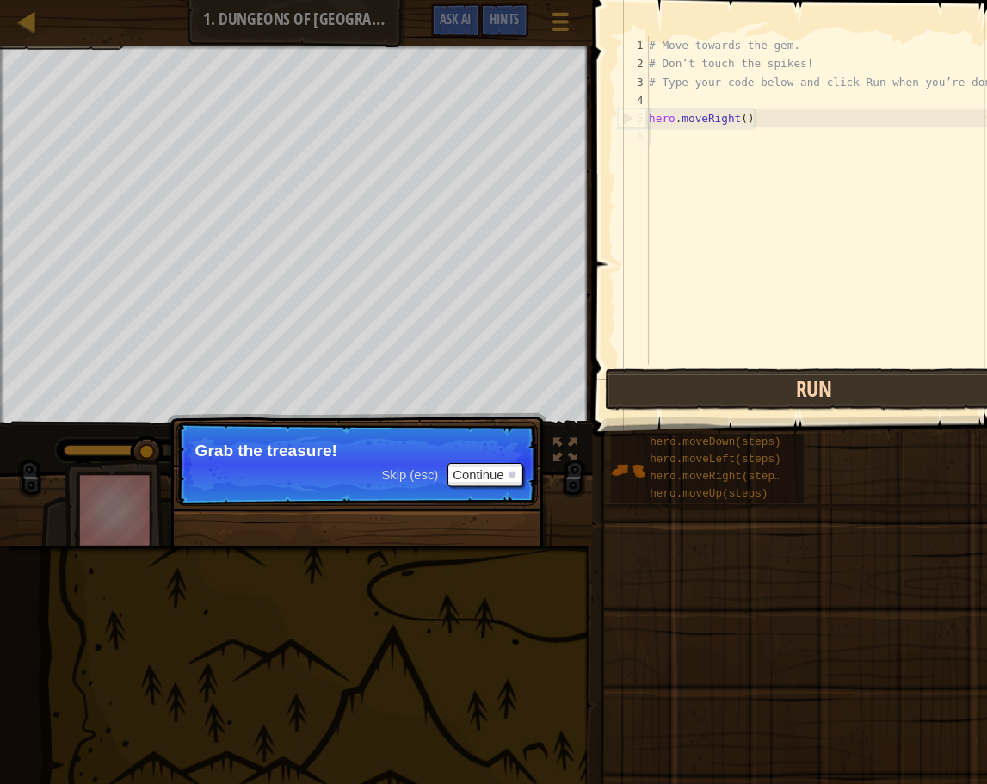
click at [630, 370] on button "Run" at bounding box center [768, 368] width 395 height 40
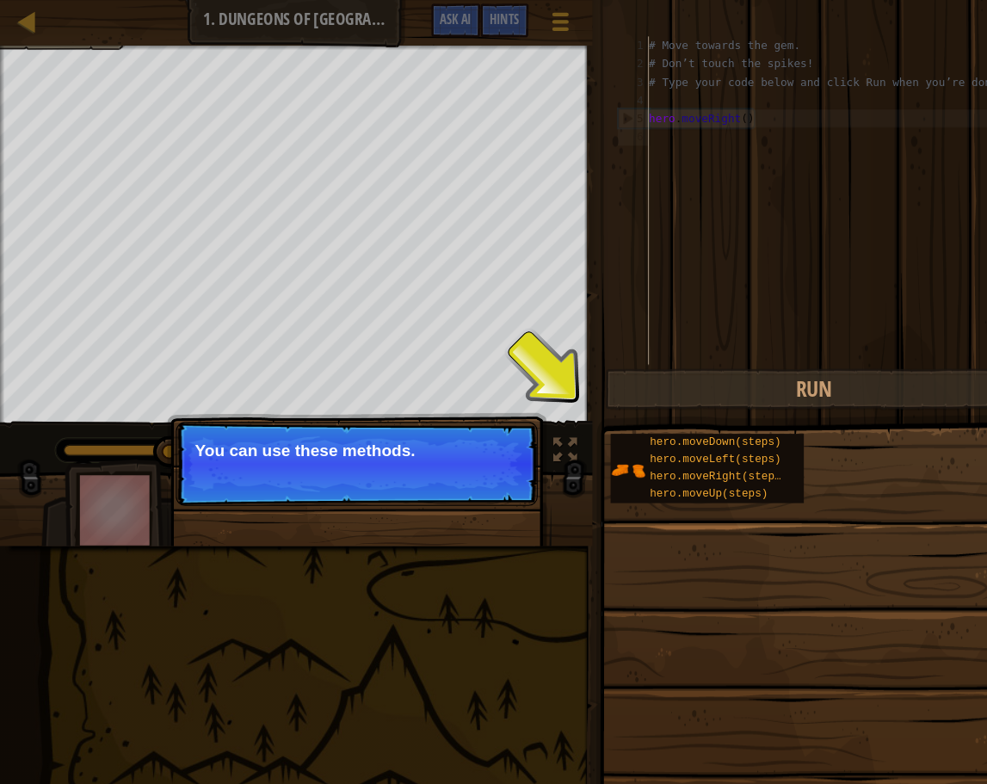
drag, startPoint x: 383, startPoint y: 398, endPoint x: 403, endPoint y: 390, distance: 21.6
click at [383, 398] on p "Skip (esc) Continue You can use these methods." at bounding box center [337, 437] width 342 height 79
drag, startPoint x: 613, startPoint y: 418, endPoint x: 598, endPoint y: 412, distance: 15.8
click at [618, 384] on div "Hints Videos 1 2 3 4 5 6 # Move towards the gem. # Don’t touch the spikes! # Ty…" at bounding box center [770, 387] width 433 height 775
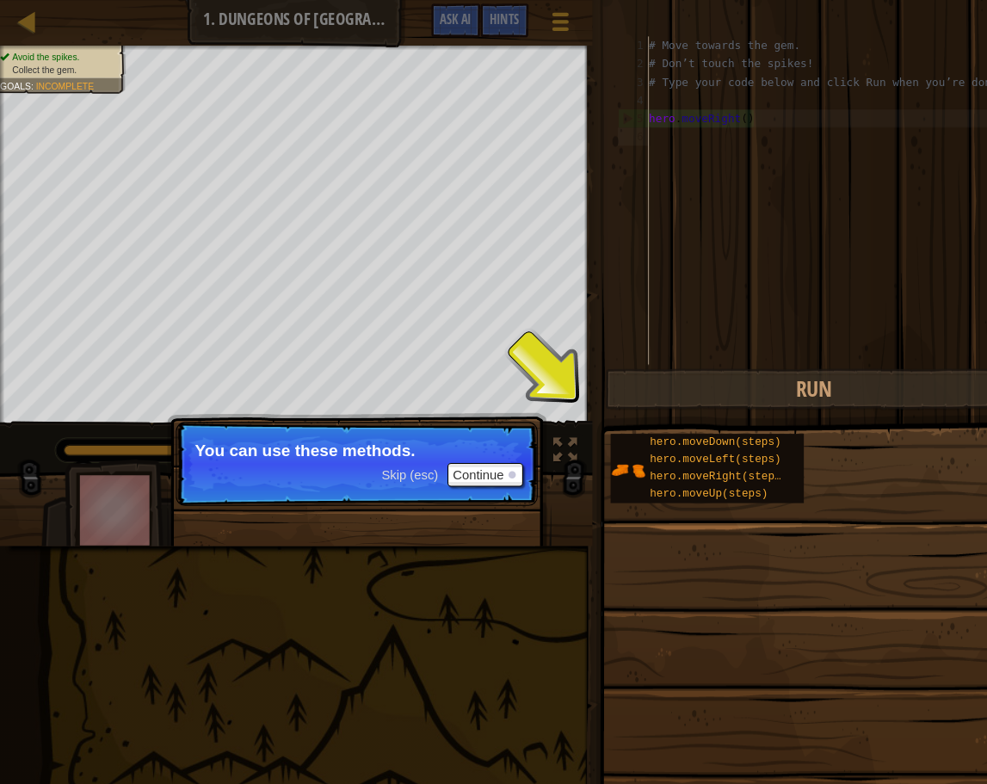
click at [560, 374] on span at bounding box center [774, 181] width 441 height 463
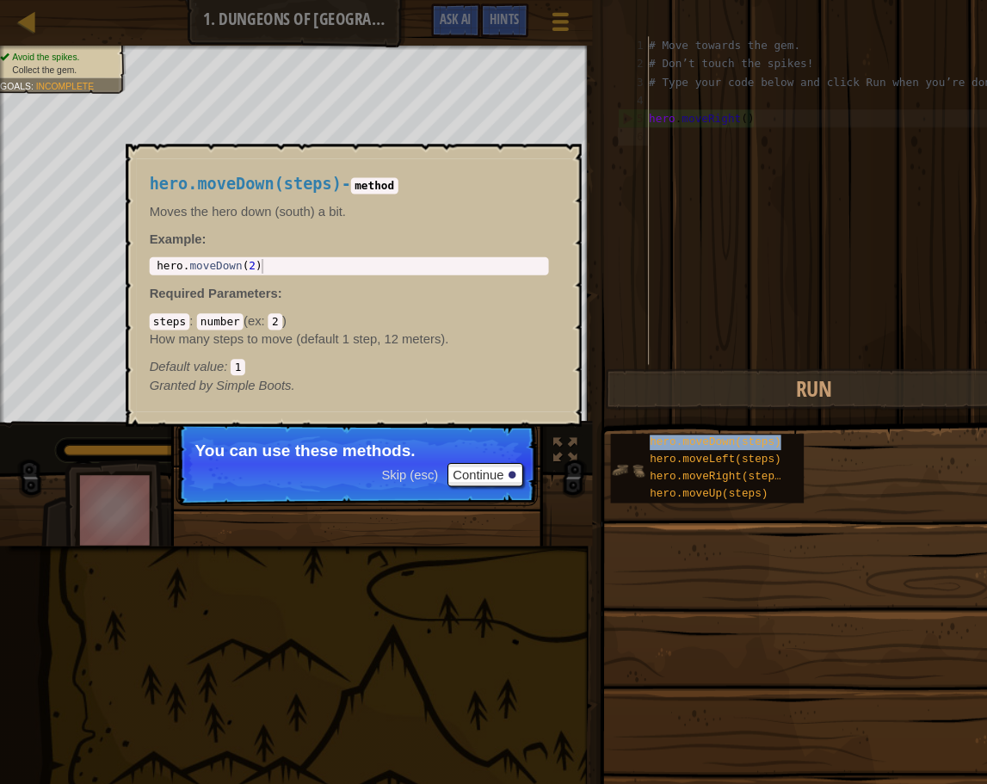
click at [579, 428] on div "hero.moveDown(steps) hero.moveLeft(steps) hero.moveRight(steps) hero.moveUp(ste…" at bounding box center [667, 442] width 182 height 65
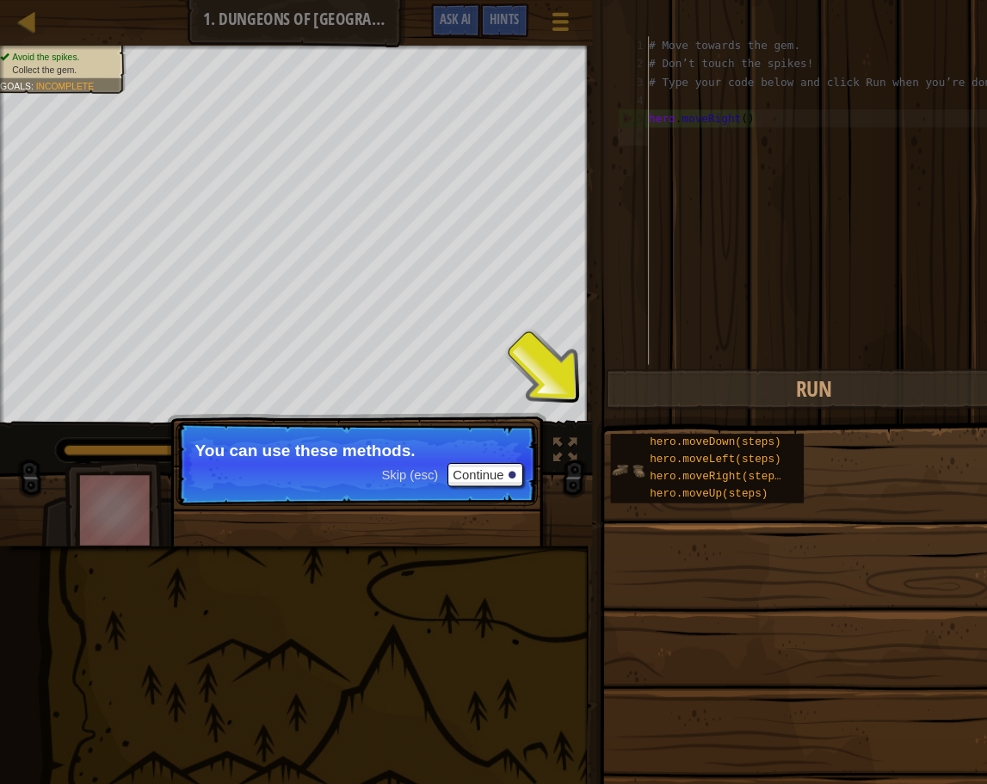
scroll to position [8, 0]
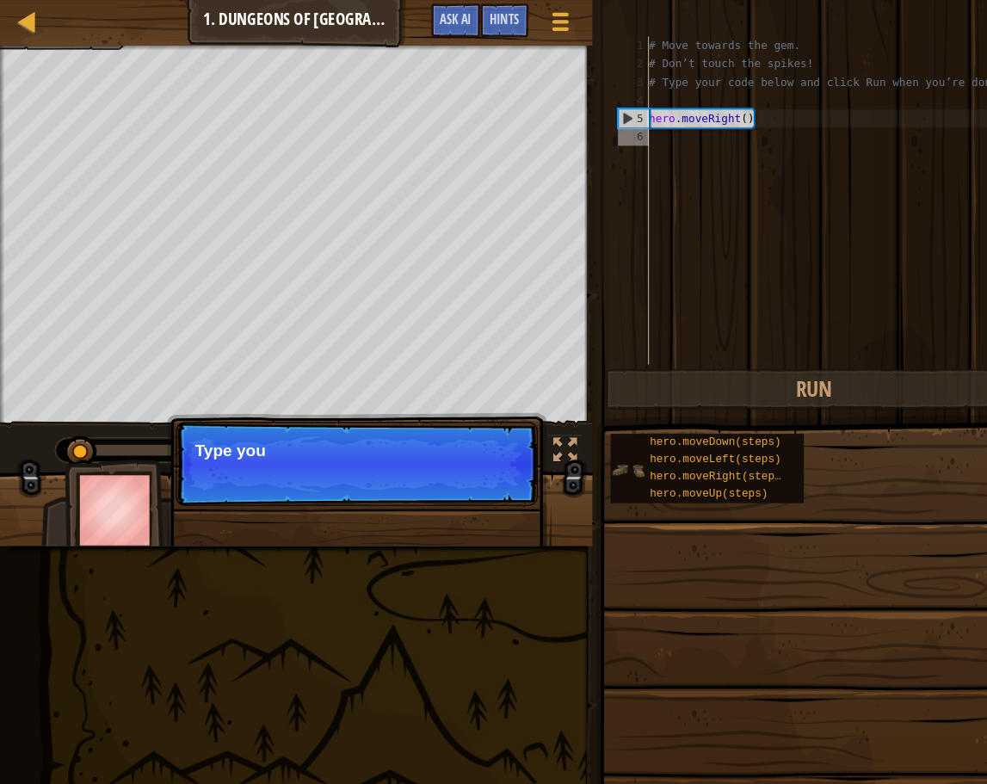
click at [596, 414] on div "hero.moveDown(steps) hero.moveLeft(steps) hero.moveRight(steps) hero.moveUp(ste…" at bounding box center [667, 442] width 182 height 65
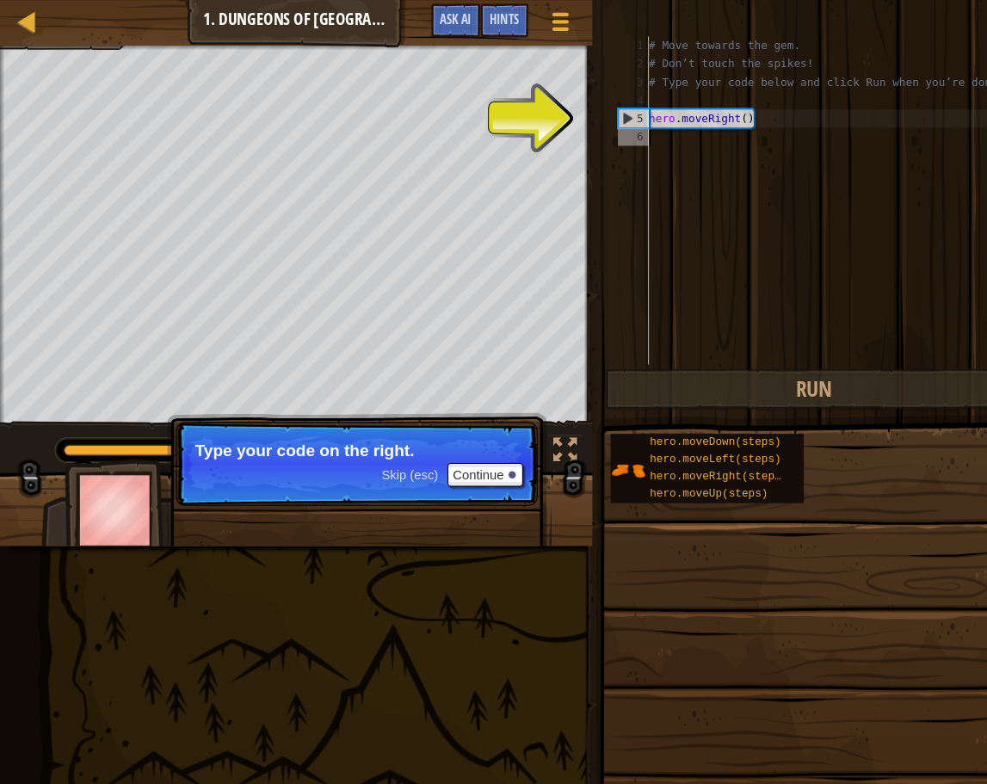
click at [683, 126] on div "# Move towards the gem. # Don’t touch the spikes! # Type your code below and cl…" at bounding box center [785, 206] width 352 height 344
click at [683, 125] on div "# Move towards the gem. # Don’t touch the spikes! # Type your code below and cl…" at bounding box center [785, 206] width 352 height 344
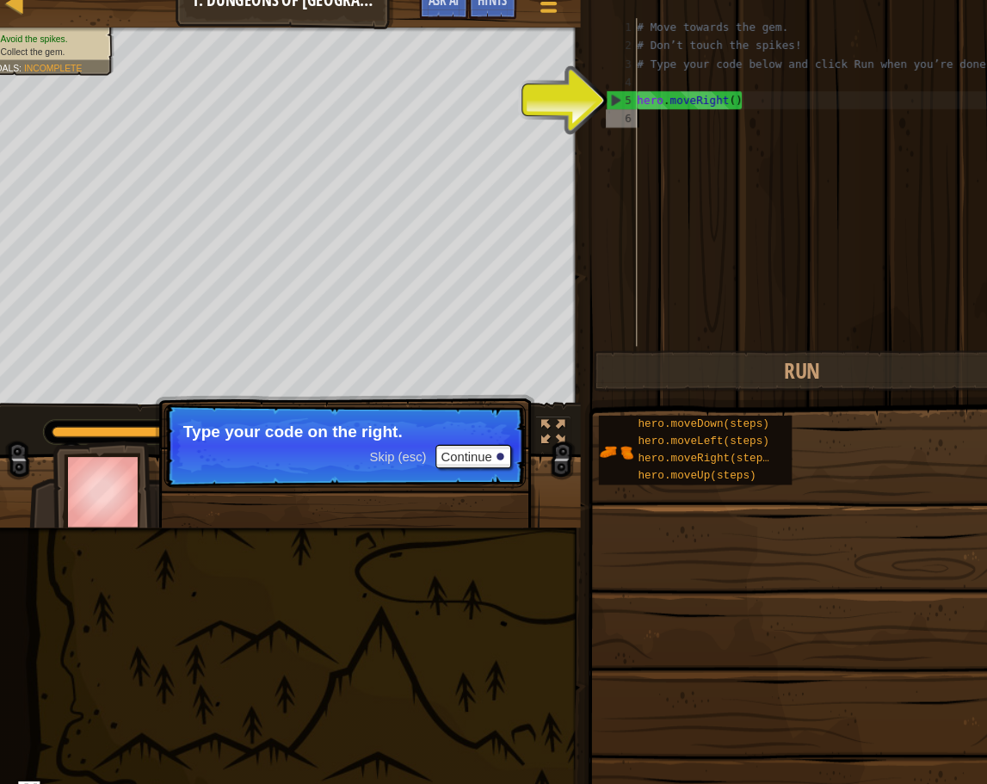
drag, startPoint x: 668, startPoint y: 107, endPoint x: 672, endPoint y: 88, distance: 19.4
click at [669, 102] on div "# Move towards the gem. # Don’t touch the spikes! # Type your code below and cl…" at bounding box center [785, 206] width 352 height 344
type textarea "hero.moveRight()"
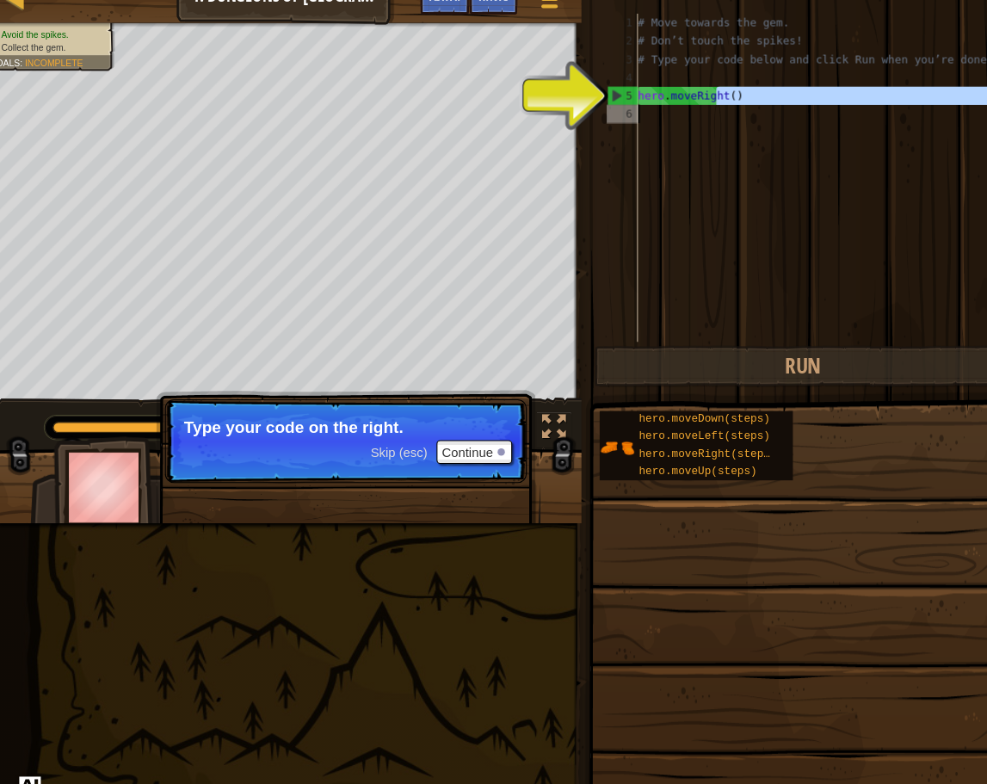
drag, startPoint x: 674, startPoint y: 97, endPoint x: 709, endPoint y: 188, distance: 97.8
click at [703, 188] on div "# Move towards the gem. # Don’t touch the spikes! # Type your code below and cl…" at bounding box center [785, 206] width 352 height 344
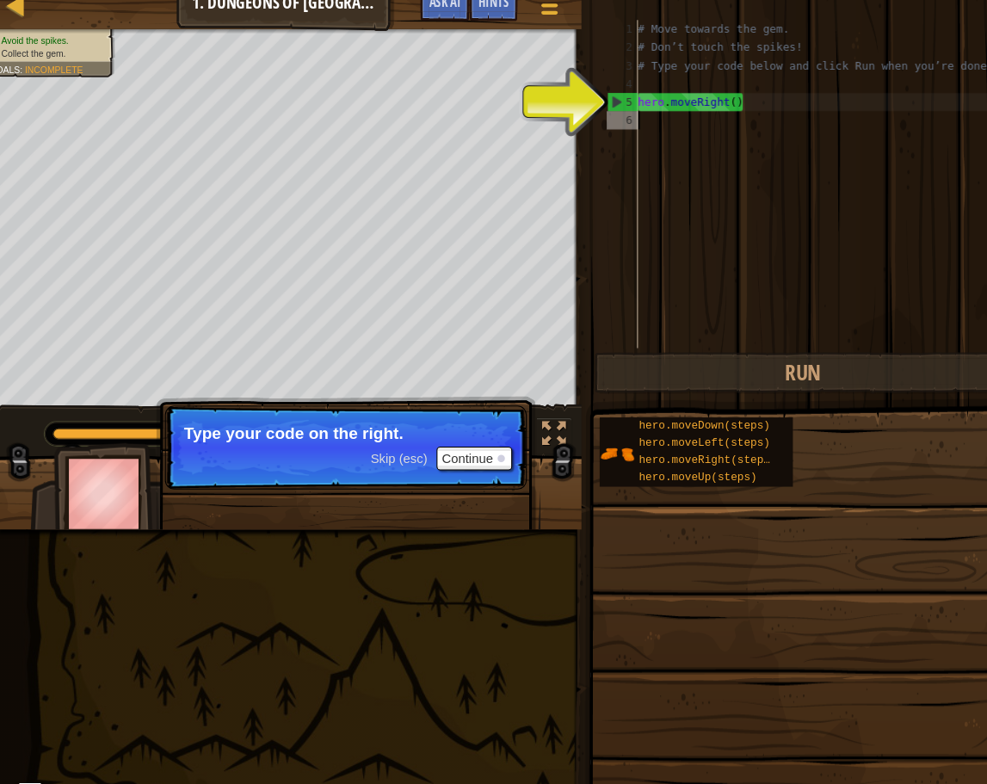
drag, startPoint x: 627, startPoint y: 289, endPoint x: 967, endPoint y: 351, distance: 345.4
click at [967, 0] on html "Map Introduction to Computer Science 1. Dungeons of Kithgard Game Menu Done Hin…" at bounding box center [493, 0] width 987 height 0
click at [584, 103] on div "5" at bounding box center [598, 111] width 28 height 17
type textarea "hero.moveRight()"
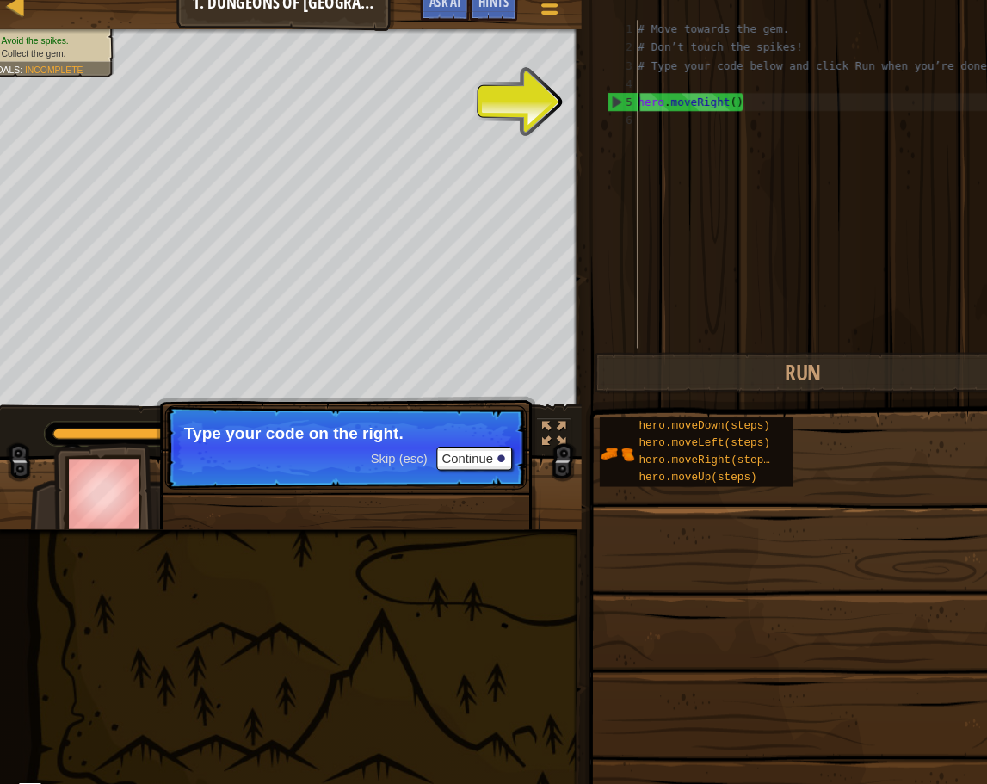
click at [584, 103] on div "5" at bounding box center [598, 111] width 28 height 17
click at [588, 103] on div "5" at bounding box center [598, 111] width 28 height 17
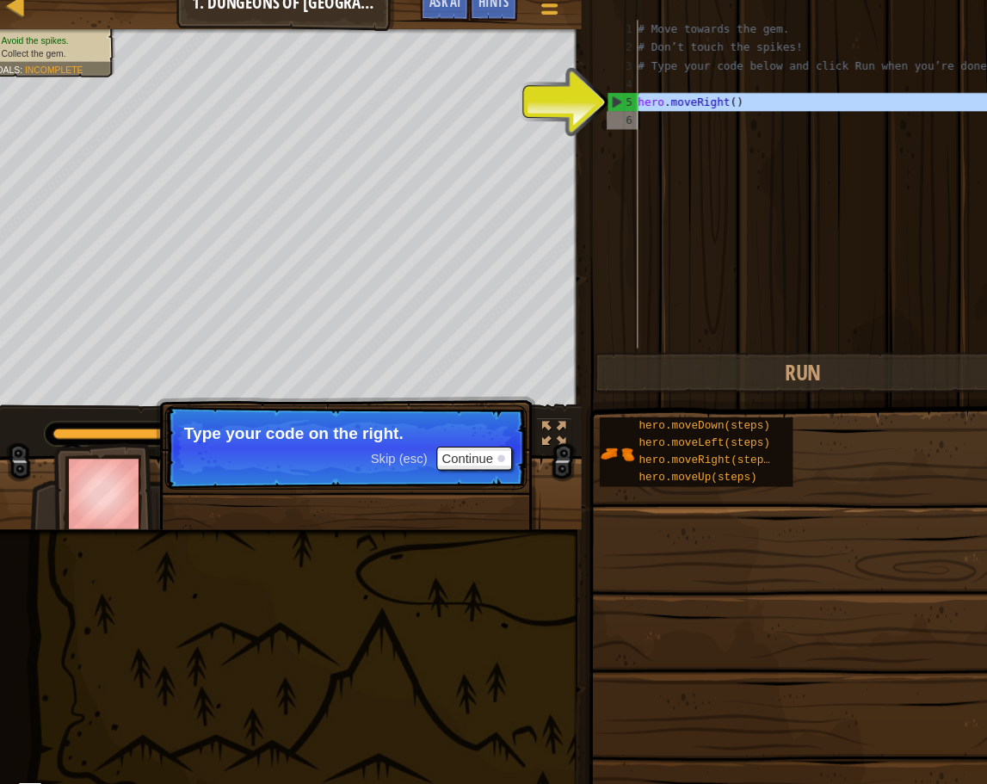
drag, startPoint x: 576, startPoint y: 95, endPoint x: 660, endPoint y: 98, distance: 83.5
click at [660, 98] on div "hero.moveRight() 1 2 3 4 5 6 # Move towards the gem. # Don’t touch the spikes! …" at bounding box center [770, 189] width 381 height 310
click at [659, 98] on div "# Move towards the gem. # Don’t touch the spikes! # Type your code below and cl…" at bounding box center [785, 206] width 352 height 344
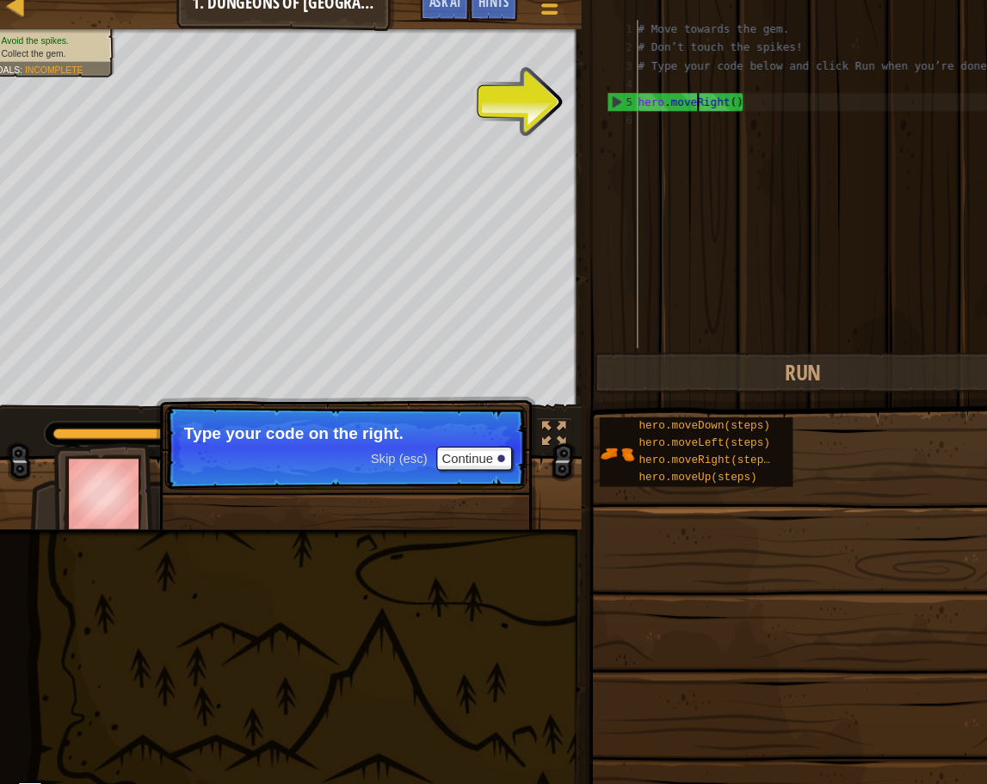
click at [701, 99] on div "# Move towards the gem. # Don’t touch the spikes! # Type your code below and cl…" at bounding box center [785, 206] width 352 height 344
click at [699, 88] on div "# Move towards the gem. # Don’t touch the spikes! # Type your code below and cl…" at bounding box center [785, 206] width 352 height 344
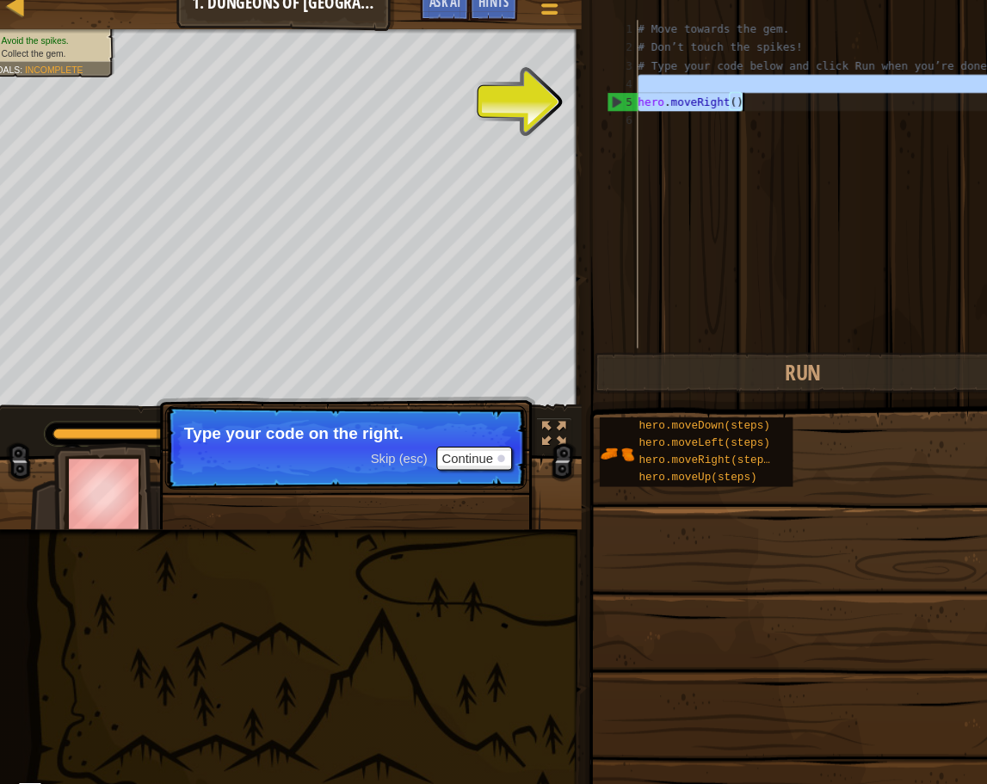
click at [699, 89] on div "# Move towards the gem. # Don’t touch the spikes! # Type your code below and cl…" at bounding box center [785, 206] width 352 height 344
type textarea "hero.moveRight()"
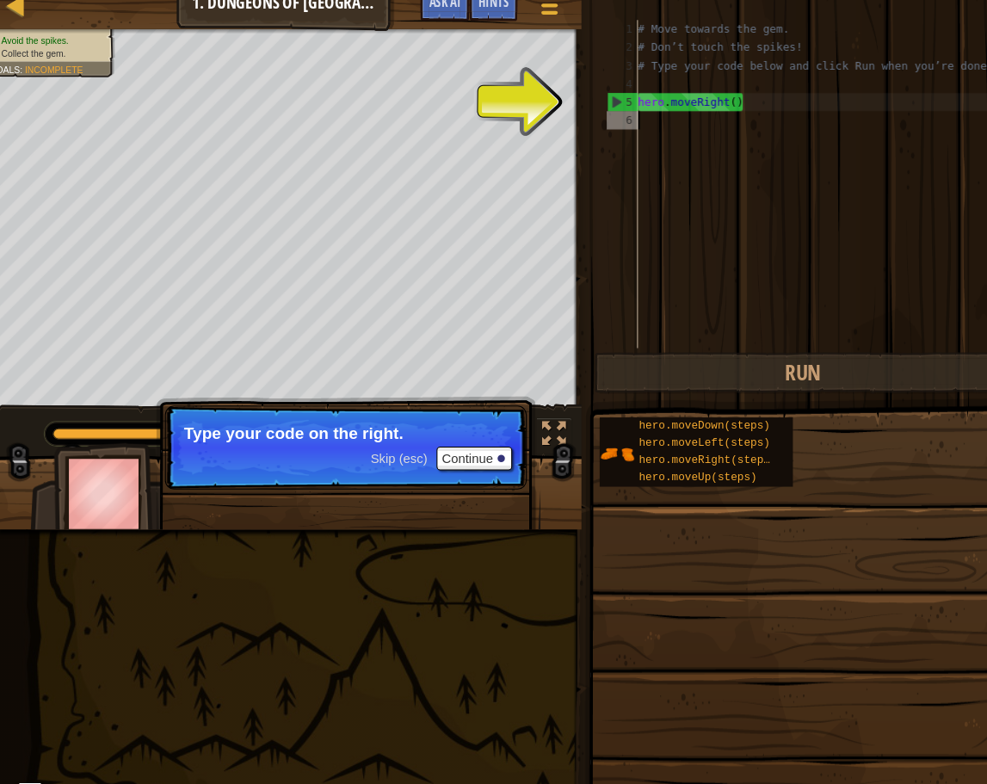
click at [696, 105] on div "# Move towards the gem. # Don’t touch the spikes! # Type your code below and cl…" at bounding box center [785, 206] width 352 height 344
click at [625, 134] on div "# Move towards the gem. # Don’t touch the spikes! # Type your code below and cl…" at bounding box center [785, 206] width 352 height 344
click at [601, 120] on div "6" at bounding box center [597, 128] width 29 height 17
drag, startPoint x: 606, startPoint y: 122, endPoint x: 562, endPoint y: 388, distance: 269.4
click at [609, 135] on div "# Move towards the gem. # Don’t touch the spikes! # Type your code below and cl…" at bounding box center [785, 206] width 352 height 344
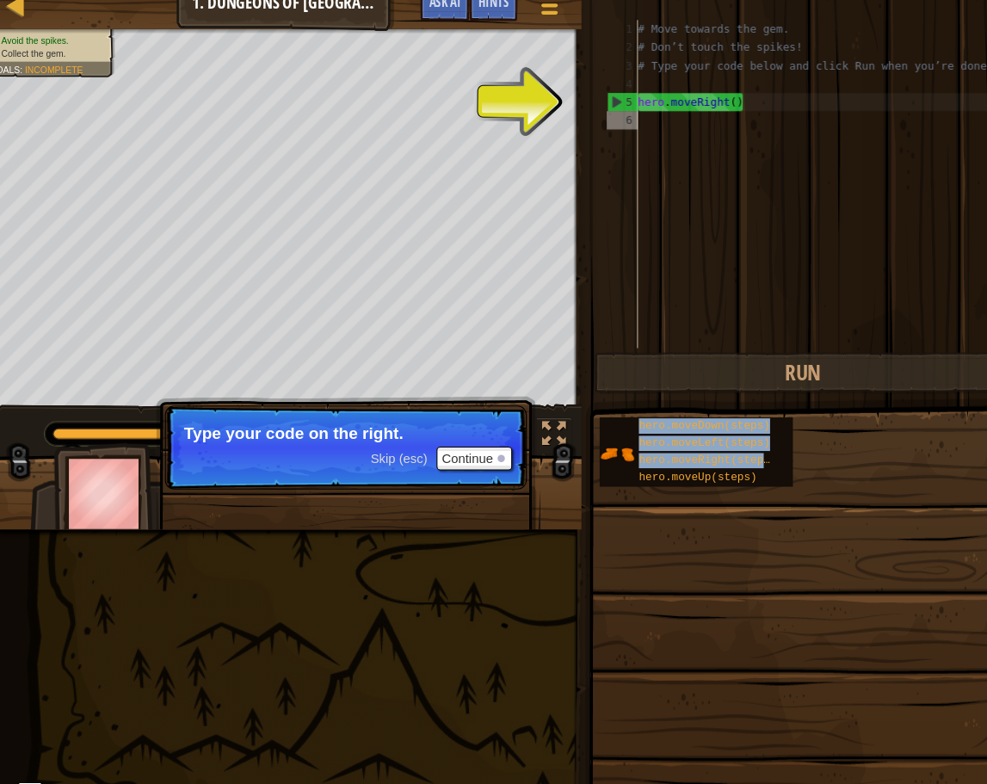
drag, startPoint x: 625, startPoint y: 434, endPoint x: 665, endPoint y: 376, distance: 71.1
click at [664, 318] on div "Hints Videos 1 2 3 4 5 6 # Move towards the gem. # Don’t touch the spikes! # Ty…" at bounding box center [770, 387] width 433 height 775
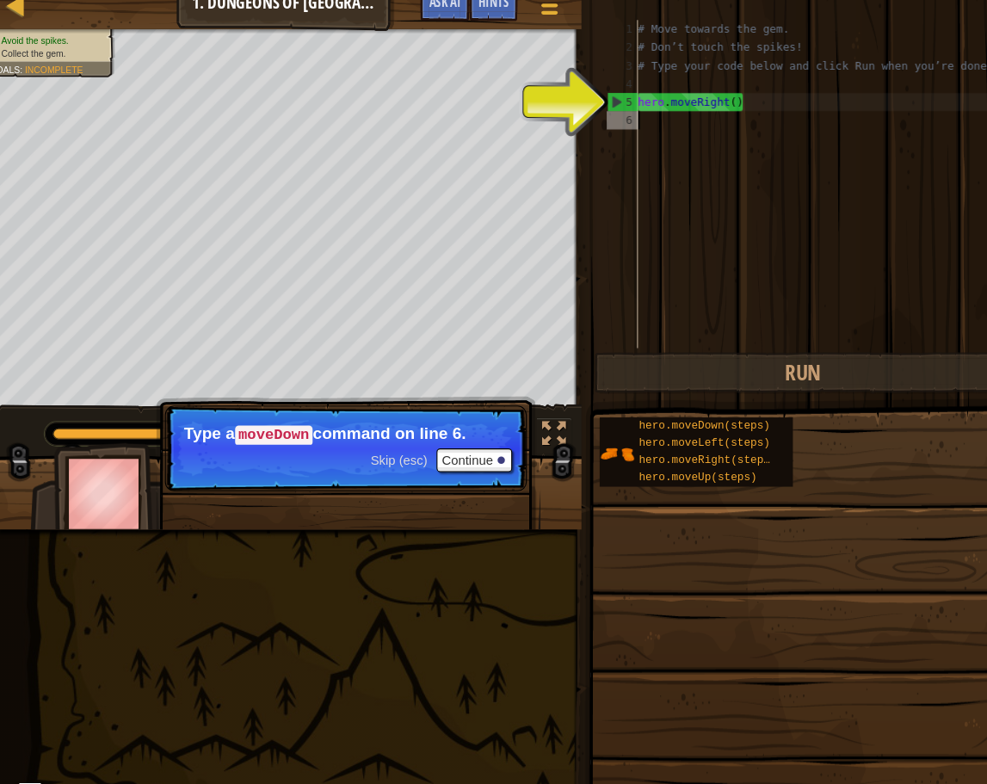
click at [454, 439] on button "Continue" at bounding box center [457, 450] width 71 height 22
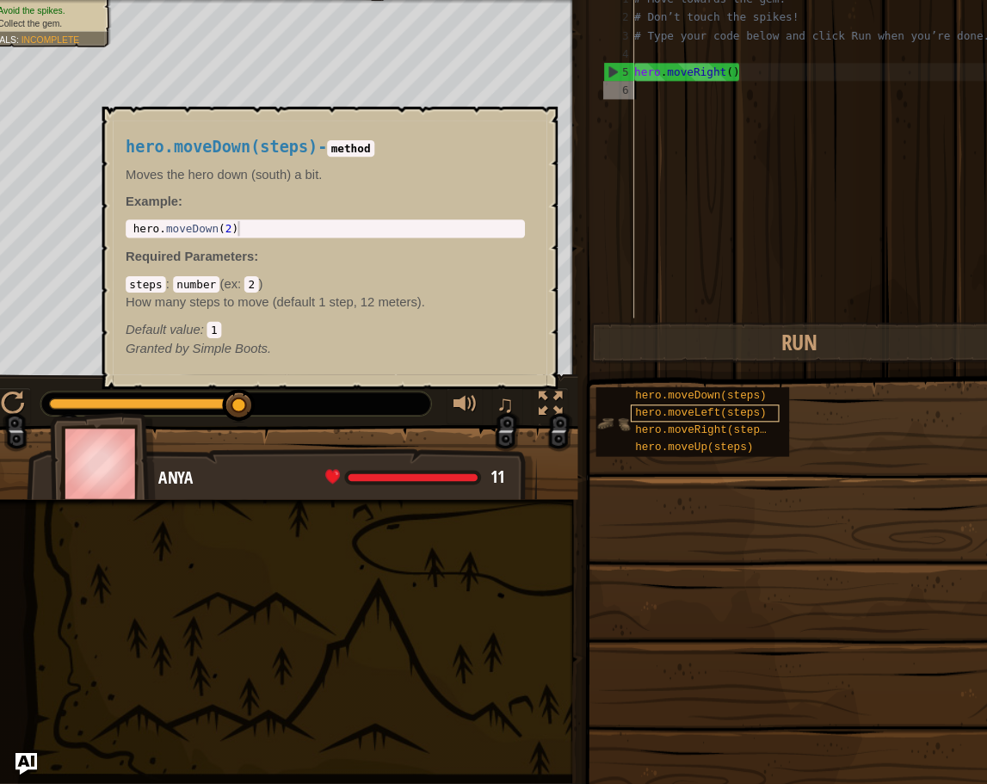
scroll to position [4, 0]
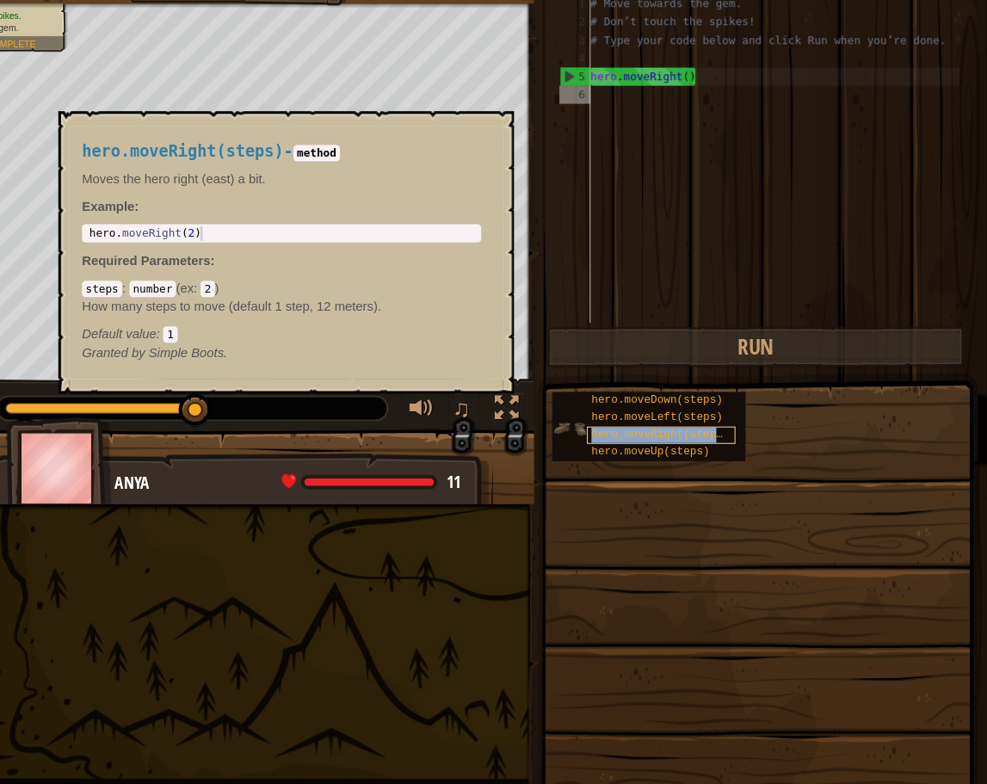
drag, startPoint x: 625, startPoint y: 413, endPoint x: 601, endPoint y: 403, distance: 26.2
click at [609, 442] on div "hero.moveRight(steps)" at bounding box center [679, 450] width 140 height 16
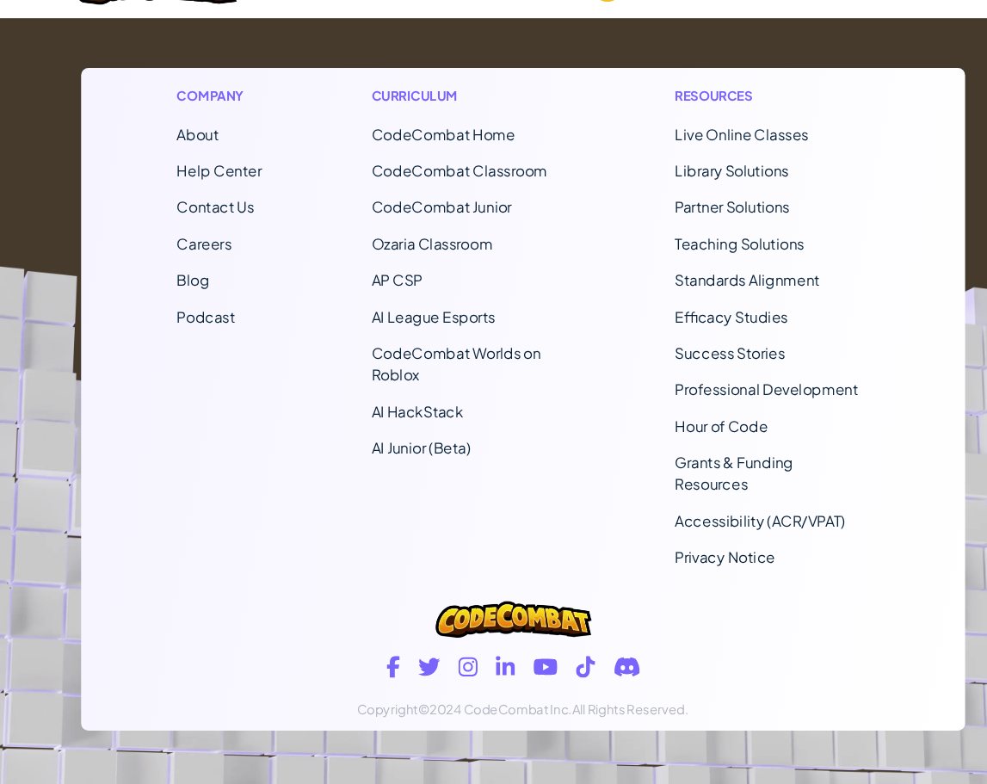
scroll to position [1140, 0]
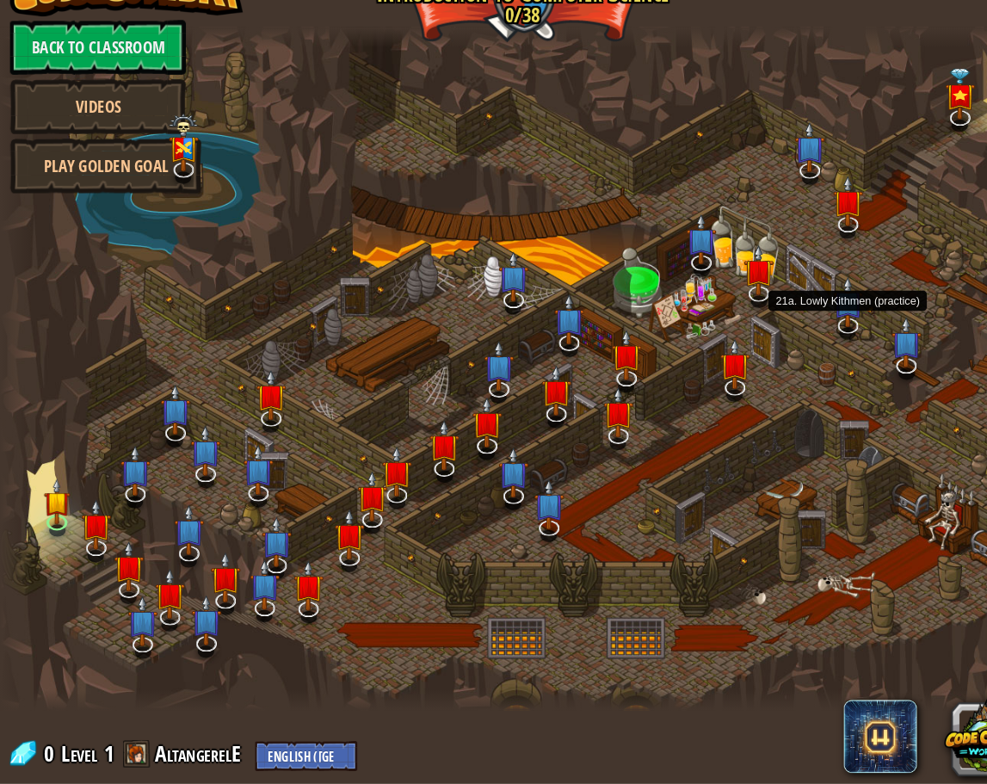
scroll to position [3, 0]
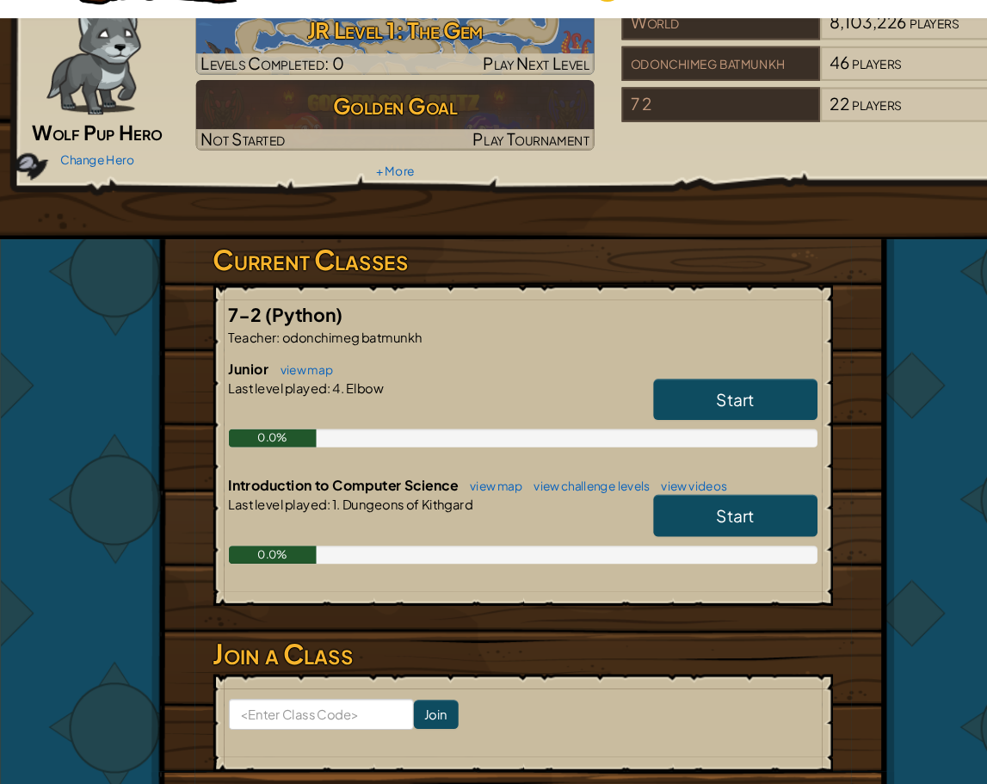
scroll to position [89, 0]
